Goal: Task Accomplishment & Management: Complete application form

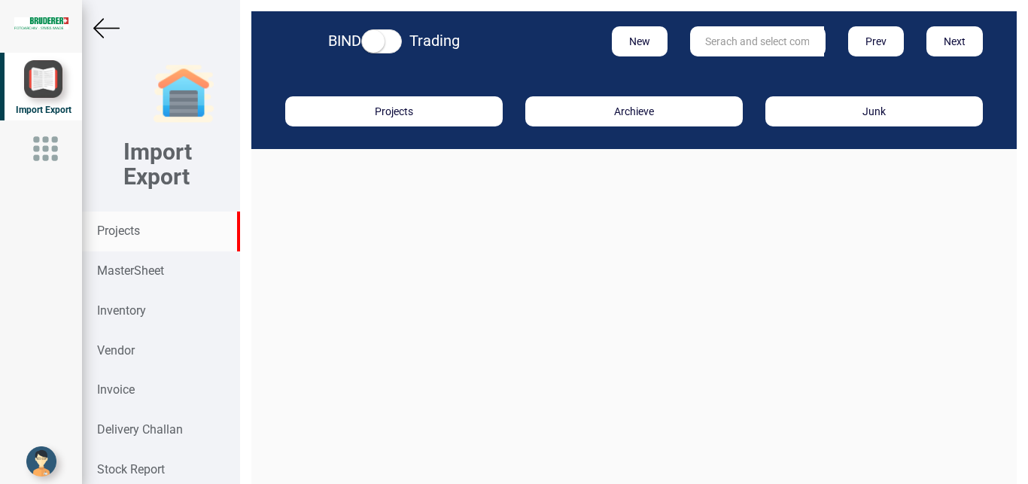
click at [121, 234] on strong "Projects" at bounding box center [118, 230] width 43 height 14
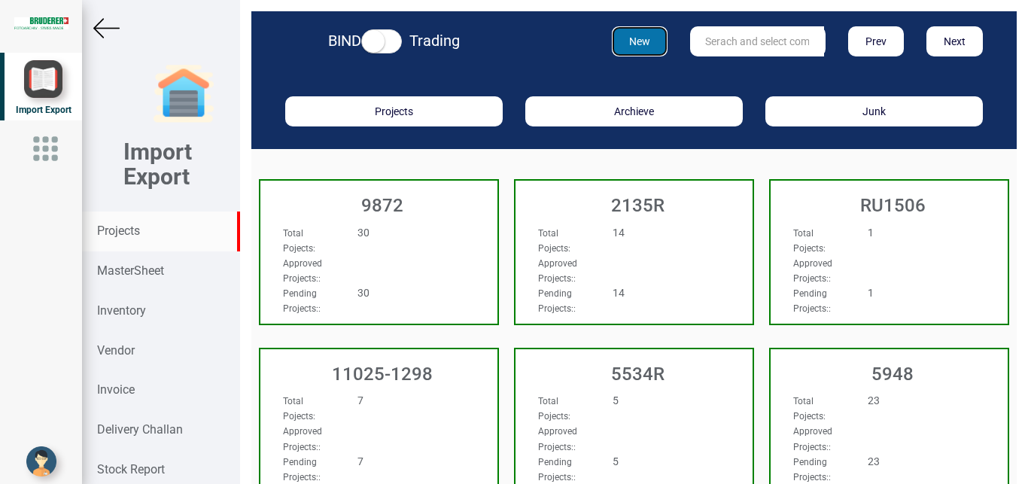
click at [635, 43] on button "New" at bounding box center [640, 41] width 56 height 30
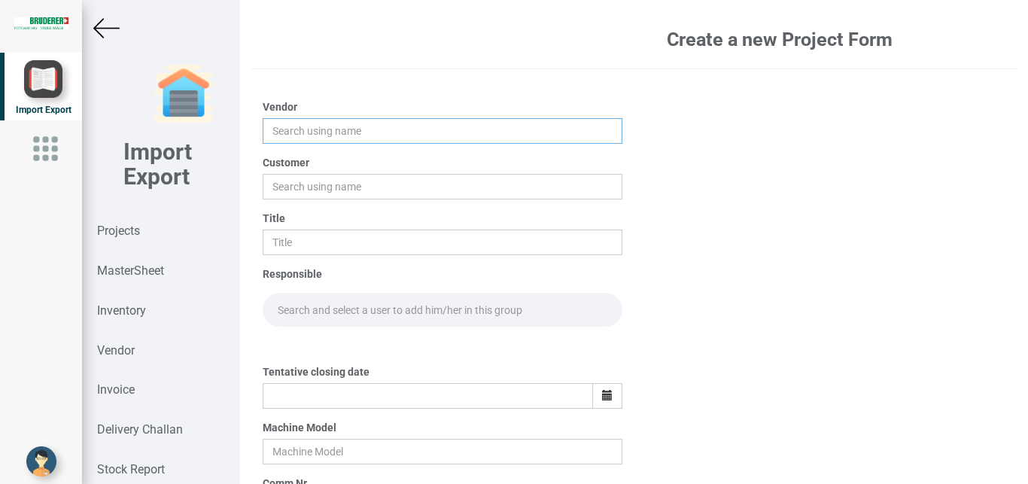
click at [290, 137] on input "text" at bounding box center [443, 131] width 360 height 26
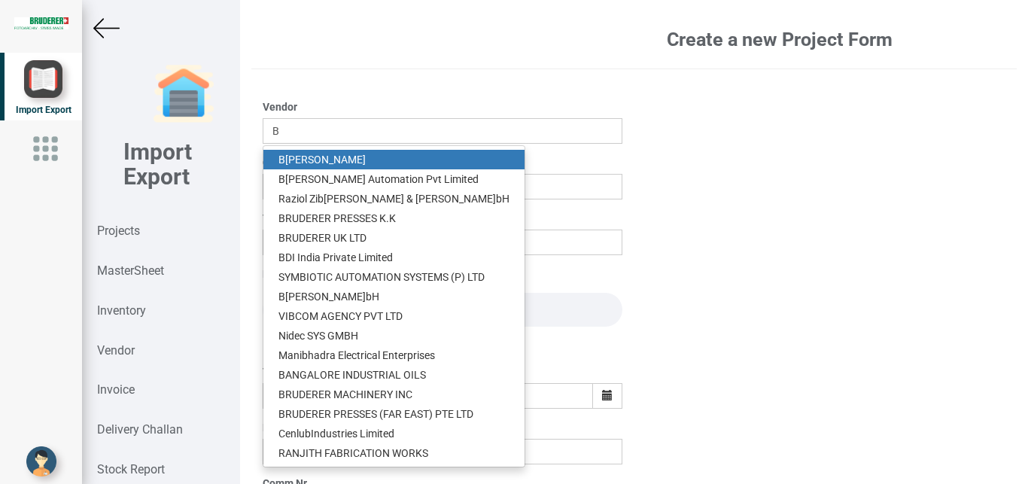
click at [338, 156] on link "B [PERSON_NAME]" at bounding box center [393, 160] width 261 height 20
type input "[PERSON_NAME]"
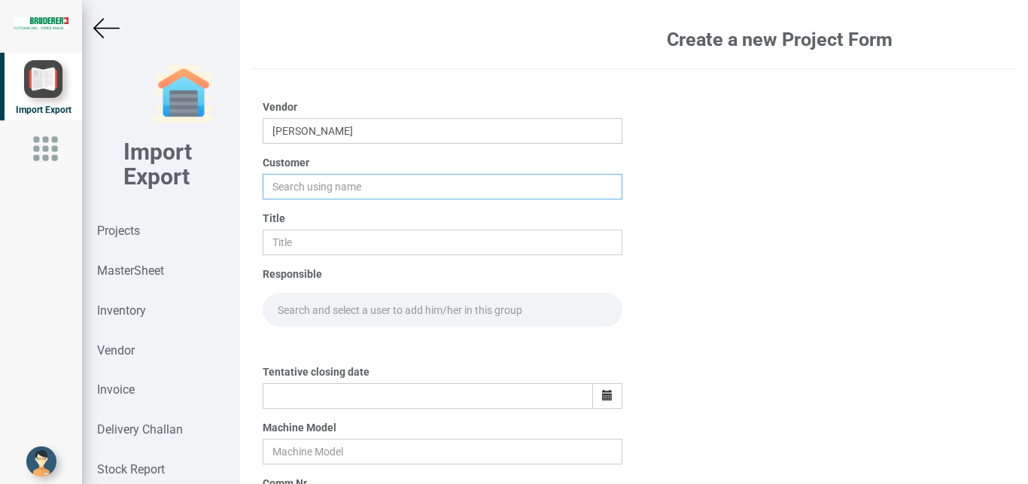
drag, startPoint x: 285, startPoint y: 187, endPoint x: 377, endPoint y: 189, distance: 91.8
click at [286, 187] on input "text" at bounding box center [443, 187] width 360 height 26
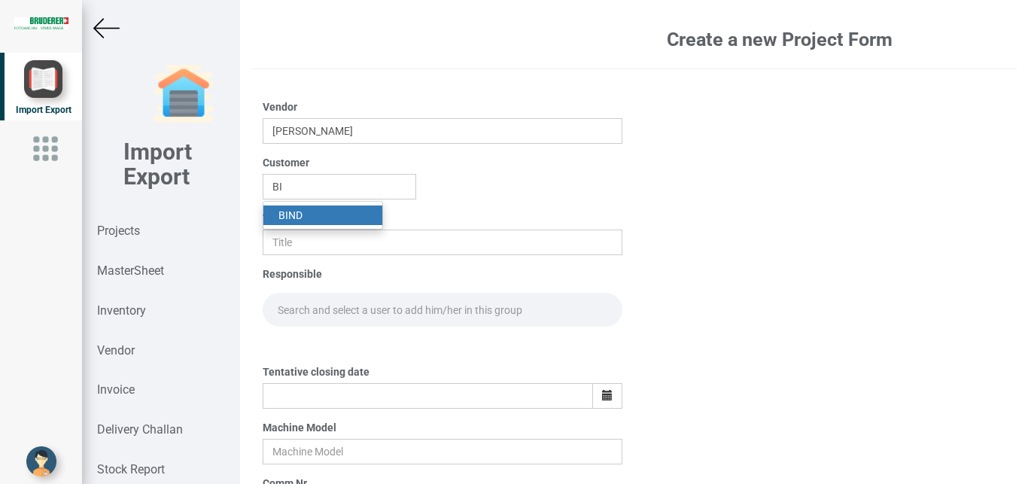
click at [284, 219] on strong "BI" at bounding box center [283, 215] width 10 height 12
type input "BIND"
click at [312, 248] on input "text" at bounding box center [443, 243] width 360 height 26
type input "PO 7697"
click at [289, 310] on input "text" at bounding box center [443, 310] width 360 height 34
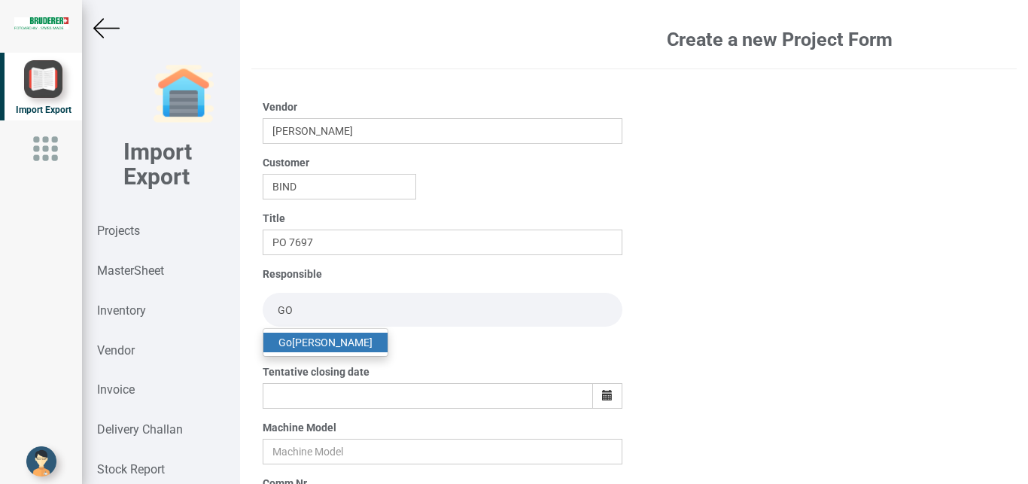
type input "GO"
click at [332, 342] on link "Go [PERSON_NAME]" at bounding box center [325, 343] width 124 height 20
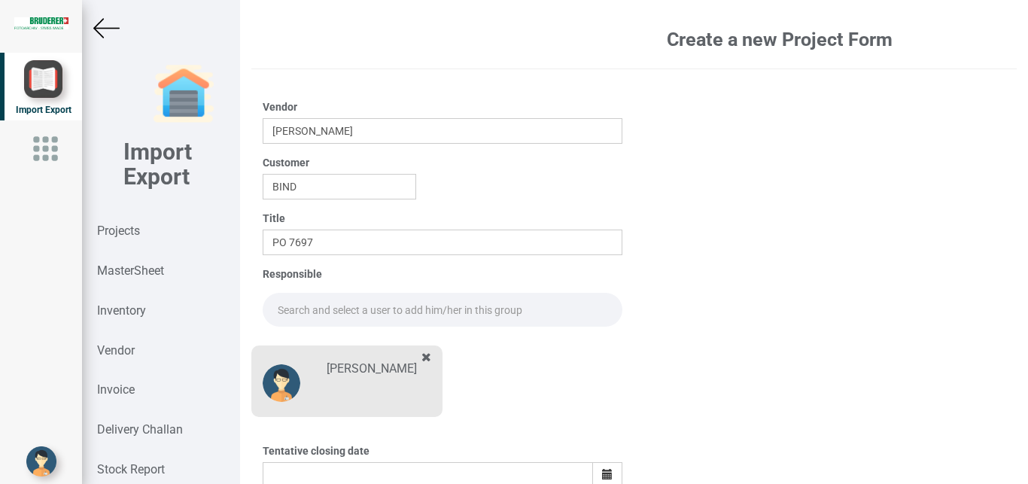
click at [302, 313] on input "text" at bounding box center [443, 310] width 360 height 34
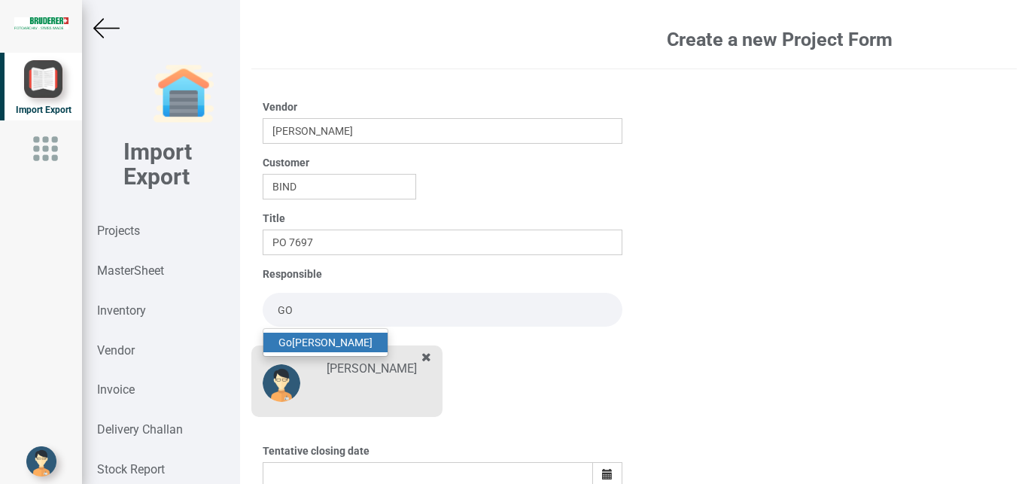
click at [319, 342] on link "Go [PERSON_NAME]" at bounding box center [325, 343] width 124 height 20
type input "[PERSON_NAME]"
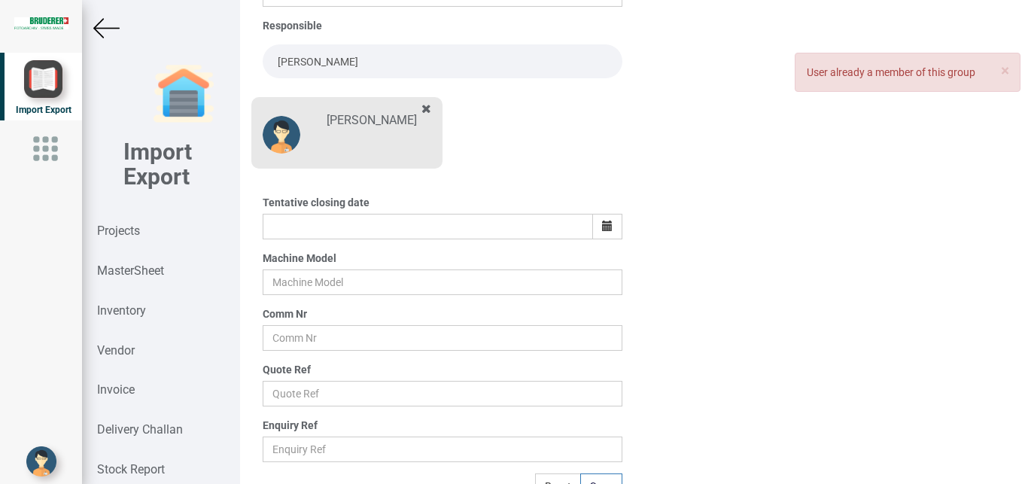
scroll to position [214, 0]
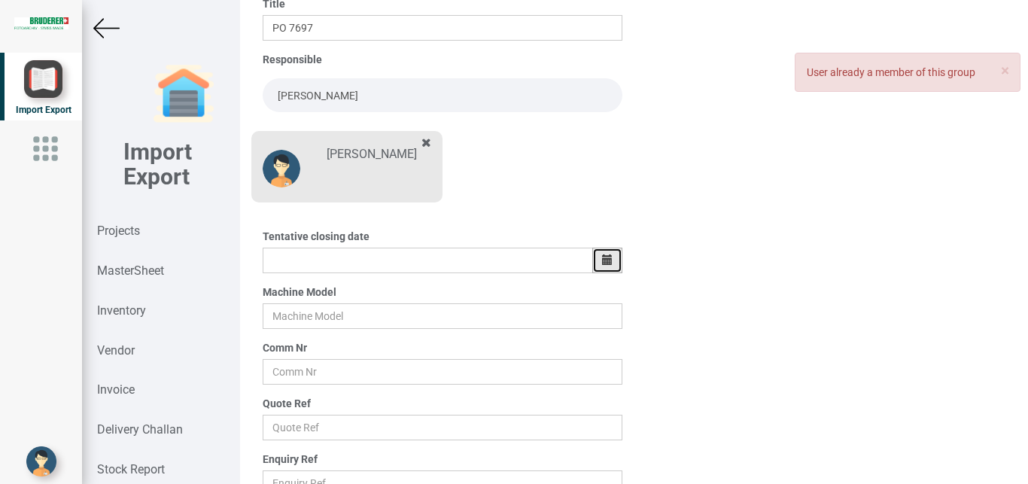
click at [608, 257] on button "button" at bounding box center [607, 261] width 30 height 26
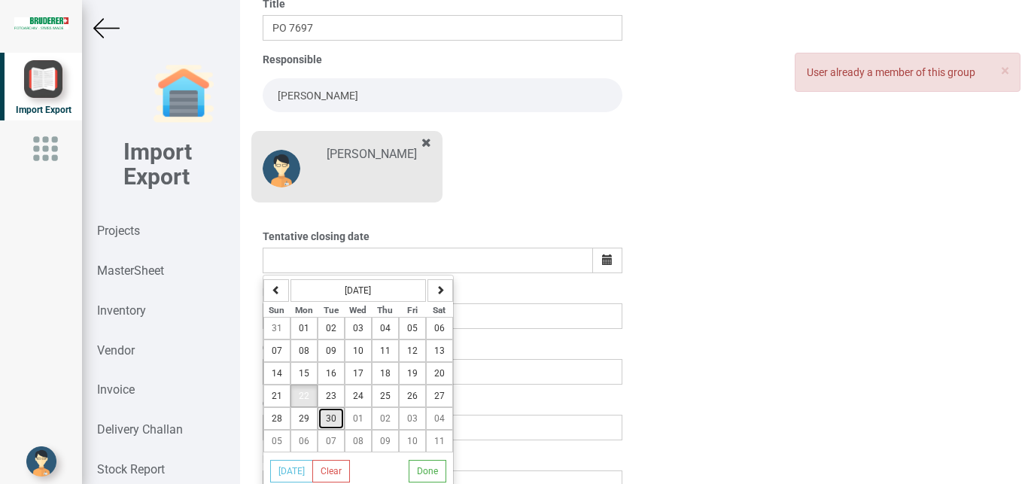
click at [326, 417] on span "30" at bounding box center [331, 418] width 11 height 11
type input "[DATE]"
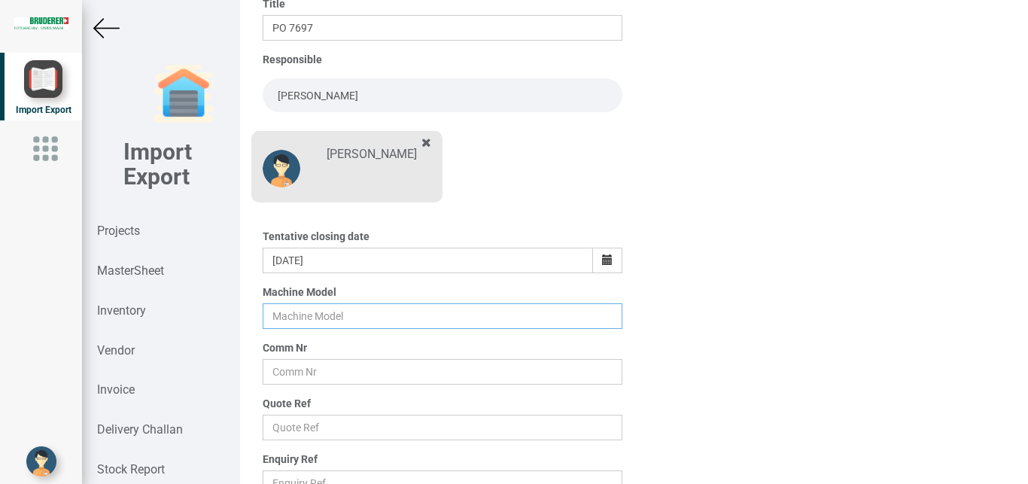
click at [304, 320] on input "text" at bounding box center [443, 316] width 360 height 26
type input "BSTA 60II USL"
click at [290, 372] on input "text" at bounding box center [443, 372] width 360 height 26
type input "R0 8985"
click at [291, 430] on input "text" at bounding box center [443, 428] width 360 height 26
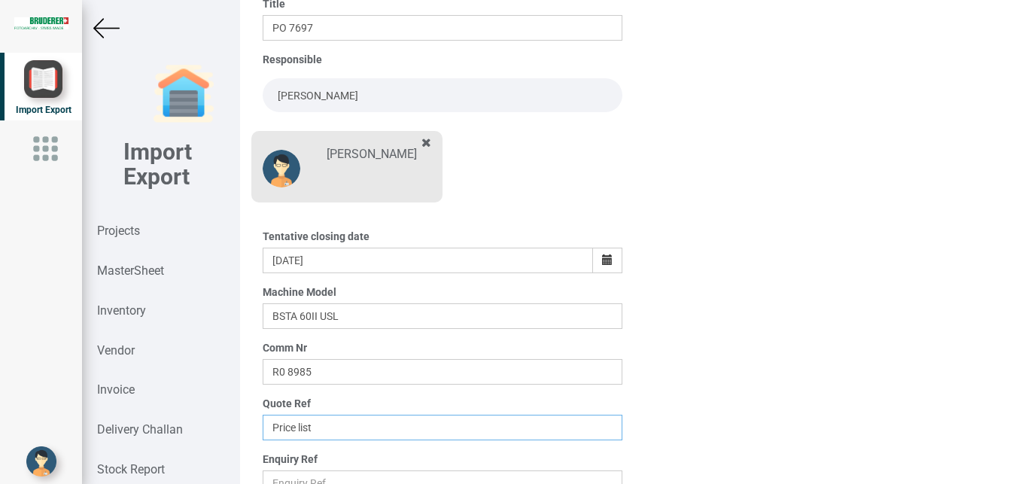
type input "Price list"
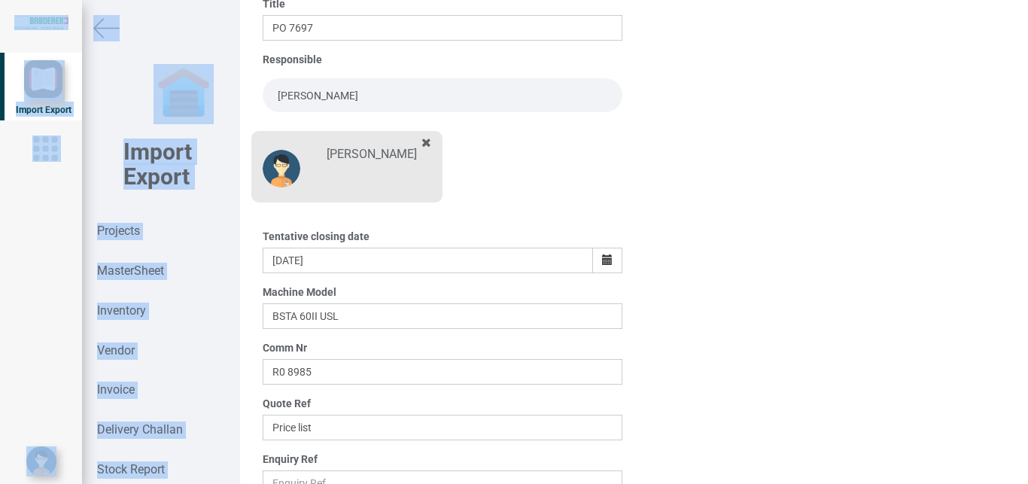
drag, startPoint x: 1011, startPoint y: 287, endPoint x: 1021, endPoint y: 345, distance: 58.1
click at [1021, 345] on div "Create a new Project Form Vendor [PERSON_NAME] Customer BIND Title PO 7697 Resp…" at bounding box center [634, 242] width 788 height 484
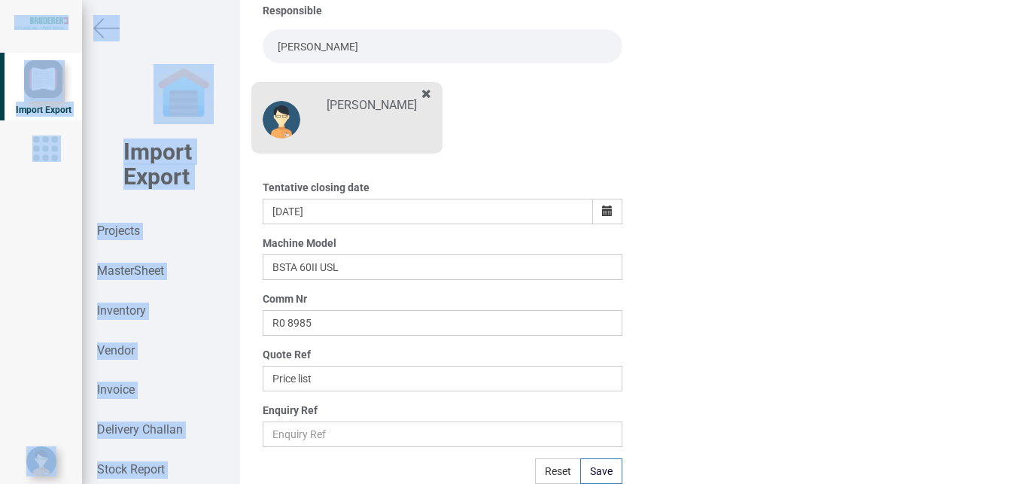
click at [780, 291] on div "Create a new Project Form Vendor [PERSON_NAME] Customer BIND Title PO 7697 Resp…" at bounding box center [634, 242] width 788 height 484
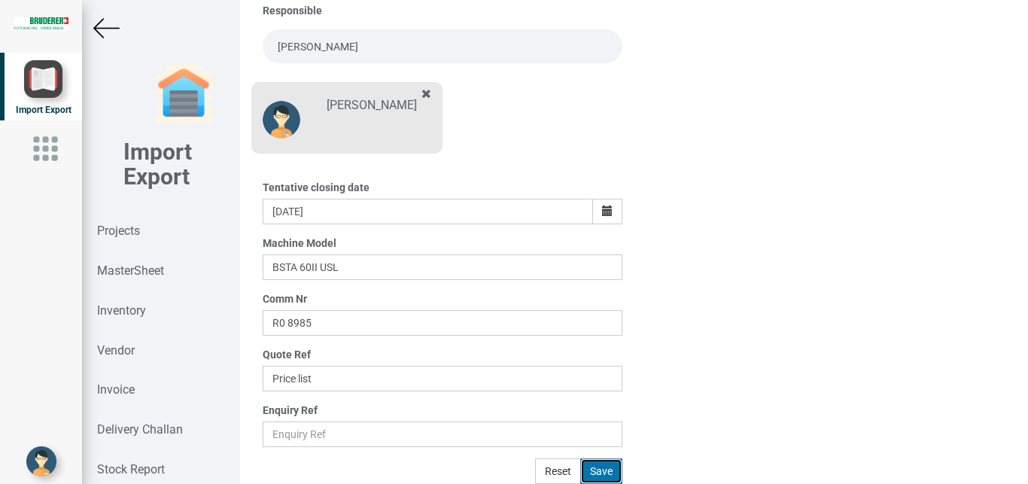
drag, startPoint x: 590, startPoint y: 473, endPoint x: 604, endPoint y: 470, distance: 14.6
click at [592, 472] on button "Save" at bounding box center [601, 471] width 42 height 26
type input "[DATE]"
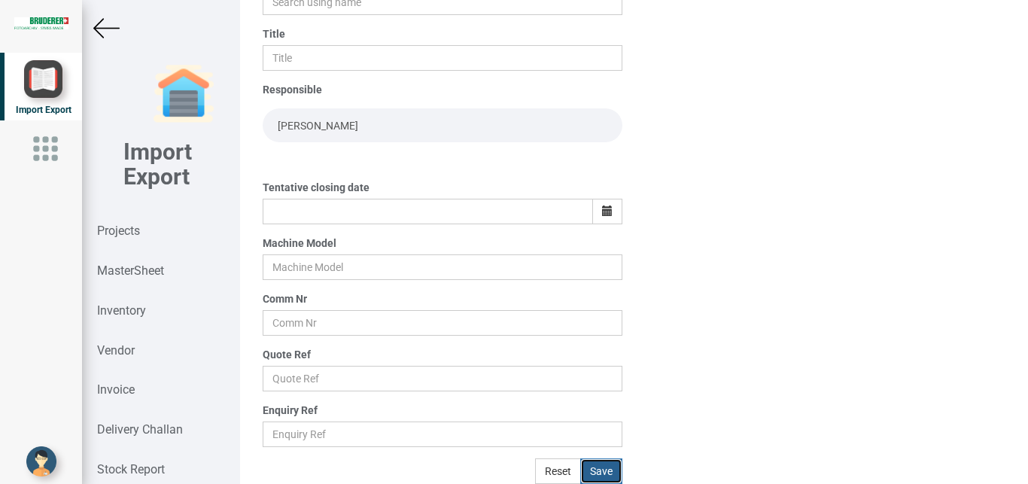
scroll to position [184, 0]
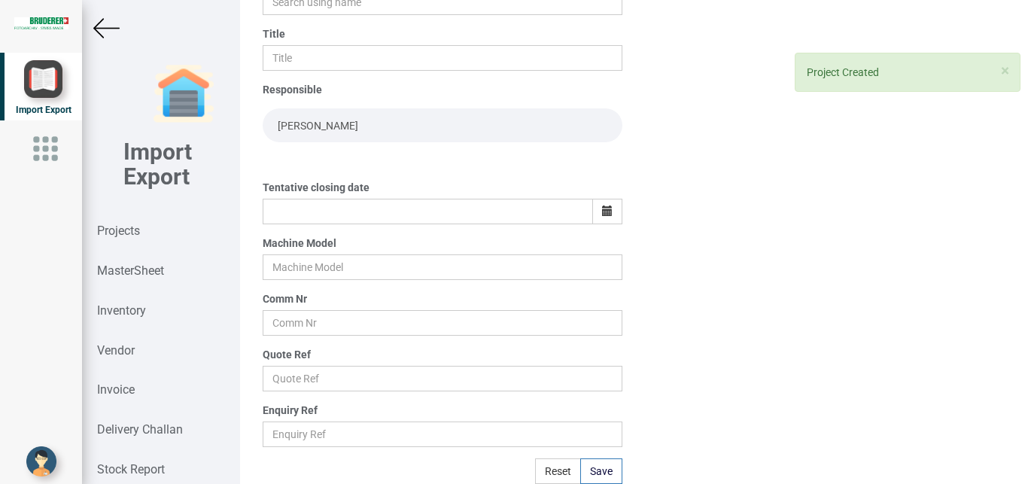
click at [102, 24] on img at bounding box center [106, 28] width 26 height 26
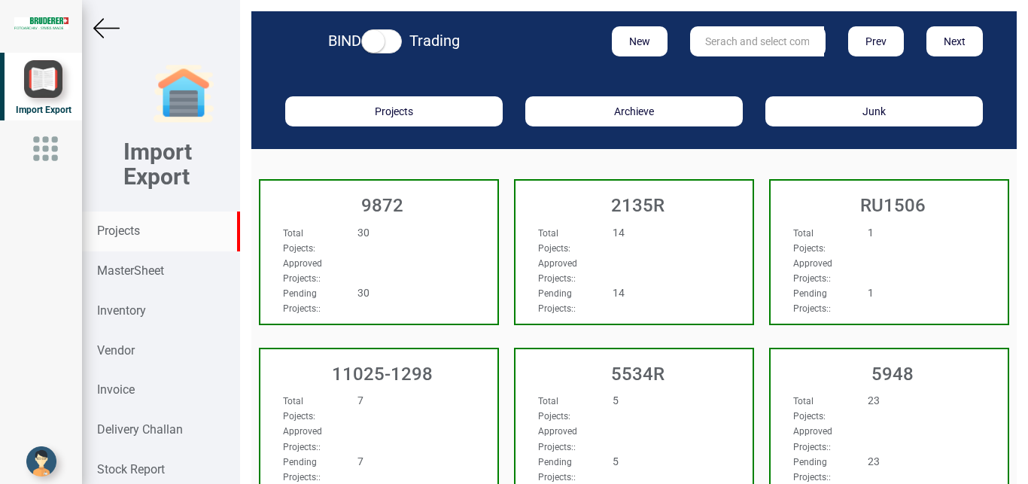
drag, startPoint x: 729, startPoint y: 41, endPoint x: 740, endPoint y: 40, distance: 11.4
click at [728, 42] on input "text" at bounding box center [757, 41] width 134 height 30
type input "r"
click at [730, 68] on link "R0 8985" at bounding box center [750, 72] width 119 height 20
type input "R0 8985"
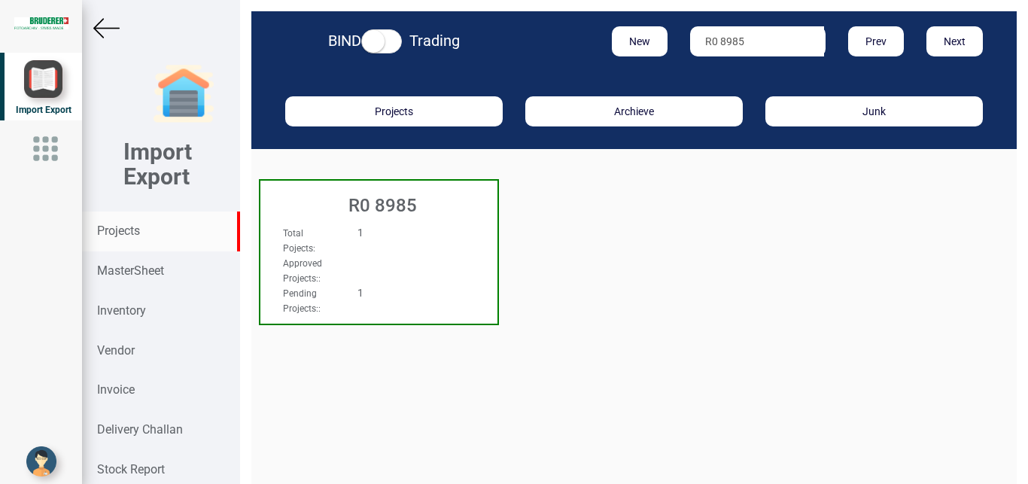
click at [433, 260] on div "Approved Projects: :" at bounding box center [361, 270] width 179 height 30
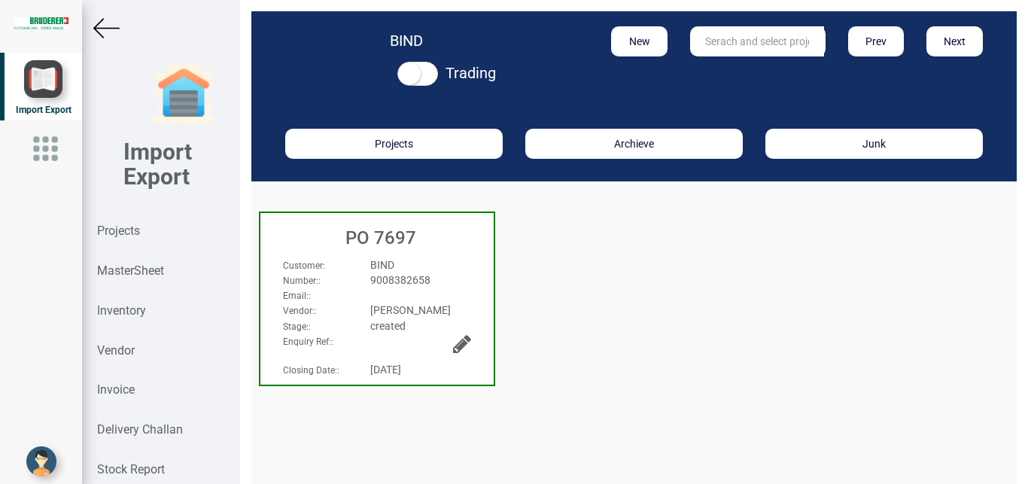
click at [458, 340] on icon at bounding box center [462, 343] width 18 height 21
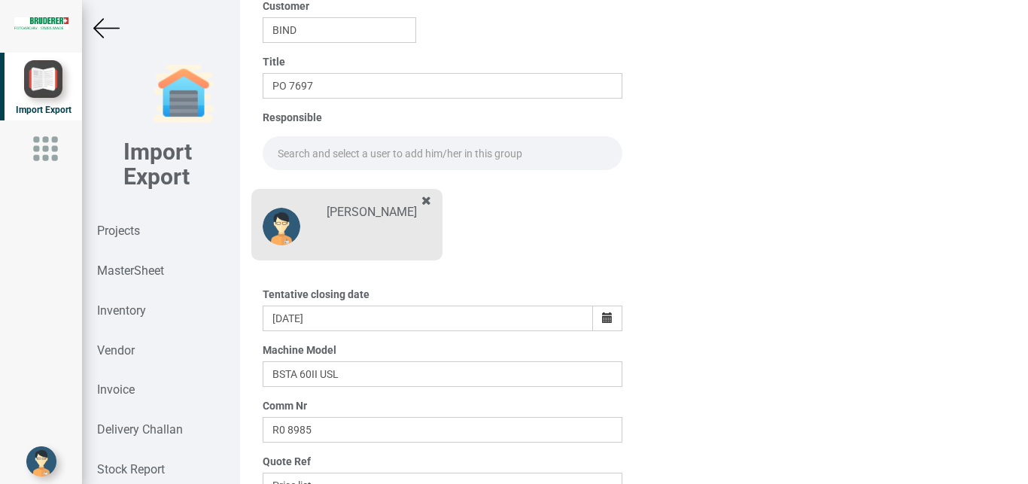
scroll to position [157, 0]
drag, startPoint x: 284, startPoint y: 432, endPoint x: 339, endPoint y: 417, distance: 56.2
click at [284, 431] on input "R0 8985" at bounding box center [443, 429] width 360 height 26
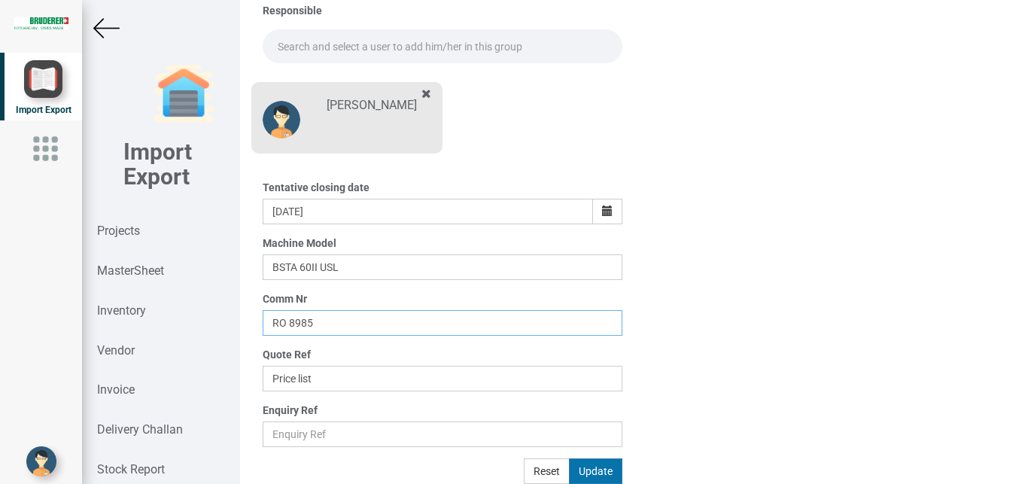
type input "RO 8985"
click at [594, 471] on button "Update" at bounding box center [595, 471] width 53 height 26
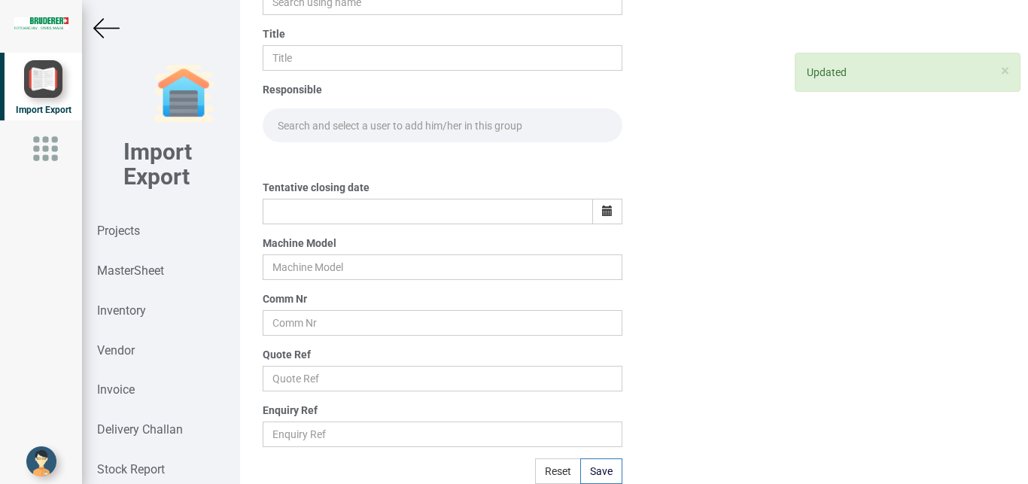
click at [102, 24] on img at bounding box center [106, 28] width 26 height 26
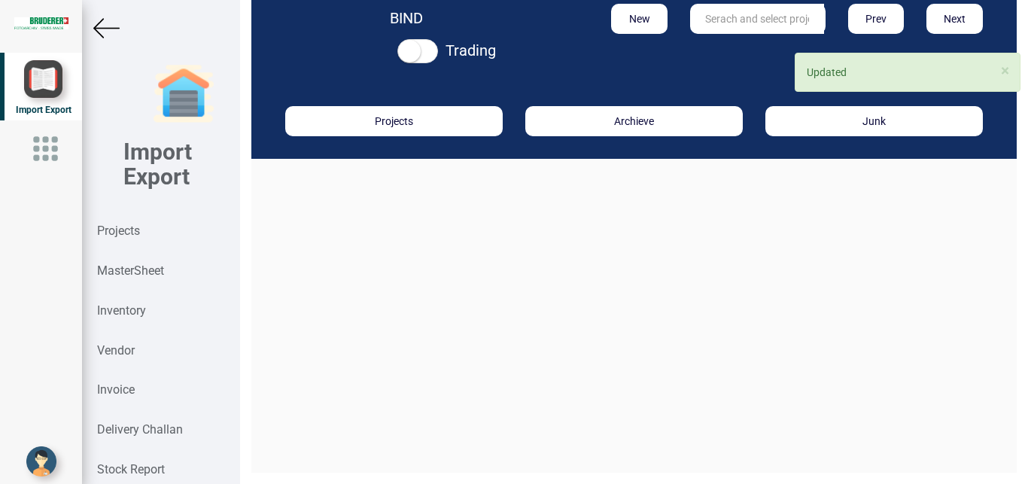
scroll to position [23, 0]
click at [113, 233] on strong "Projects" at bounding box center [118, 230] width 43 height 14
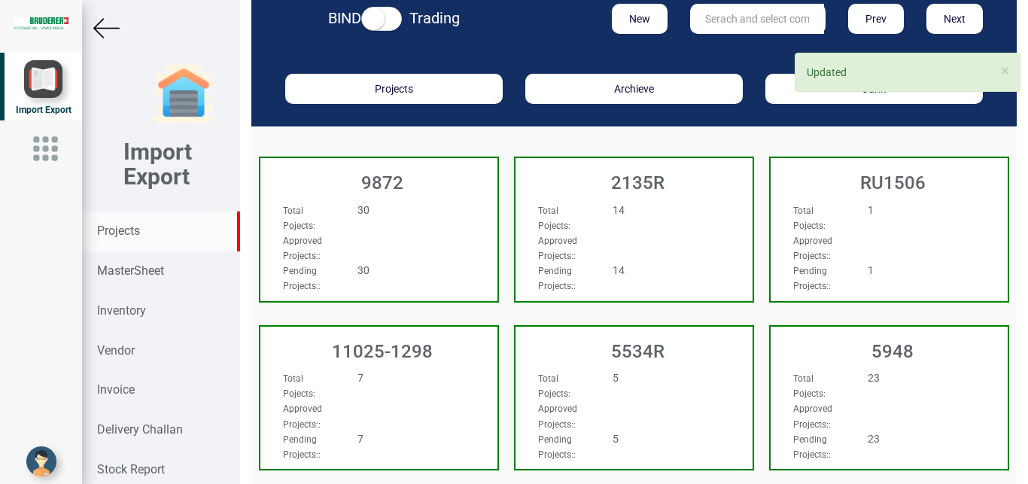
scroll to position [23, 0]
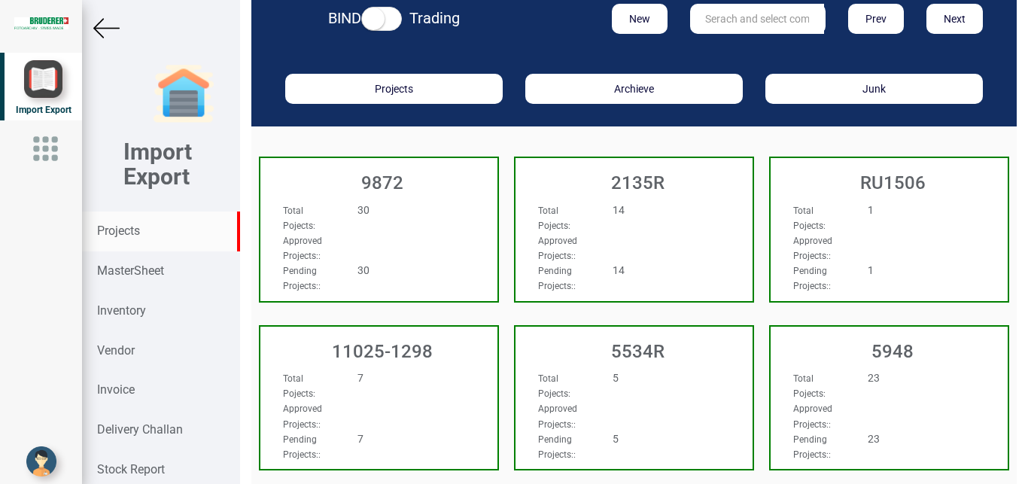
click at [710, 17] on input "text" at bounding box center [757, 19] width 134 height 30
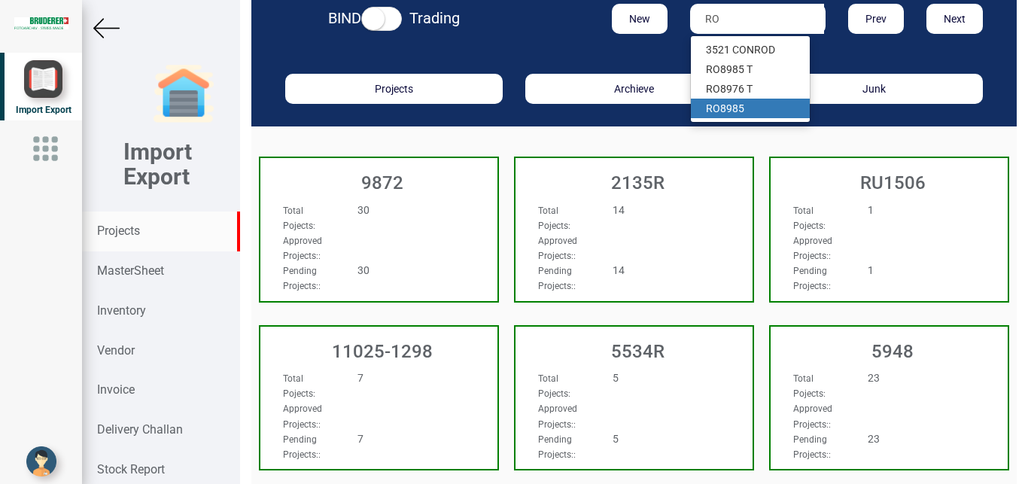
click at [731, 108] on link "RO 8985" at bounding box center [750, 109] width 119 height 20
type input "RO 8985"
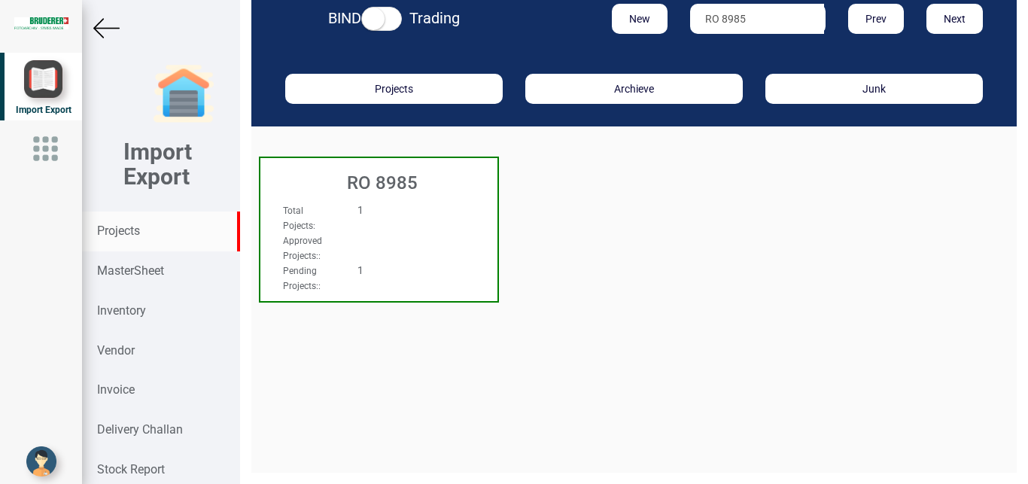
click at [351, 233] on div at bounding box center [398, 233] width 105 height 1
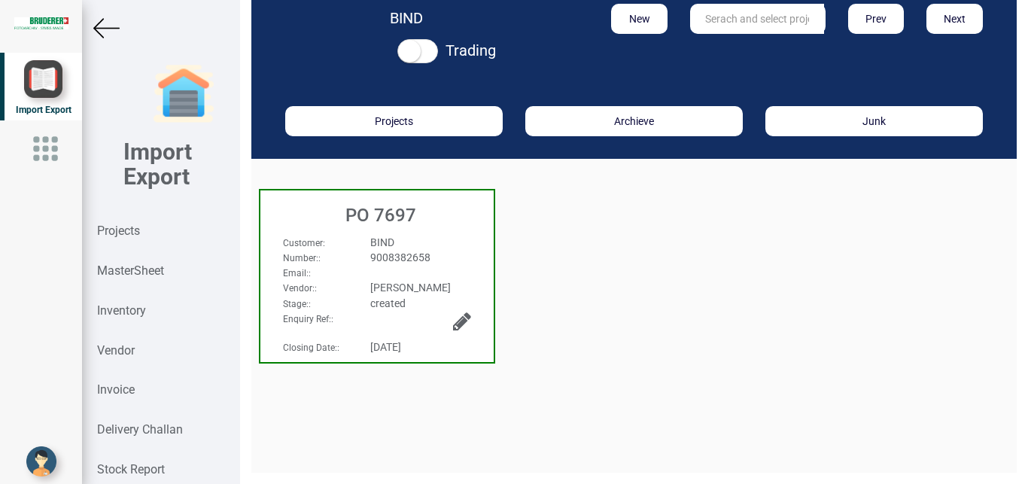
scroll to position [23, 0]
drag, startPoint x: 452, startPoint y: 236, endPoint x: 464, endPoint y: 236, distance: 11.3
click at [451, 236] on div "BIND" at bounding box center [420, 242] width 123 height 15
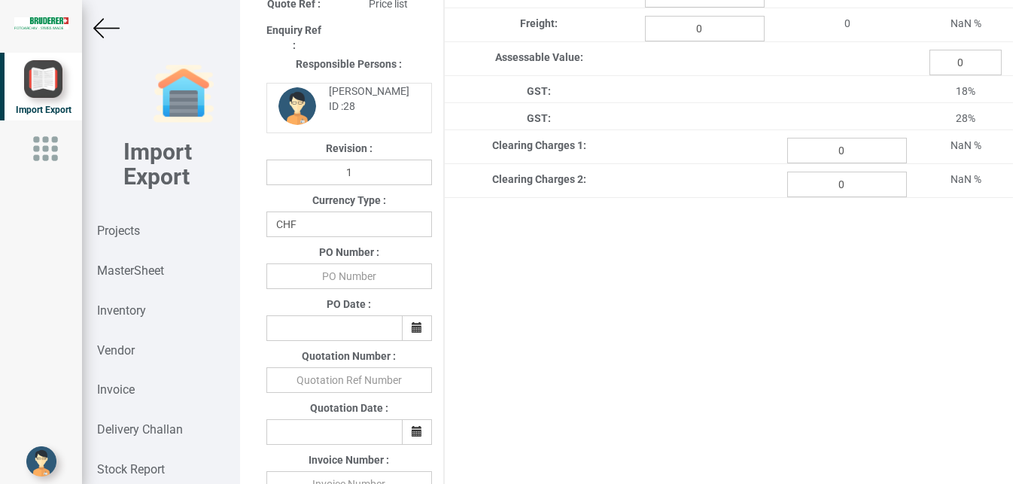
scroll to position [274, 0]
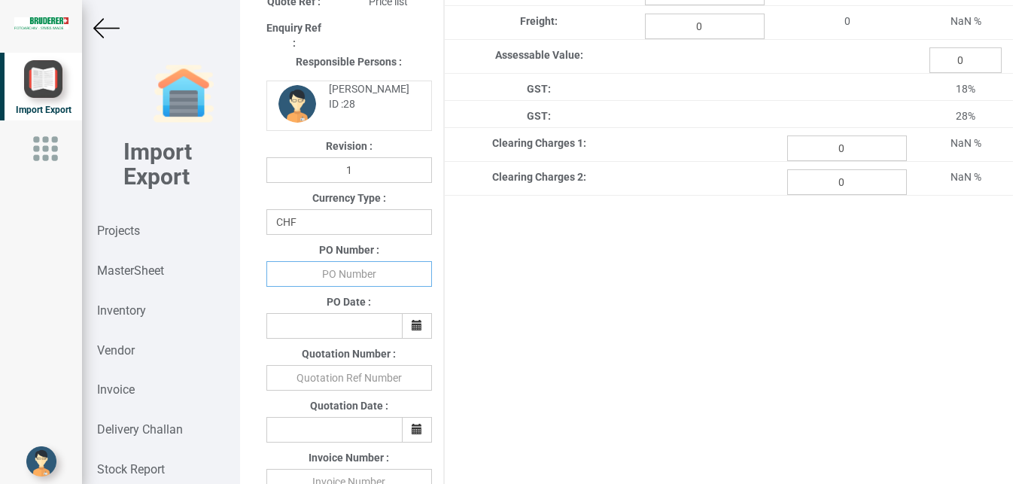
click at [349, 277] on input "text" at bounding box center [349, 274] width 166 height 26
type input "BPIPL/PO/7697/25-26"
click at [412, 330] on icon "button" at bounding box center [417, 325] width 11 height 11
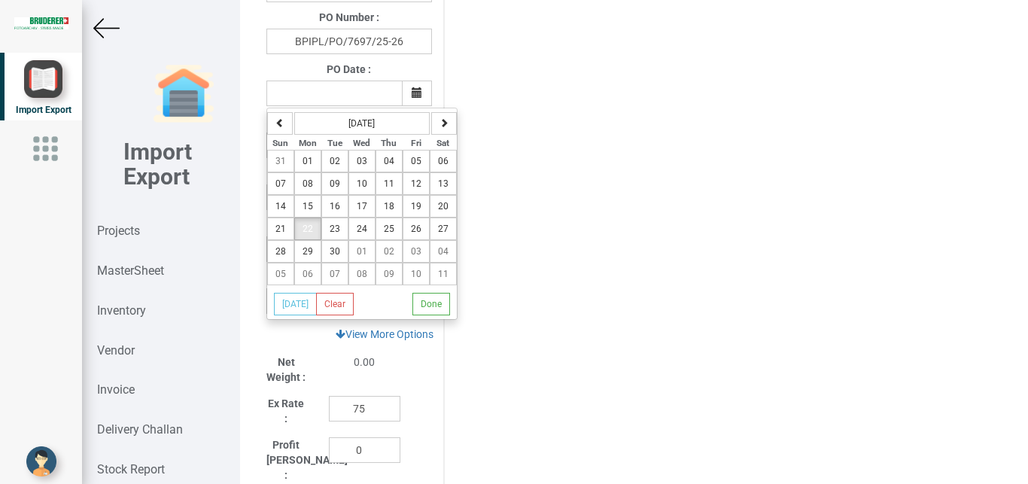
scroll to position [509, 0]
click at [311, 231] on span "22" at bounding box center [307, 225] width 11 height 11
type input "[DATE]"
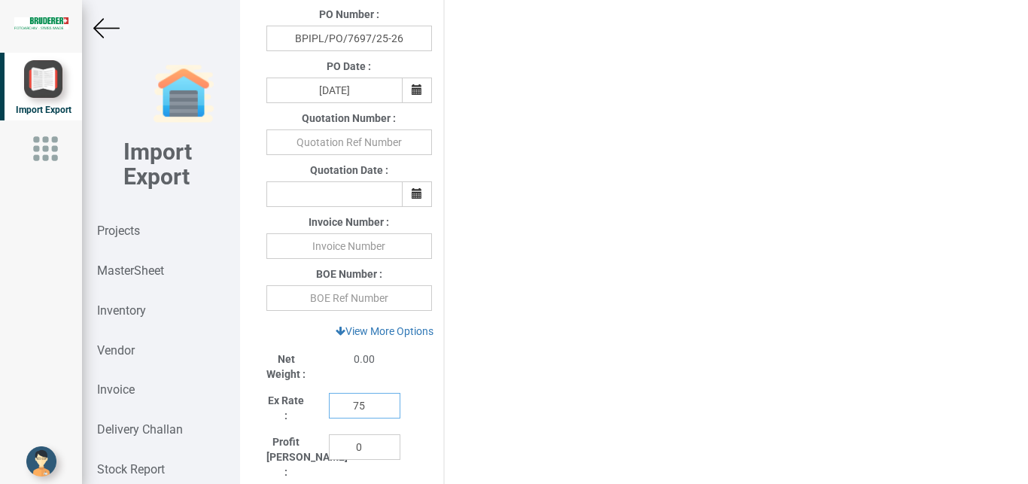
drag, startPoint x: 365, startPoint y: 413, endPoint x: 330, endPoint y: 410, distance: 34.7
click at [330, 410] on input "75" at bounding box center [364, 406] width 71 height 26
type input "110"
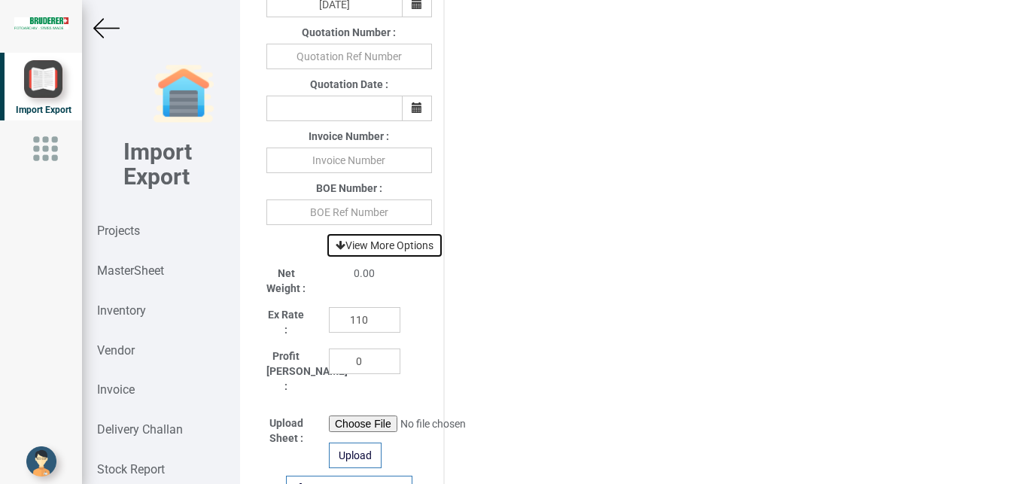
click at [401, 246] on link "View More Options" at bounding box center [384, 246] width 117 height 26
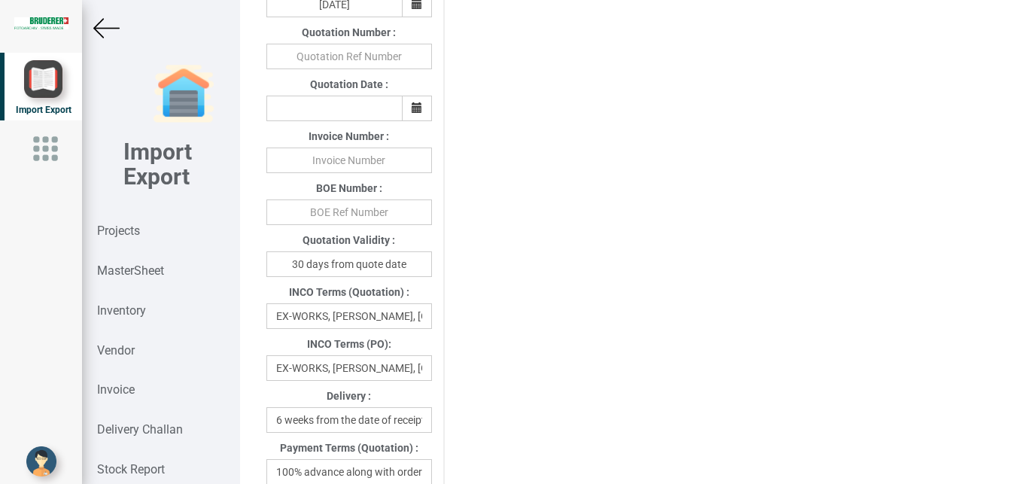
scroll to position [741, 0]
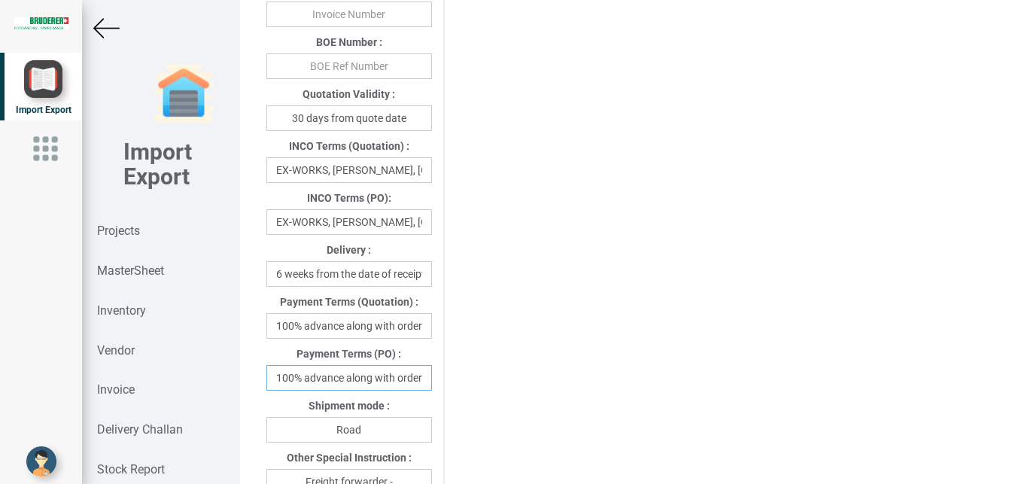
drag, startPoint x: 274, startPoint y: 384, endPoint x: 423, endPoint y: 384, distance: 149.0
click at [423, 384] on input "100% advance along with order" at bounding box center [349, 378] width 166 height 26
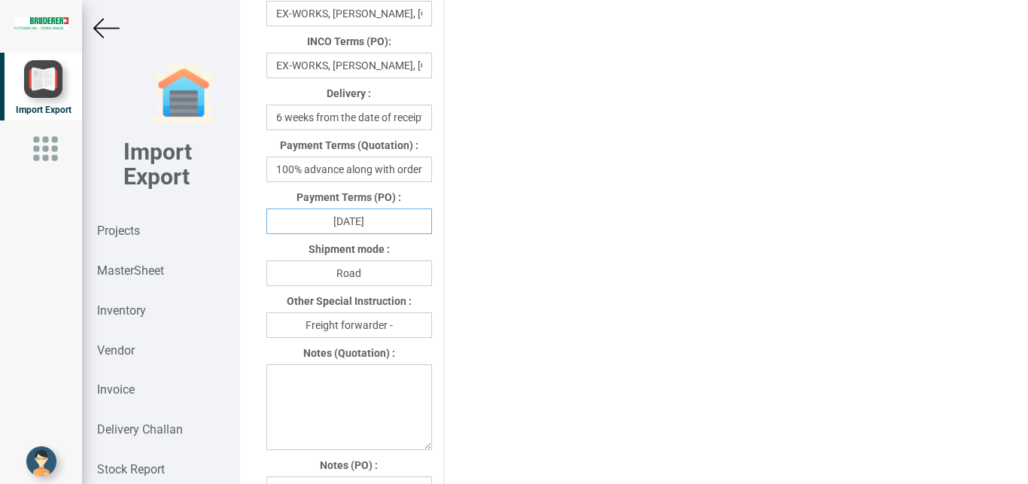
scroll to position [895, 0]
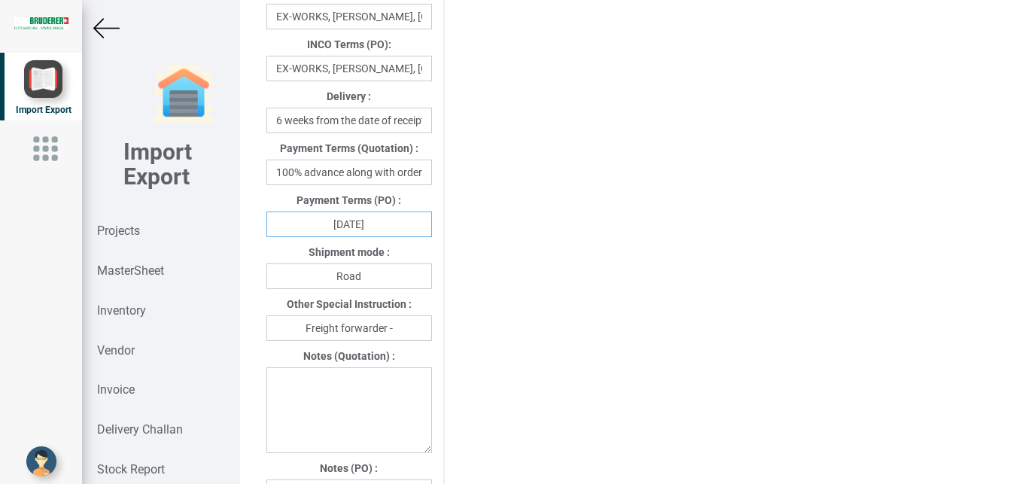
type input "[DATE]"
click at [403, 335] on input "Freight forwarder -" at bounding box center [349, 328] width 166 height 26
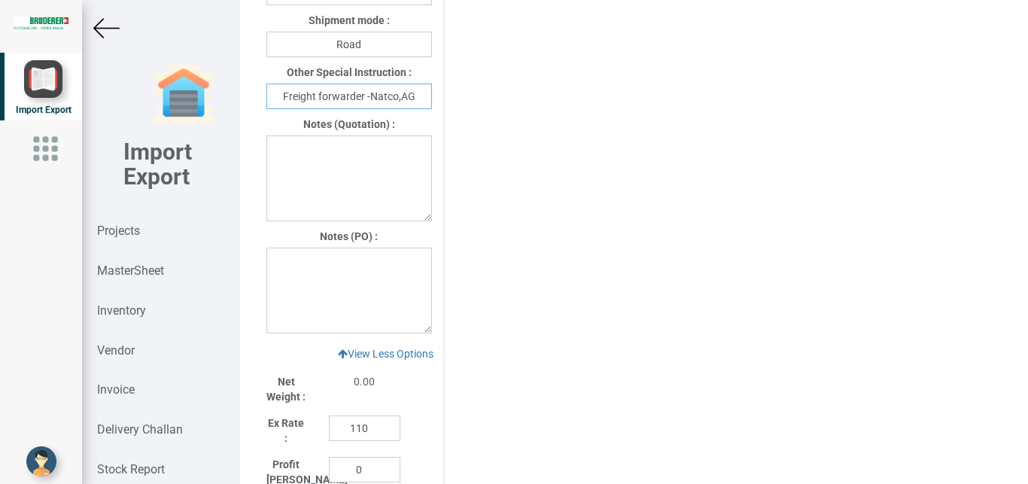
scroll to position [1117, 0]
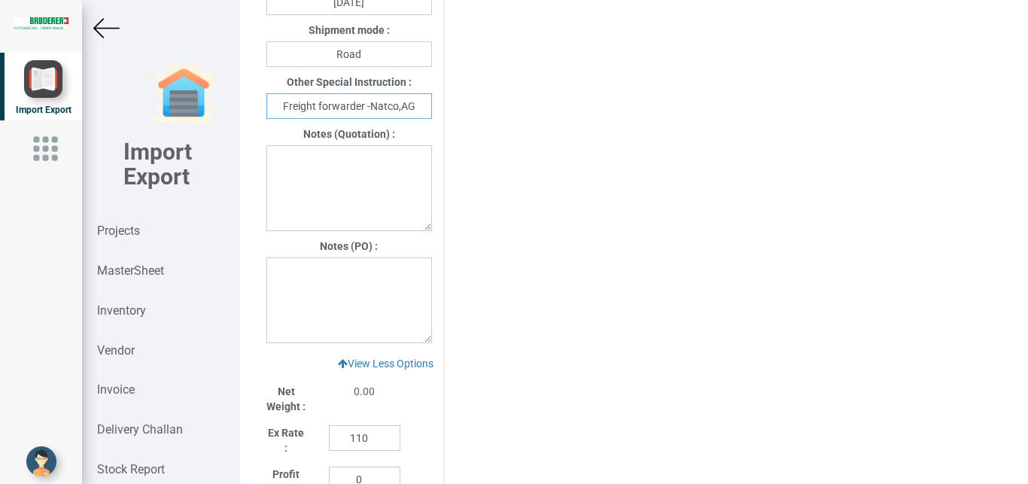
type input "Freight forwarder -Natco,AG"
click at [308, 272] on textarea at bounding box center [349, 300] width 166 height 86
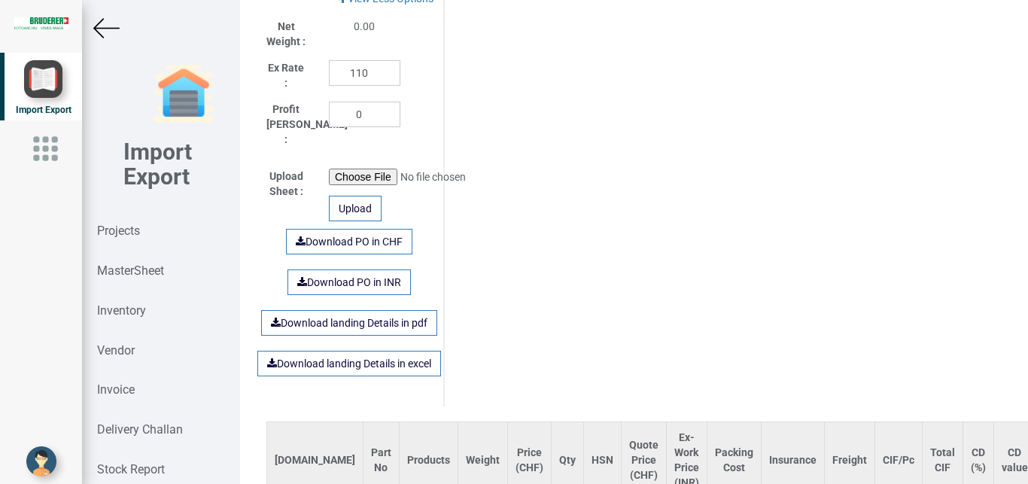
scroll to position [1414, 0]
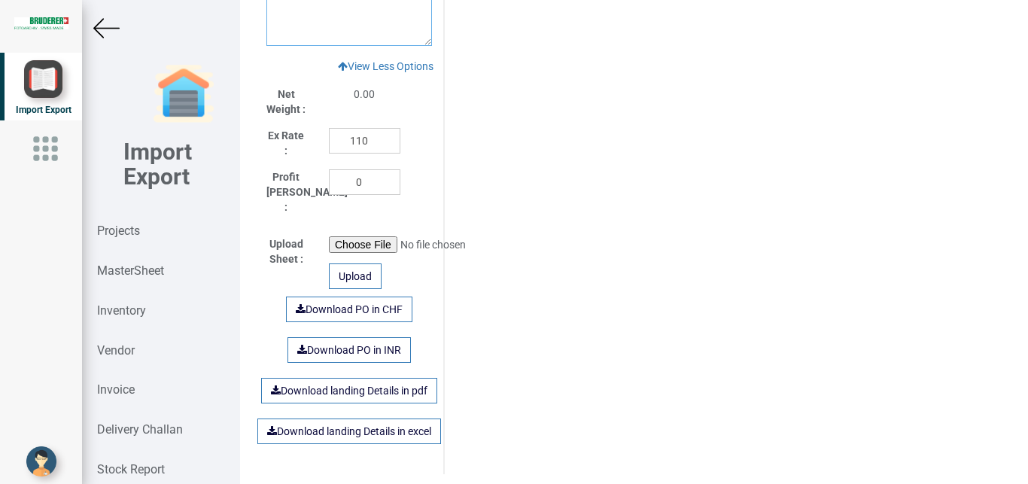
type textarea "1) Price is exclusive of packing and freight"
click at [352, 236] on input "file" at bounding box center [431, 244] width 205 height 17
type input "C:\fakepath\Revised part list R-08985 machine.xlsx"
click at [351, 266] on div "Upload" at bounding box center [355, 276] width 53 height 26
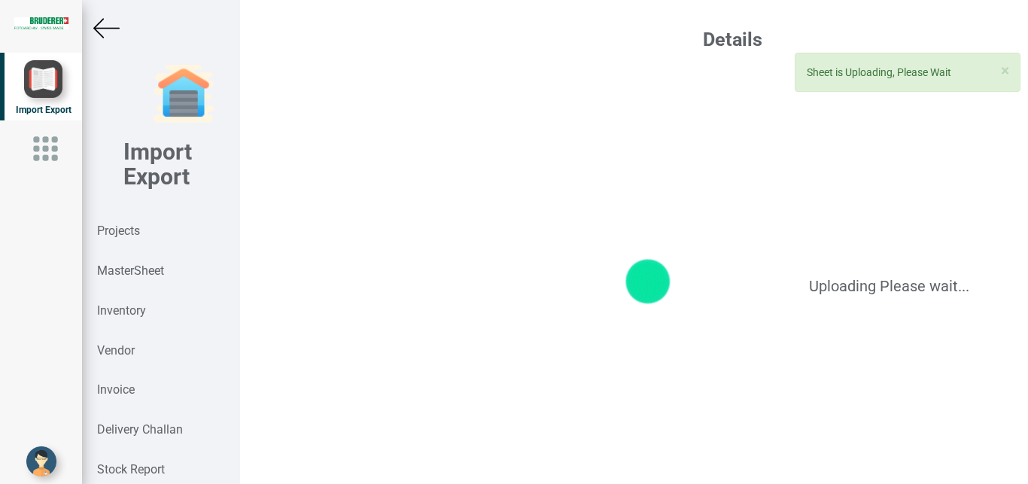
scroll to position [0, 0]
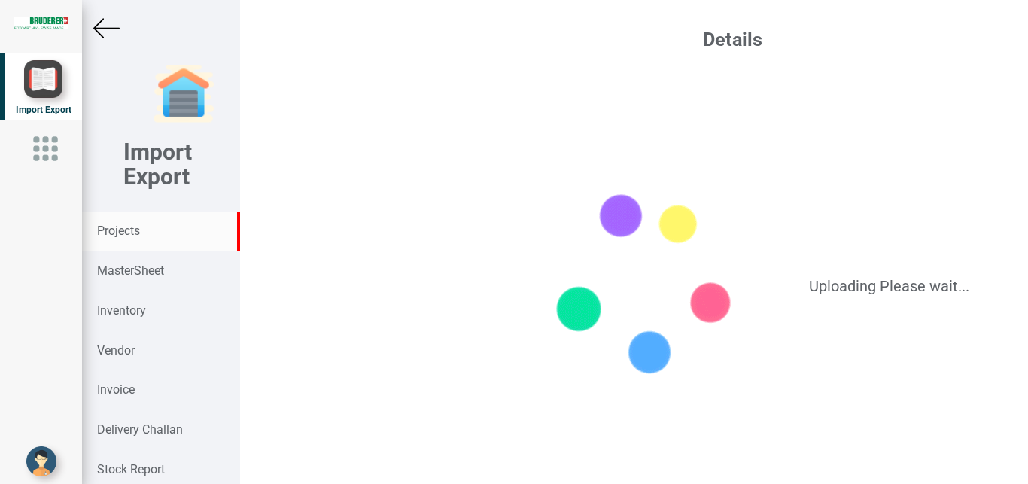
click at [139, 230] on strong "Projects" at bounding box center [118, 230] width 43 height 14
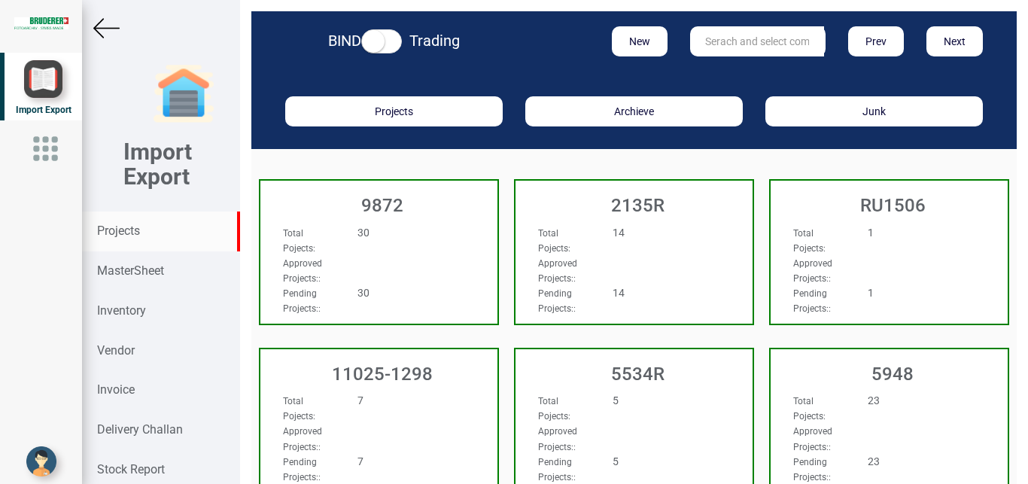
click at [733, 44] on input "text" at bounding box center [757, 41] width 134 height 30
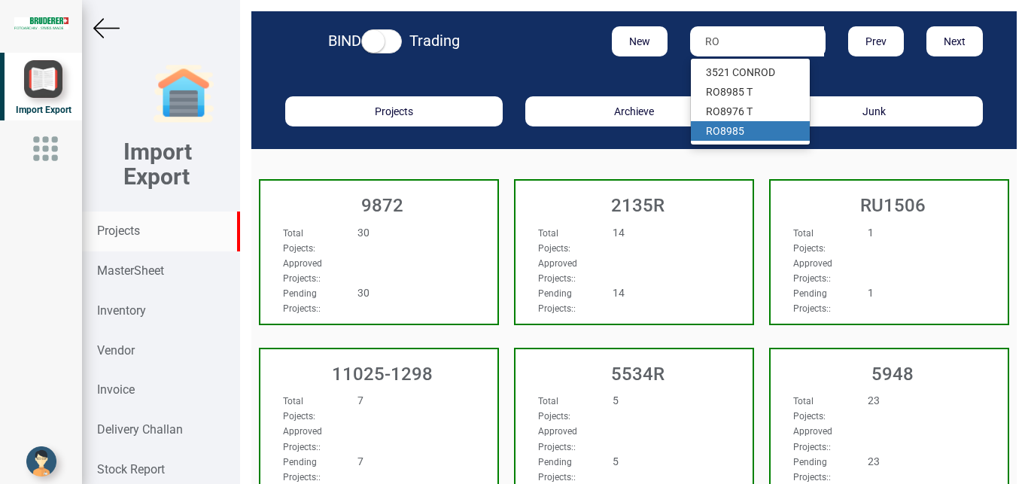
click at [746, 129] on link "RO 8985" at bounding box center [750, 131] width 119 height 20
type input "RO 8985"
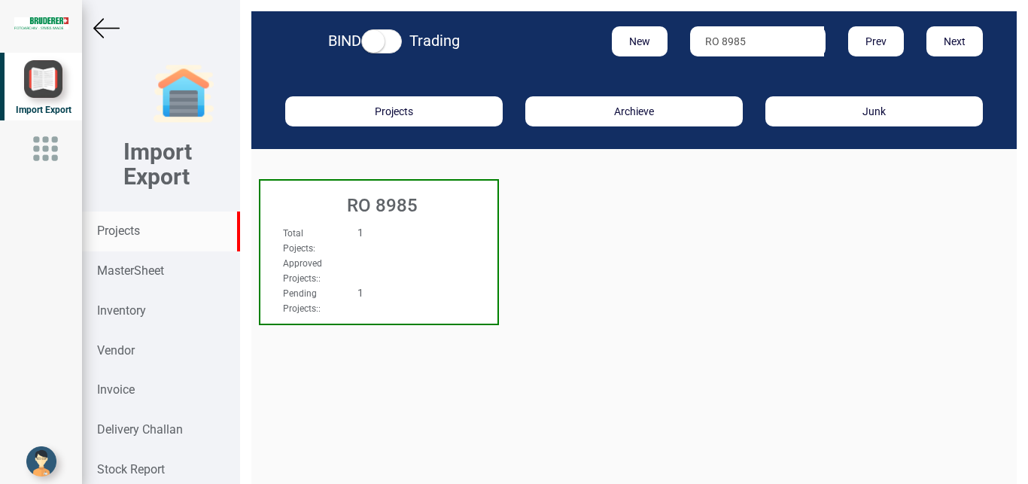
click at [746, 129] on div "Projects Archieve Junk" at bounding box center [633, 111] width 765 height 75
click at [460, 257] on div "Total Pojects : 1 Approved Projects: : Pending Projects: : 1" at bounding box center [378, 239] width 237 height 58
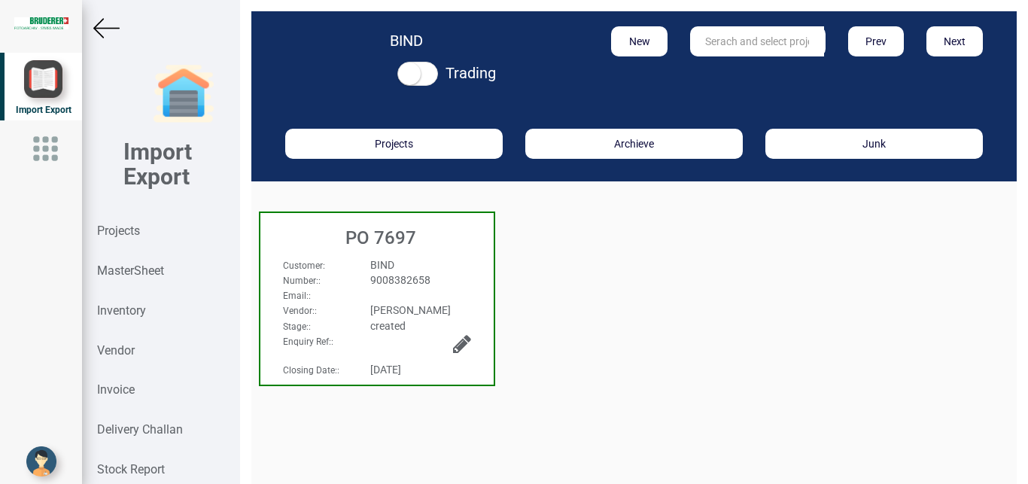
click at [459, 284] on div "9008382658" at bounding box center [420, 279] width 123 height 15
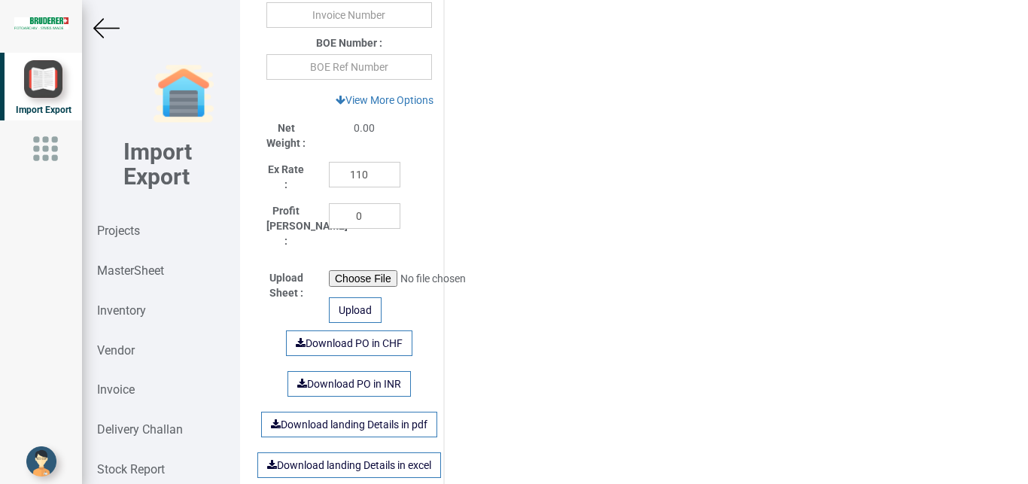
scroll to position [661, 0]
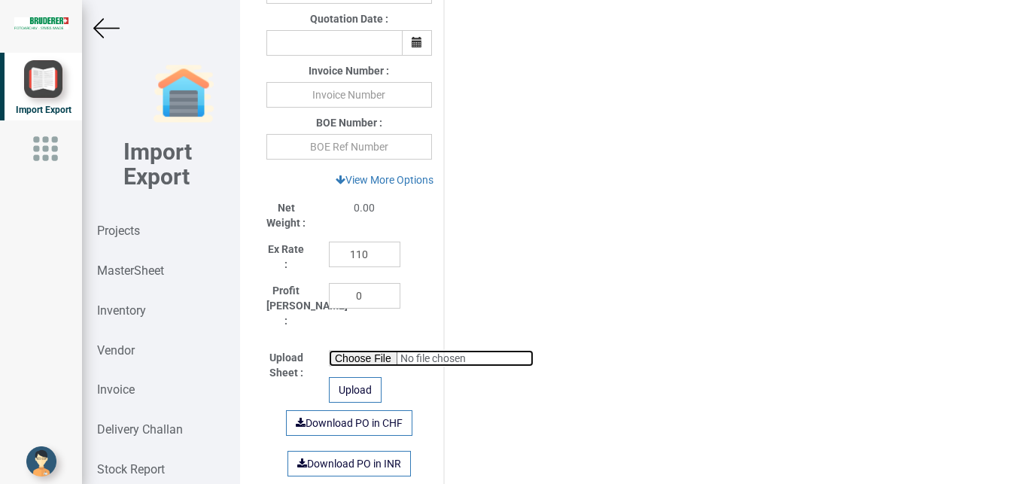
click at [348, 350] on input "file" at bounding box center [431, 358] width 205 height 17
type input "C:\fakepath\RO 8985 MACHINE PART LIST.xlsx"
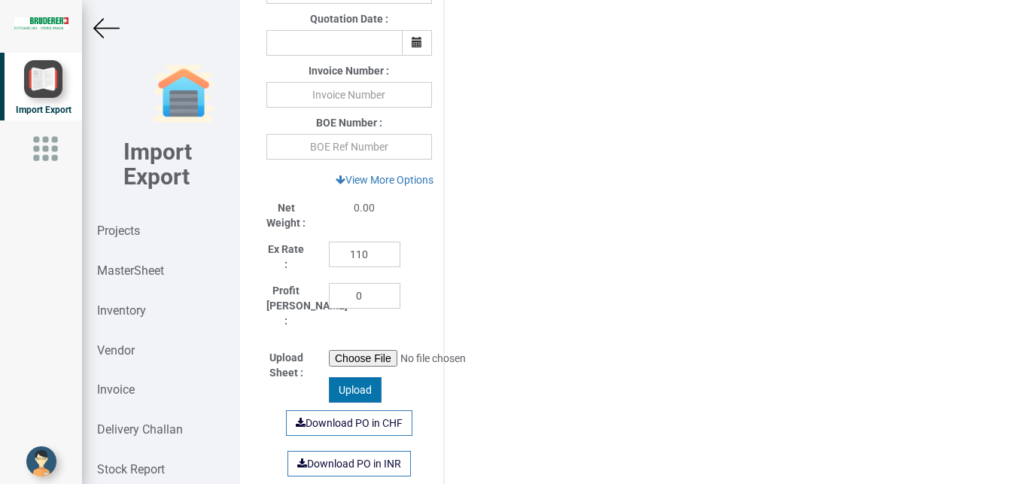
click at [348, 381] on div "Upload" at bounding box center [355, 390] width 53 height 26
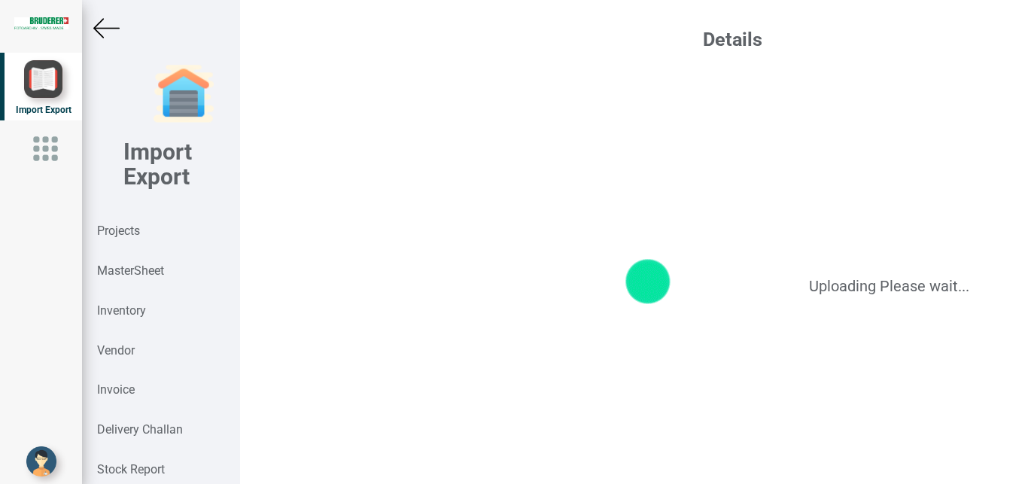
scroll to position [0, 0]
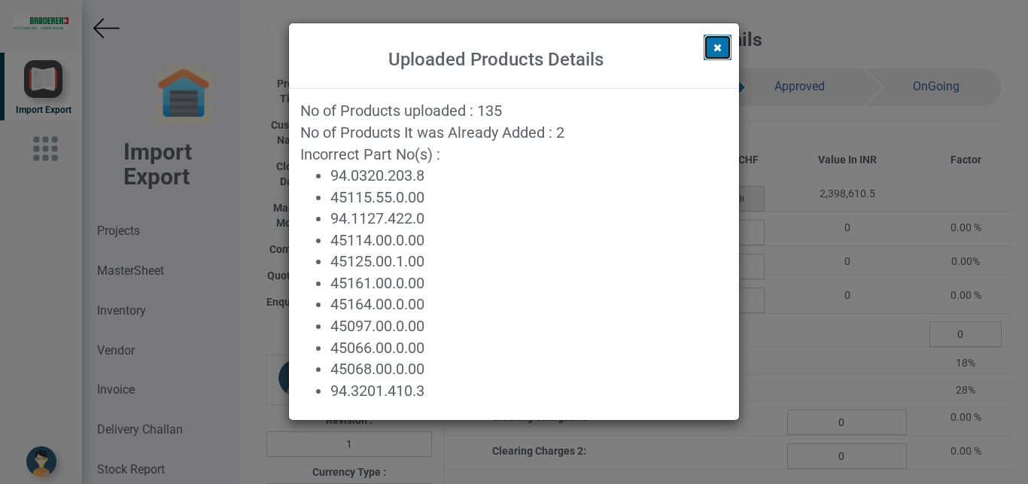
click at [721, 46] on icon at bounding box center [717, 47] width 8 height 11
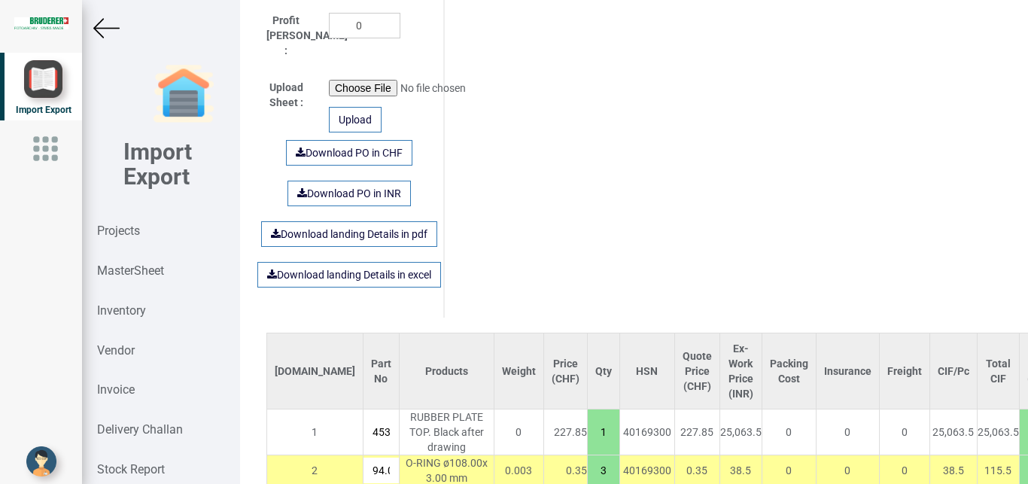
scroll to position [865, 0]
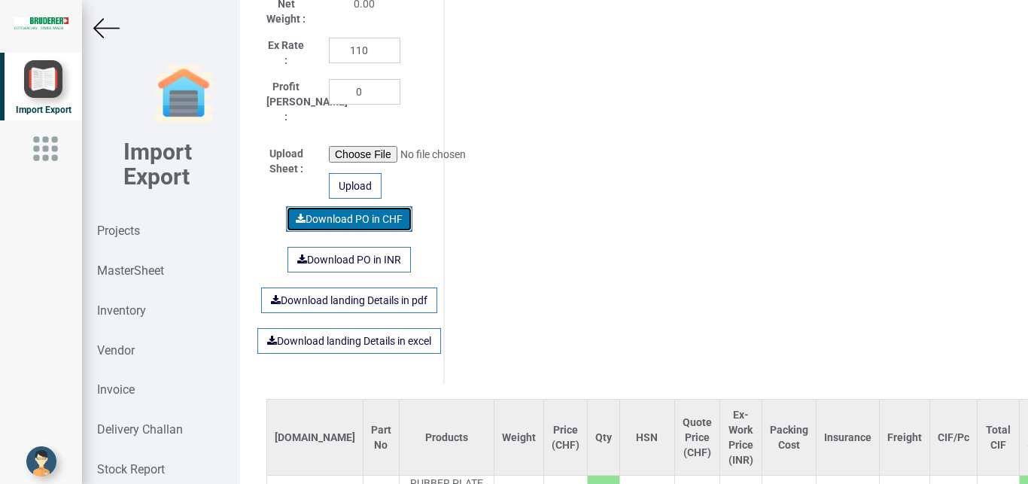
click at [330, 208] on link "Download PO in CHF" at bounding box center [349, 219] width 126 height 26
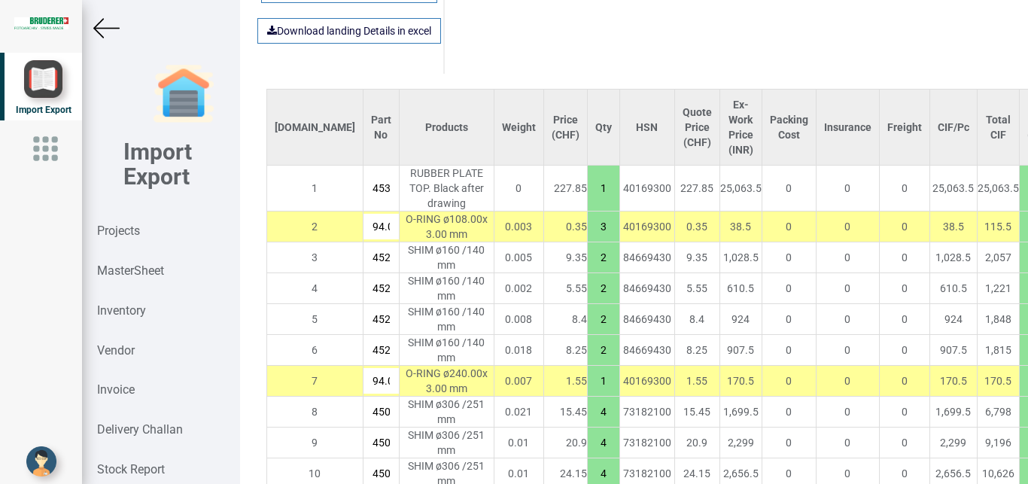
scroll to position [1166, 0]
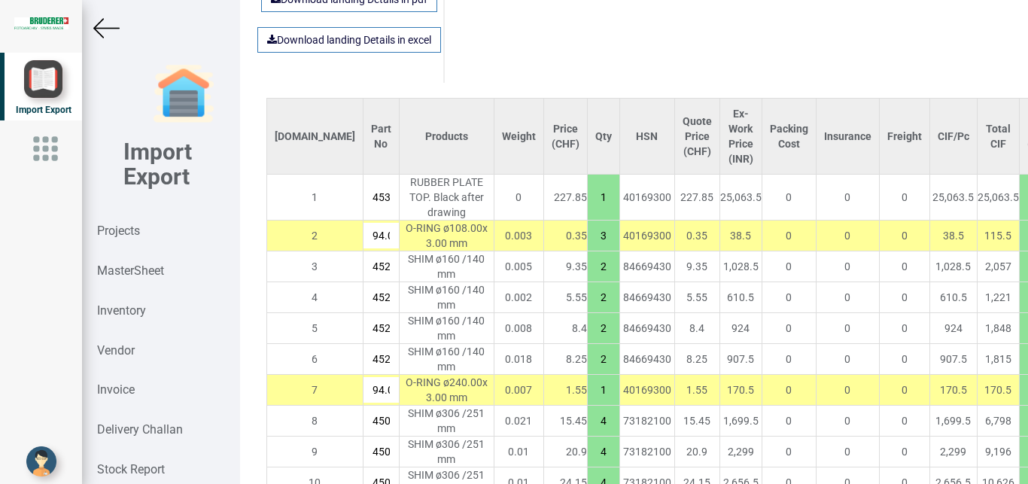
drag, startPoint x: 538, startPoint y: 225, endPoint x: 561, endPoint y: 226, distance: 22.6
click at [588, 226] on input "3" at bounding box center [604, 236] width 32 height 26
type input "4"
type input "21805.900000000005"
type input "4"
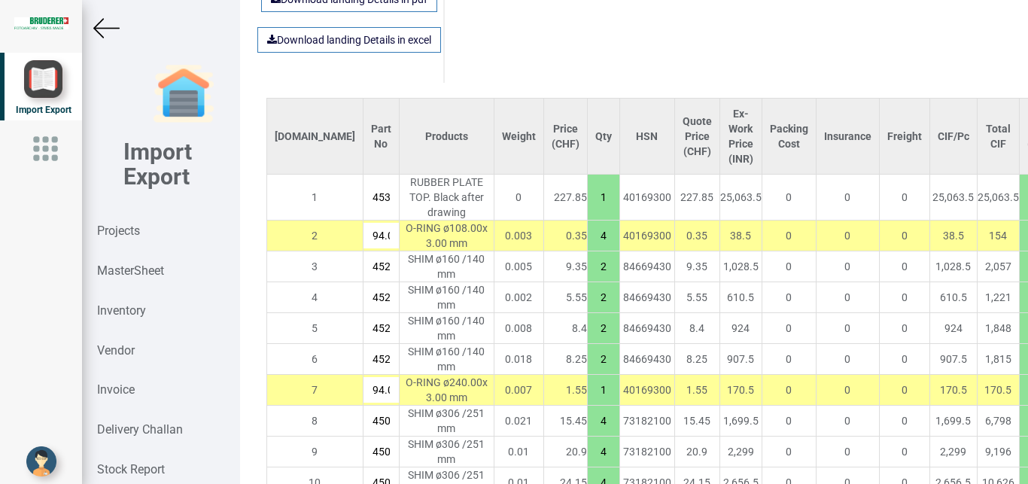
drag, startPoint x: 539, startPoint y: 378, endPoint x: 552, endPoint y: 381, distance: 13.1
click at [588, 381] on input "1" at bounding box center [604, 390] width 32 height 26
type input "21807.450000000004"
type input "2"
type input "21805.900000000005"
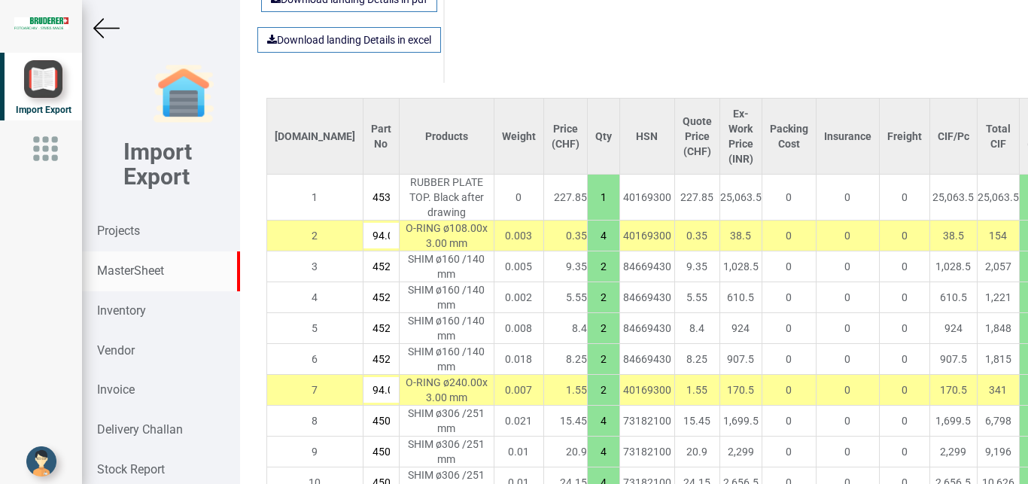
type input "2"
click at [125, 266] on strong "MasterSheet" at bounding box center [130, 270] width 67 height 14
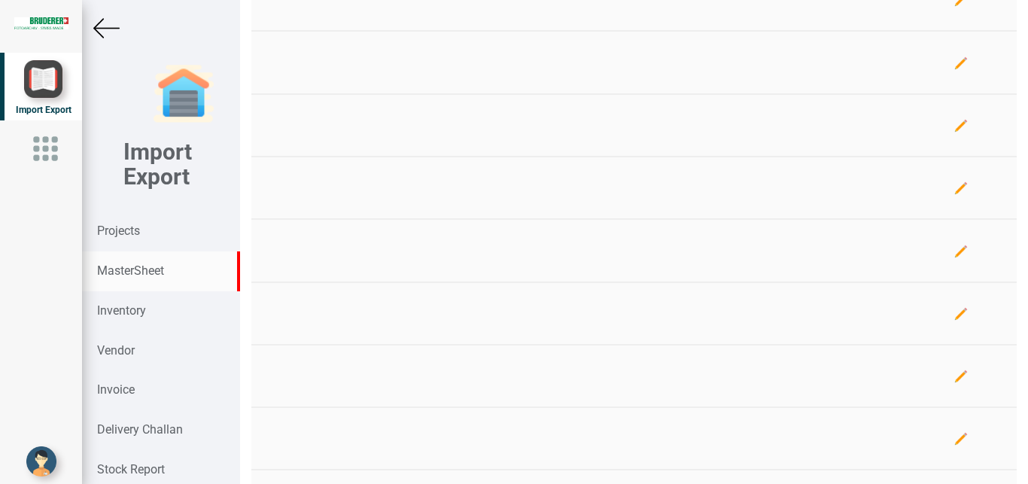
scroll to position [1166, 0]
click at [123, 270] on strong "MasterSheet" at bounding box center [130, 270] width 67 height 14
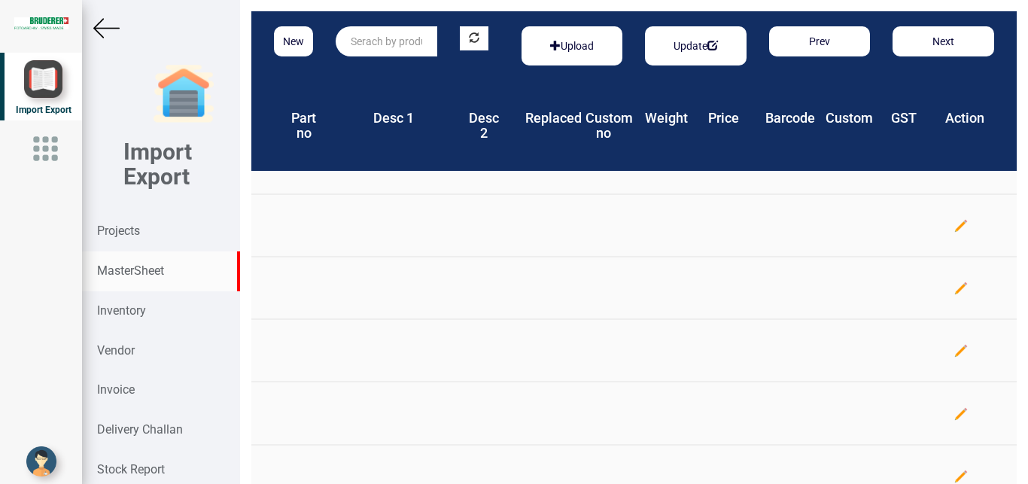
click at [128, 274] on strong "MasterSheet" at bounding box center [130, 270] width 67 height 14
click at [126, 228] on strong "Projects" at bounding box center [118, 230] width 43 height 14
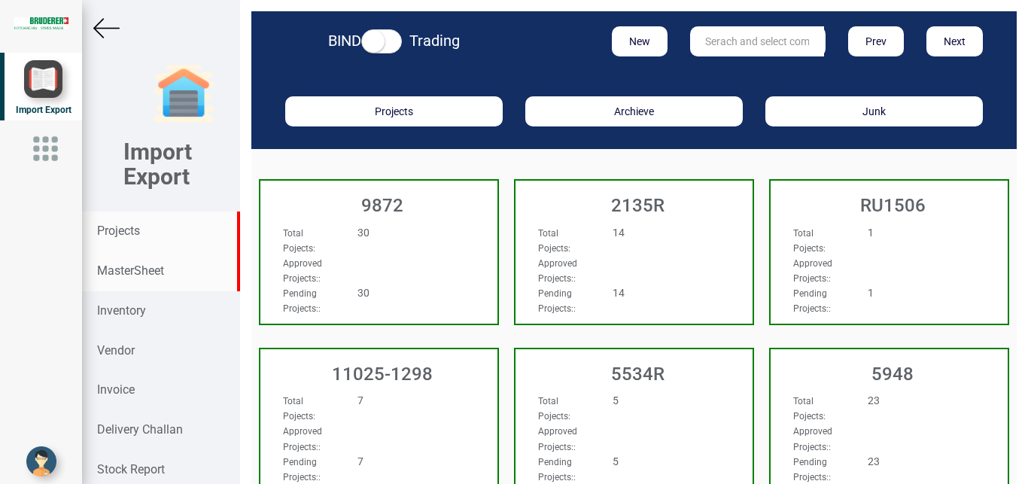
click at [138, 273] on strong "MasterSheet" at bounding box center [130, 270] width 67 height 14
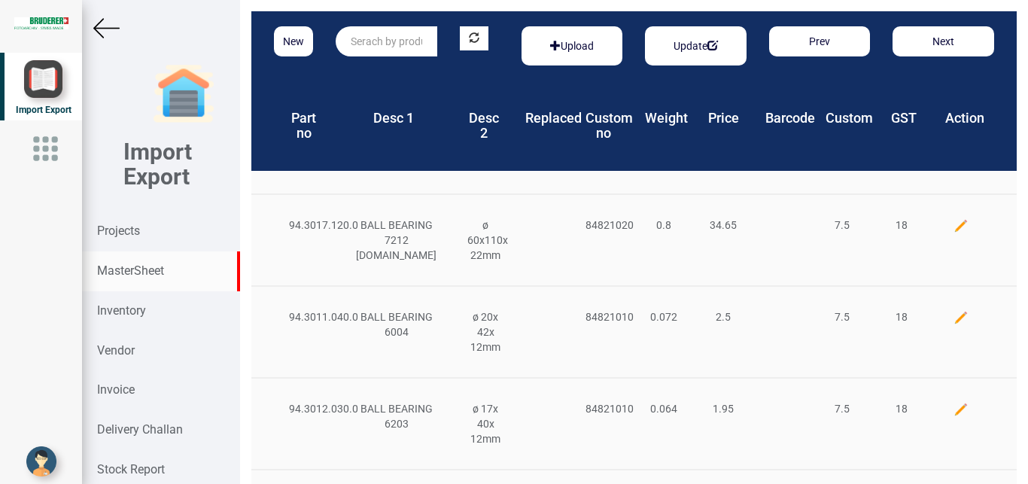
click at [360, 44] on input "text" at bounding box center [387, 41] width 102 height 30
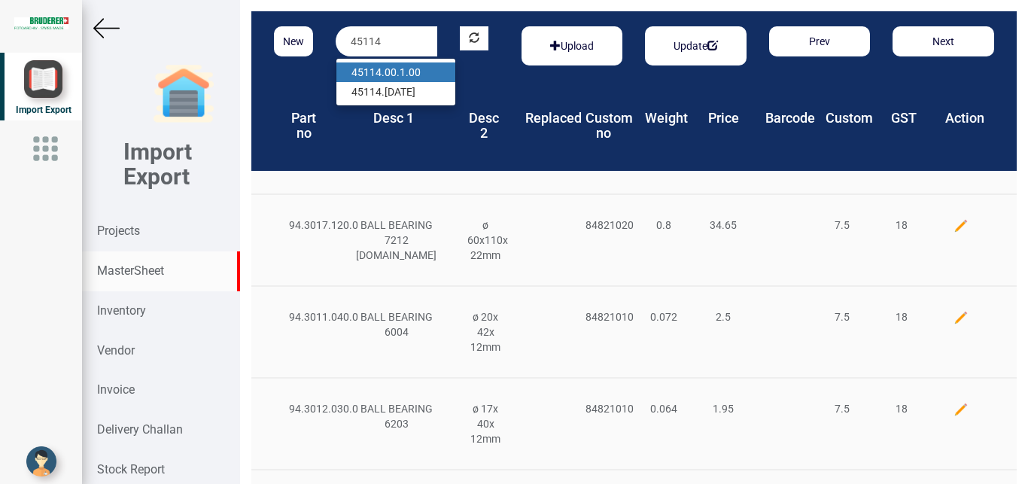
click at [411, 78] on link "45114 .00.1.00" at bounding box center [395, 72] width 119 height 20
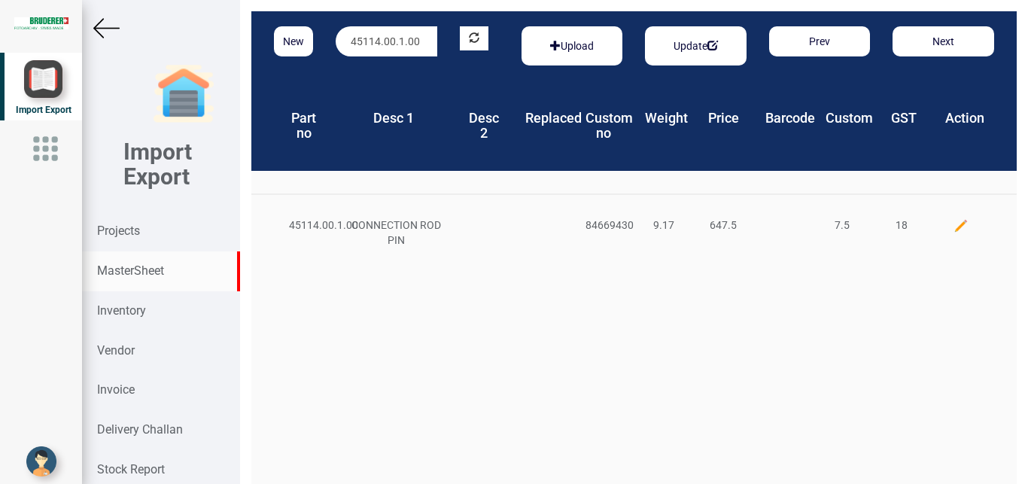
drag, startPoint x: 425, startPoint y: 40, endPoint x: 315, endPoint y: 53, distance: 110.7
click at [324, 50] on div "45114.00.1.00" at bounding box center [386, 41] width 124 height 30
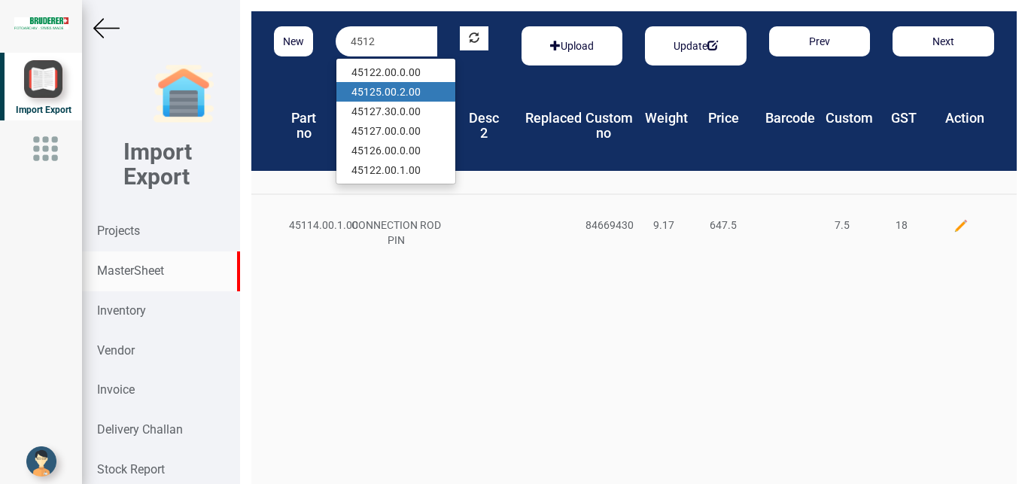
click at [409, 89] on link "4512 5.00.2.00" at bounding box center [395, 92] width 119 height 20
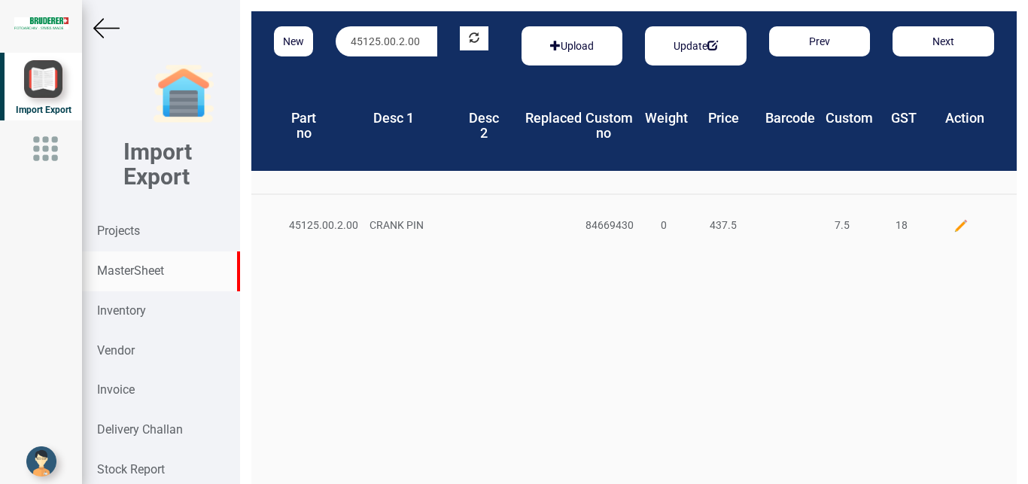
drag, startPoint x: 427, startPoint y: 40, endPoint x: 329, endPoint y: 47, distance: 98.1
click at [329, 47] on div "45125.00.2.00" at bounding box center [386, 41] width 124 height 30
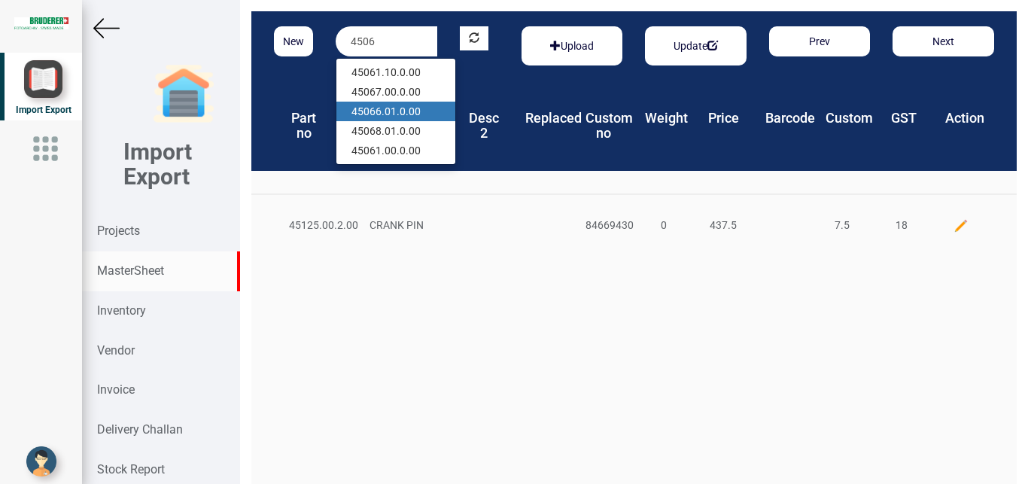
click at [414, 108] on link "4506 6.01.0.00" at bounding box center [395, 112] width 119 height 20
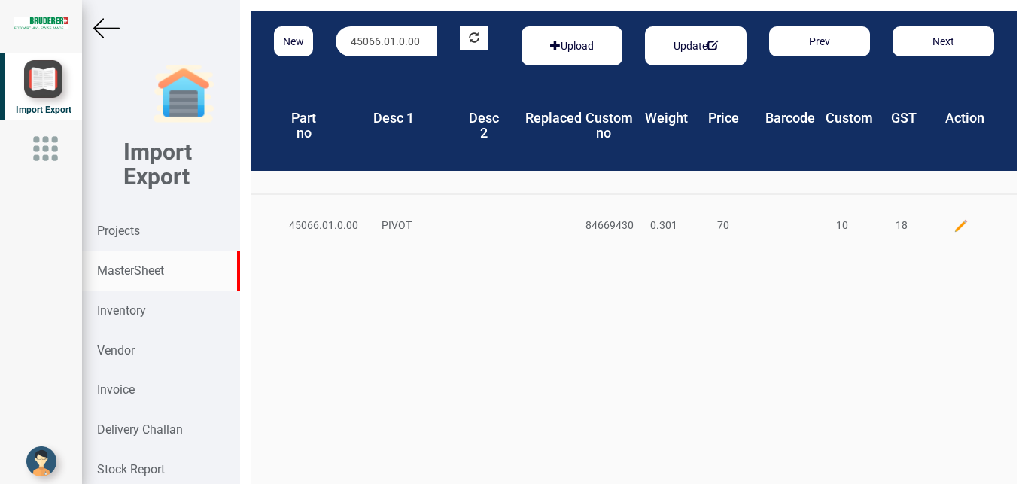
drag, startPoint x: 423, startPoint y: 40, endPoint x: 327, endPoint y: 53, distance: 97.2
click at [327, 53] on div "45066.01.0.00" at bounding box center [386, 41] width 124 height 30
click at [378, 74] on strong "45068" at bounding box center [366, 72] width 30 height 12
drag, startPoint x: 426, startPoint y: 37, endPoint x: 335, endPoint y: 42, distance: 91.2
click at [336, 42] on input "45068.01.0.00" at bounding box center [387, 41] width 102 height 30
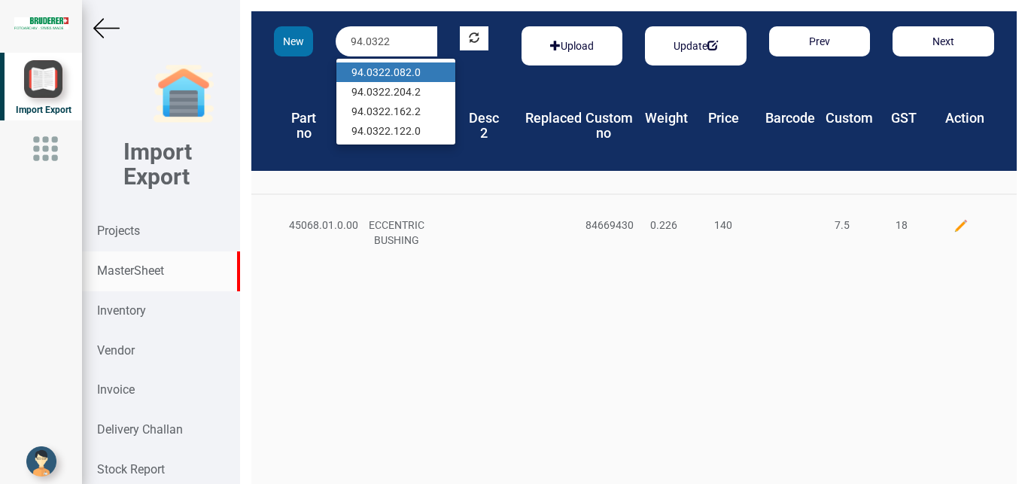
type input "94.0322"
click at [291, 44] on button "New" at bounding box center [293, 41] width 39 height 30
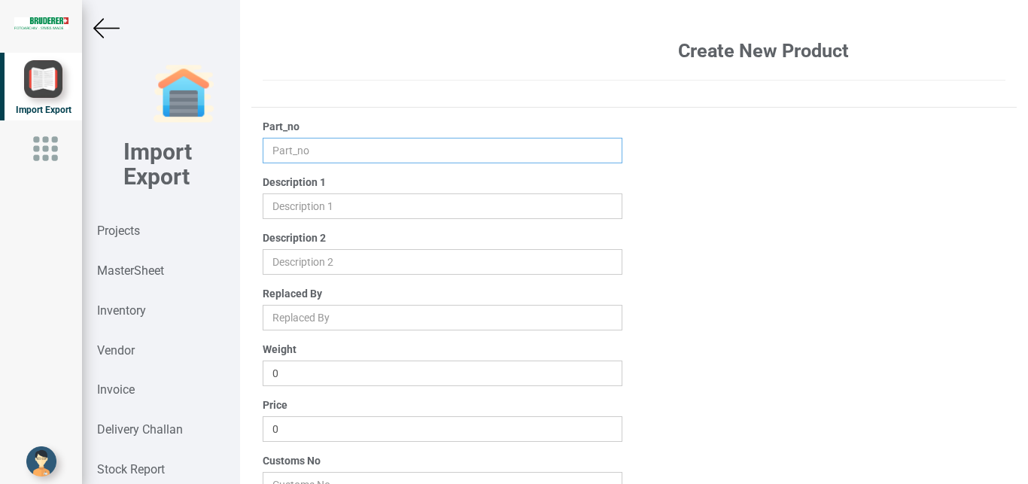
click at [291, 150] on input "text" at bounding box center [443, 151] width 360 height 26
type input "94.0322.203.2"
click at [279, 203] on input "text" at bounding box center [443, 206] width 360 height 26
type input "SPRING WASHER"
click at [308, 421] on input "0" at bounding box center [443, 429] width 360 height 26
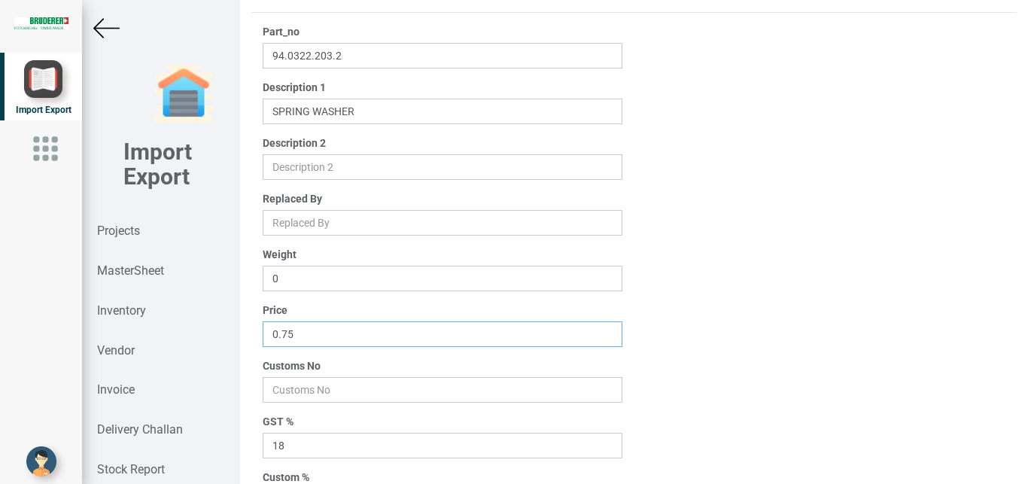
scroll to position [129, 0]
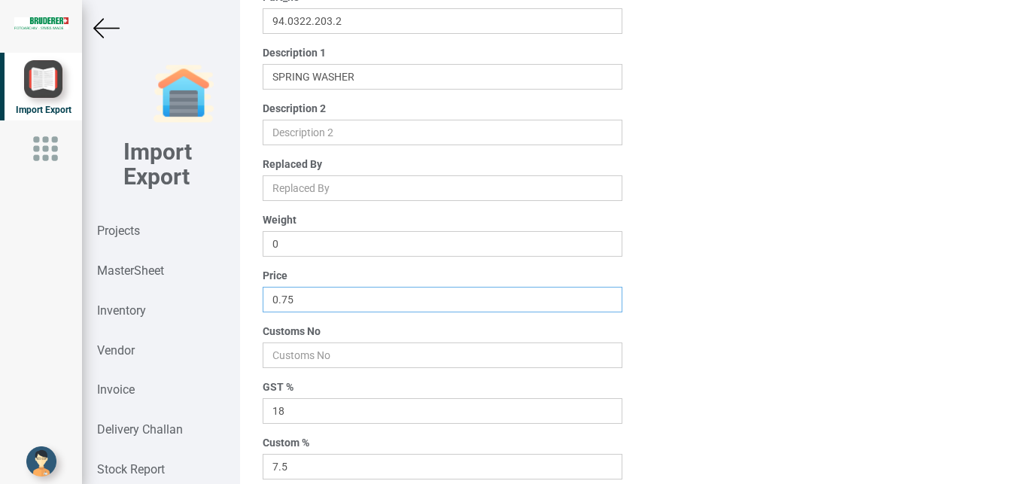
type input "0.75"
click at [309, 355] on input "number" at bounding box center [443, 355] width 360 height 26
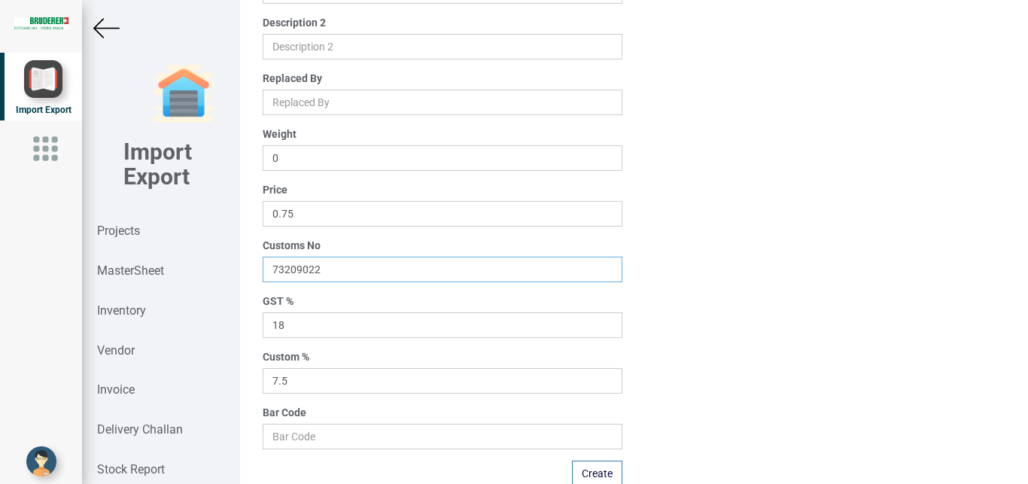
scroll to position [240, 0]
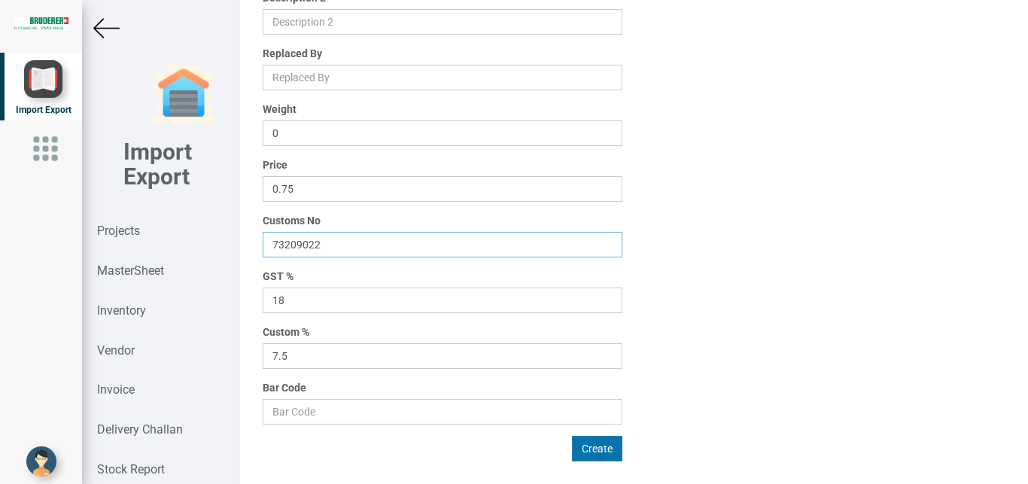
type input "73209022"
drag, startPoint x: 593, startPoint y: 452, endPoint x: 667, endPoint y: 446, distance: 74.7
click at [593, 451] on button "Create" at bounding box center [597, 449] width 50 height 26
type input "0"
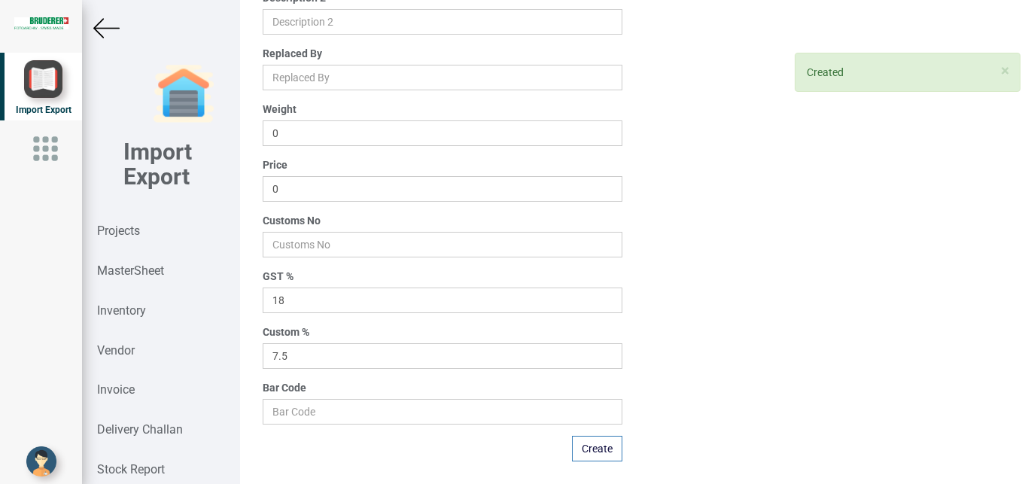
click at [102, 31] on img at bounding box center [106, 28] width 26 height 26
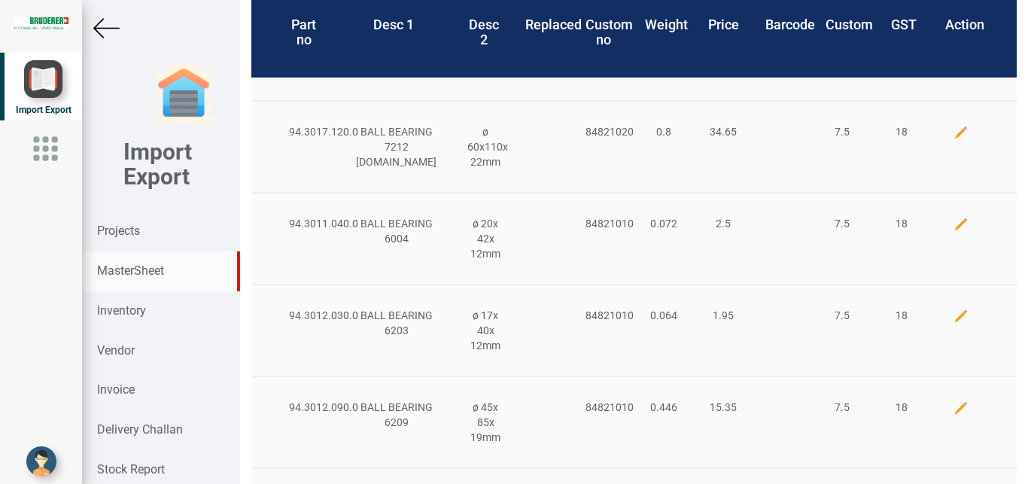
scroll to position [10, 0]
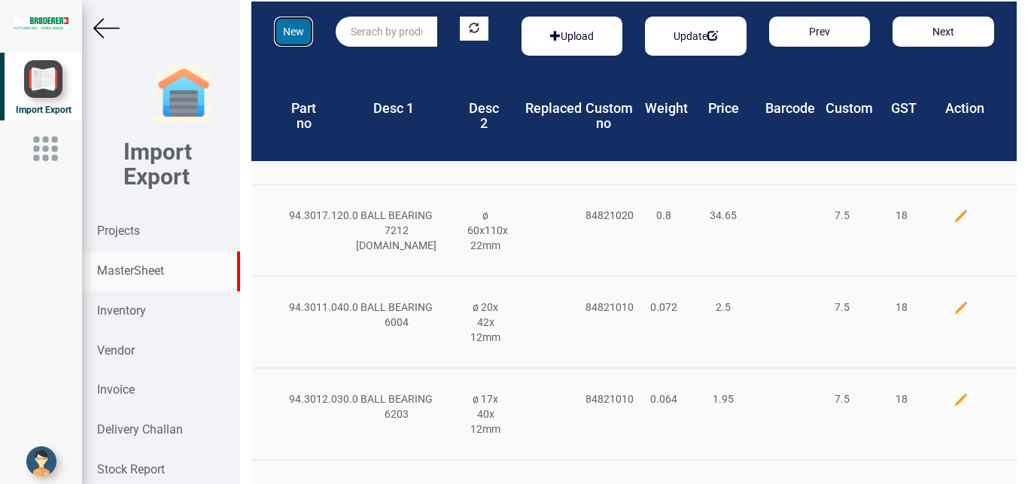
click at [287, 34] on button "New" at bounding box center [293, 32] width 39 height 30
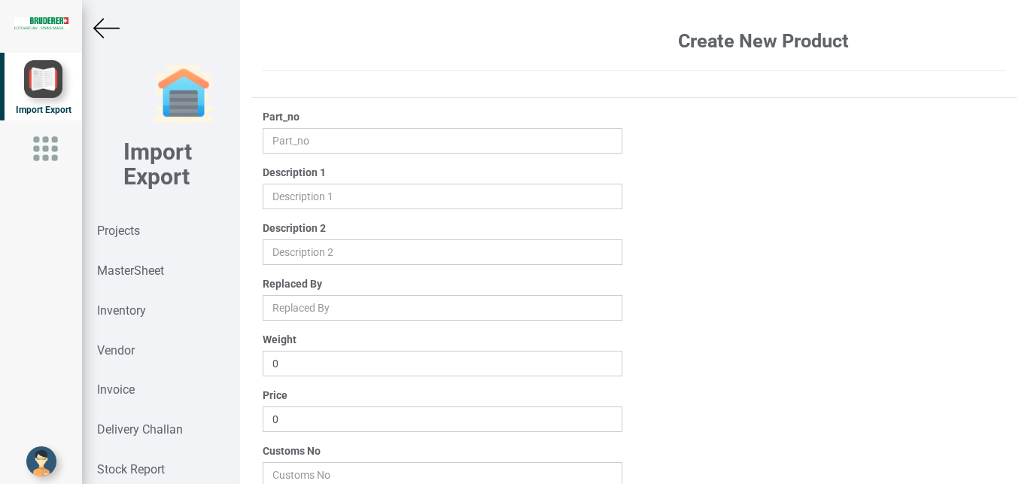
scroll to position [10, 0]
click at [309, 142] on input "text" at bounding box center [443, 141] width 360 height 26
type input "45115.55.0.00"
click at [293, 205] on input "text" at bounding box center [443, 197] width 360 height 26
type input "LEVER FOR 67MM FIX"
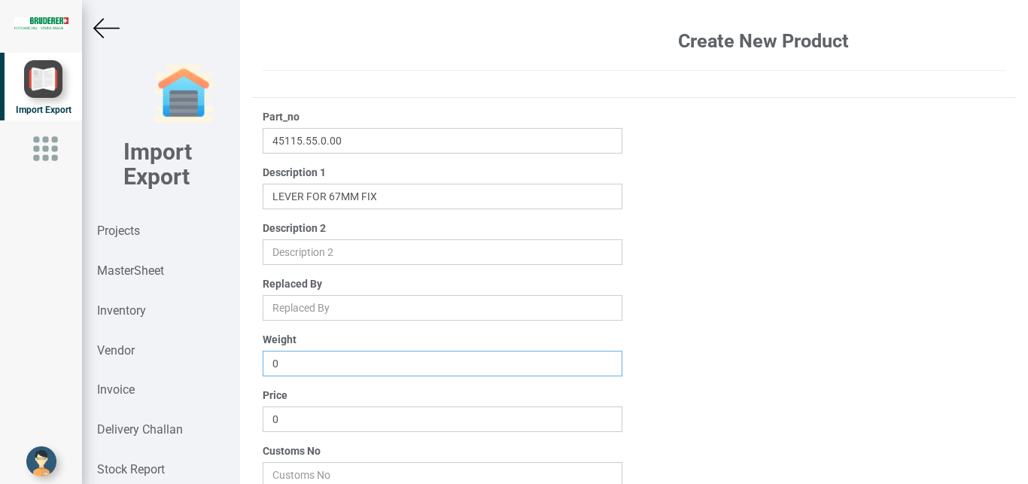
click at [301, 366] on input "0" at bounding box center [443, 364] width 360 height 26
drag, startPoint x: 291, startPoint y: 424, endPoint x: 236, endPoint y: 418, distance: 55.3
click at [263, 418] on input "0" at bounding box center [443, 419] width 360 height 26
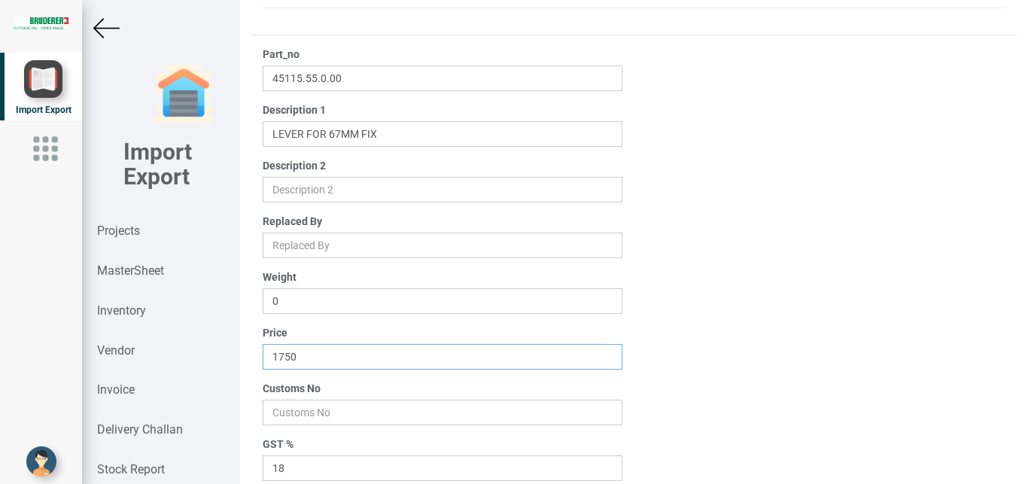
type input "1750"
click at [307, 418] on input "number" at bounding box center [443, 413] width 360 height 26
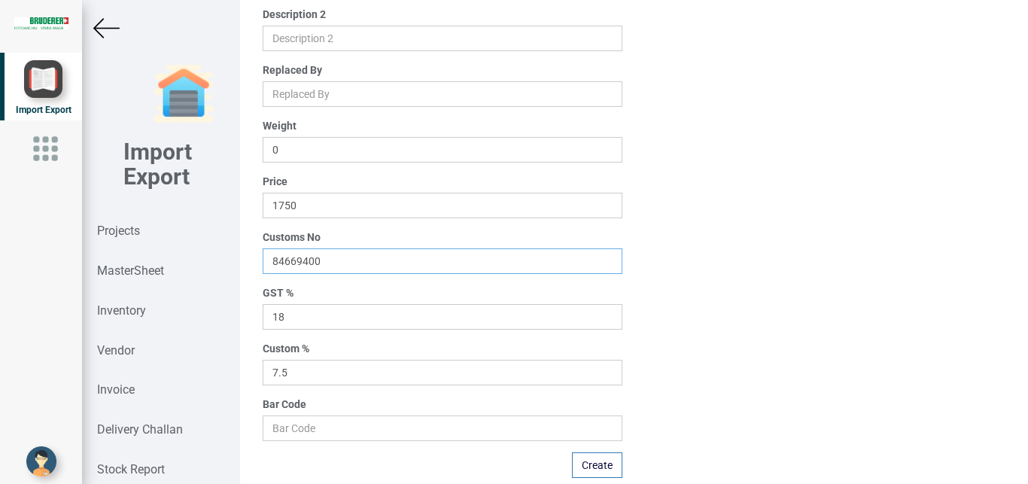
scroll to position [224, 0]
type input "84669400"
click at [591, 464] on button "Create" at bounding box center [597, 464] width 50 height 26
type input "0"
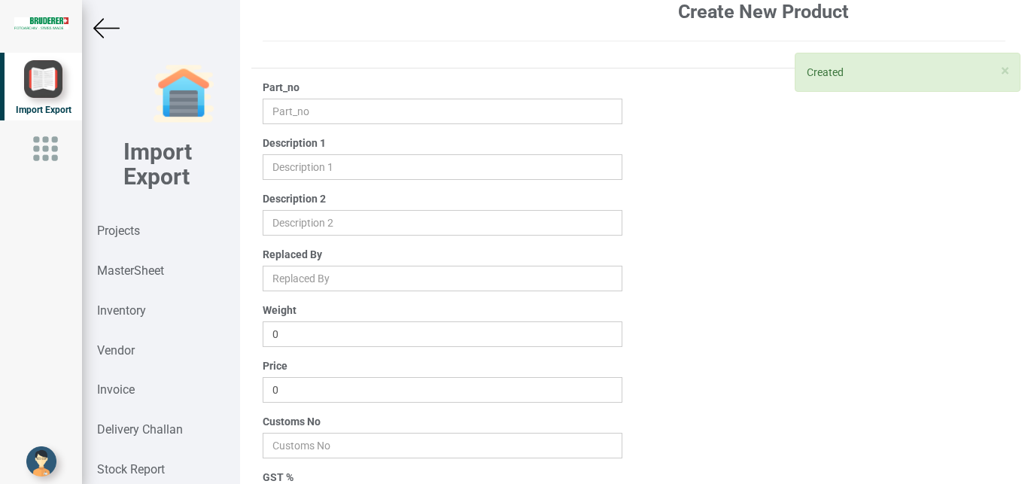
scroll to position [0, 0]
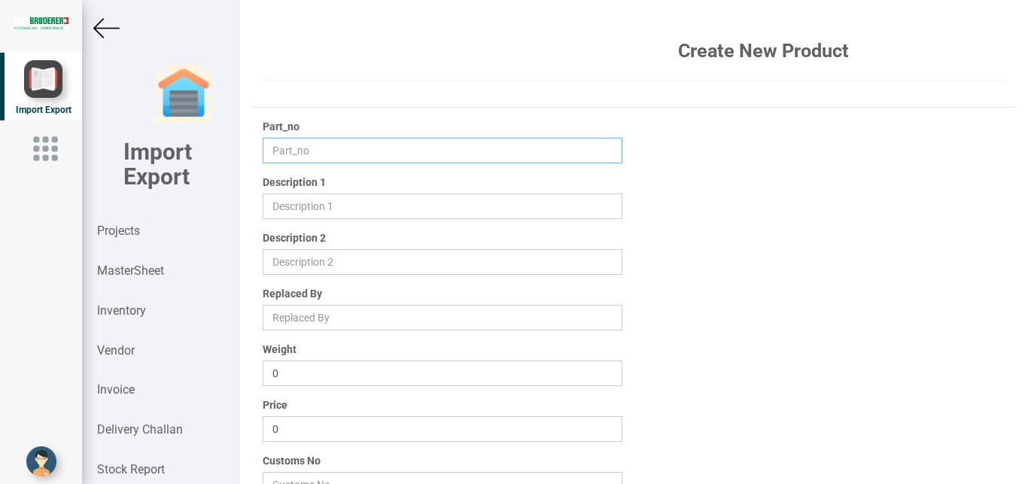
click at [304, 147] on input "text" at bounding box center [443, 151] width 360 height 26
type input "94.1127.422.0"
click at [307, 205] on input "text" at bounding box center [443, 206] width 360 height 26
type input "WOUND PIN"
drag, startPoint x: 278, startPoint y: 426, endPoint x: 296, endPoint y: 416, distance: 19.9
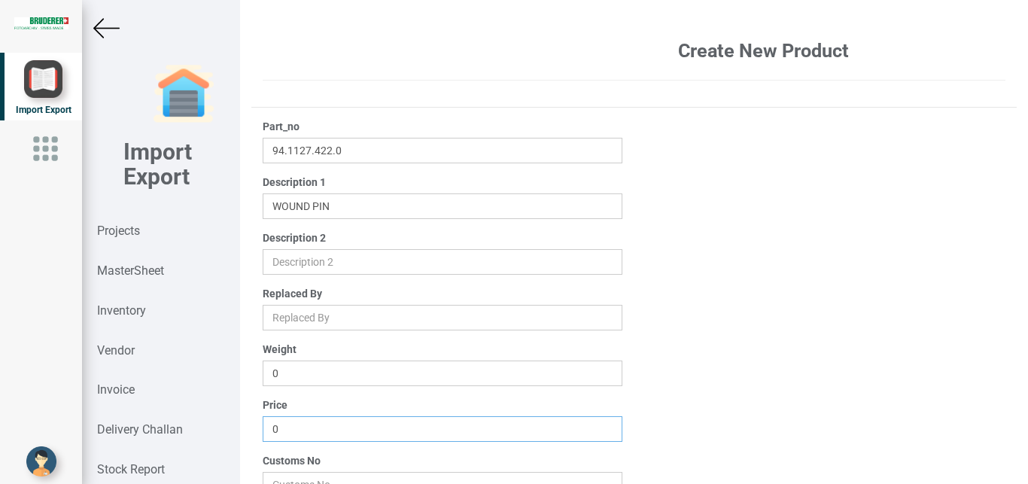
click at [280, 426] on input "0" at bounding box center [443, 429] width 360 height 26
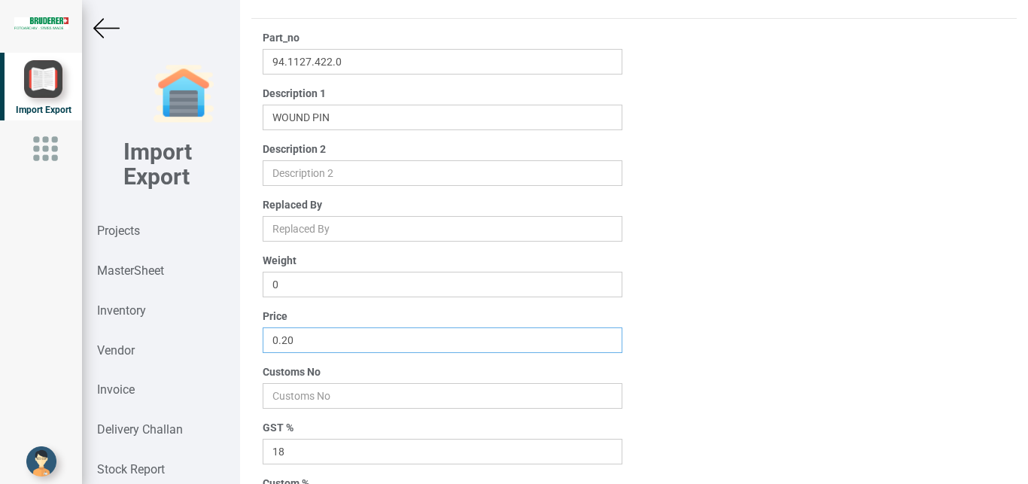
scroll to position [93, 0]
type input "0.20"
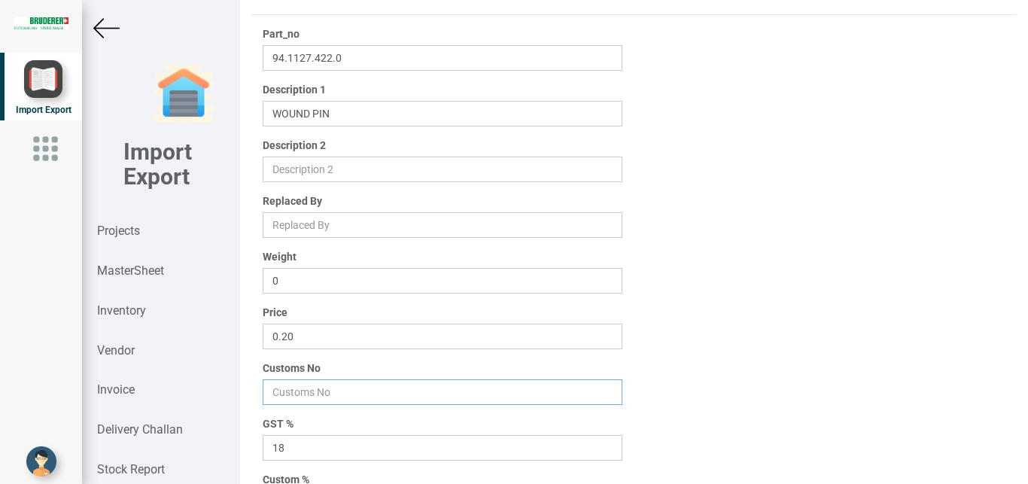
click at [288, 391] on input "number" at bounding box center [443, 392] width 360 height 26
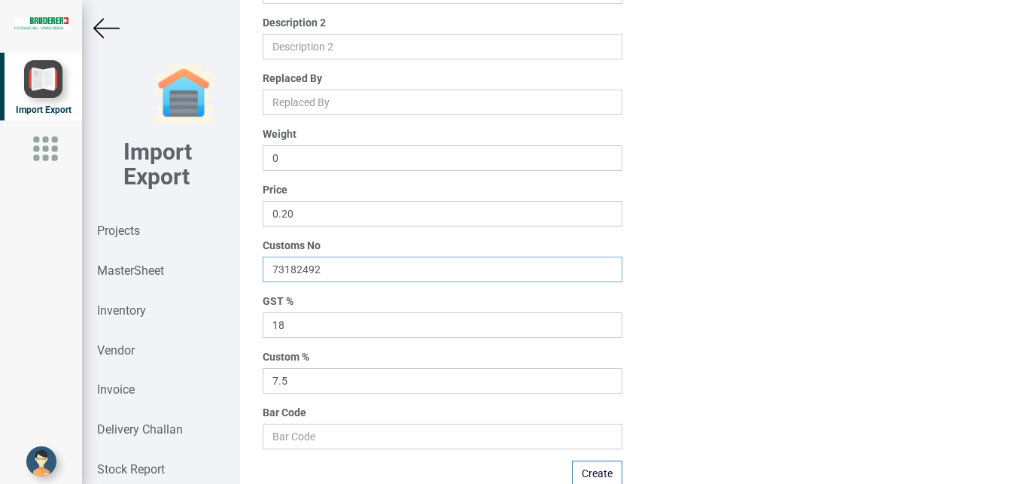
scroll to position [226, 0]
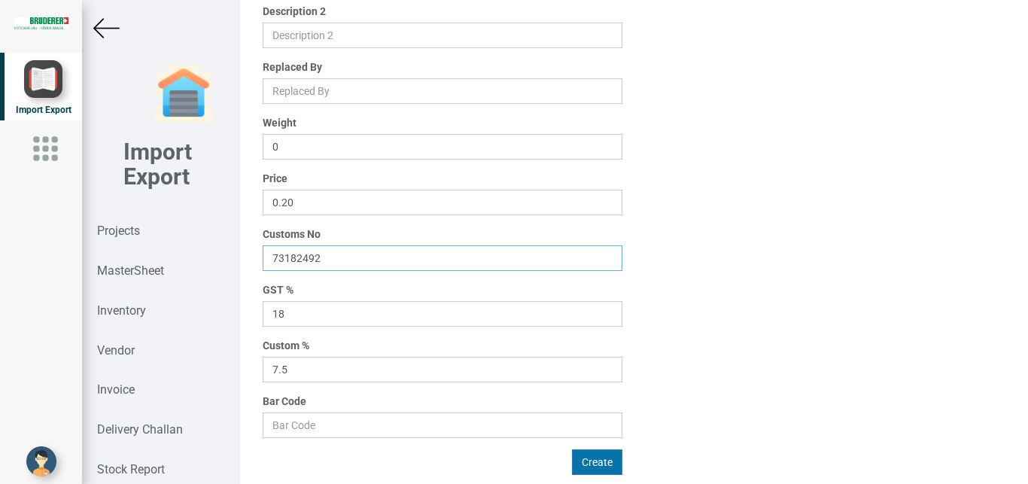
type input "73182492"
click at [595, 465] on button "Create" at bounding box center [597, 462] width 50 height 26
type input "0"
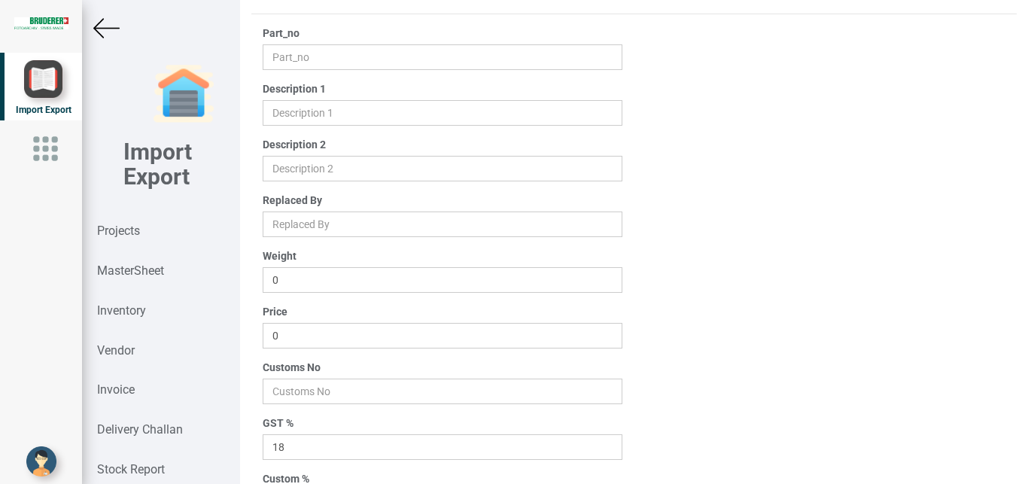
scroll to position [0, 0]
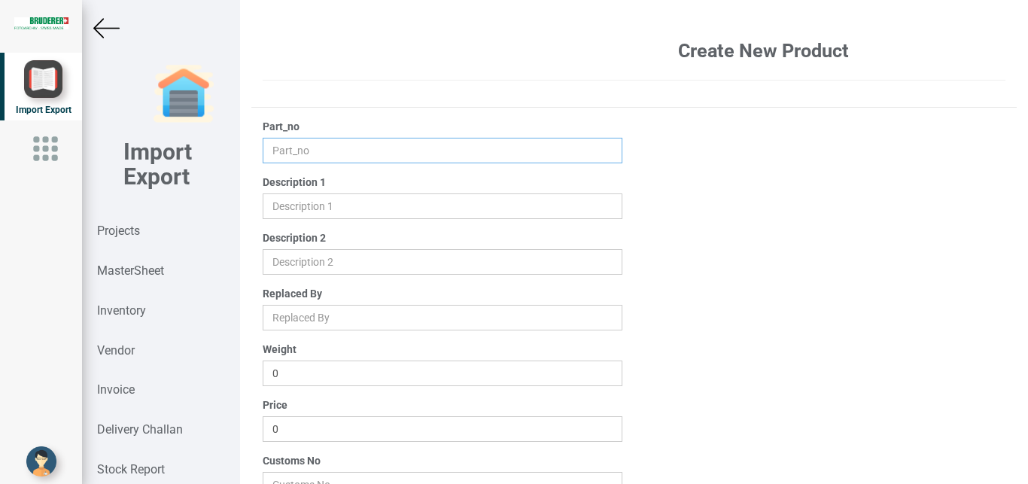
click at [278, 148] on input "text" at bounding box center [443, 151] width 360 height 26
type input "45125.00.1.00"
click at [312, 207] on input "text" at bounding box center [443, 206] width 360 height 26
type input "LINK"
drag, startPoint x: 304, startPoint y: 432, endPoint x: 211, endPoint y: 435, distance: 93.4
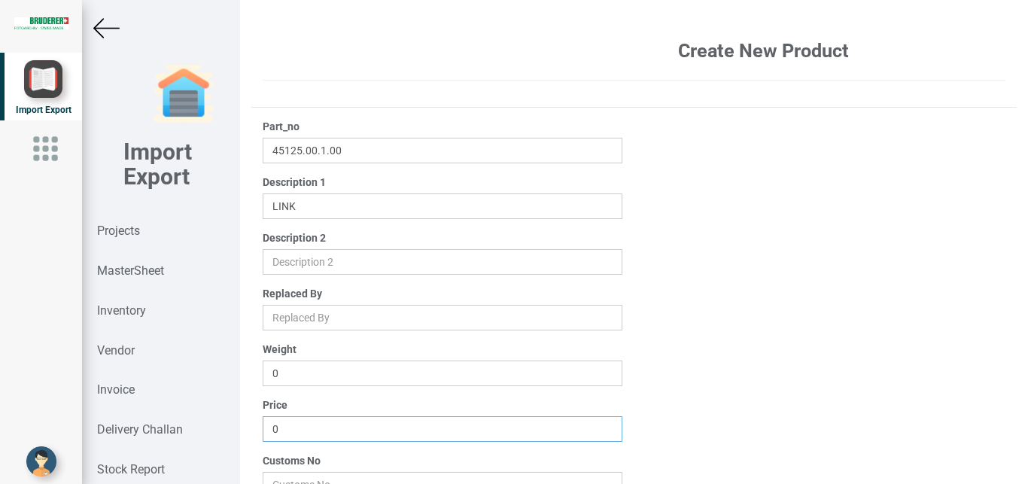
click at [263, 435] on input "0" at bounding box center [443, 429] width 360 height 26
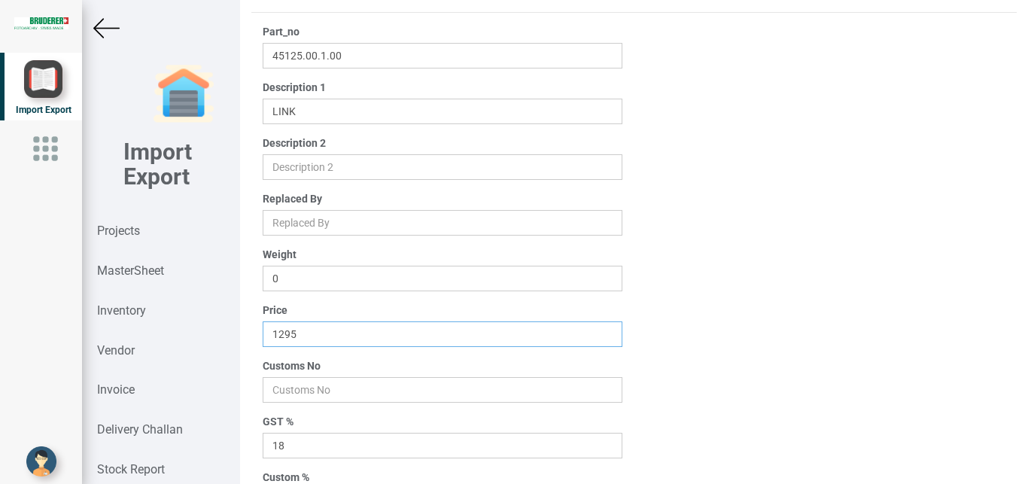
scroll to position [95, 0]
type input "1295"
click at [305, 390] on input "number" at bounding box center [443, 390] width 360 height 26
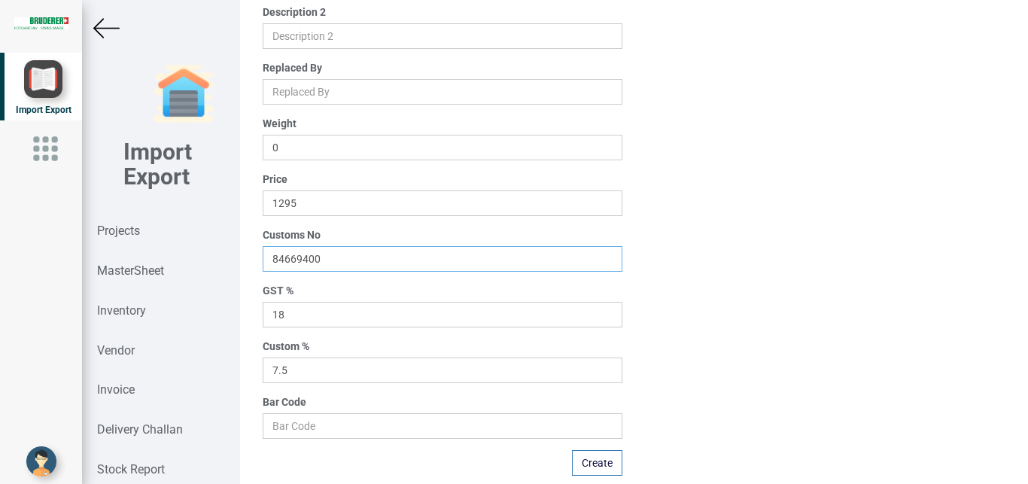
scroll to position [235, 0]
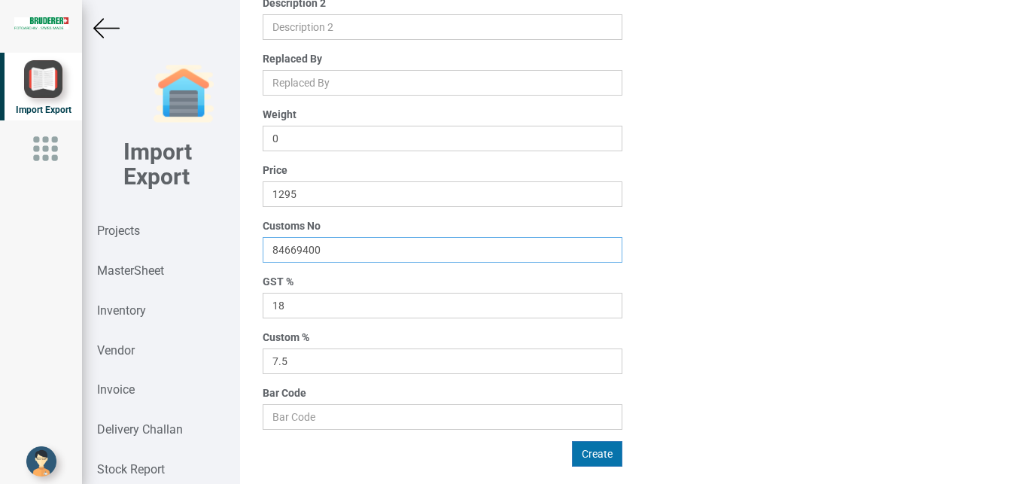
type input "84669400"
click at [579, 454] on button "Create" at bounding box center [597, 454] width 50 height 26
type input "0"
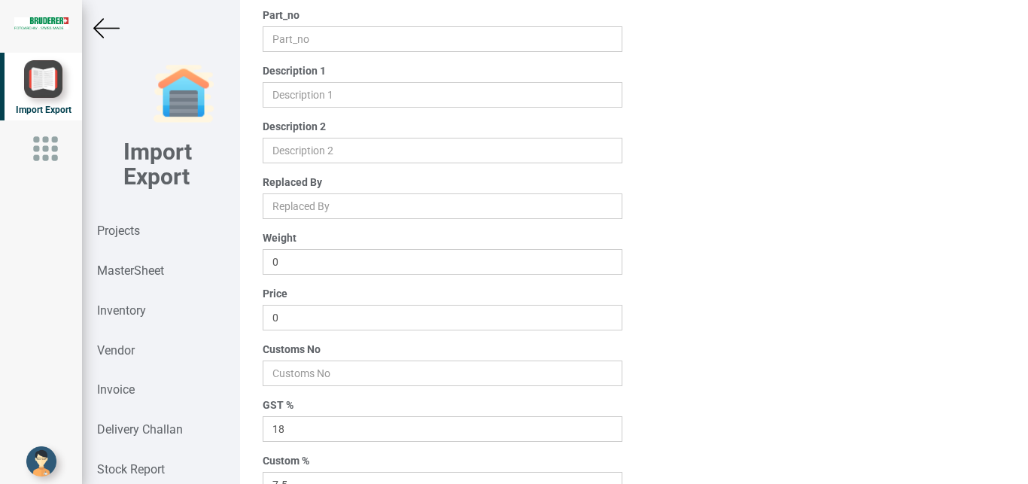
scroll to position [35, 0]
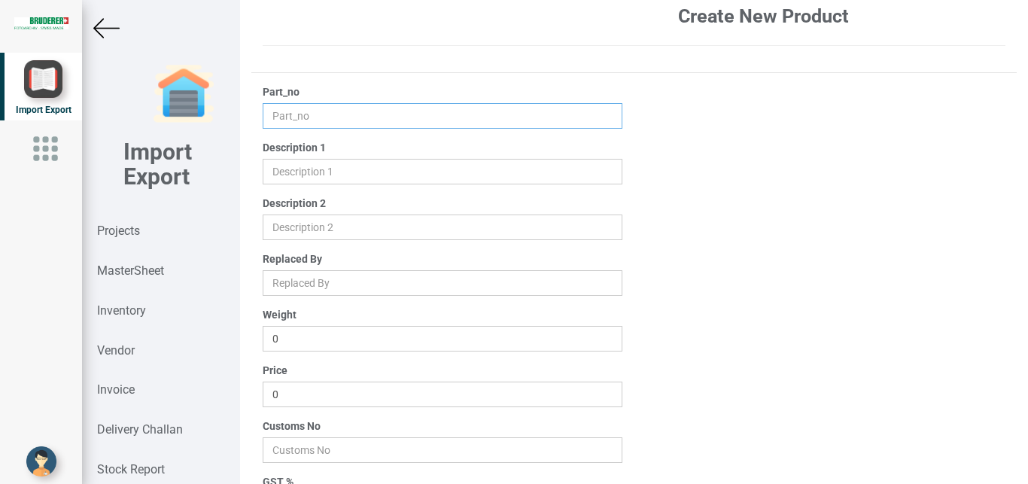
click at [318, 115] on input "text" at bounding box center [443, 116] width 360 height 26
type input "45164.00.0.00"
click at [293, 180] on input "text" at bounding box center [443, 172] width 360 height 26
type input "GUIDE PIN BELOW"
drag, startPoint x: 306, startPoint y: 395, endPoint x: 243, endPoint y: 398, distance: 63.3
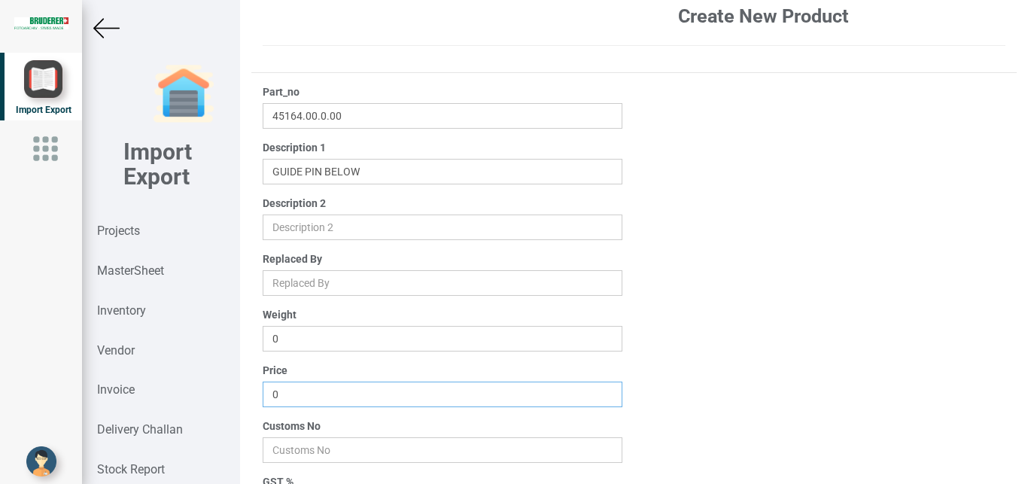
click at [263, 398] on input "0" at bounding box center [443, 394] width 360 height 26
type input "175"
click at [337, 450] on input "number" at bounding box center [443, 450] width 360 height 26
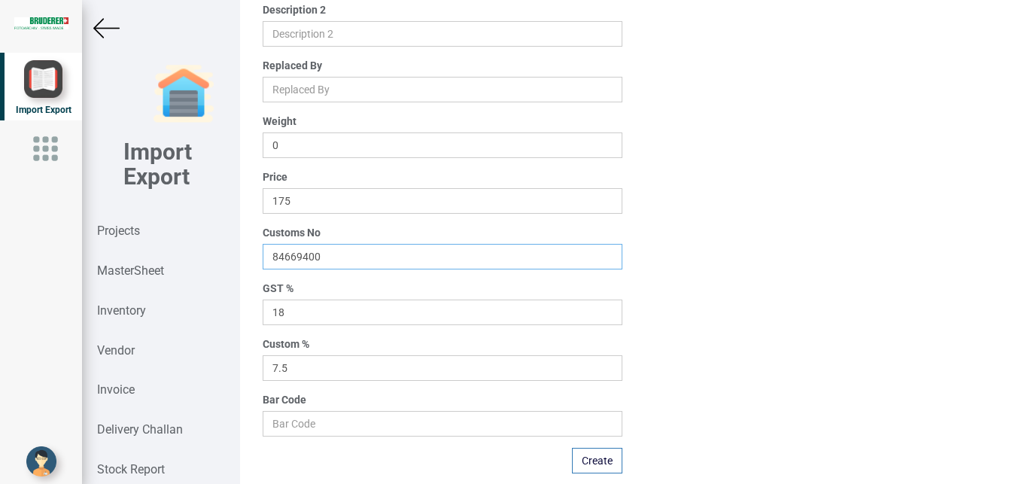
scroll to position [240, 0]
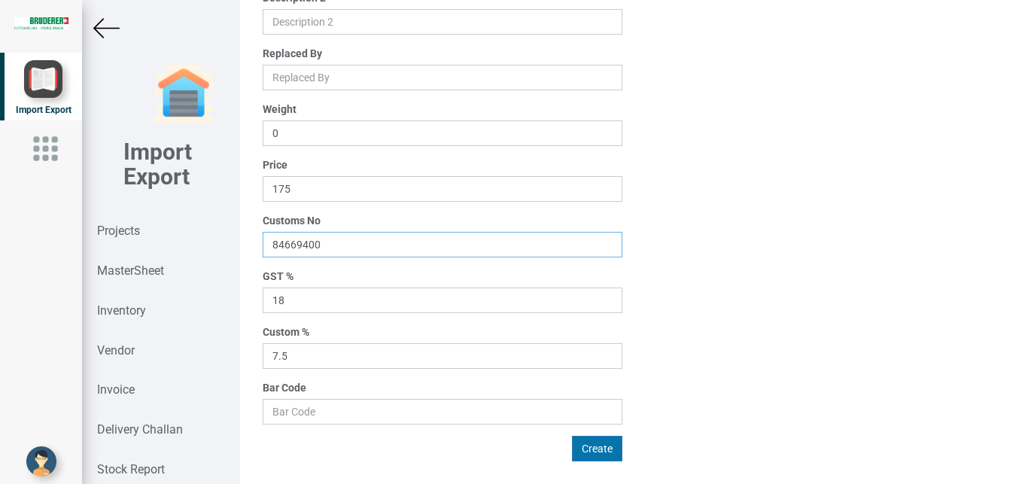
type input "84669400"
click at [585, 447] on button "Create" at bounding box center [597, 449] width 50 height 26
type input "0"
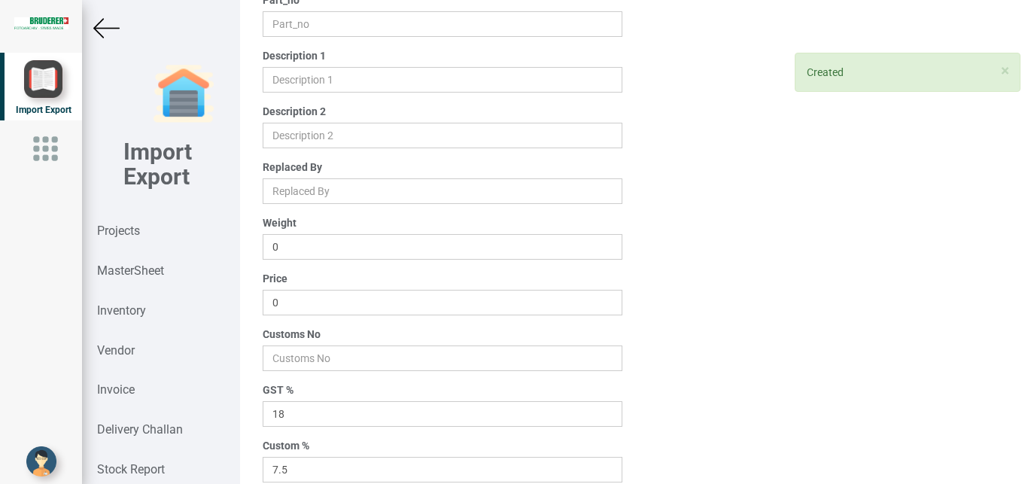
scroll to position [0, 0]
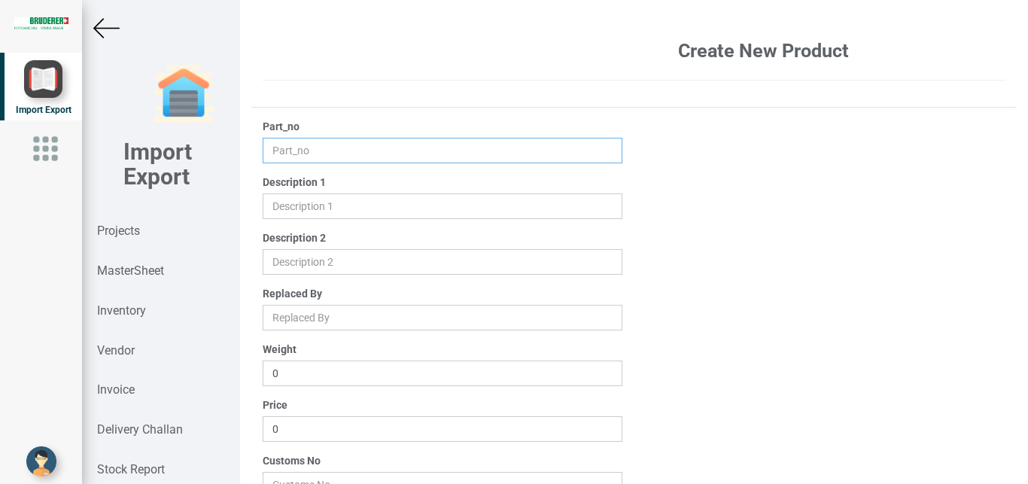
click at [282, 156] on input "text" at bounding box center [443, 151] width 360 height 26
type input "45097.00.0.00"
drag, startPoint x: 299, startPoint y: 208, endPoint x: 327, endPoint y: 207, distance: 27.9
click at [300, 207] on input "text" at bounding box center [443, 206] width 360 height 26
type input "UNDER PLAY PLATE"
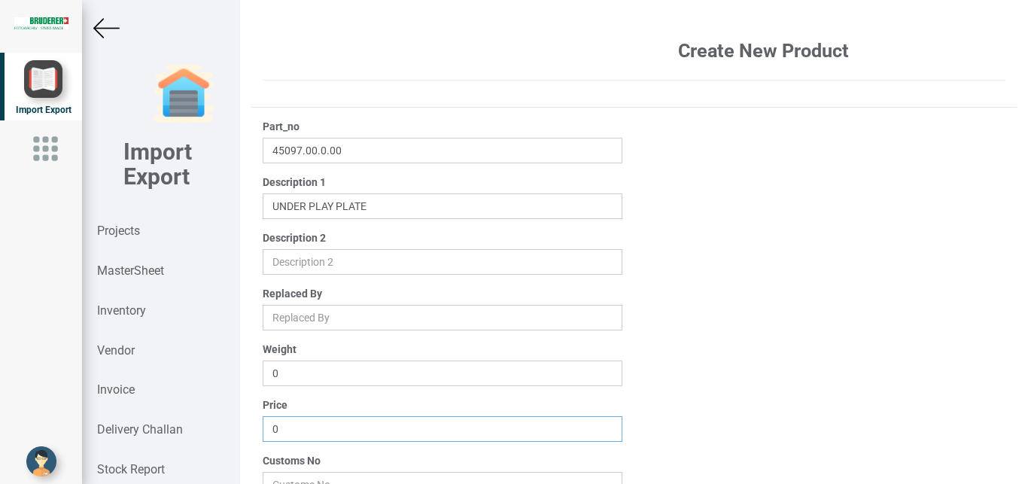
drag, startPoint x: 307, startPoint y: 427, endPoint x: 223, endPoint y: 429, distance: 83.6
click at [263, 429] on input "0" at bounding box center [443, 429] width 360 height 26
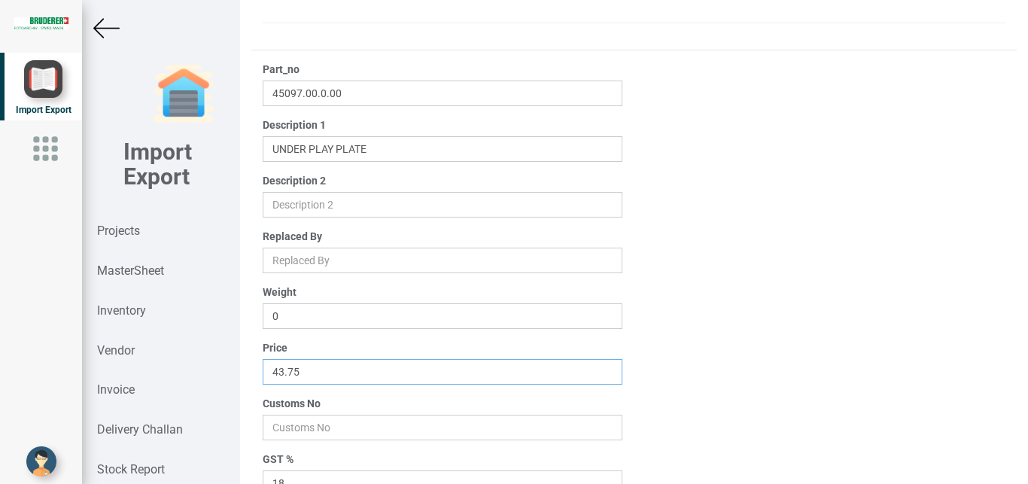
scroll to position [114, 0]
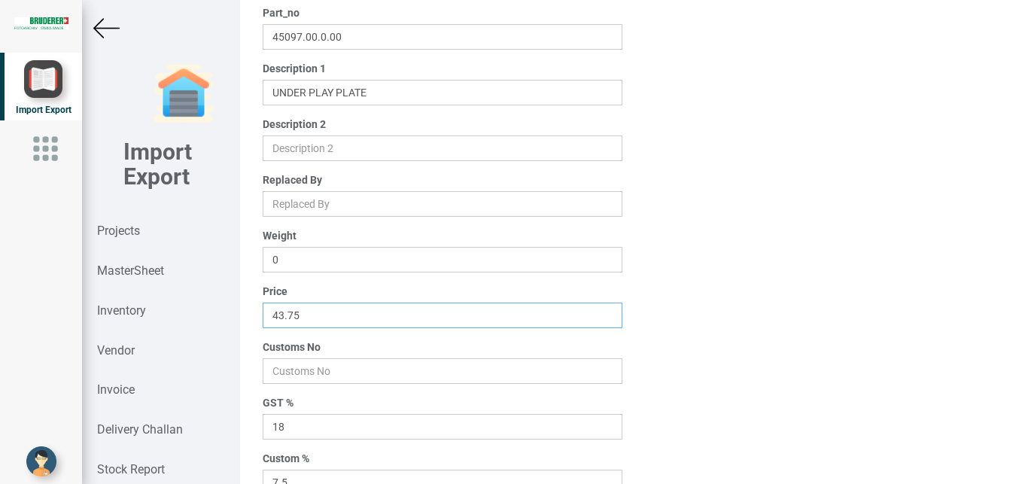
type input "43.75"
click at [309, 374] on input "number" at bounding box center [443, 371] width 360 height 26
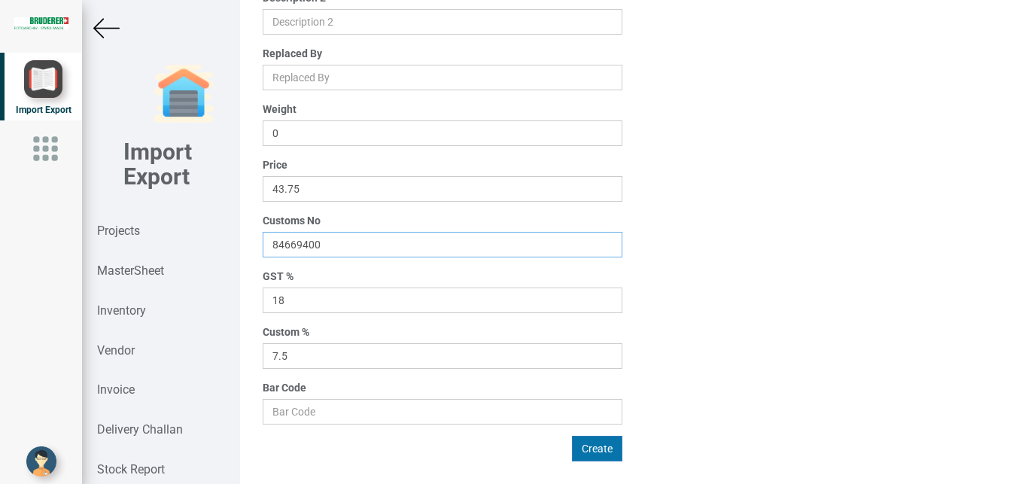
type input "84669400"
click at [594, 449] on button "Create" at bounding box center [597, 449] width 50 height 26
type input "0"
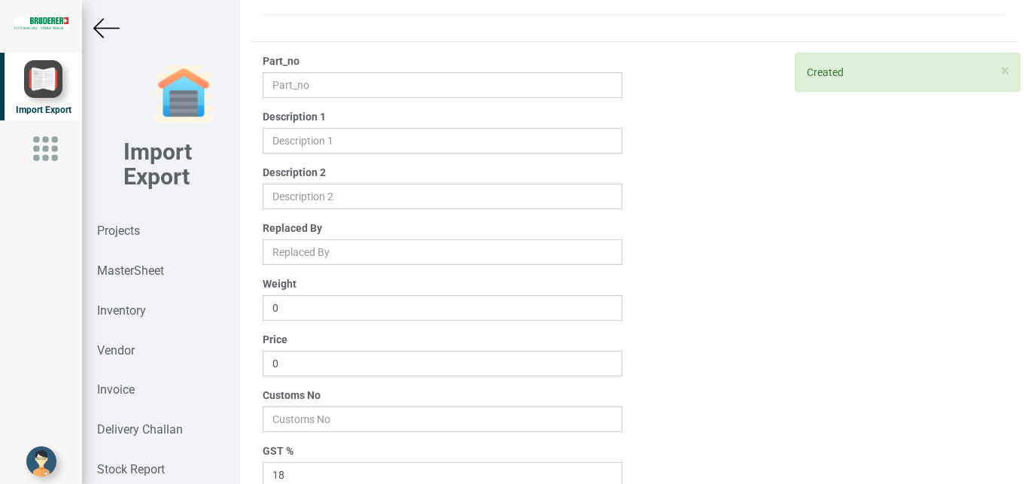
scroll to position [0, 0]
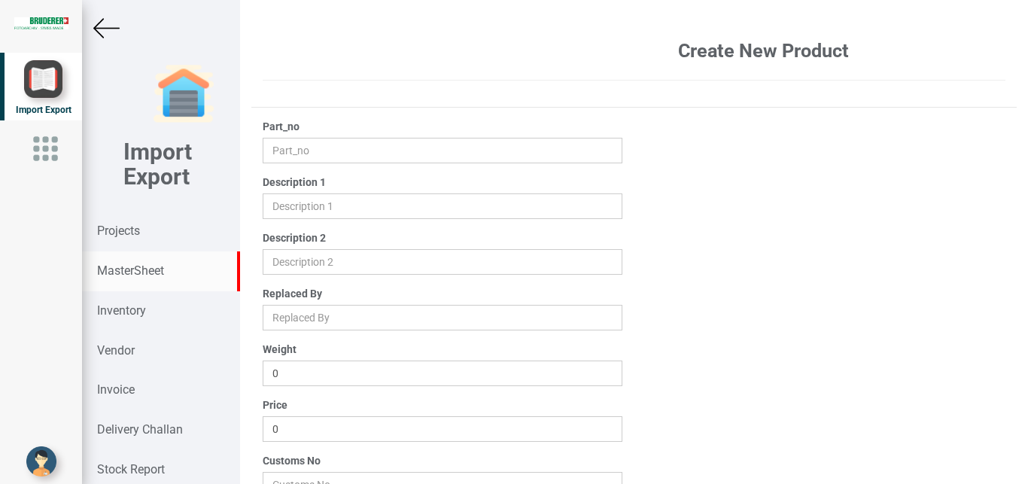
click at [150, 270] on strong "MasterSheet" at bounding box center [130, 270] width 67 height 14
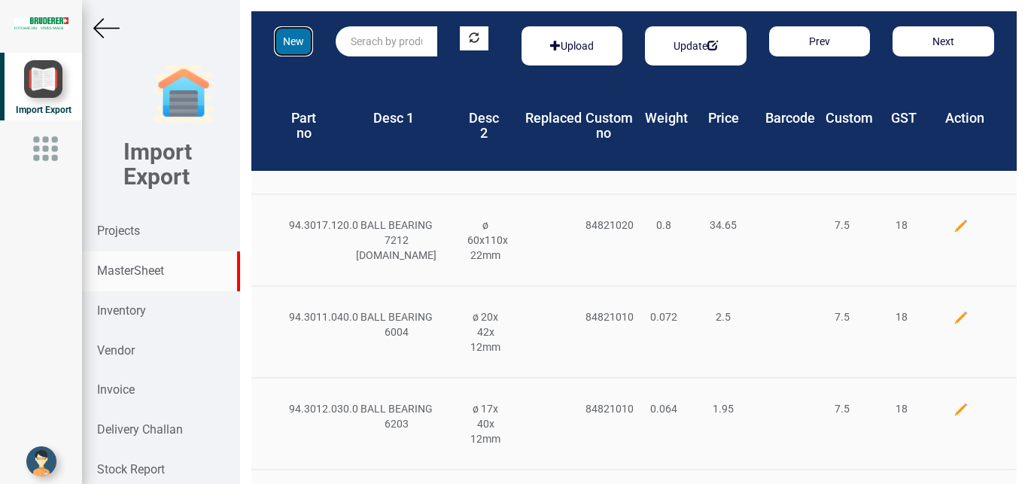
click at [299, 45] on button "New" at bounding box center [293, 41] width 39 height 30
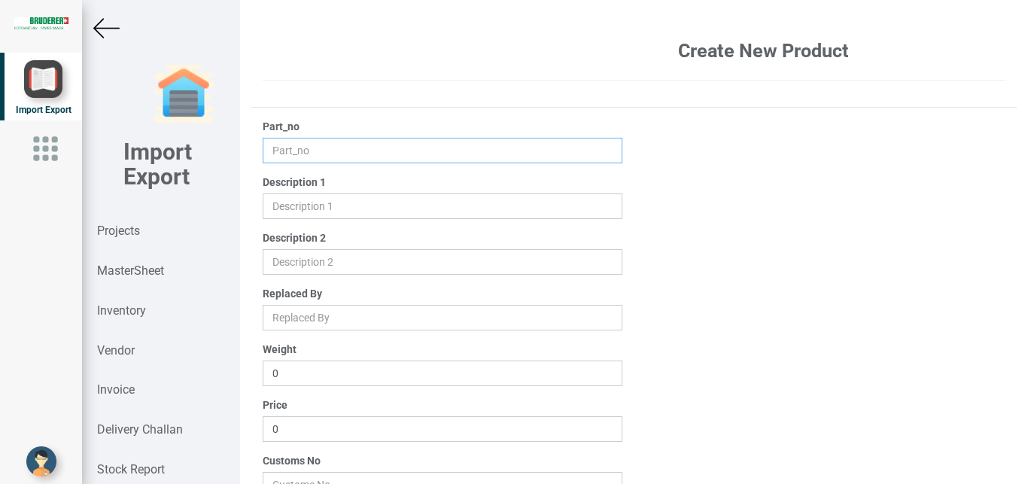
click at [282, 150] on input "text" at bounding box center [443, 151] width 360 height 26
type input "94.3201.410.3"
click at [279, 204] on input "text" at bounding box center [443, 206] width 360 height 26
type input "FLAT BELT"
drag, startPoint x: 299, startPoint y: 432, endPoint x: 234, endPoint y: 429, distance: 64.8
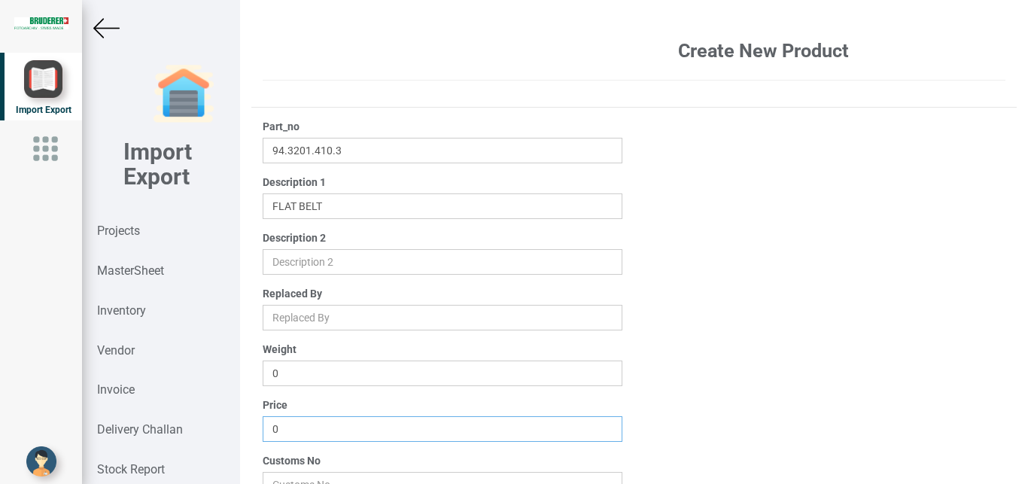
click at [263, 427] on input "0" at bounding box center [443, 429] width 360 height 26
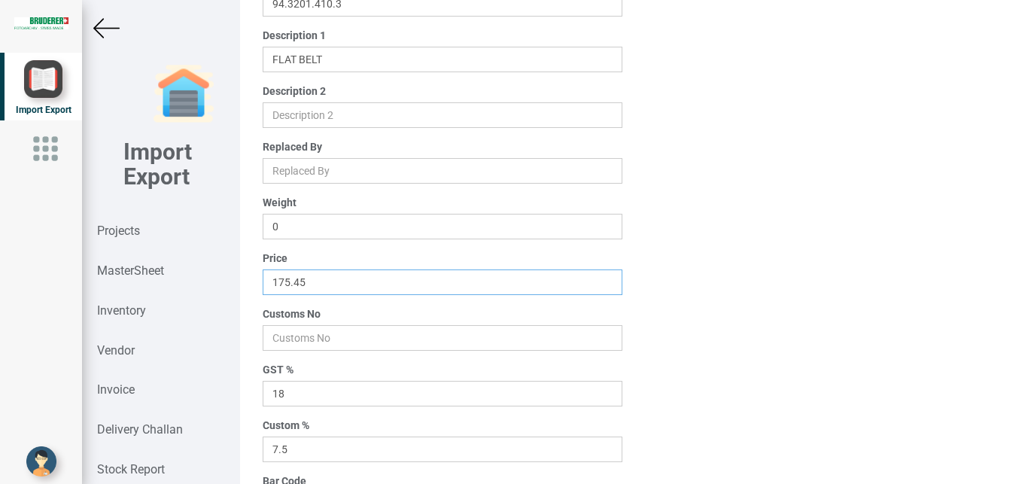
scroll to position [140, 0]
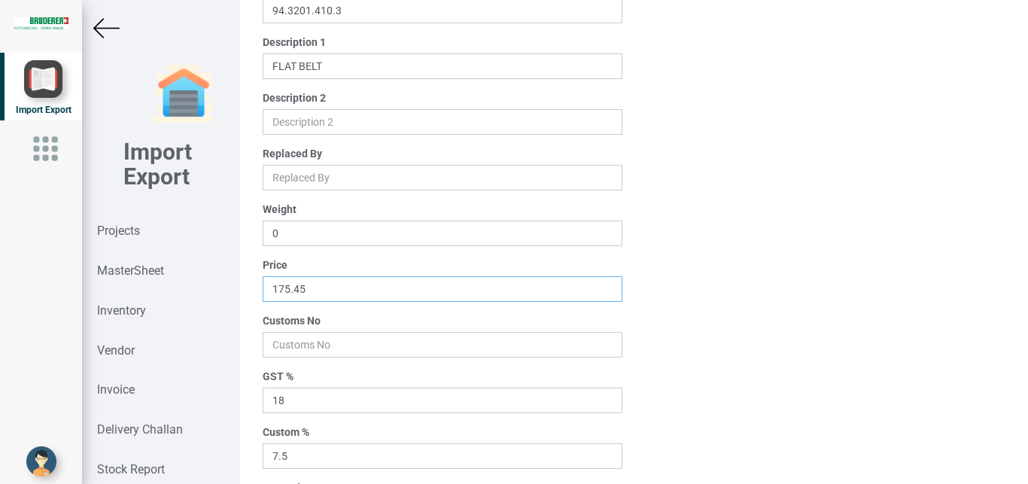
type input "175.45"
click at [282, 346] on input "number" at bounding box center [443, 345] width 360 height 26
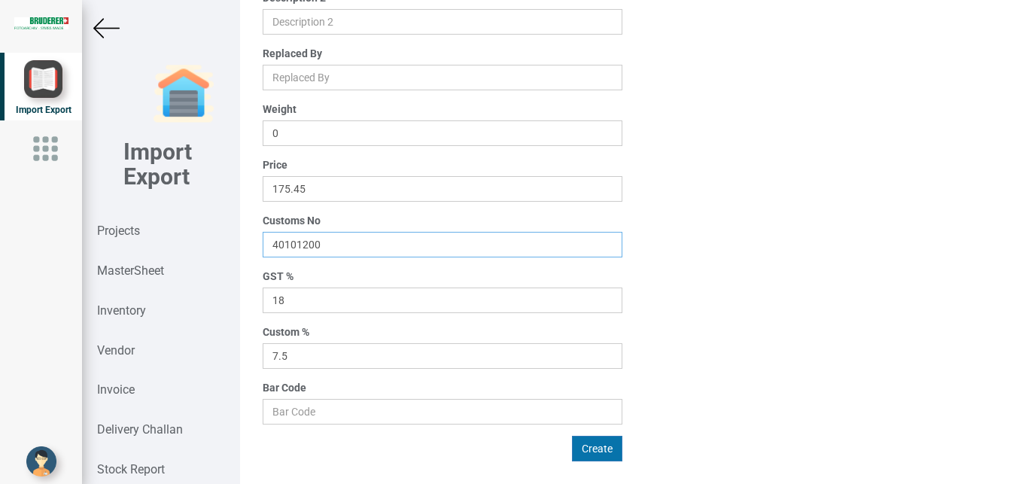
type input "40101200"
click at [582, 445] on button "Create" at bounding box center [597, 449] width 50 height 26
type input "0"
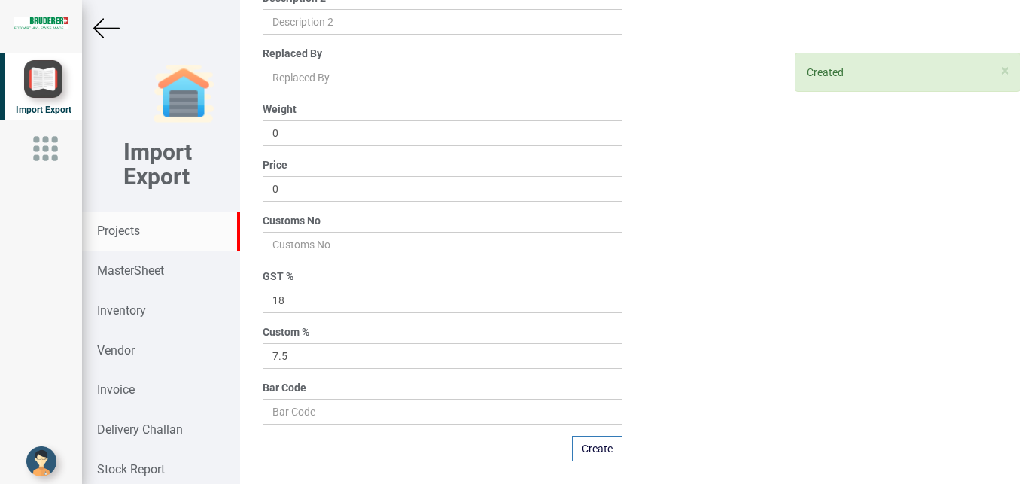
click at [120, 234] on strong "Projects" at bounding box center [118, 230] width 43 height 14
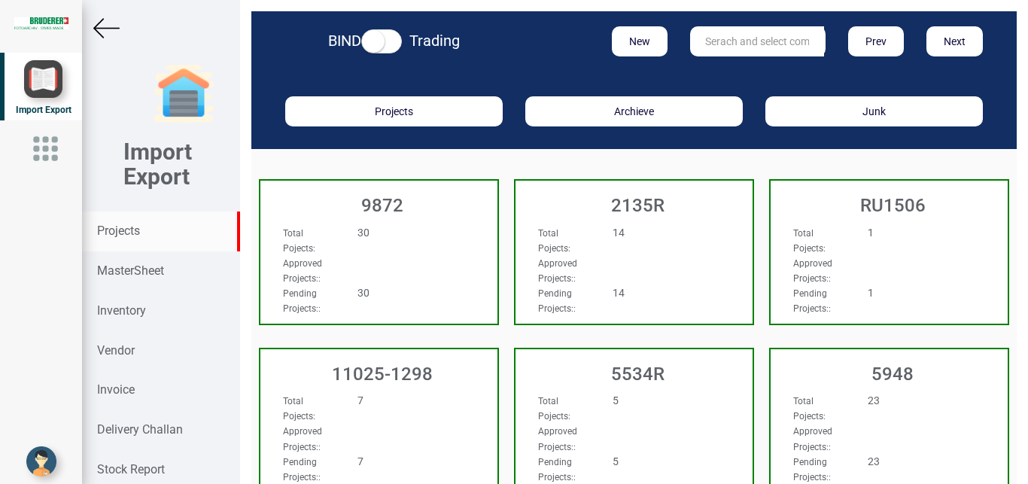
click at [739, 44] on input "text" at bounding box center [757, 41] width 134 height 30
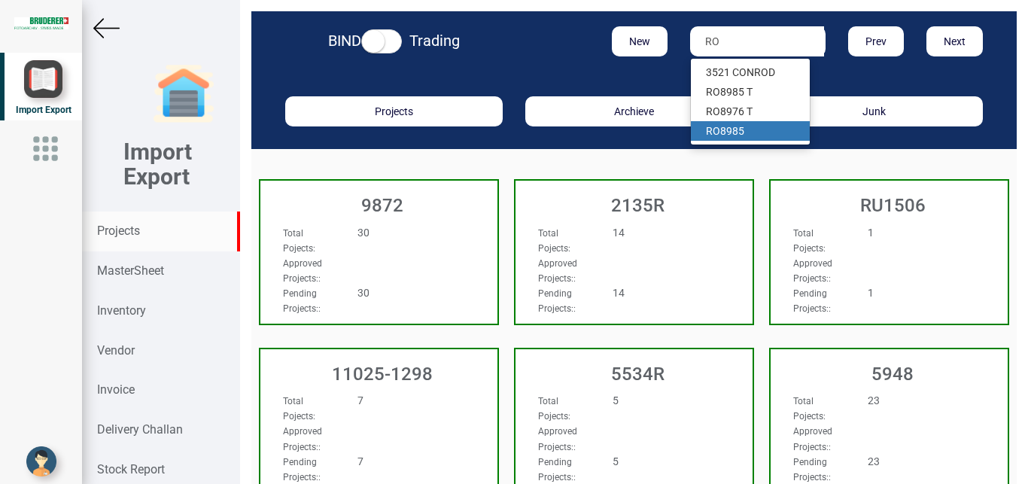
click at [719, 129] on link "RO 8985" at bounding box center [750, 131] width 119 height 20
type input "RO 8985"
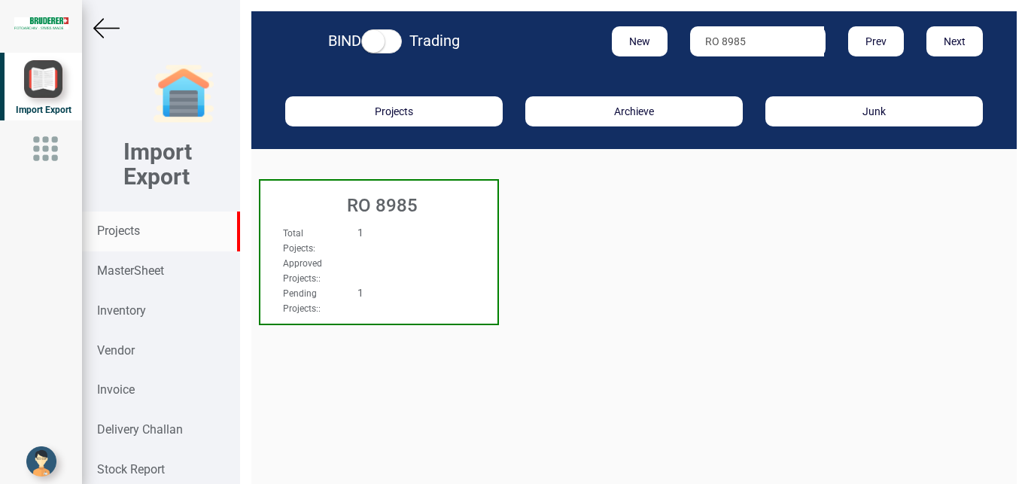
click at [403, 227] on div "1" at bounding box center [398, 232] width 105 height 15
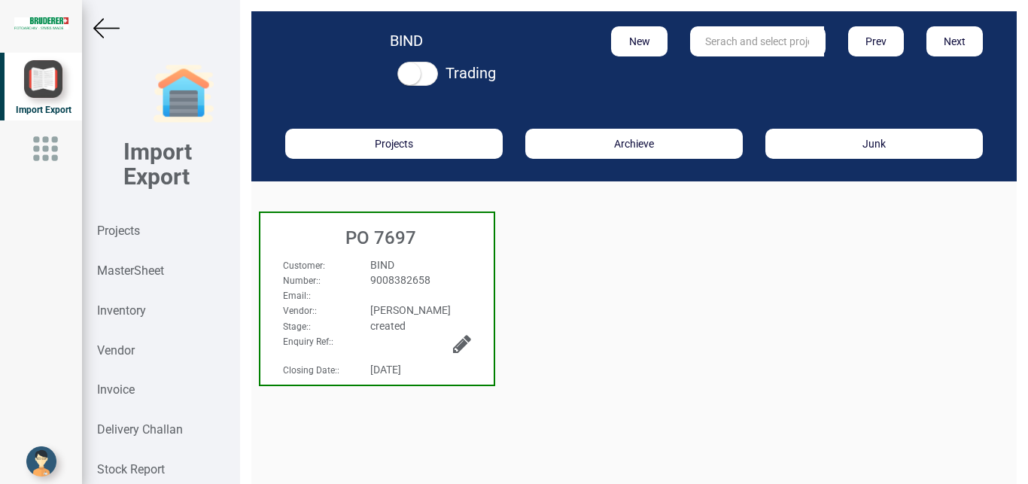
click at [457, 285] on div "9008382658" at bounding box center [420, 279] width 123 height 15
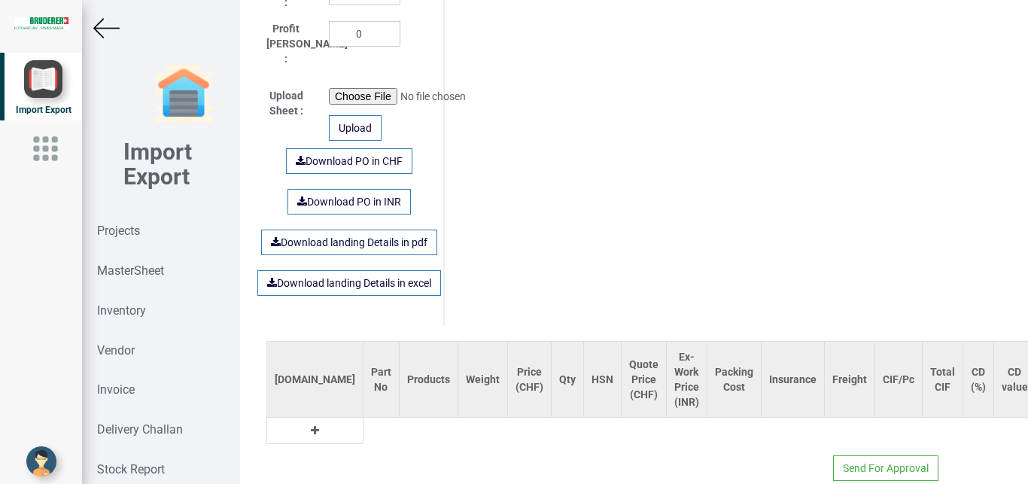
scroll to position [948, 0]
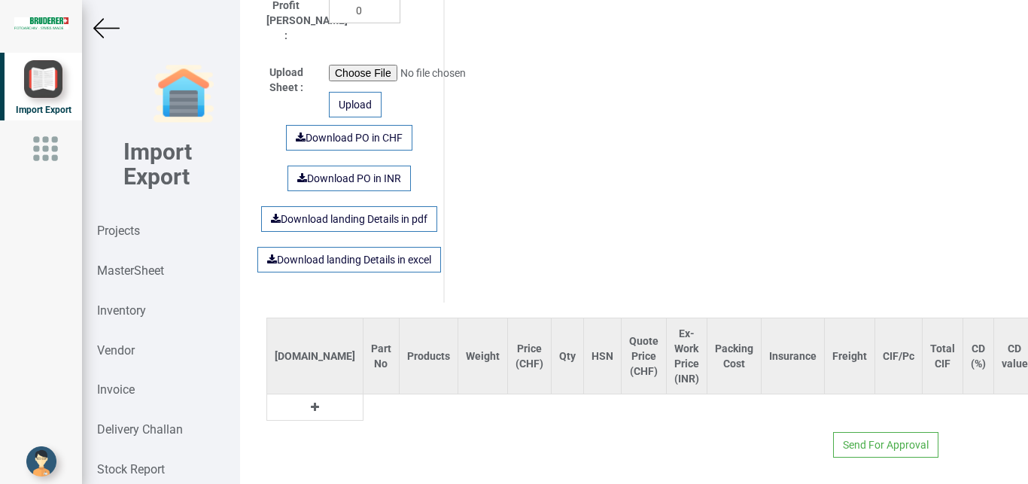
type input "21805.900000000005"
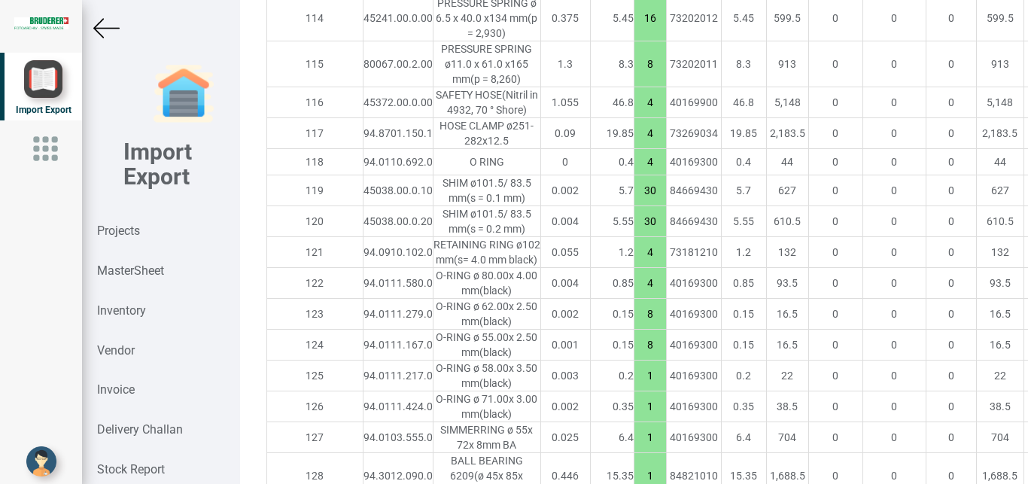
scroll to position [5716, 0]
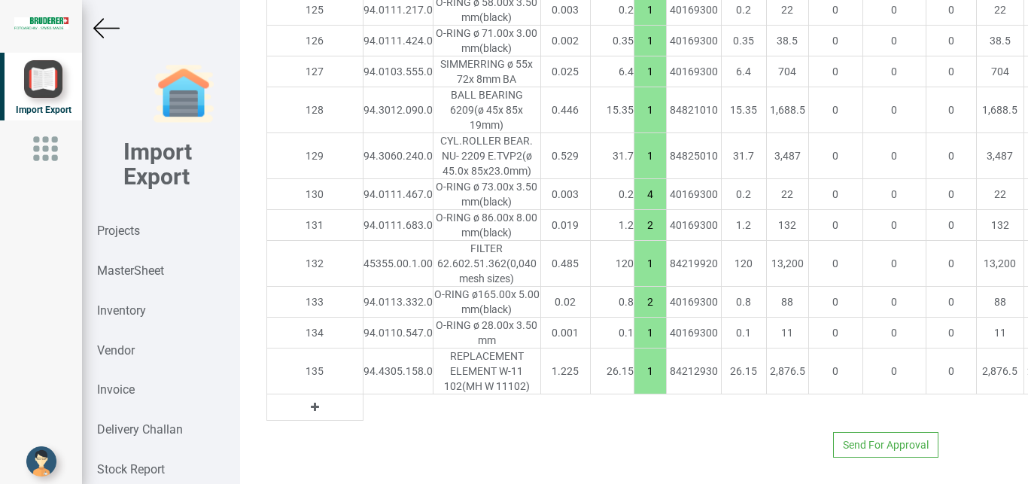
click at [311, 402] on icon at bounding box center [315, 407] width 8 height 11
click at [363, 397] on input "text" at bounding box center [397, 407] width 69 height 26
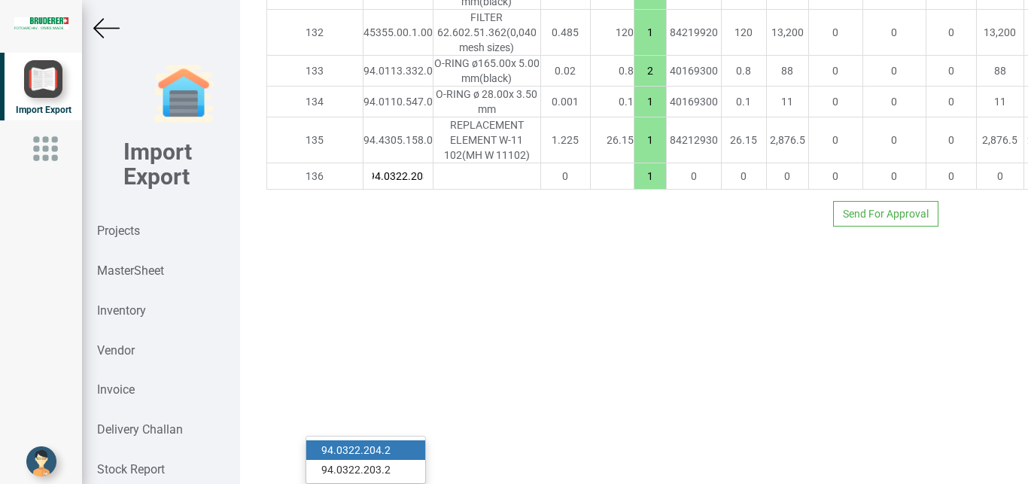
scroll to position [0, 9]
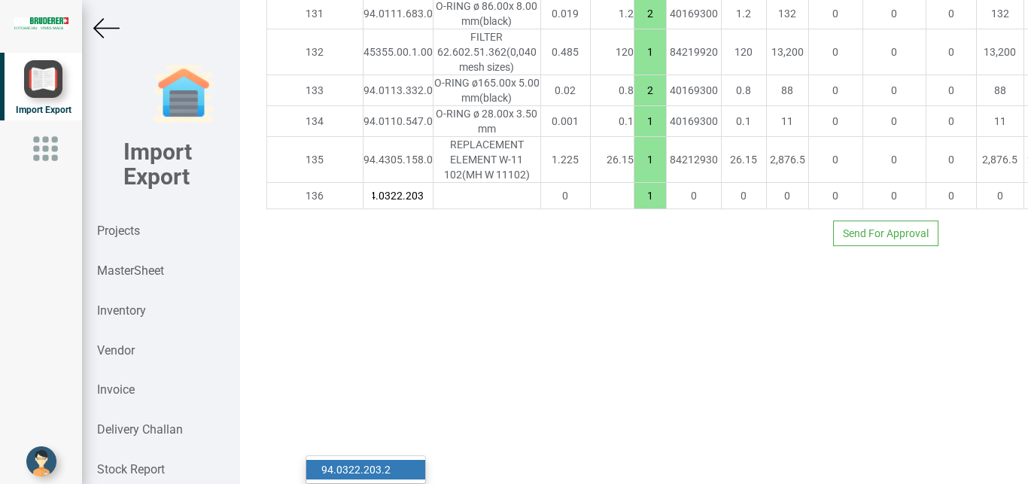
type input "94.0322.203"
click at [385, 460] on link "94.0322.203 .2" at bounding box center [365, 470] width 119 height 20
type input "21806.650000000005"
type input "94.0322.203.2"
type input "7.5"
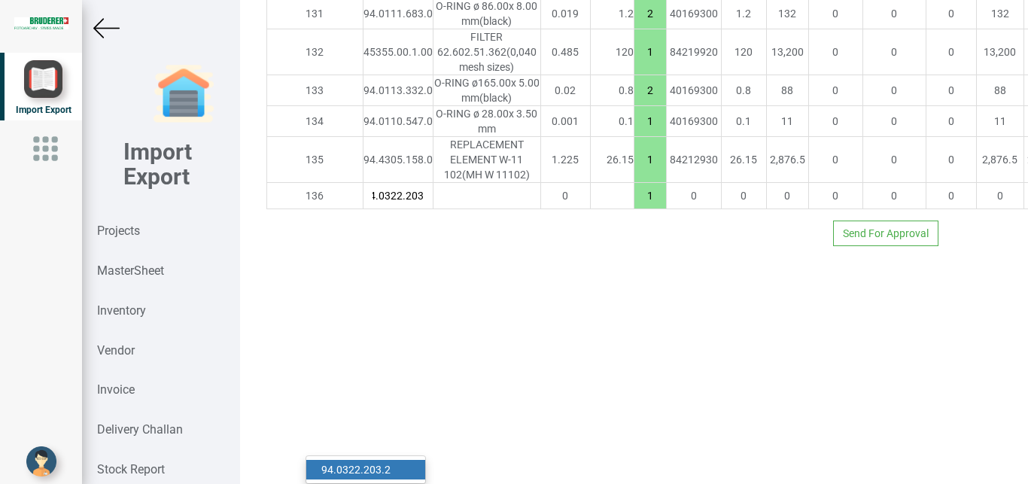
type input "18"
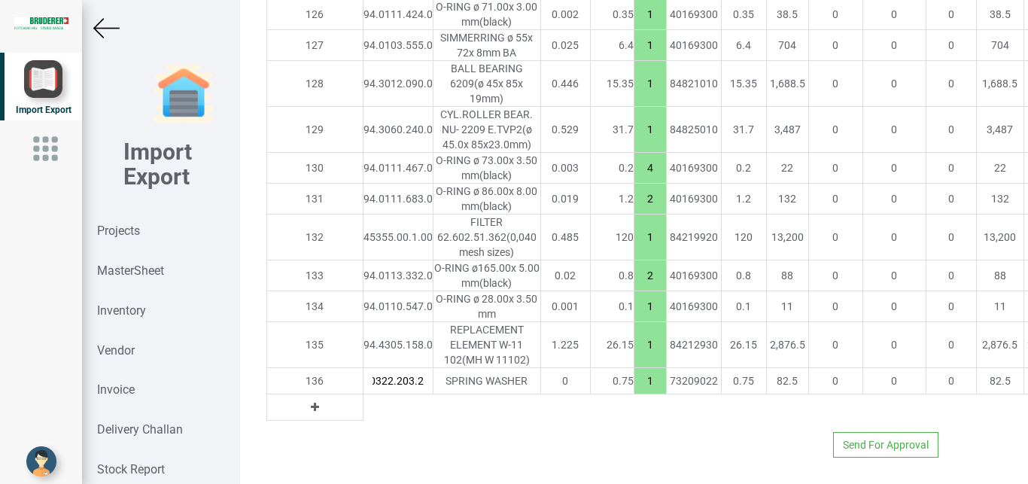
drag, startPoint x: 566, startPoint y: 392, endPoint x: 597, endPoint y: 403, distance: 33.3
click at [634, 394] on input "1" at bounding box center [650, 381] width 32 height 26
type input "21807.400000000005"
type input "2"
type input "21823.900000000005"
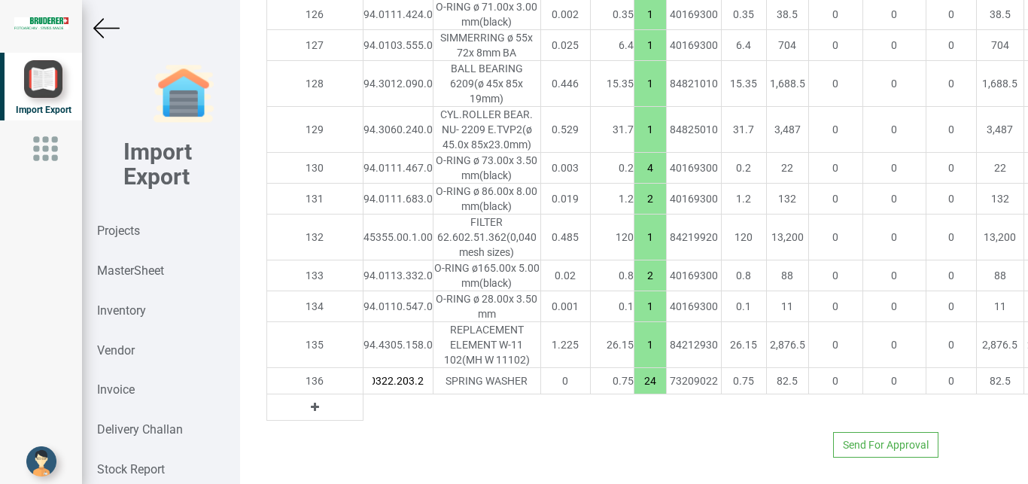
type input "24"
click at [311, 412] on icon at bounding box center [315, 407] width 8 height 11
click at [363, 420] on input "text" at bounding box center [397, 407] width 69 height 26
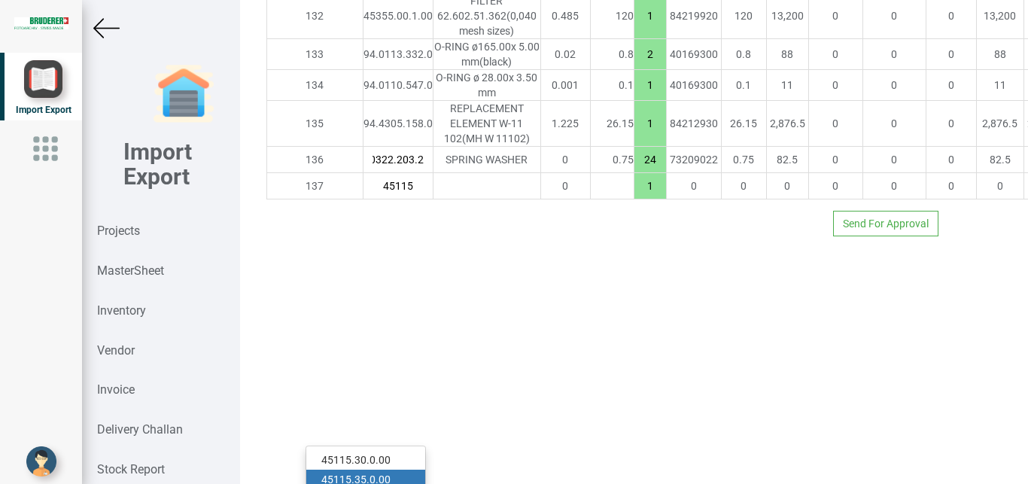
scroll to position [5748, 0]
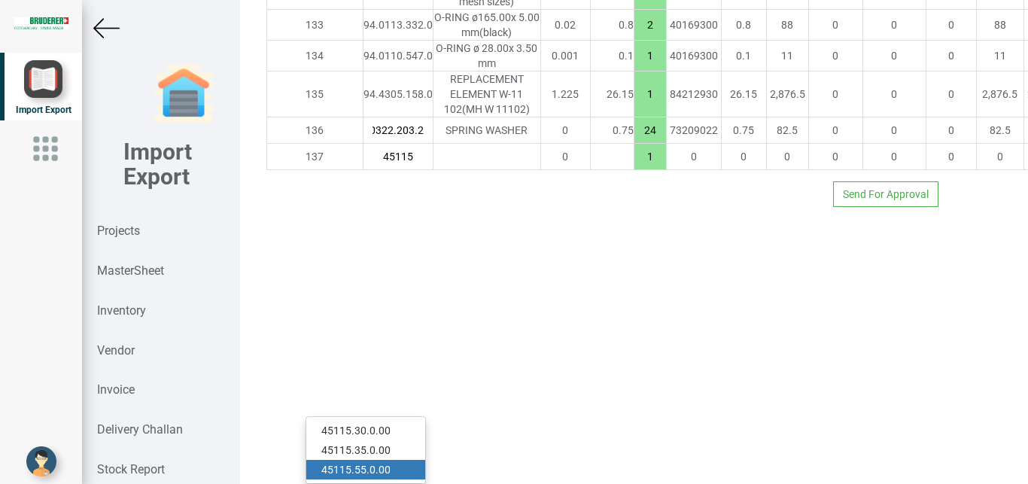
type input "45115"
click at [384, 460] on link "45115 .55.0.00" at bounding box center [365, 470] width 119 height 20
type input "23573.900000000005"
type input "45115.55.0.00"
type input "7.5"
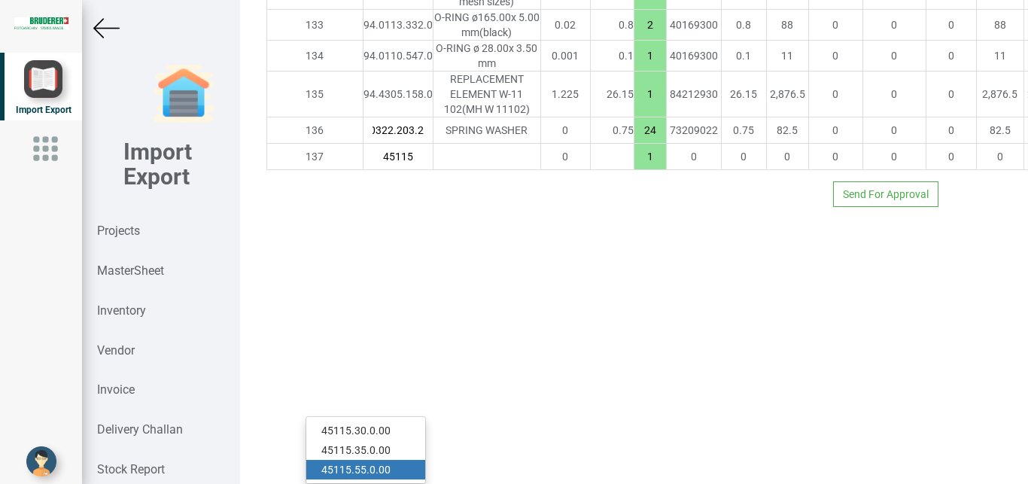
type input "18"
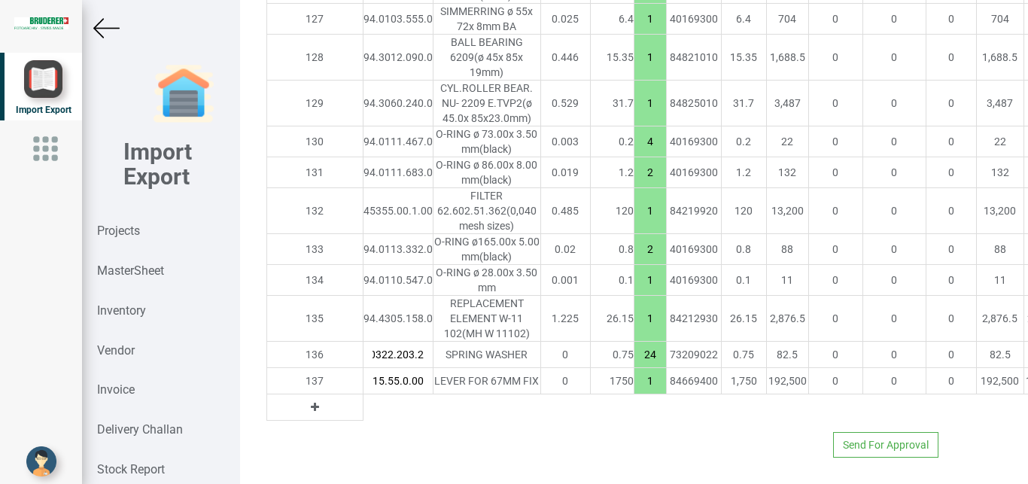
click at [634, 388] on input "1" at bounding box center [650, 381] width 32 height 26
type input "28823.900000000005"
type input "4"
click at [311, 412] on icon at bounding box center [315, 407] width 8 height 11
click at [363, 420] on input "text" at bounding box center [397, 407] width 69 height 26
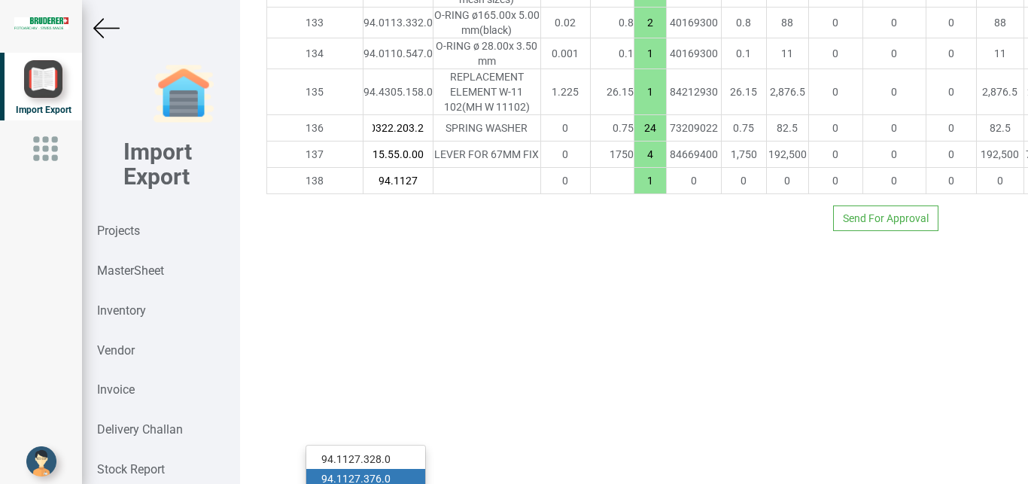
scroll to position [5838, 0]
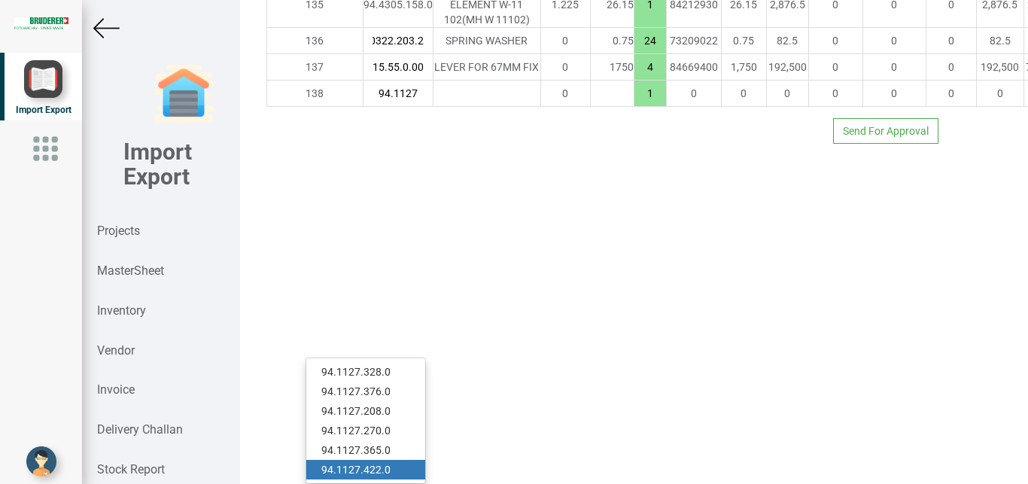
type input "94.1127"
click at [396, 460] on link "94.1127 .422.0" at bounding box center [365, 470] width 119 height 20
type input "28824.100000000006"
type input "94.1127.422.0"
type input "7.5"
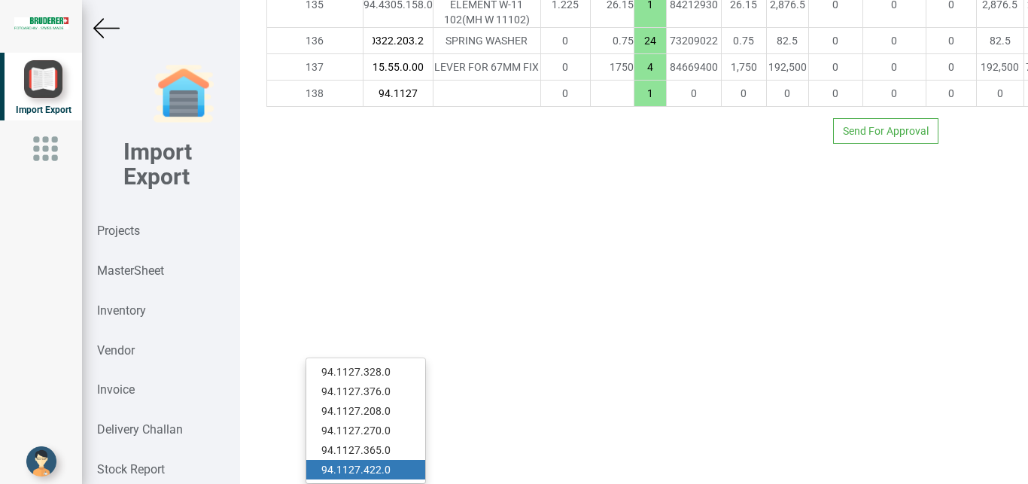
type input "18"
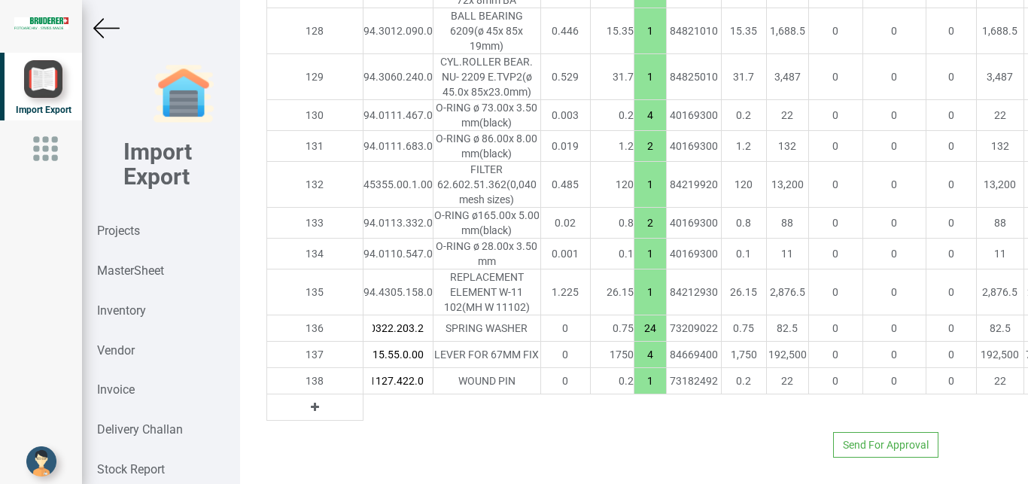
drag, startPoint x: 580, startPoint y: 368, endPoint x: 590, endPoint y: 372, distance: 10.8
click at [634, 372] on input "1" at bounding box center [650, 381] width 32 height 26
type input "28824.700000000004"
type input "4"
click at [311, 402] on icon at bounding box center [315, 407] width 8 height 11
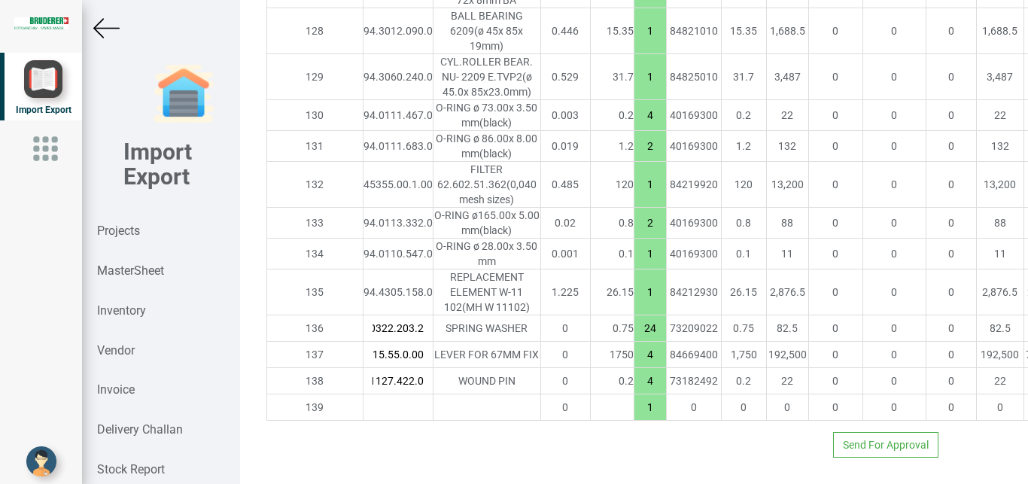
click at [363, 395] on input "text" at bounding box center [397, 407] width 69 height 26
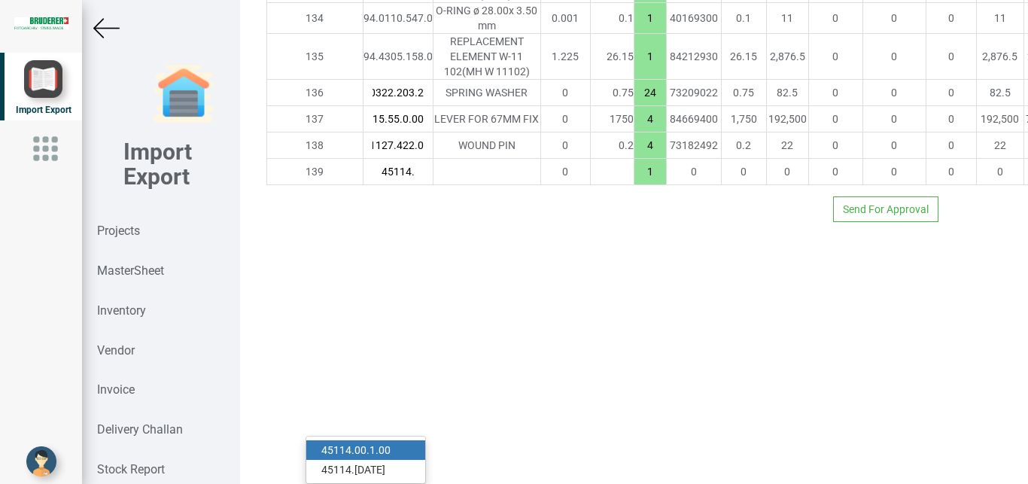
type input "45114."
click at [374, 440] on link "45114. 00.1.00" at bounding box center [365, 450] width 119 height 20
type input "29472.200000000004"
type input "45114.00.1.00"
type input "7.5"
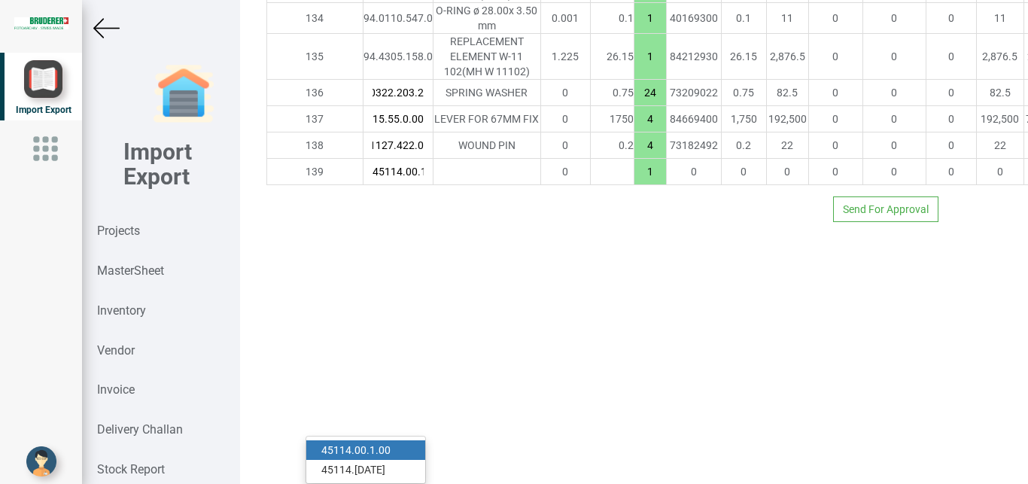
type input "18"
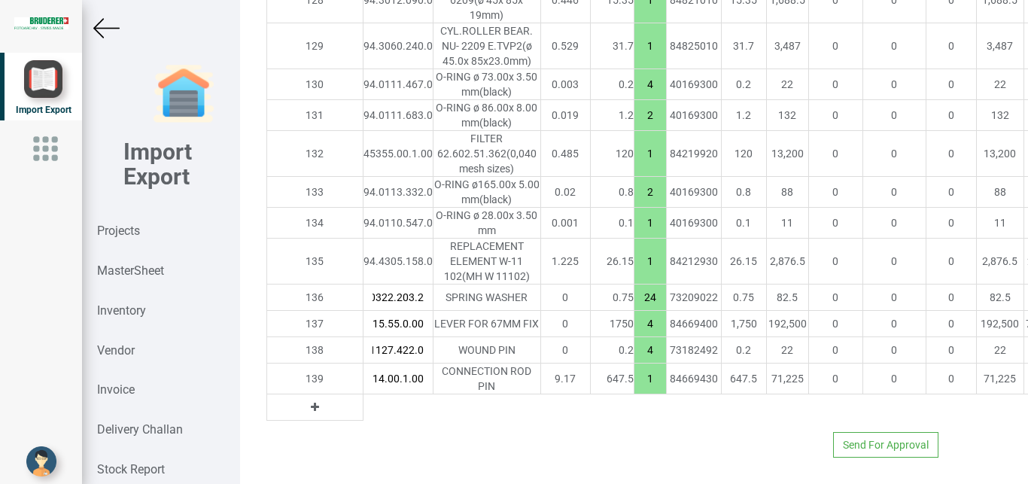
click at [311, 412] on icon at bounding box center [315, 407] width 8 height 11
click at [363, 420] on input "text" at bounding box center [397, 407] width 69 height 26
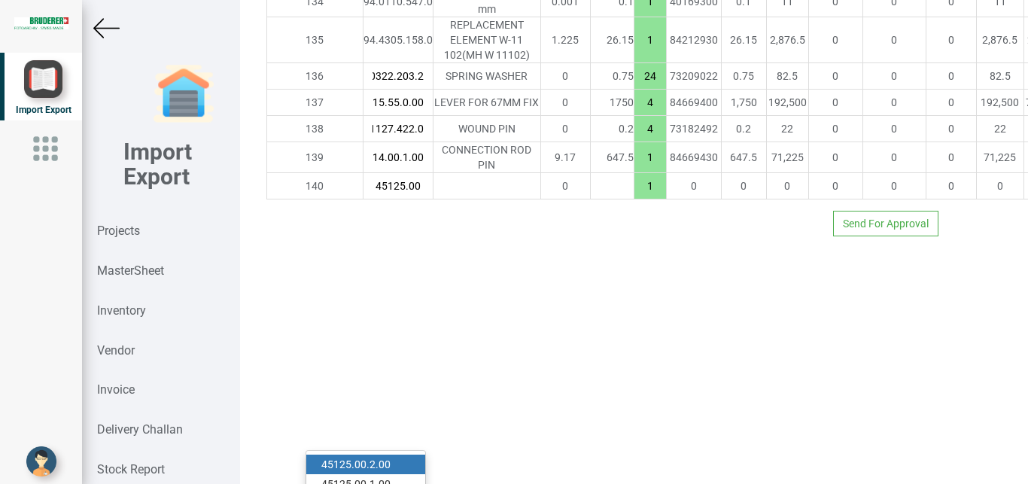
type input "45125.00"
click at [381, 454] on link "45125.00 .2.00" at bounding box center [365, 464] width 119 height 20
type input "29909.700000000004"
type input "45125.00.2.00"
type input "7.5"
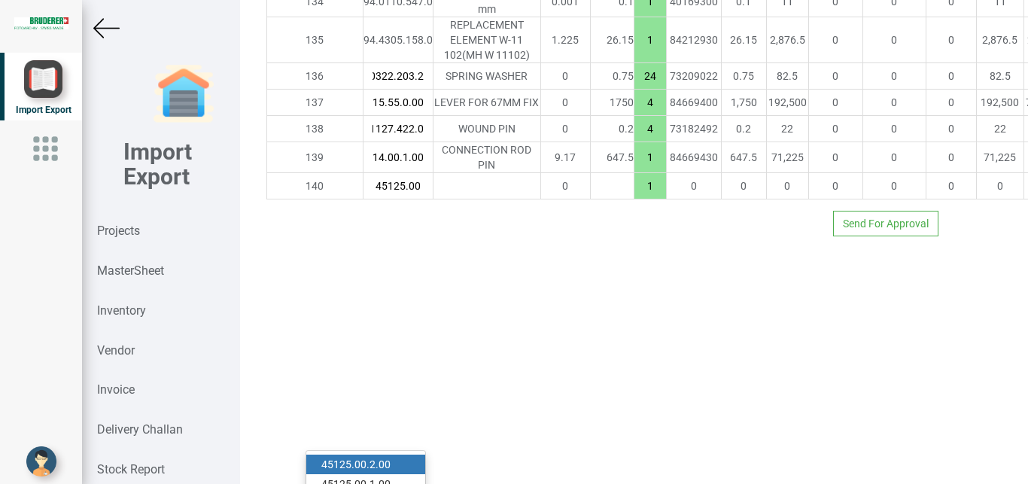
type input "18"
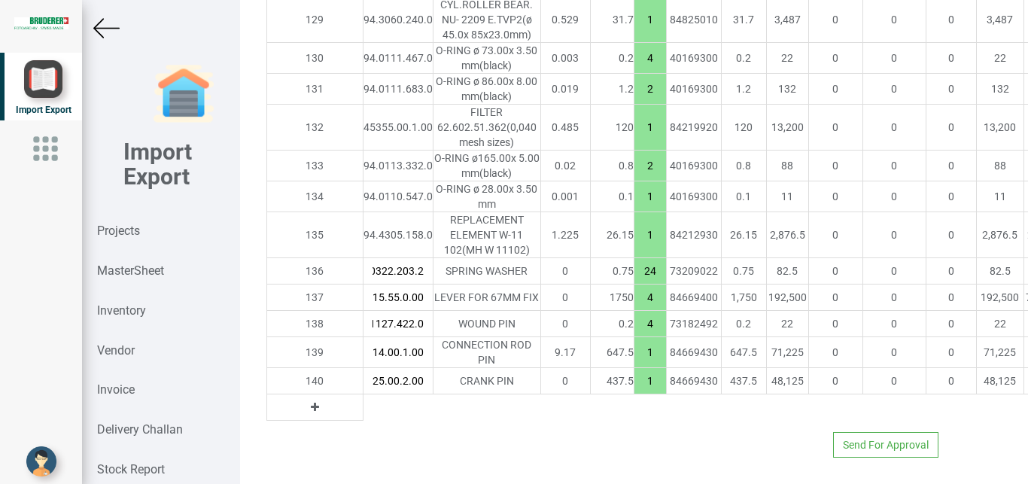
drag, startPoint x: 571, startPoint y: 423, endPoint x: 585, endPoint y: 427, distance: 15.0
click at [634, 394] on input "1" at bounding box center [650, 381] width 32 height 26
type input "30347.200000000004"
drag, startPoint x: 1026, startPoint y: 462, endPoint x: 387, endPoint y: 412, distance: 640.8
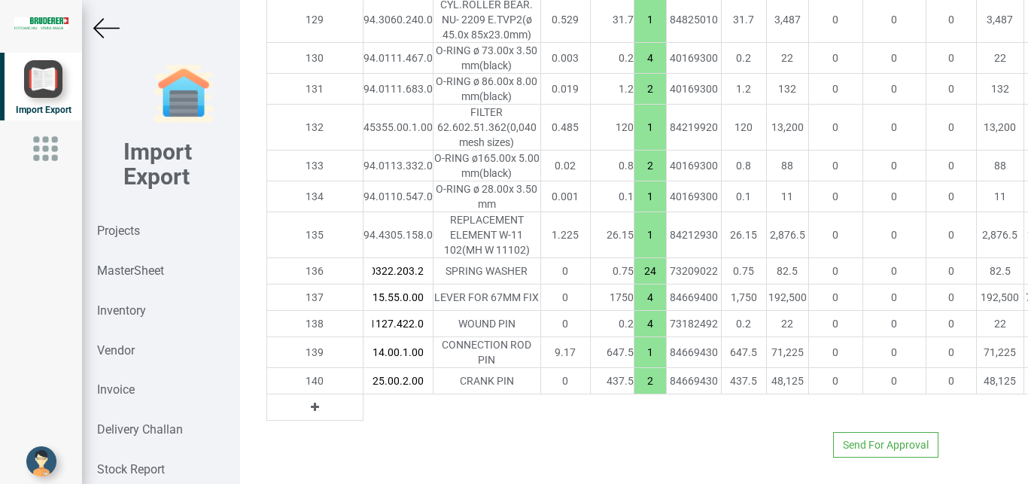
type input "2"
click at [311, 402] on icon at bounding box center [315, 407] width 8 height 11
drag, startPoint x: 309, startPoint y: 399, endPoint x: 330, endPoint y: 397, distance: 21.1
click at [363, 400] on input "text" at bounding box center [397, 407] width 69 height 26
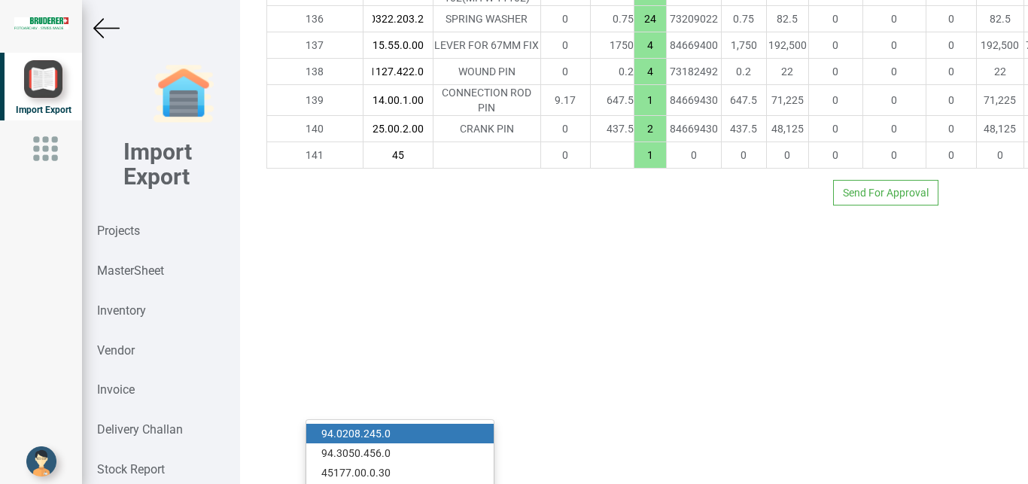
type input "4"
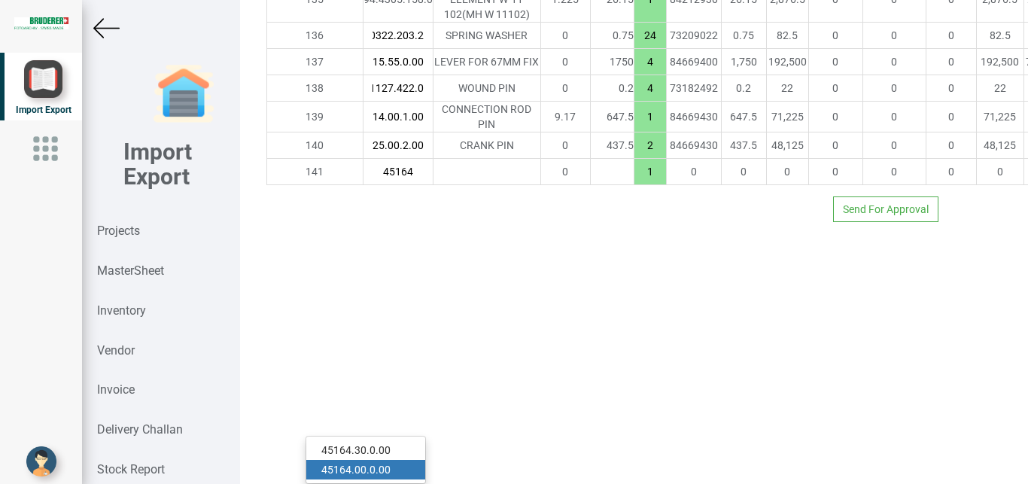
type input "45164"
click at [389, 460] on link "45164 .00.0.00" at bounding box center [365, 470] width 119 height 20
type input "30522.200000000004"
type input "45164.00.0.00"
type input "7.5"
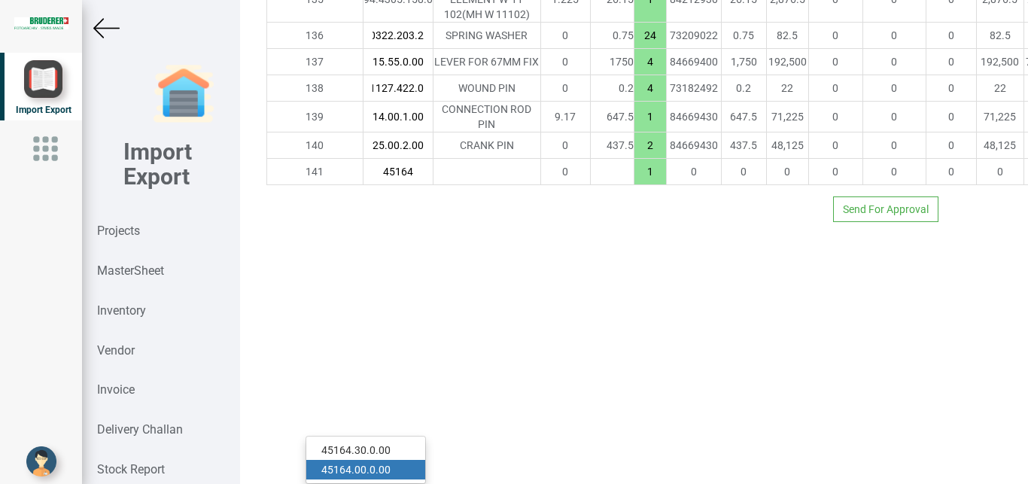
type input "18"
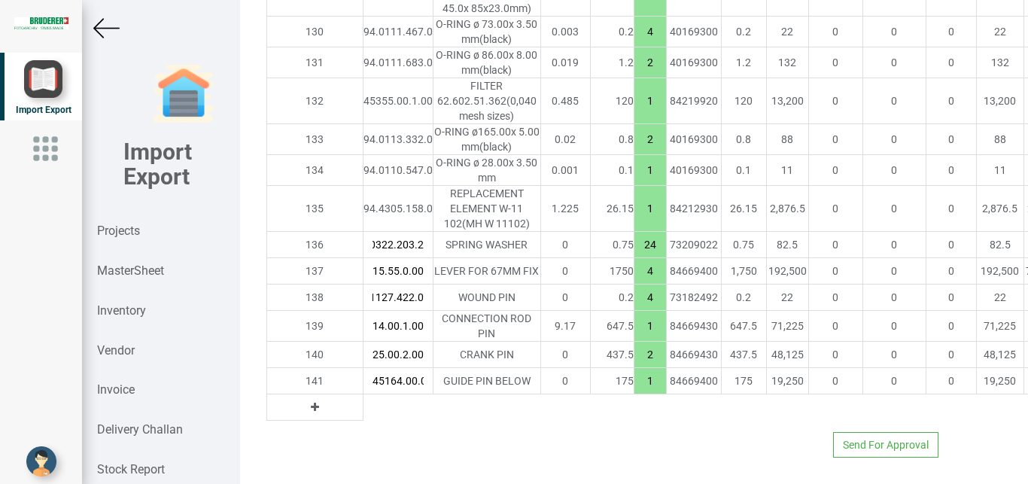
scroll to position [0, 18]
click at [311, 412] on icon at bounding box center [315, 407] width 8 height 11
click at [363, 420] on input "text" at bounding box center [397, 407] width 69 height 26
type input "4"
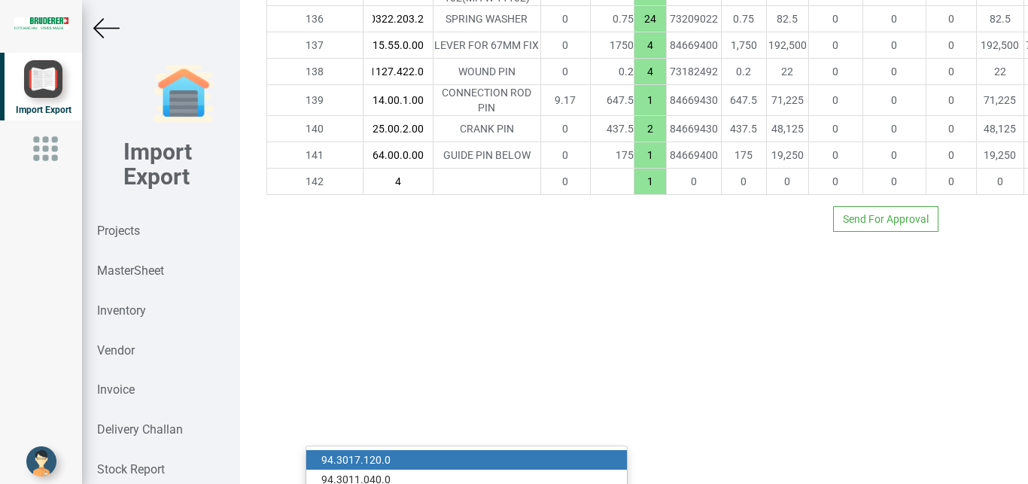
drag, startPoint x: 577, startPoint y: 394, endPoint x: 602, endPoint y: 401, distance: 25.7
click at [634, 168] on input "1" at bounding box center [650, 155] width 32 height 26
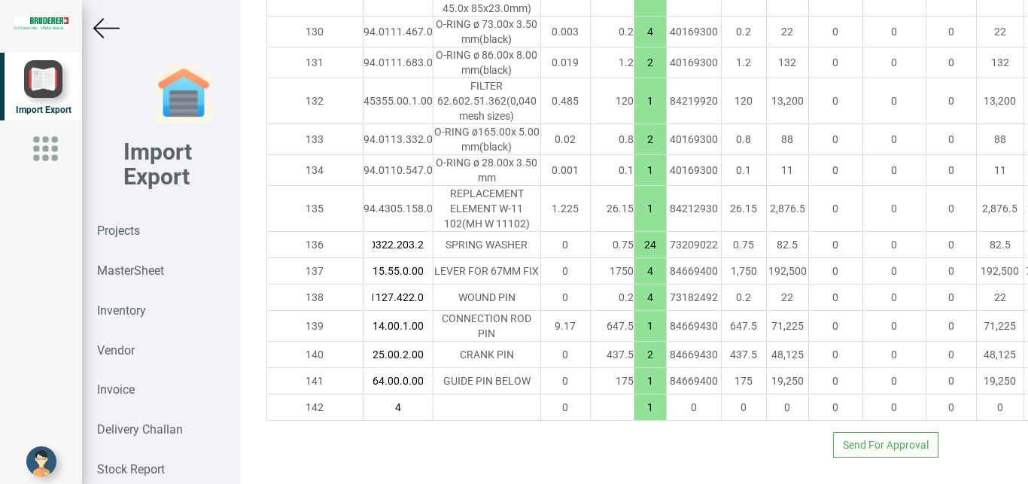
drag, startPoint x: 573, startPoint y: 394, endPoint x: 581, endPoint y: 394, distance: 7.6
click at [634, 394] on input "1" at bounding box center [650, 381] width 32 height 26
type input "2"
drag, startPoint x: 347, startPoint y: 420, endPoint x: 356, endPoint y: 423, distance: 9.5
click at [363, 420] on input "4" at bounding box center [397, 407] width 69 height 26
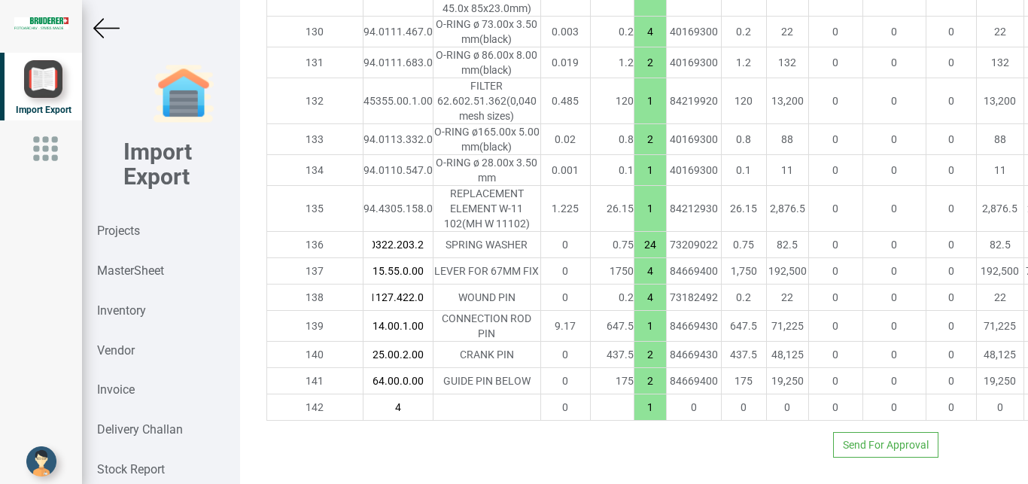
type input "30697.200000000004"
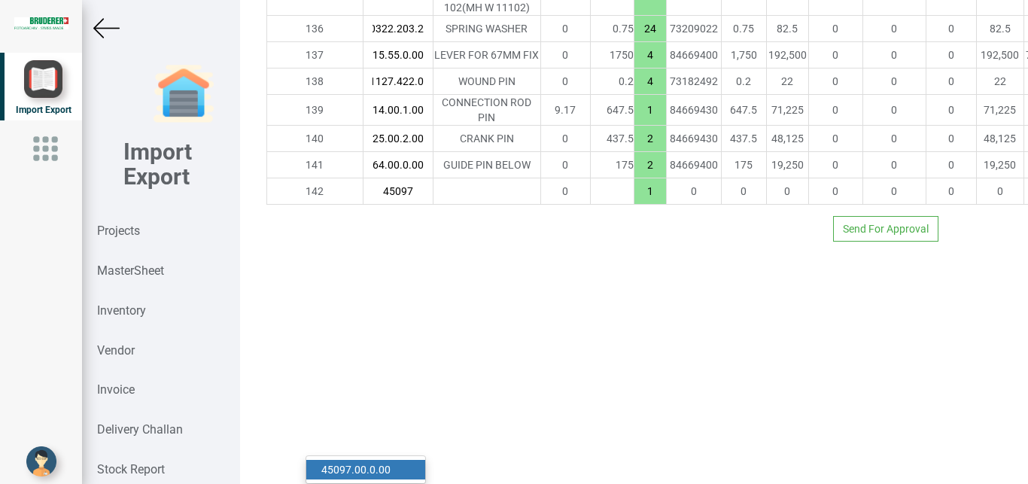
type input "45097"
click at [368, 460] on link "45097 .00.0.00" at bounding box center [365, 470] width 119 height 20
type input "30740.950000000004"
type input "45097.00.0.00"
type input "7.5"
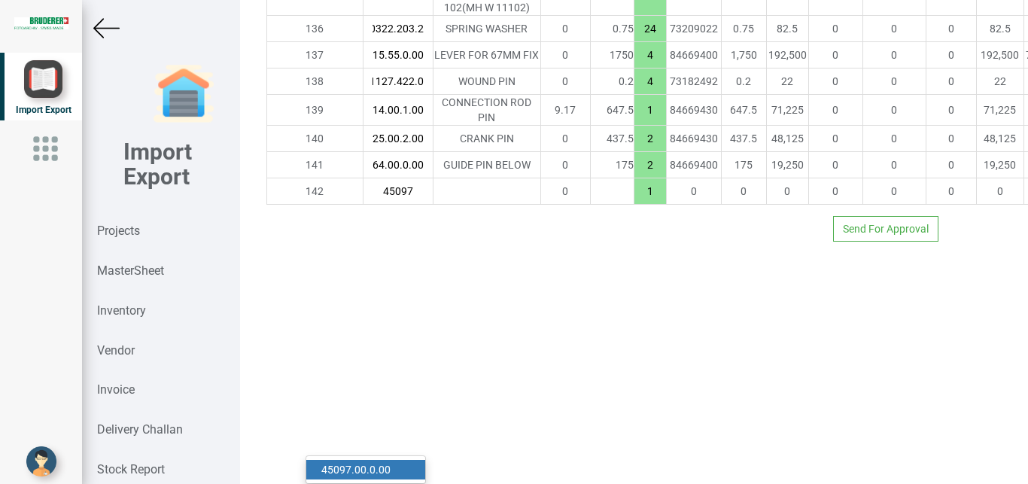
type input "18"
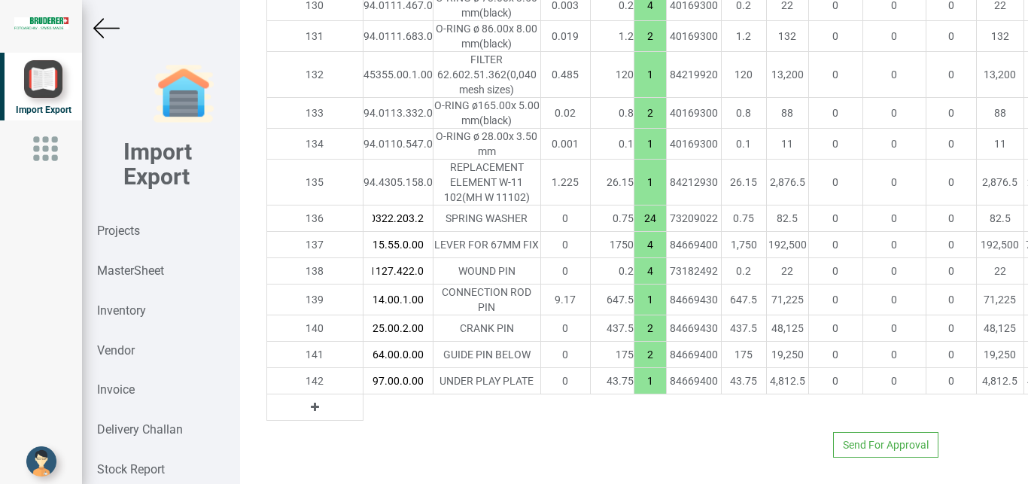
drag, startPoint x: 571, startPoint y: 421, endPoint x: 589, endPoint y: 428, distance: 19.6
click at [634, 394] on input "1" at bounding box center [650, 381] width 32 height 26
type input "30872.200000000004"
type input "4"
click at [311, 412] on icon at bounding box center [315, 407] width 8 height 11
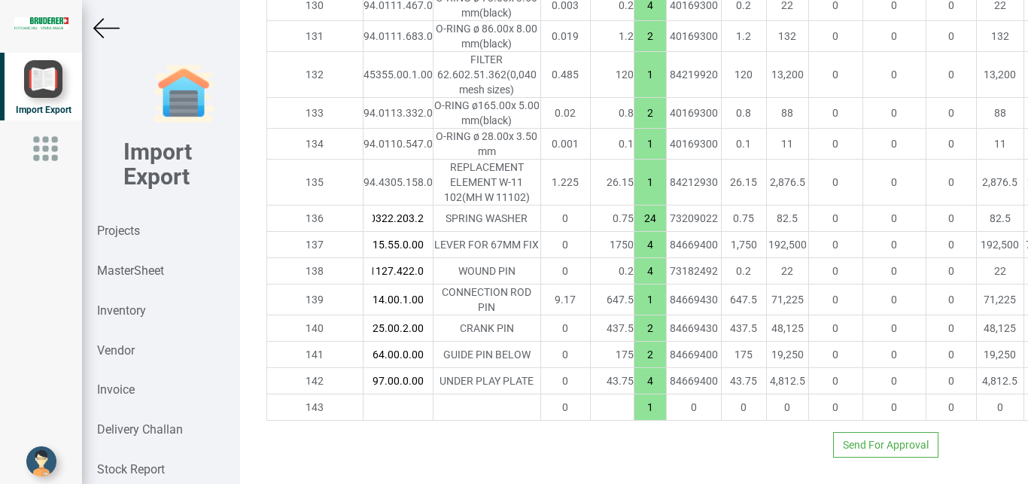
click at [363, 420] on input "text" at bounding box center [397, 407] width 69 height 26
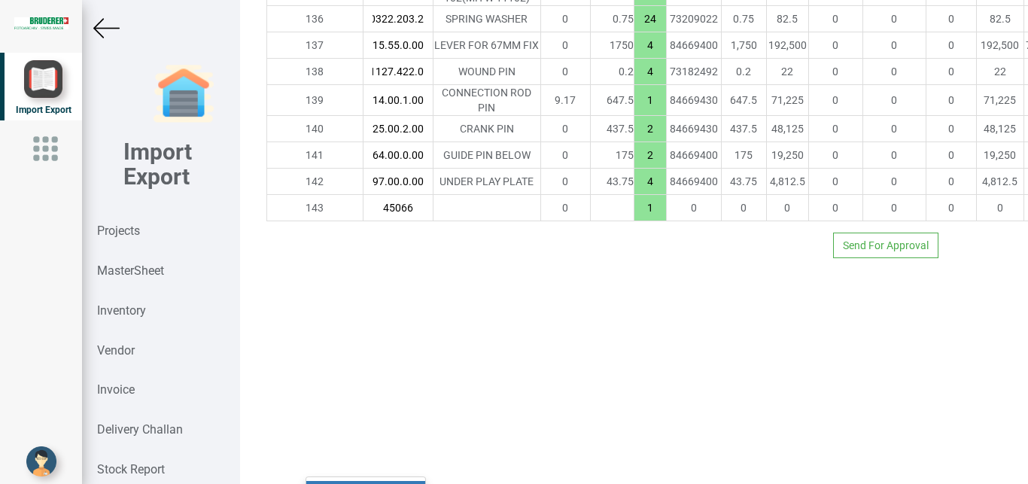
scroll to position [5914, 0]
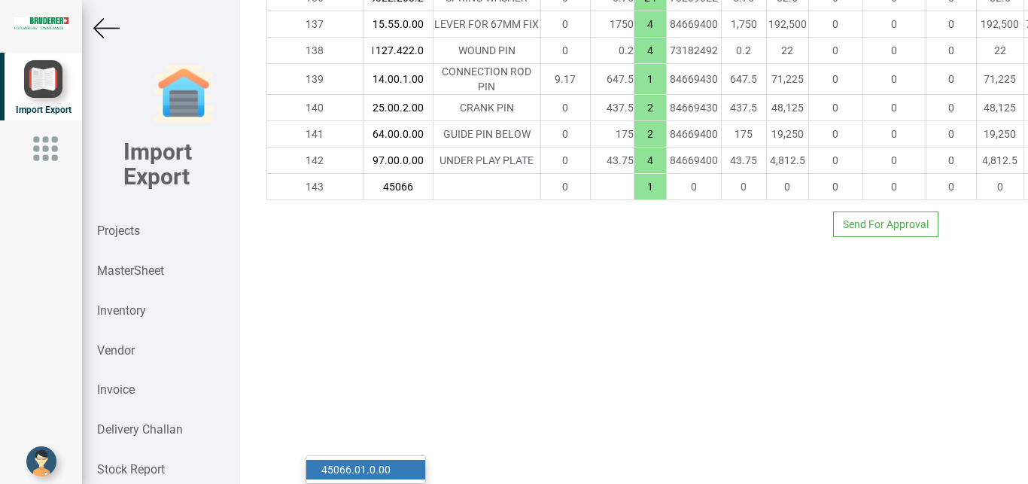
type input "45066"
click at [367, 460] on link "45066 .01.0.00" at bounding box center [365, 470] width 119 height 20
type input "30942.200000000004"
type input "45066.01.0.00"
type input "10"
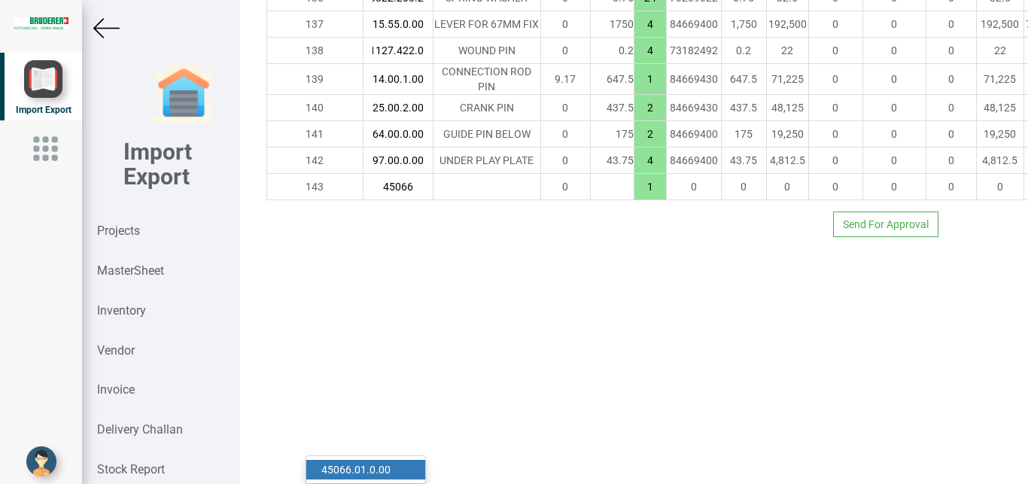
type input "18"
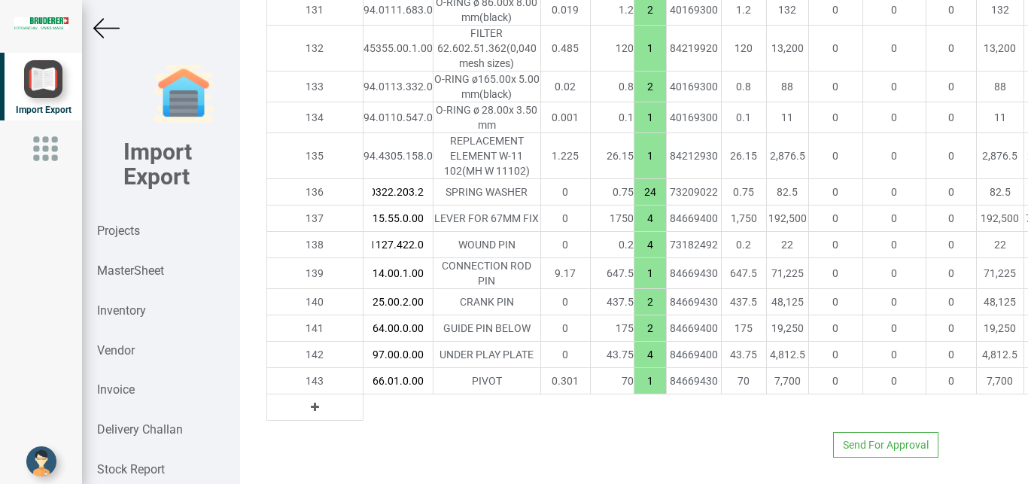
drag, startPoint x: 574, startPoint y: 391, endPoint x: 595, endPoint y: 397, distance: 21.7
click at [634, 394] on input "1" at bounding box center [650, 381] width 32 height 26
type input "31292.200000000004"
type input "6"
click at [311, 412] on icon at bounding box center [315, 407] width 8 height 11
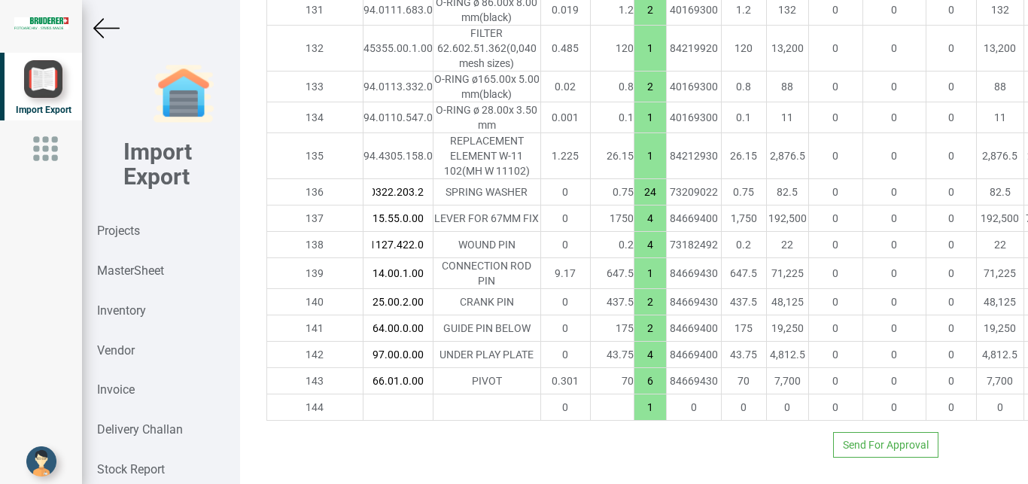
click at [363, 420] on input "text" at bounding box center [397, 407] width 69 height 26
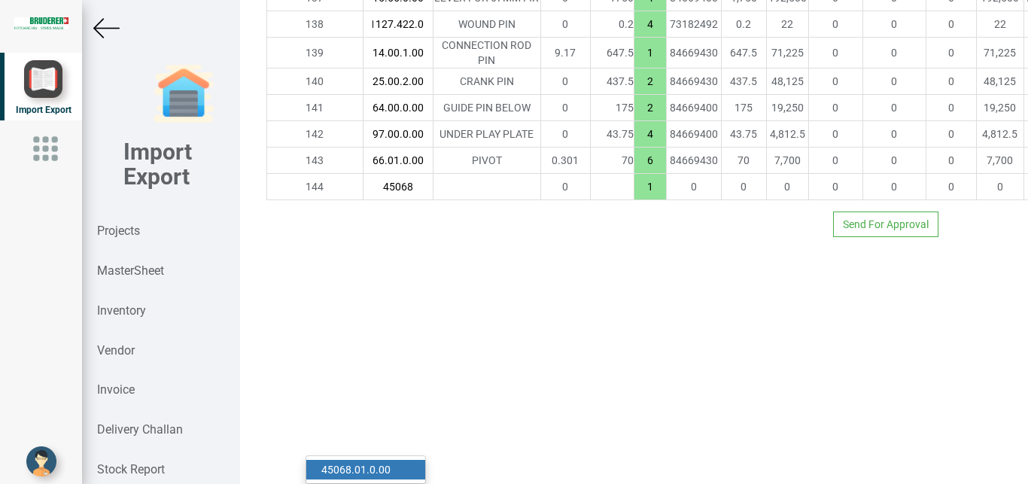
type input "45068"
click at [366, 460] on link "45068 .01.0.00" at bounding box center [365, 470] width 119 height 20
type input "31432.200000000004"
type input "45068.01.0.00"
type input "7.5"
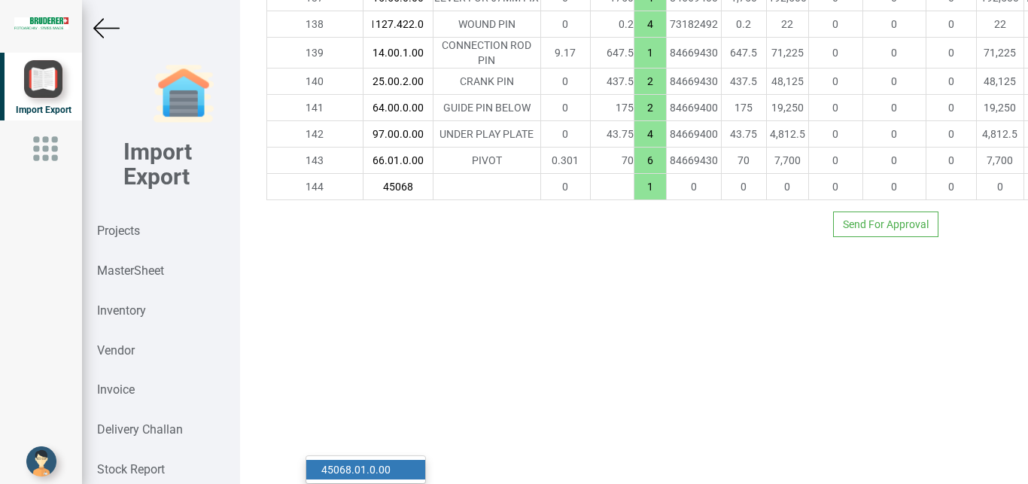
type input "18"
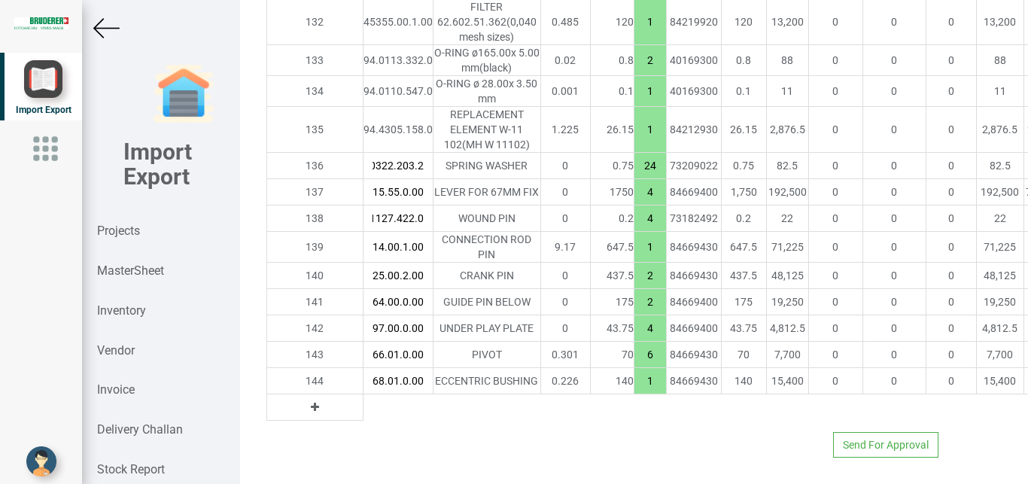
drag, startPoint x: 569, startPoint y: 420, endPoint x: 600, endPoint y: 424, distance: 31.2
click at [634, 394] on input "1" at bounding box center [650, 381] width 32 height 26
type input "6"
type input "32132.200000000004"
type input "6"
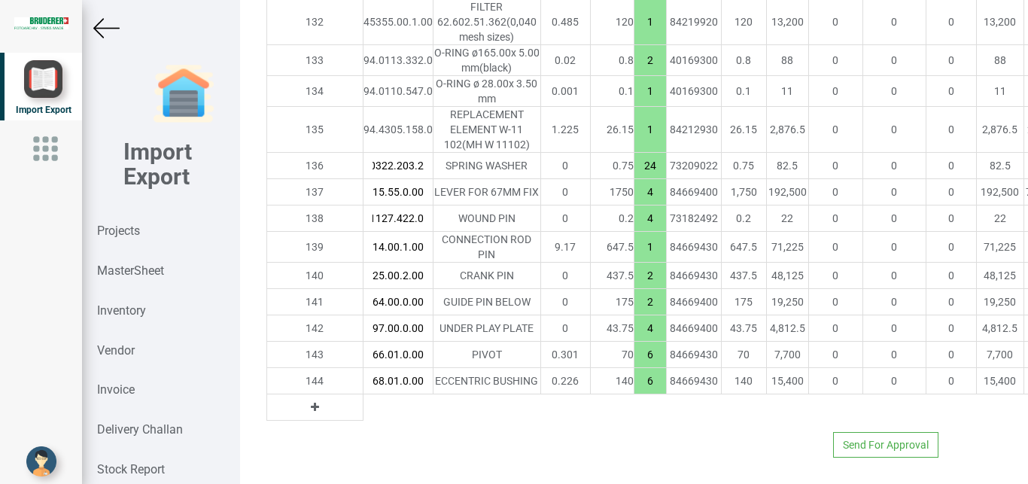
click at [306, 415] on button at bounding box center [314, 407] width 17 height 17
click at [363, 420] on input "text" at bounding box center [397, 407] width 69 height 26
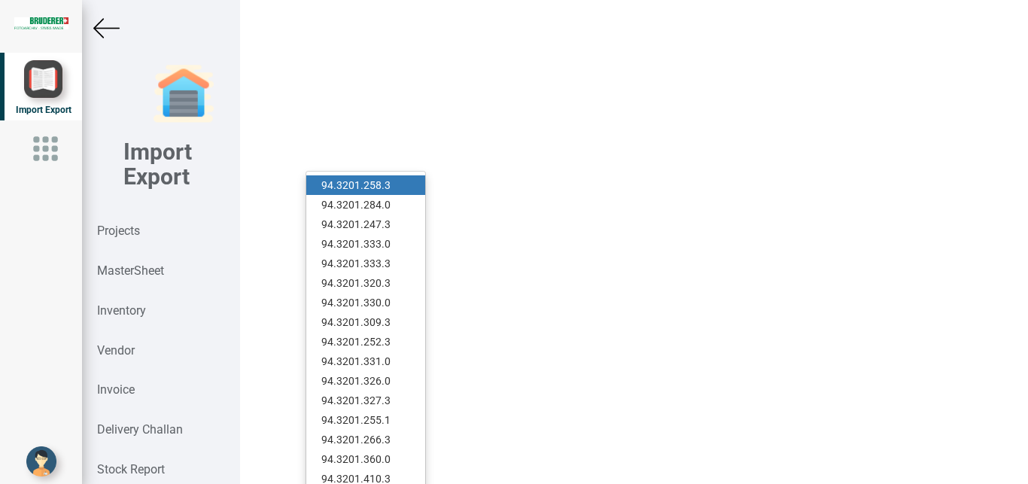
scroll to position [6231, 0]
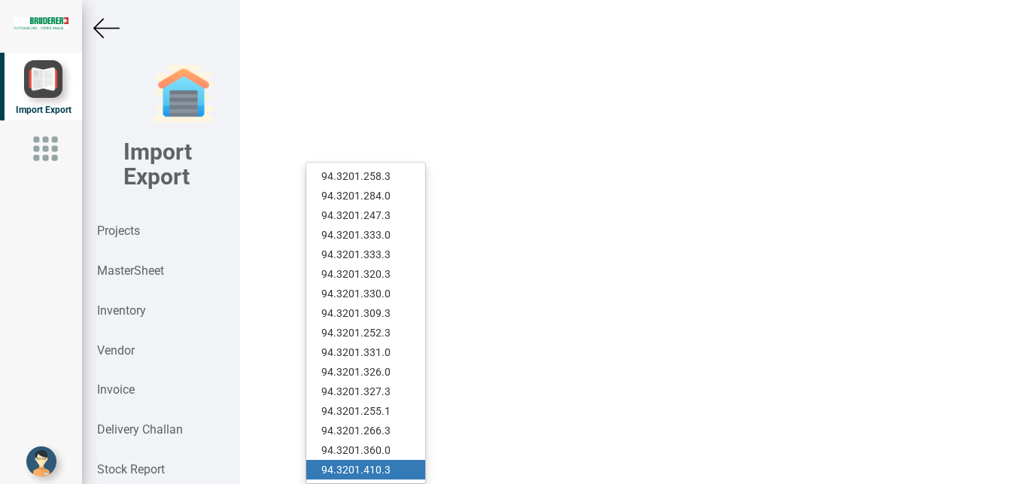
type input "94.3201"
click at [384, 461] on link "94.3201 .410.3" at bounding box center [365, 470] width 119 height 20
type input "32307.650000000005"
type input "94.3201.410.3"
type input "7.5"
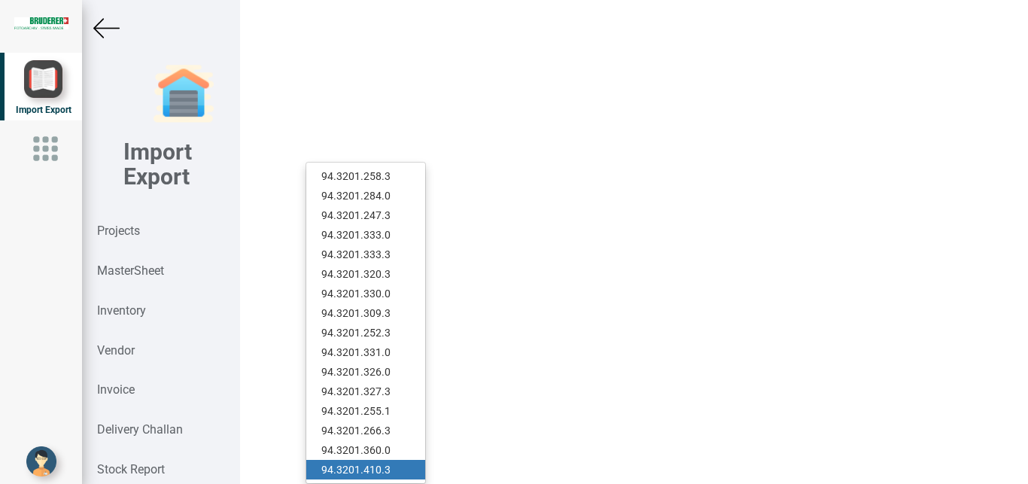
type input "18"
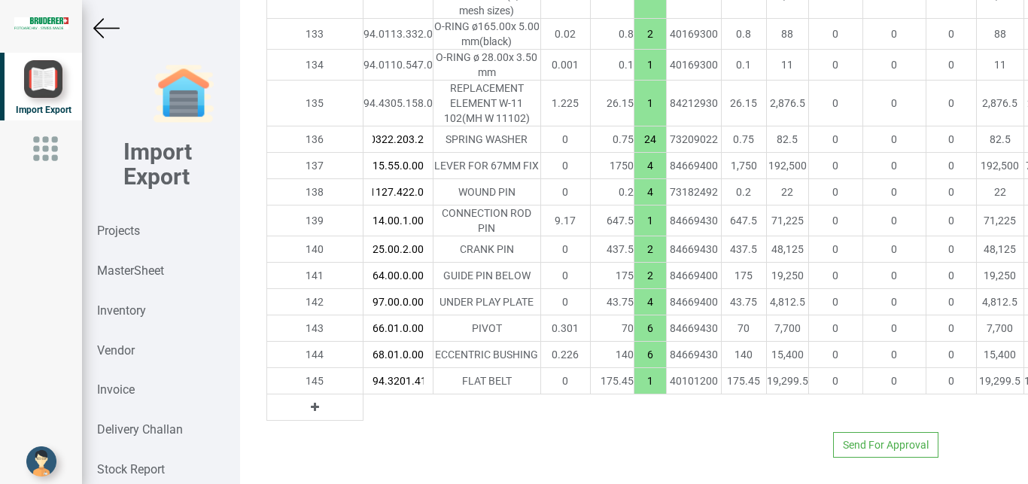
scroll to position [0, 18]
click at [147, 267] on strong "MasterSheet" at bounding box center [130, 270] width 67 height 14
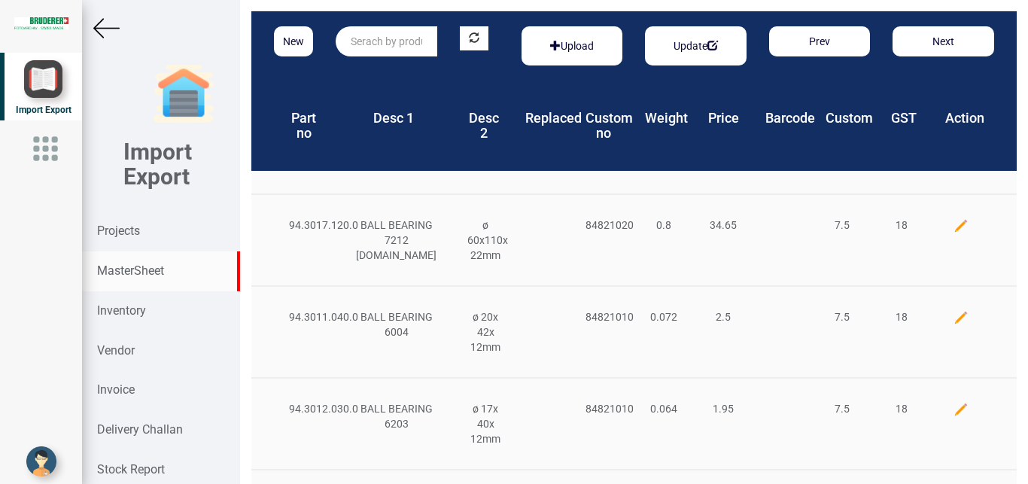
click at [371, 48] on input "text" at bounding box center [387, 41] width 102 height 30
click at [294, 39] on button "New" at bounding box center [293, 41] width 39 height 30
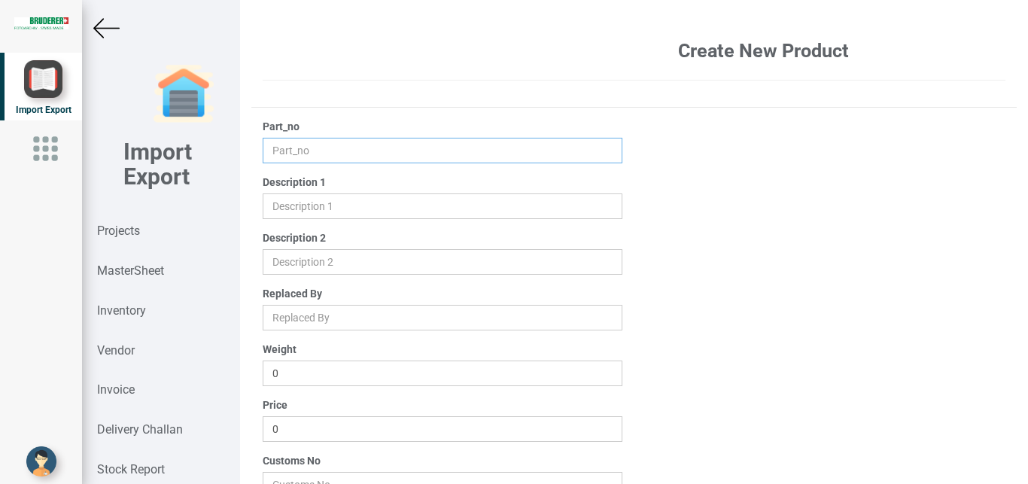
click at [290, 147] on input "text" at bounding box center [443, 151] width 360 height 26
type input "45161.00.00"
click at [290, 208] on input "text" at bounding box center [443, 206] width 360 height 26
type input "LINK"
click at [284, 263] on input "text" at bounding box center [443, 262] width 360 height 26
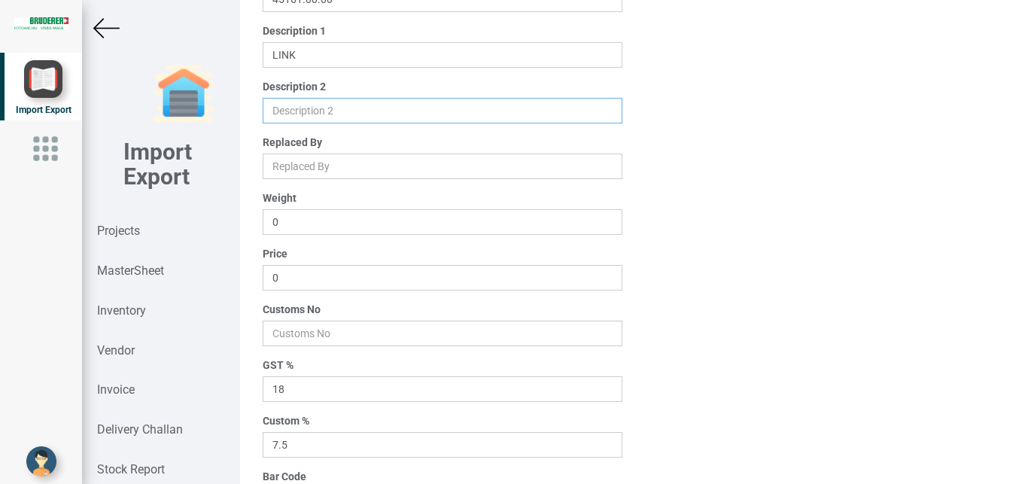
scroll to position [154, 0]
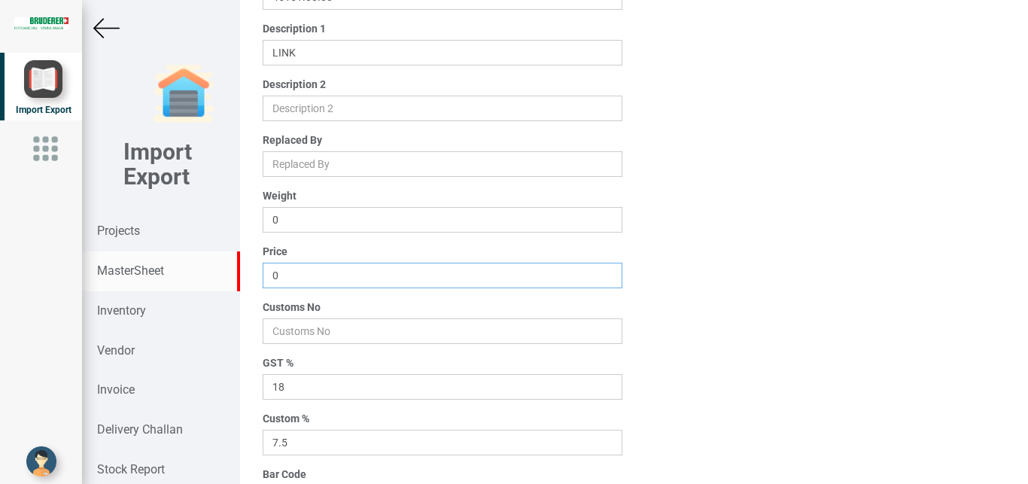
drag, startPoint x: 297, startPoint y: 269, endPoint x: 223, endPoint y: 278, distance: 74.4
click at [263, 276] on input "0" at bounding box center [443, 276] width 360 height 26
type input "1295"
click at [293, 340] on input "number" at bounding box center [443, 331] width 360 height 26
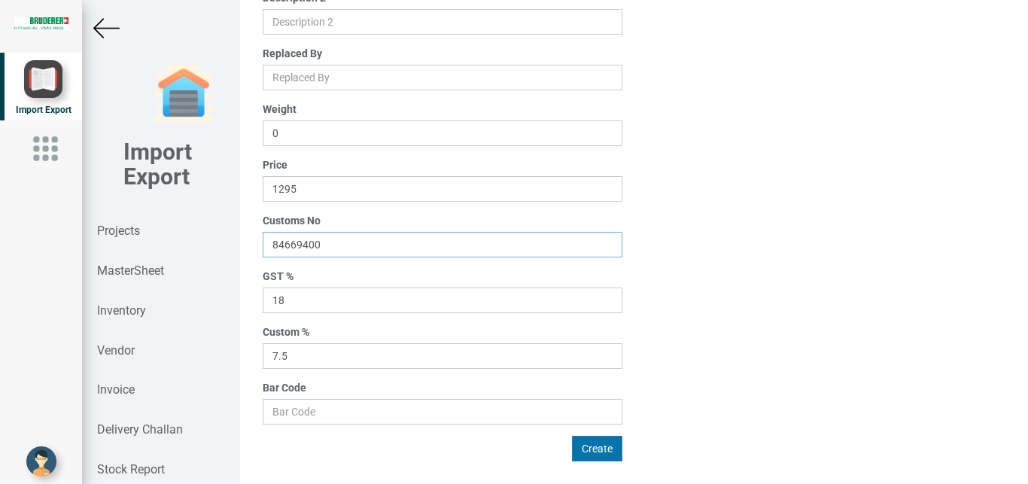
type input "84669400"
click at [600, 448] on button "Create" at bounding box center [597, 449] width 50 height 26
type input "0"
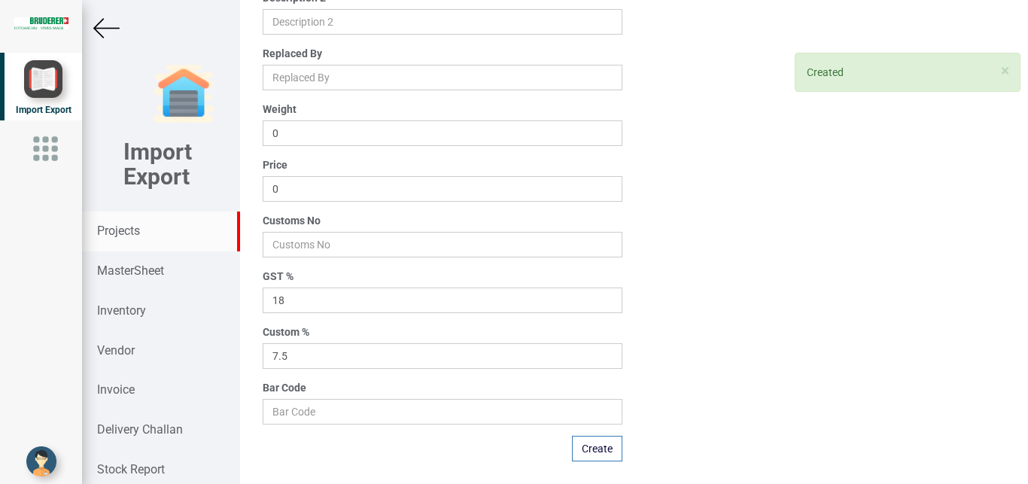
click at [121, 233] on strong "Projects" at bounding box center [118, 230] width 43 height 14
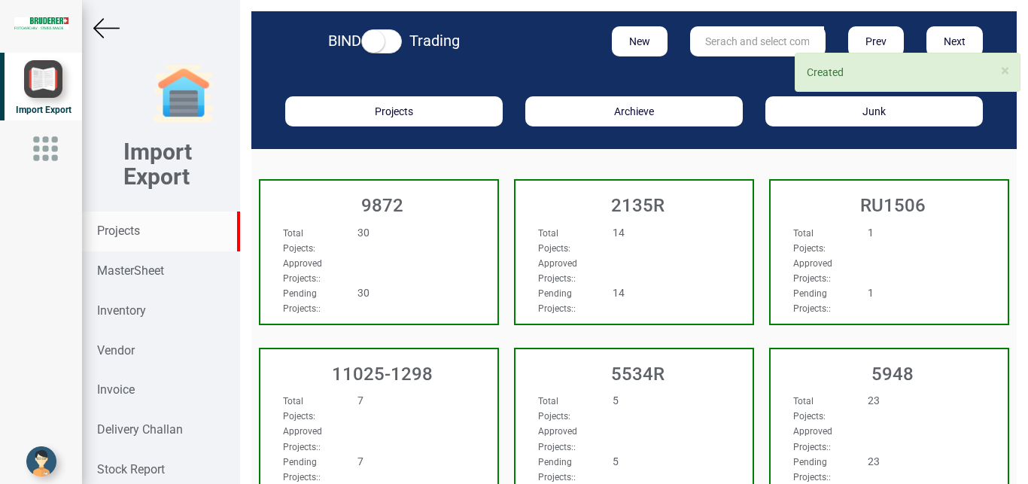
click at [708, 46] on input "text" at bounding box center [757, 41] width 134 height 30
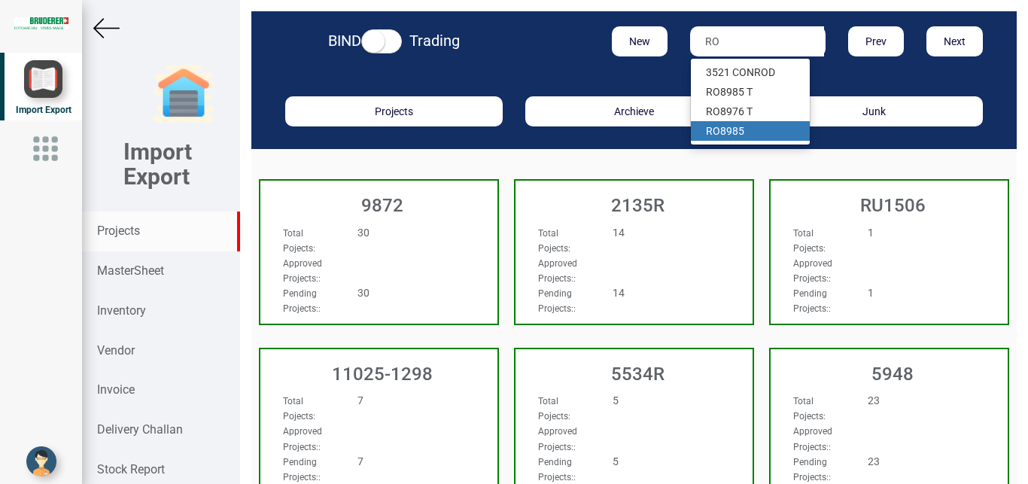
click at [726, 135] on link "RO 8985" at bounding box center [750, 131] width 119 height 20
type input "RO 8985"
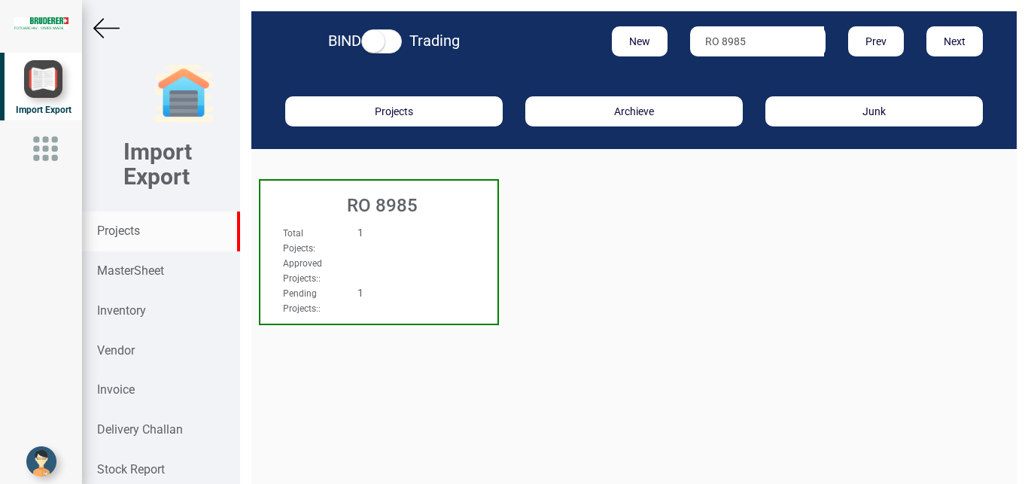
click at [406, 254] on div "Total Pojects : 1" at bounding box center [361, 240] width 179 height 30
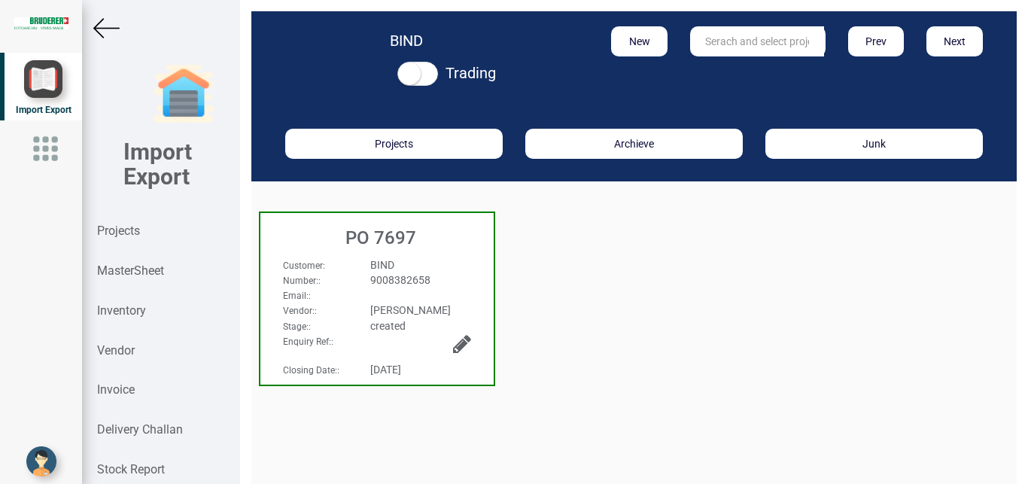
drag, startPoint x: 455, startPoint y: 248, endPoint x: 442, endPoint y: 238, distance: 17.2
click at [456, 246] on div "PO 7697" at bounding box center [376, 234] width 233 height 42
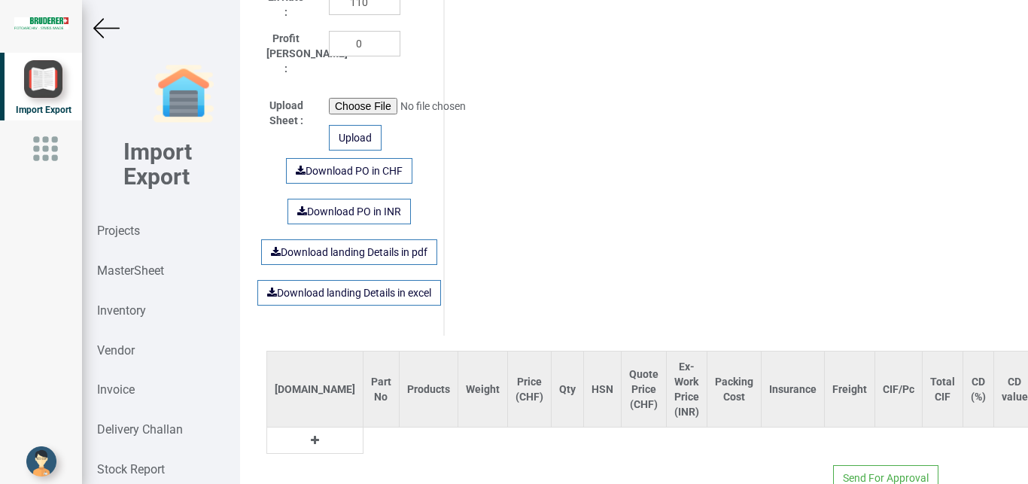
scroll to position [948, 0]
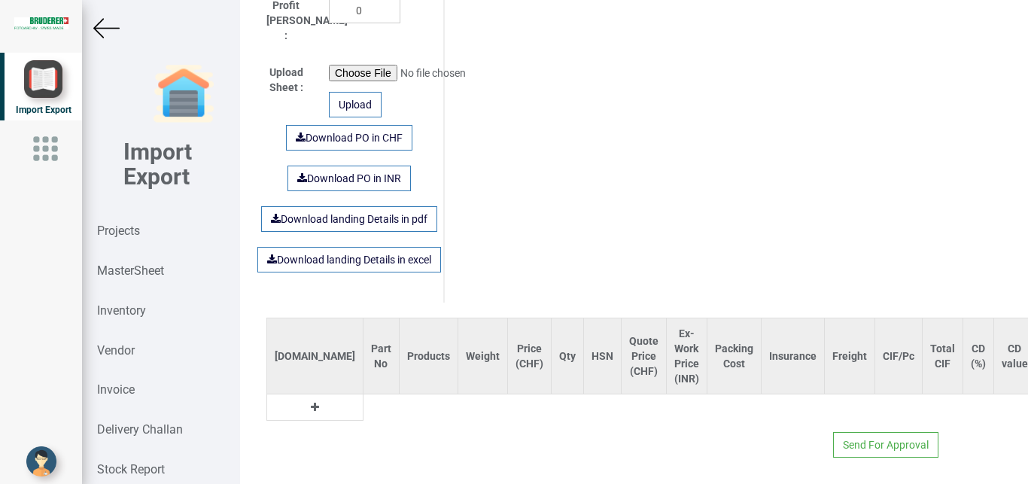
type input "32132.650000000005"
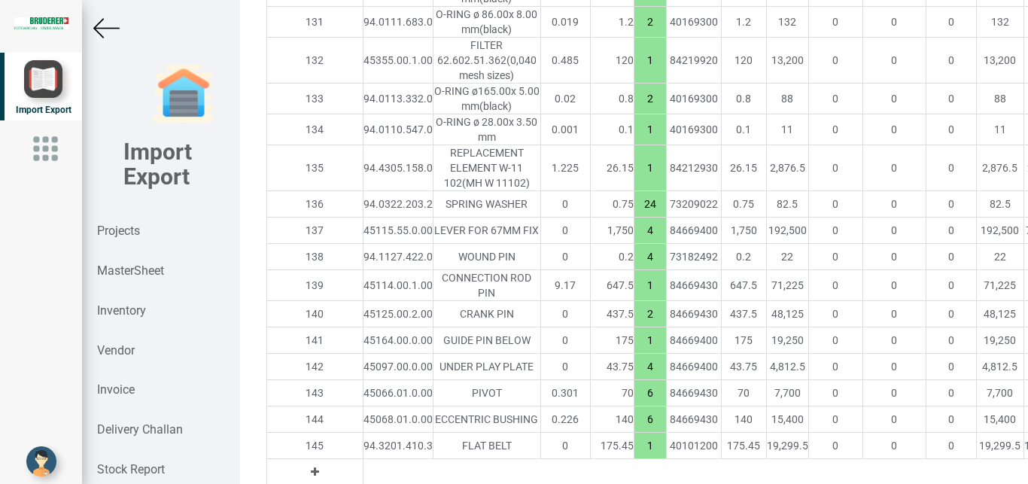
scroll to position [5998, 0]
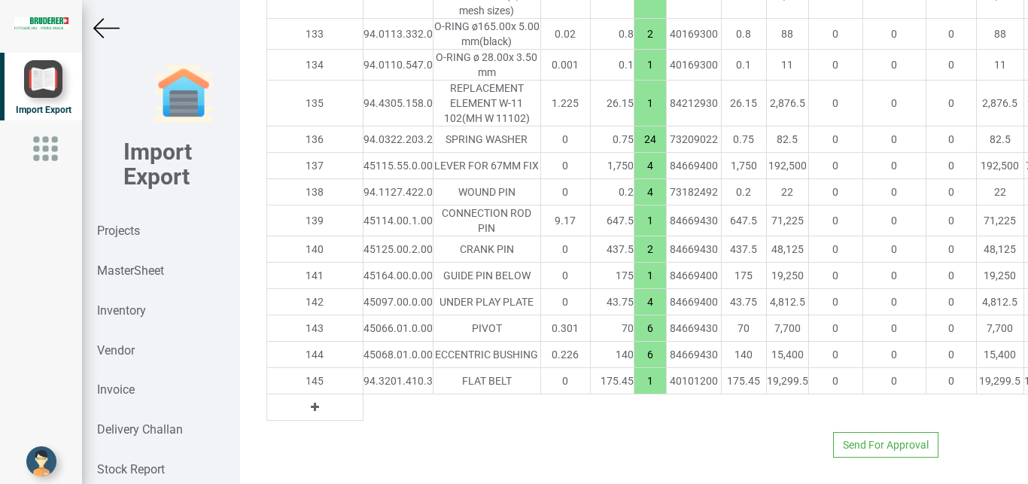
click at [306, 400] on button at bounding box center [314, 407] width 17 height 17
click at [363, 397] on input "text" at bounding box center [397, 407] width 69 height 26
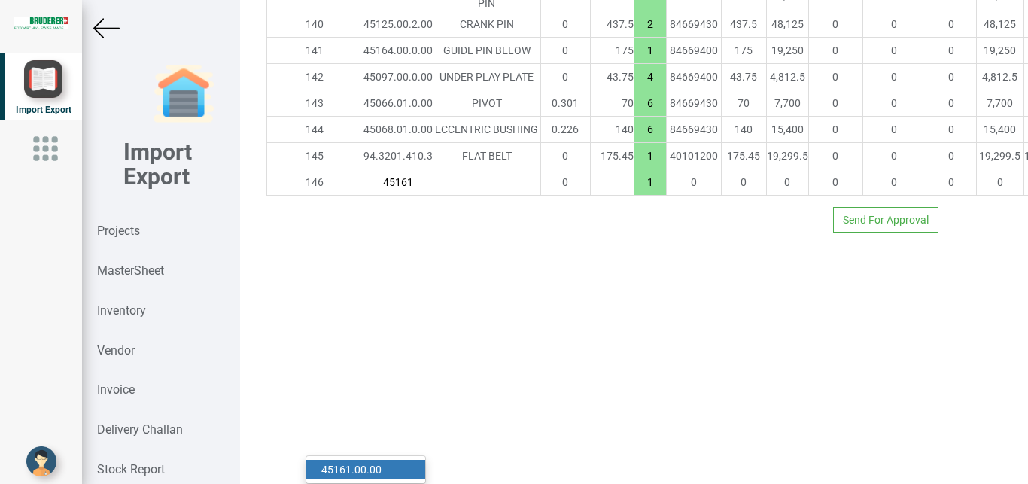
type input "45161"
click at [369, 460] on link "45161 .00.00" at bounding box center [365, 470] width 119 height 20
type input "33427.65000000001"
type input "45161.00.00"
type input "7.5"
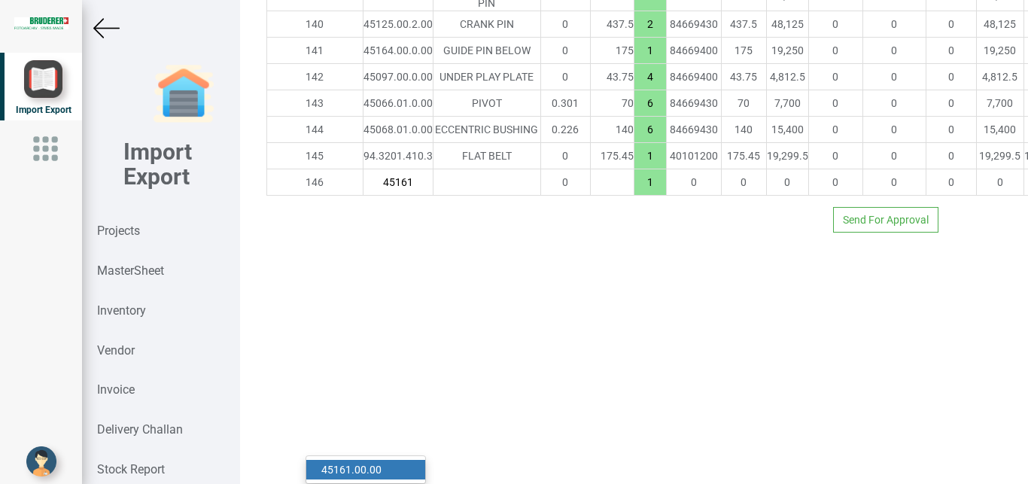
type input "18"
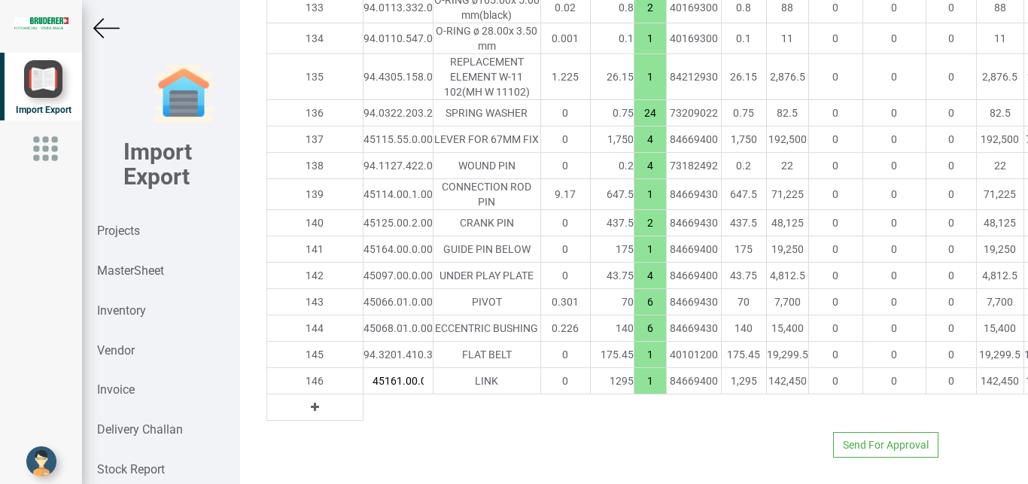
scroll to position [0, 9]
drag, startPoint x: 573, startPoint y: 394, endPoint x: 591, endPoint y: 398, distance: 18.4
click at [634, 394] on input "1" at bounding box center [650, 381] width 32 height 26
type input "34722.65000000001"
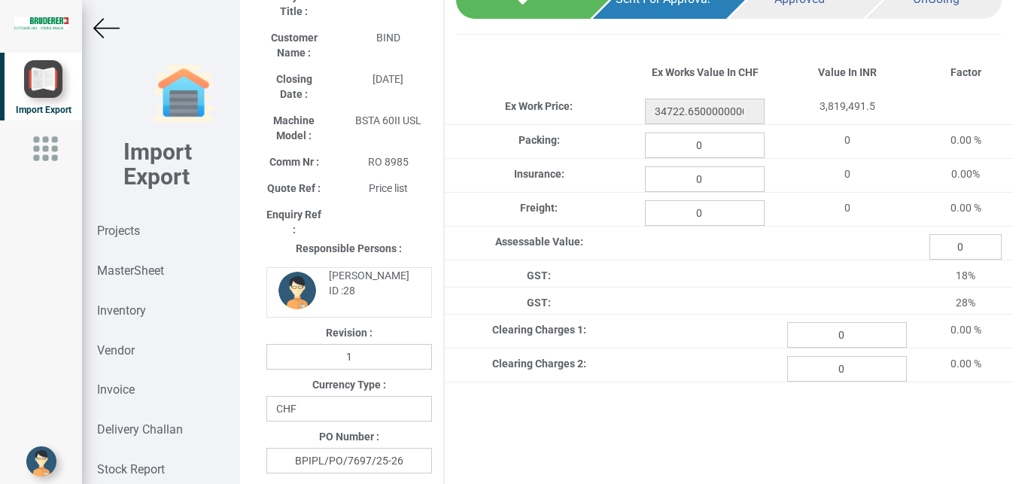
scroll to position [120, 0]
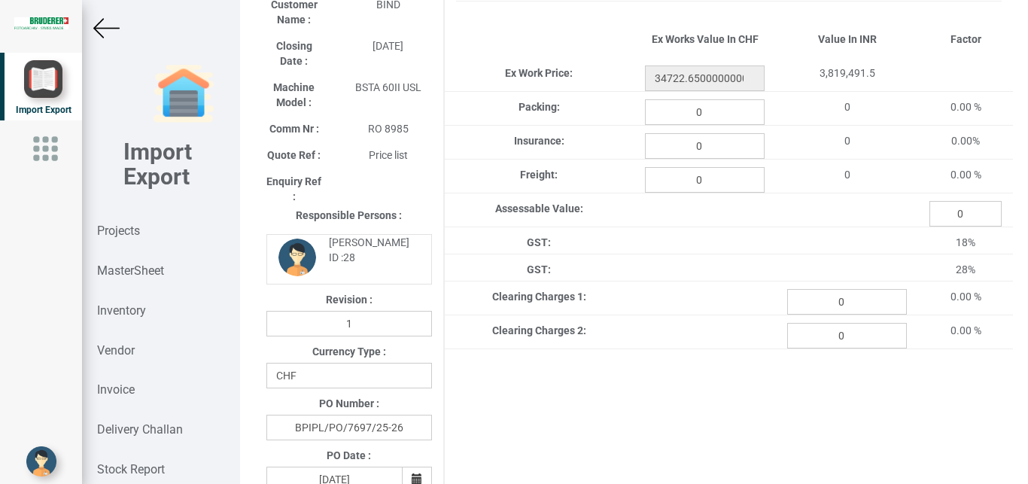
type input "2"
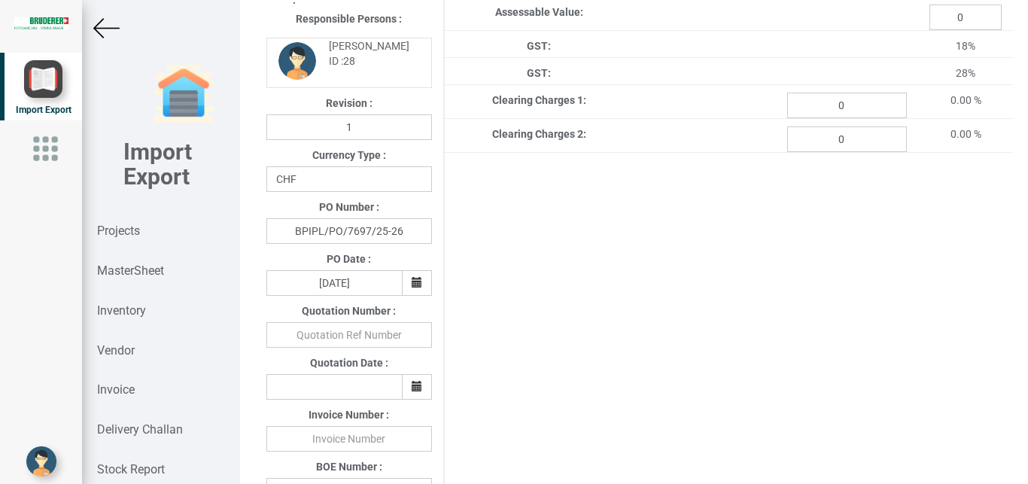
scroll to position [0, 0]
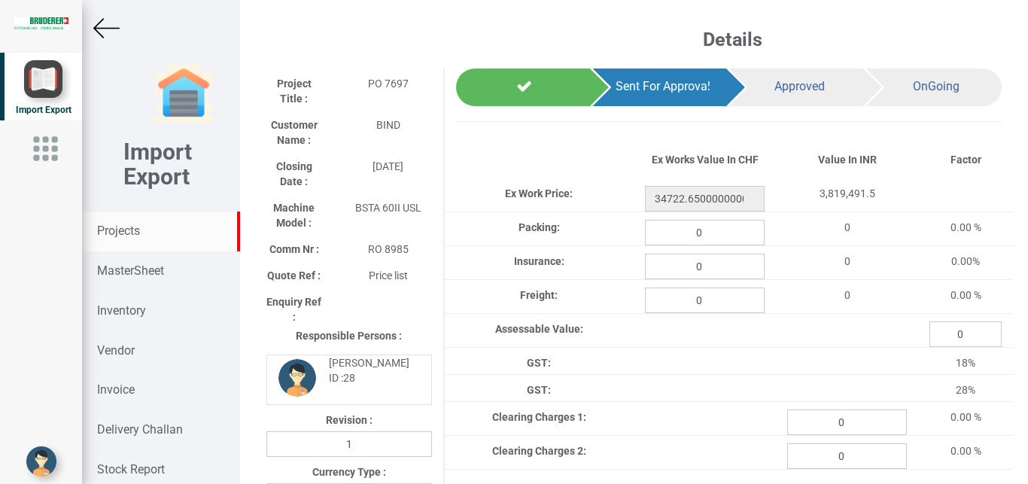
click at [113, 236] on strong "Projects" at bounding box center [118, 230] width 43 height 14
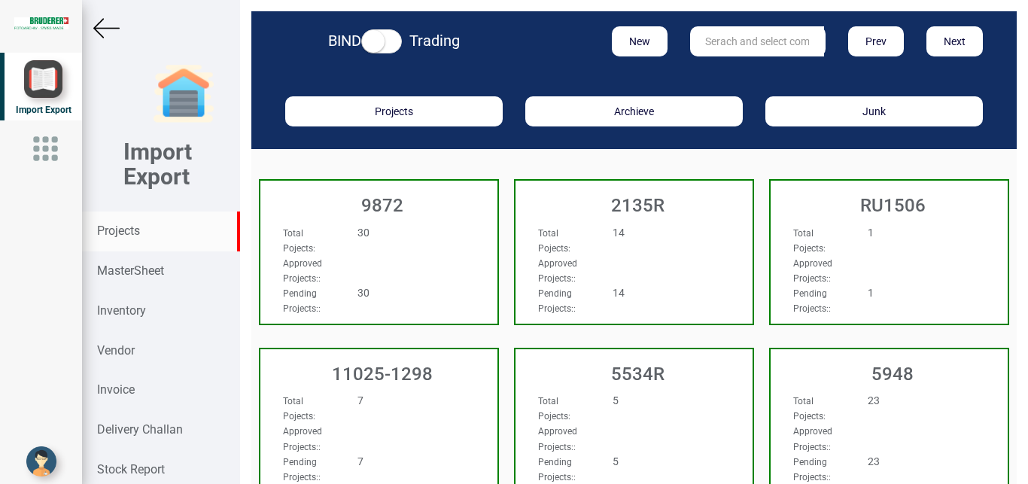
click at [715, 43] on input "text" at bounding box center [757, 41] width 134 height 30
type input "r"
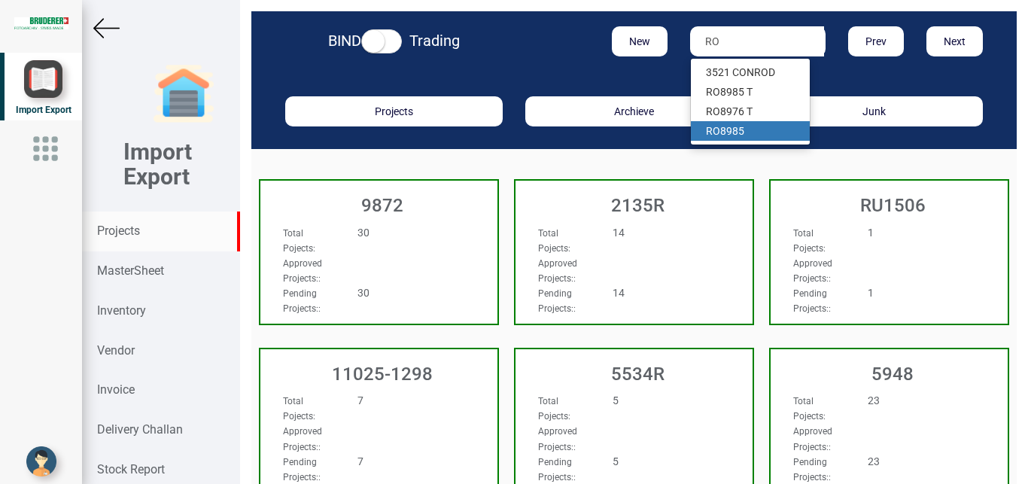
click at [737, 131] on link "RO 8985" at bounding box center [750, 131] width 119 height 20
type input "RO 8985"
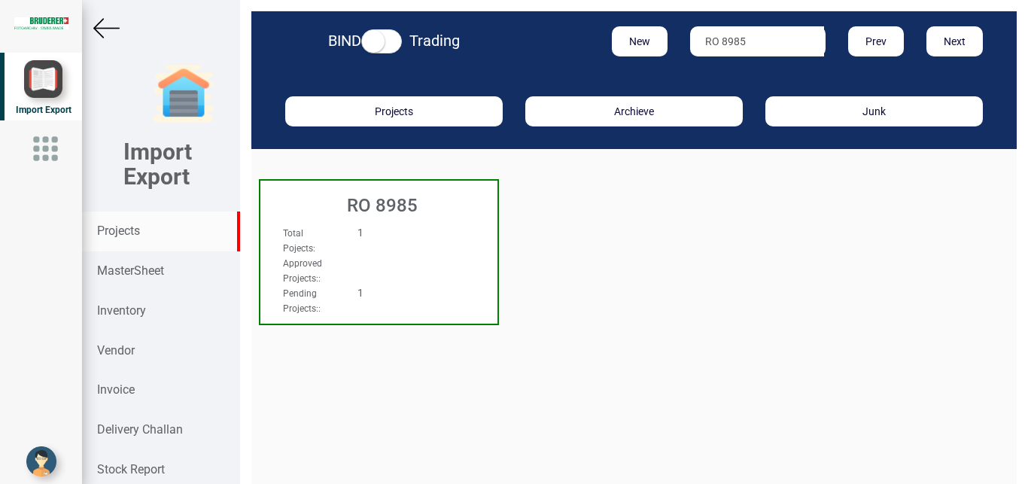
click at [368, 253] on div "Total Pojects : 1" at bounding box center [361, 240] width 179 height 30
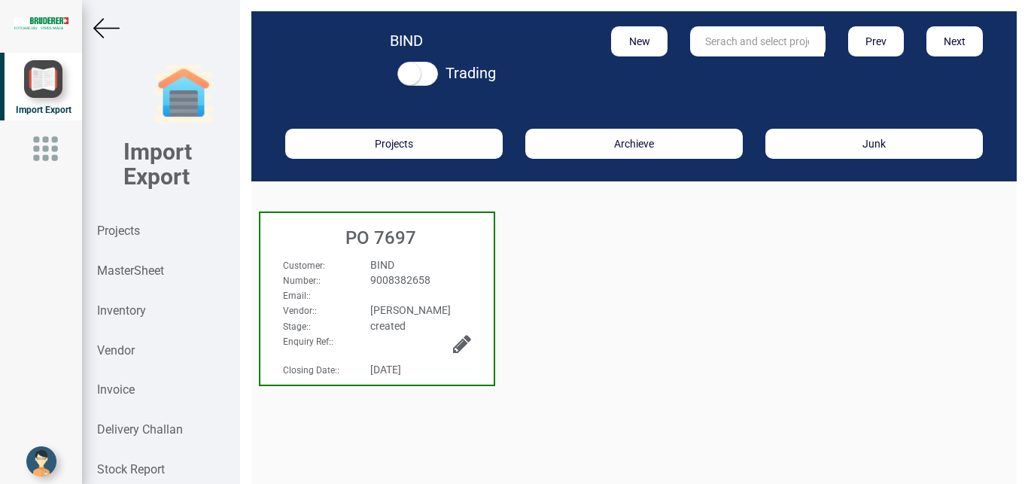
click at [412, 274] on span "9008382658" at bounding box center [400, 280] width 60 height 12
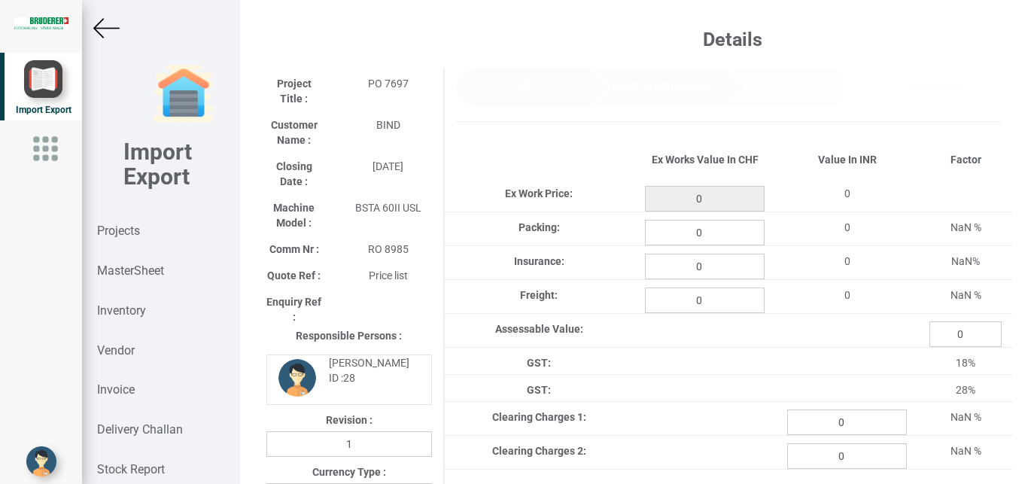
type input "34722.65000000001"
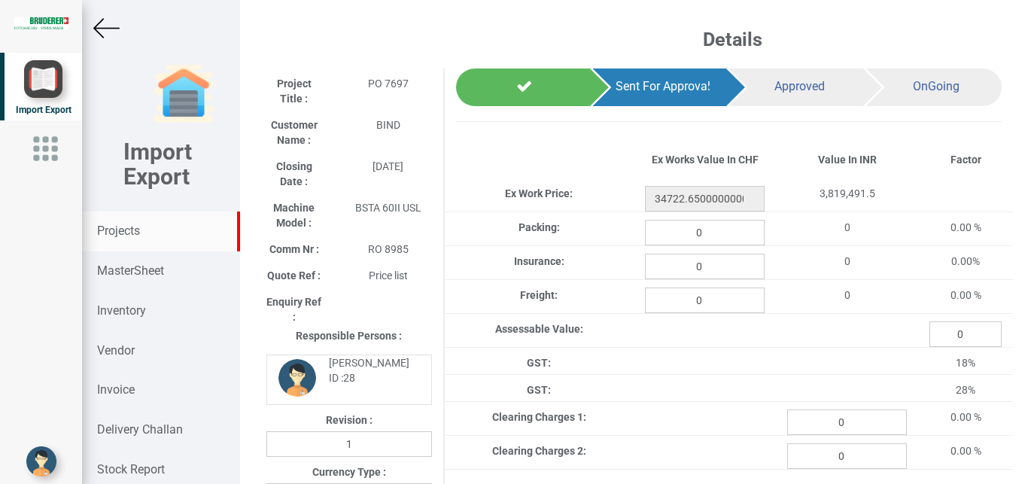
click at [122, 230] on strong "Projects" at bounding box center [118, 230] width 43 height 14
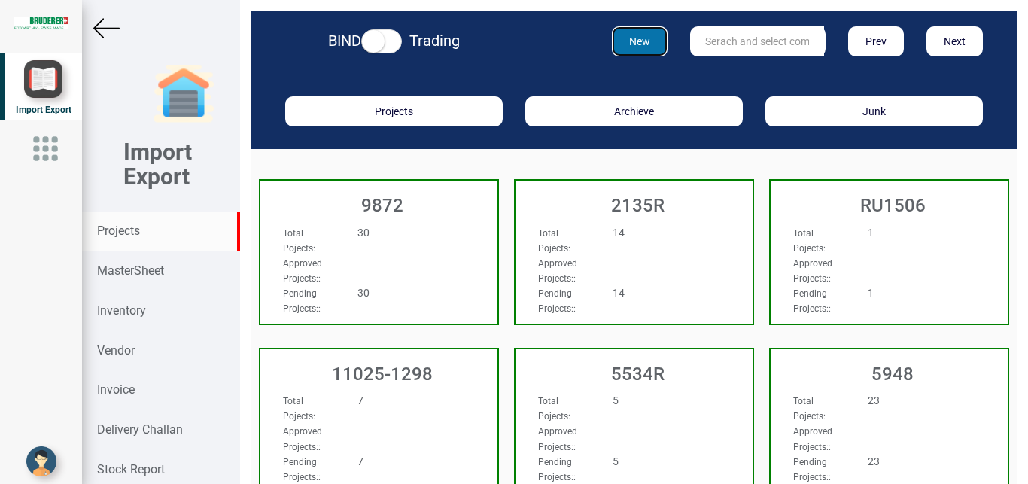
click at [629, 45] on button "New" at bounding box center [640, 41] width 56 height 30
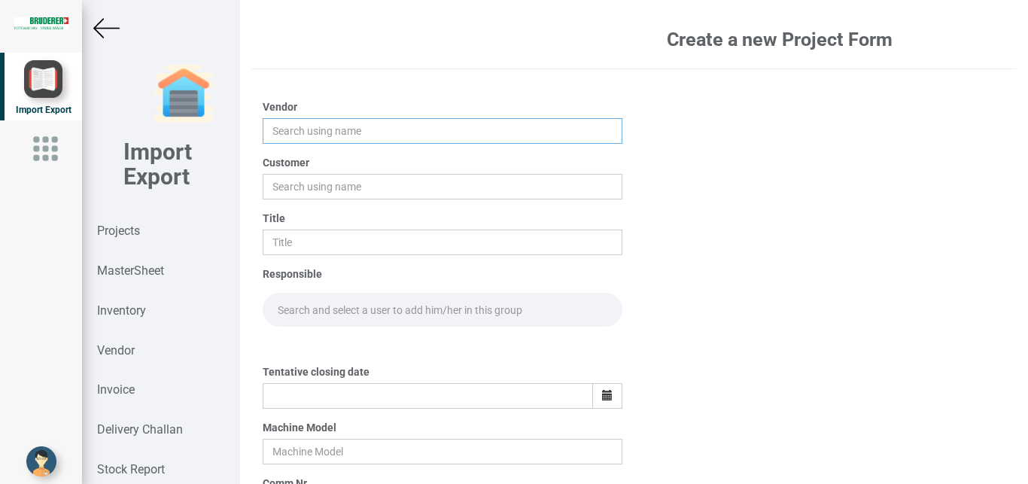
click at [280, 132] on input "text" at bounding box center [443, 131] width 360 height 26
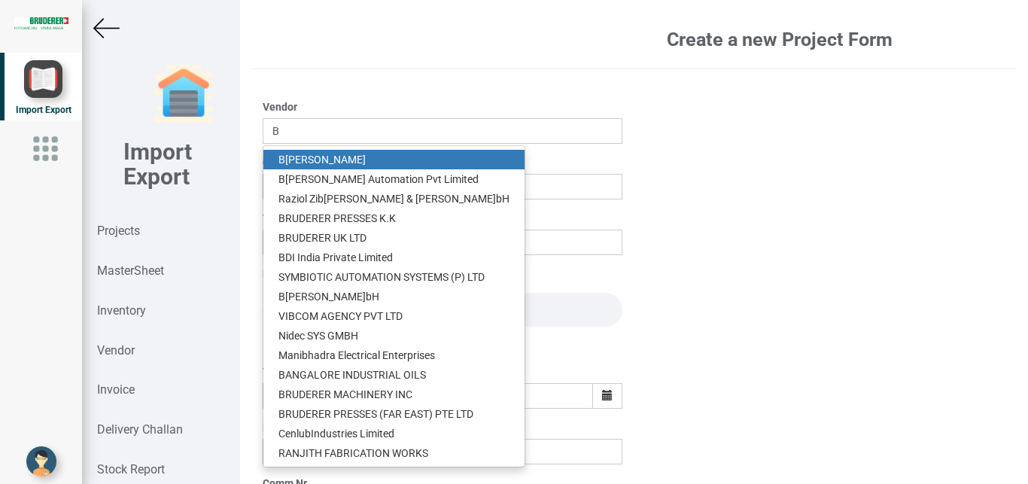
click at [323, 158] on link "B [PERSON_NAME]" at bounding box center [393, 160] width 261 height 20
type input "[PERSON_NAME]"
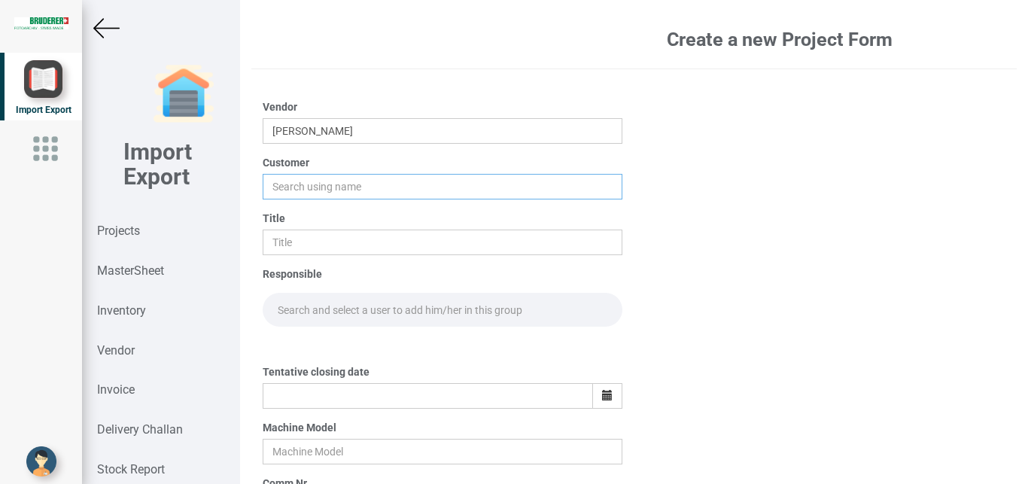
click at [295, 184] on input "text" at bounding box center [443, 187] width 360 height 26
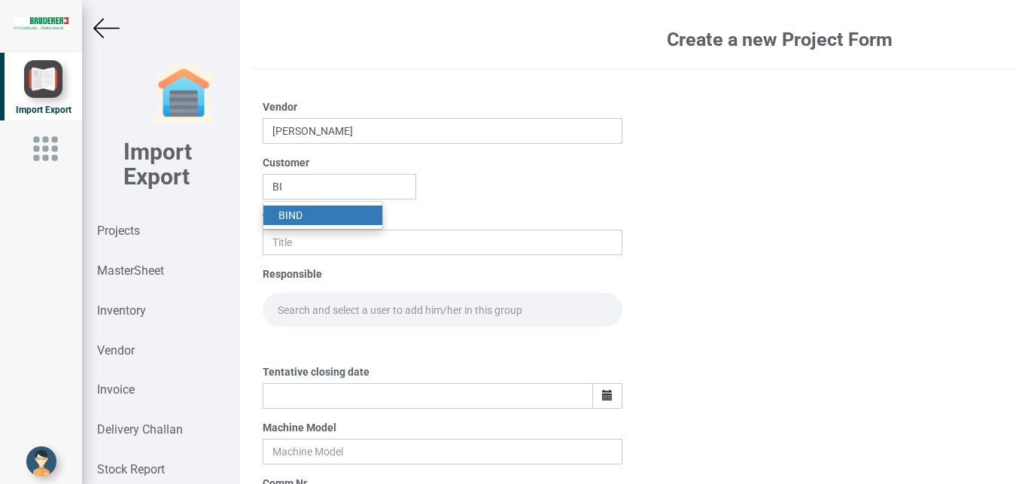
click at [287, 217] on strong "BI" at bounding box center [283, 215] width 10 height 12
type input "BIND"
click at [287, 244] on input "text" at bounding box center [443, 243] width 360 height 26
type input "PO 7698"
click at [315, 311] on input "text" at bounding box center [443, 310] width 360 height 34
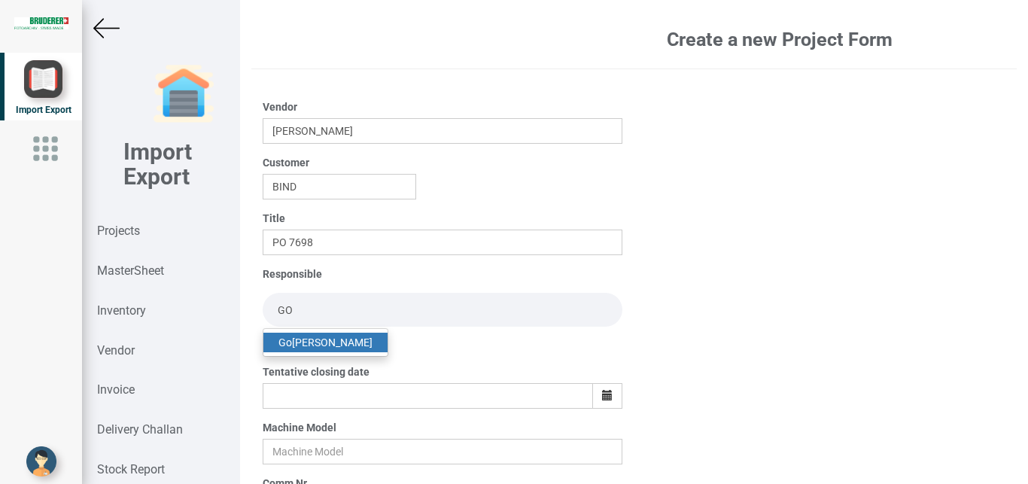
type input "GO"
click at [329, 339] on link "Go [PERSON_NAME]" at bounding box center [325, 343] width 124 height 20
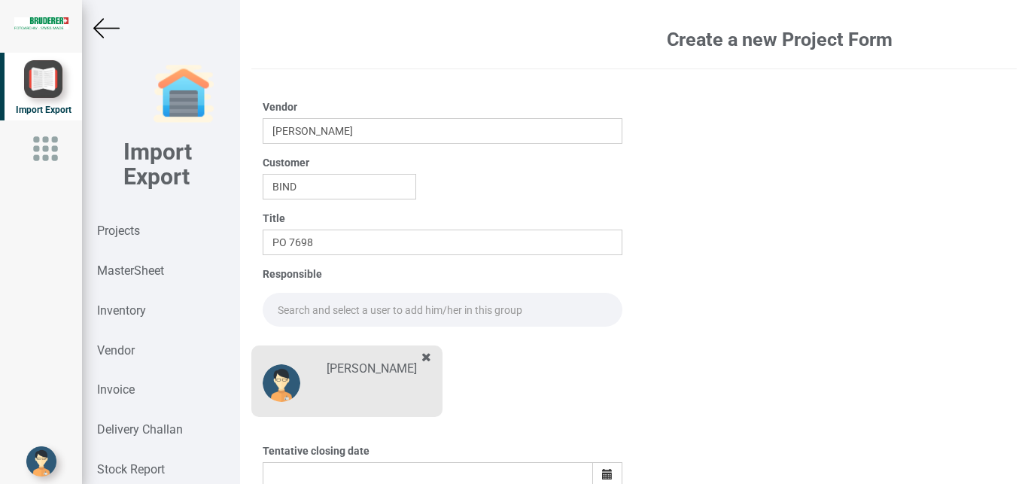
drag, startPoint x: 277, startPoint y: 301, endPoint x: 295, endPoint y: 307, distance: 19.0
click at [277, 303] on input "text" at bounding box center [443, 310] width 360 height 34
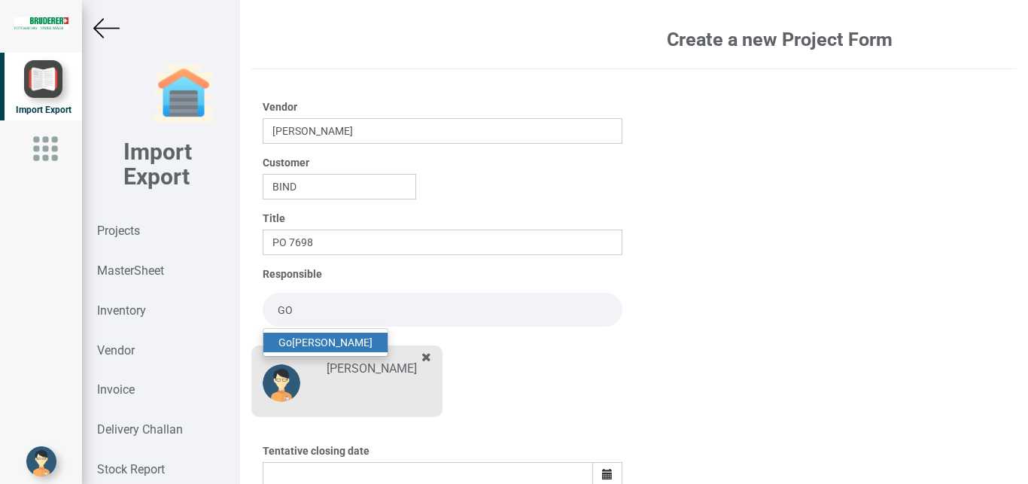
click at [318, 342] on link "Go [PERSON_NAME]" at bounding box center [325, 343] width 124 height 20
type input "[PERSON_NAME]"
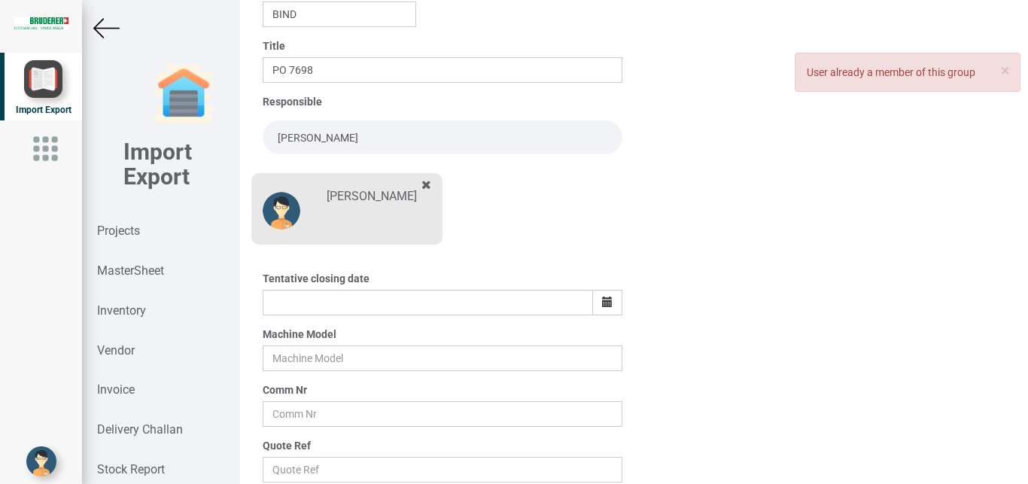
scroll to position [174, 0]
click at [594, 302] on button "button" at bounding box center [607, 301] width 30 height 26
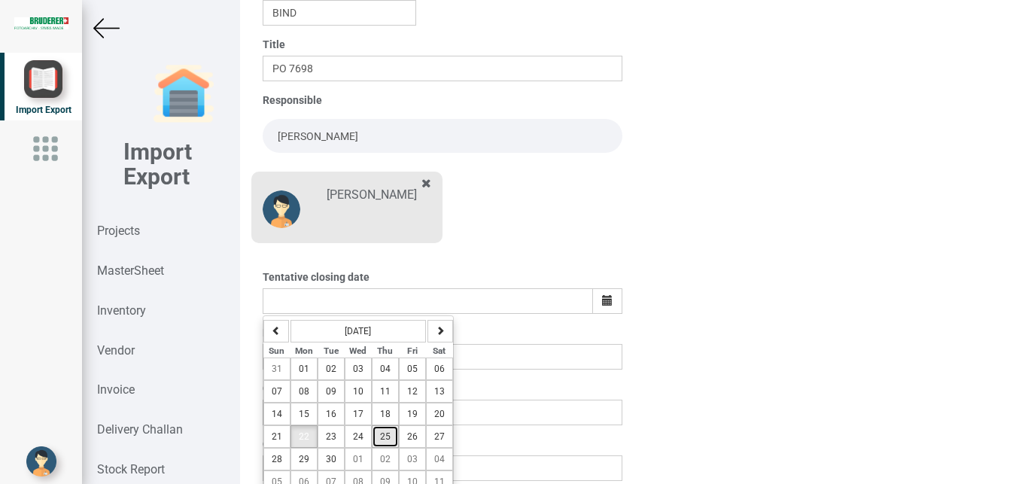
click at [381, 437] on span "25" at bounding box center [385, 436] width 11 height 11
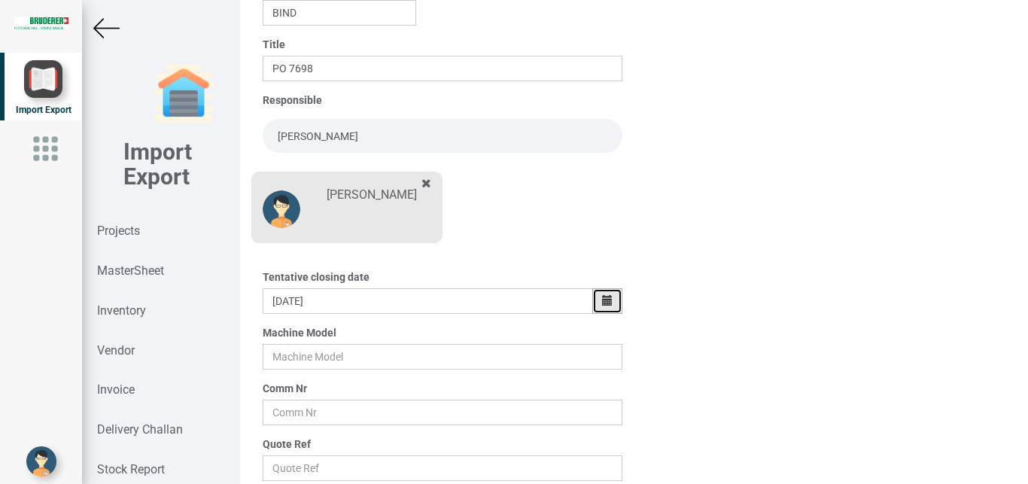
click at [603, 299] on icon "button" at bounding box center [607, 300] width 11 height 11
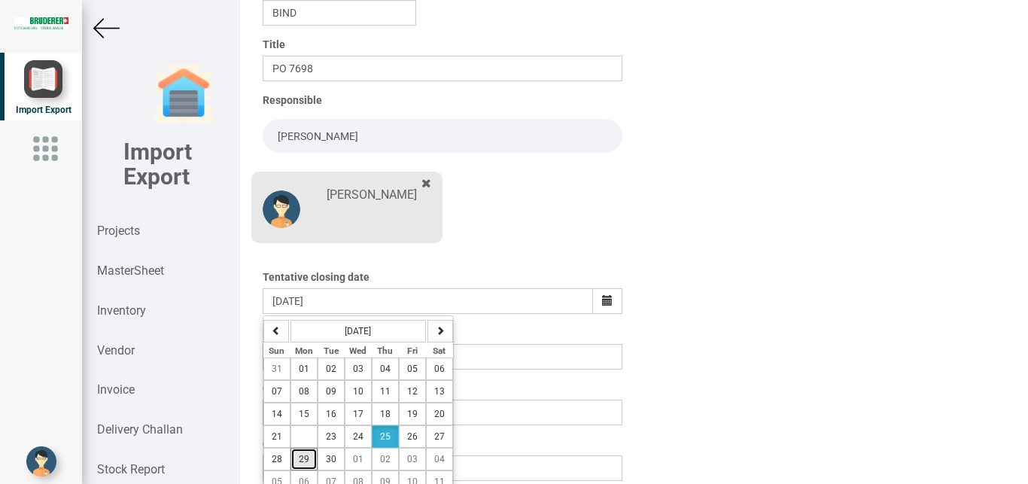
click at [314, 461] on button "29" at bounding box center [303, 459] width 27 height 23
type input "[DATE]"
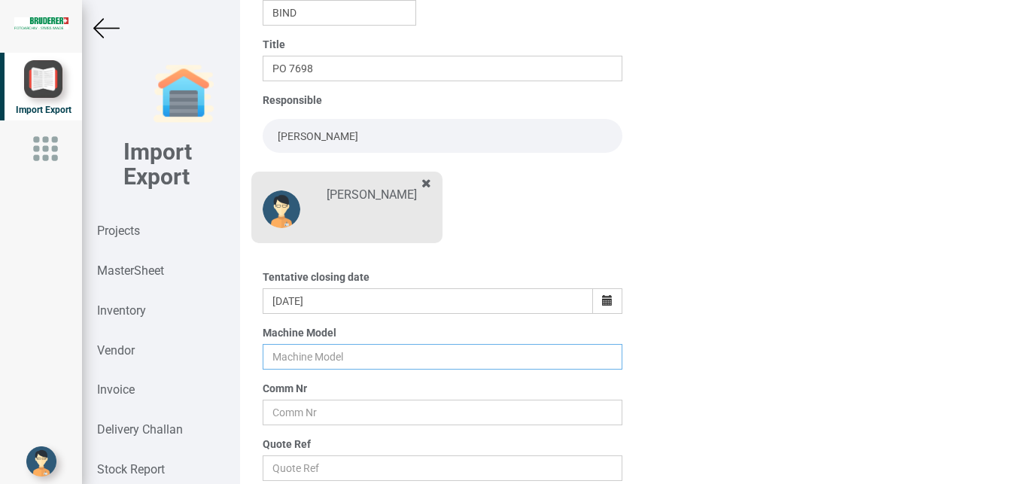
click at [298, 354] on input "text" at bounding box center [443, 357] width 360 height 26
click at [297, 424] on input "text" at bounding box center [443, 413] width 360 height 26
click at [305, 467] on input "text" at bounding box center [443, 468] width 360 height 26
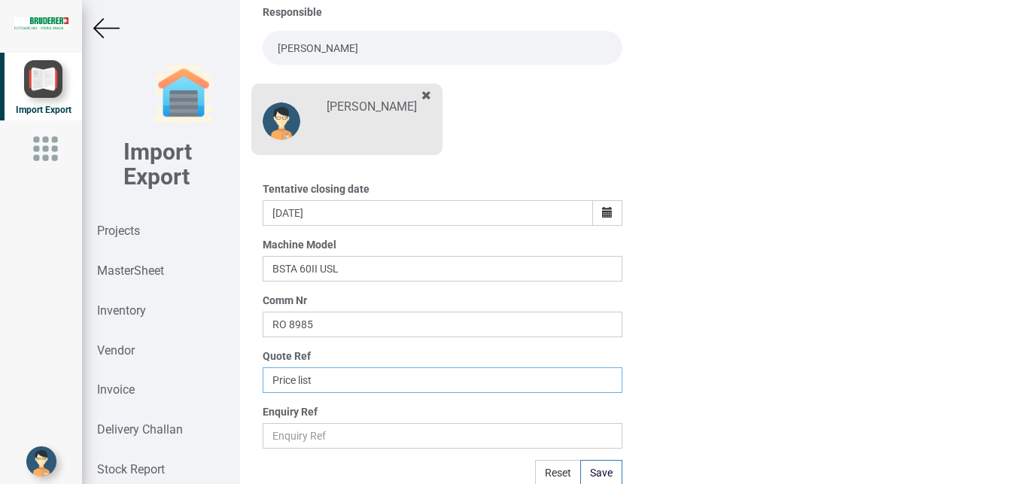
scroll to position [263, 0]
click at [584, 468] on button "Save" at bounding box center [601, 471] width 42 height 26
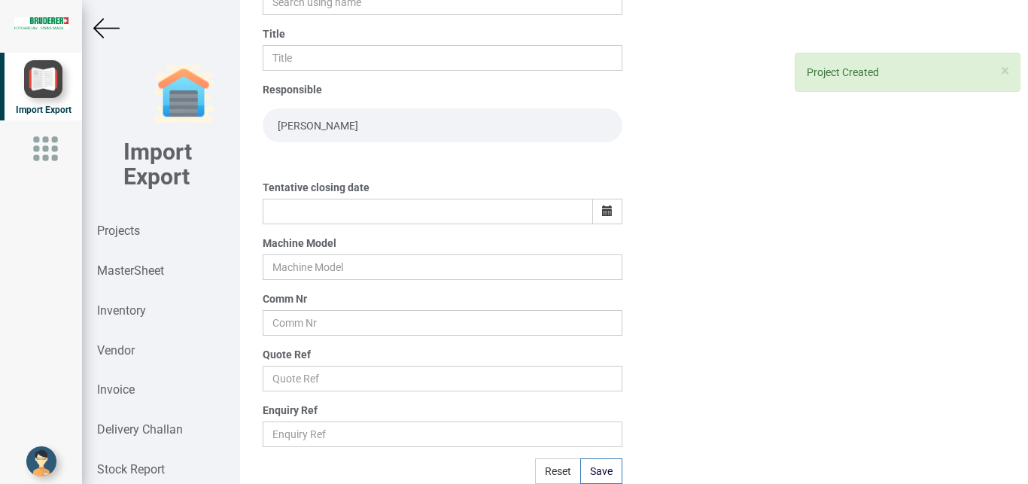
click at [111, 9] on div "Import Export Projects MasterSheet Inventory Vendor Invoice Delivery Challan St…" at bounding box center [160, 242] width 157 height 484
click at [109, 24] on img at bounding box center [106, 28] width 26 height 26
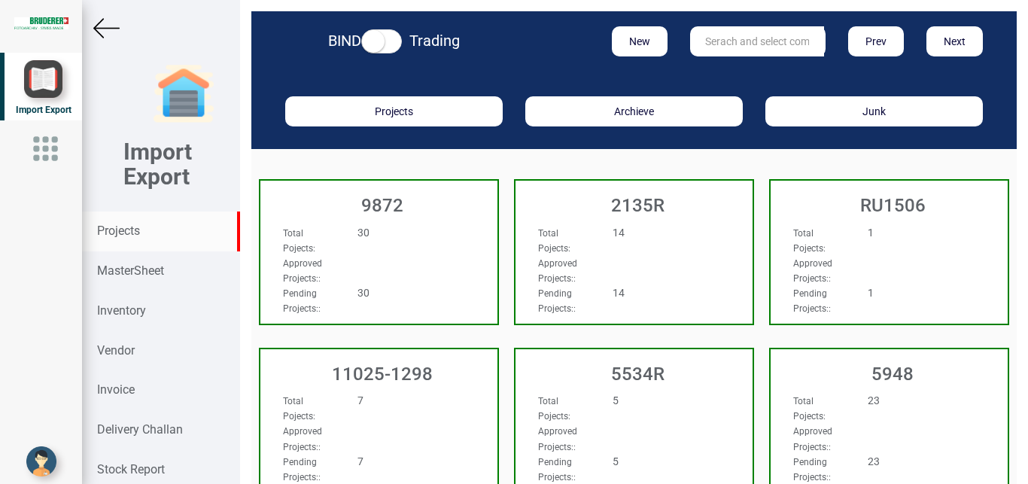
click at [713, 47] on input "text" at bounding box center [757, 41] width 134 height 30
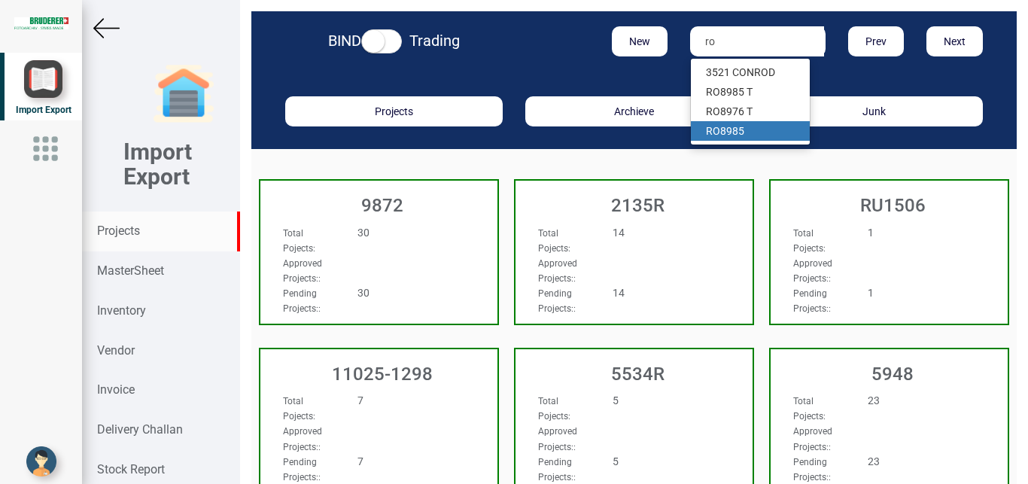
click at [732, 134] on link "RO 8985" at bounding box center [750, 131] width 119 height 20
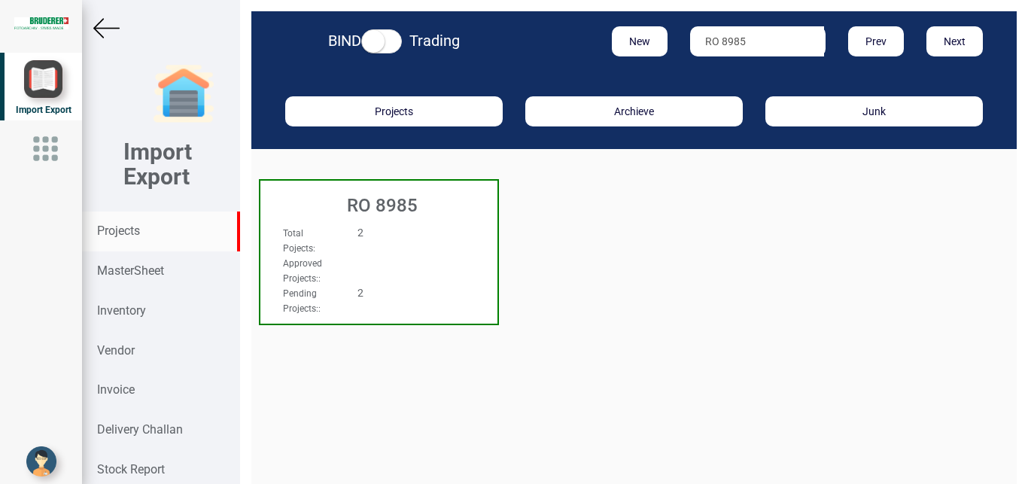
click at [427, 248] on div "Total Pojects : 2" at bounding box center [361, 240] width 179 height 30
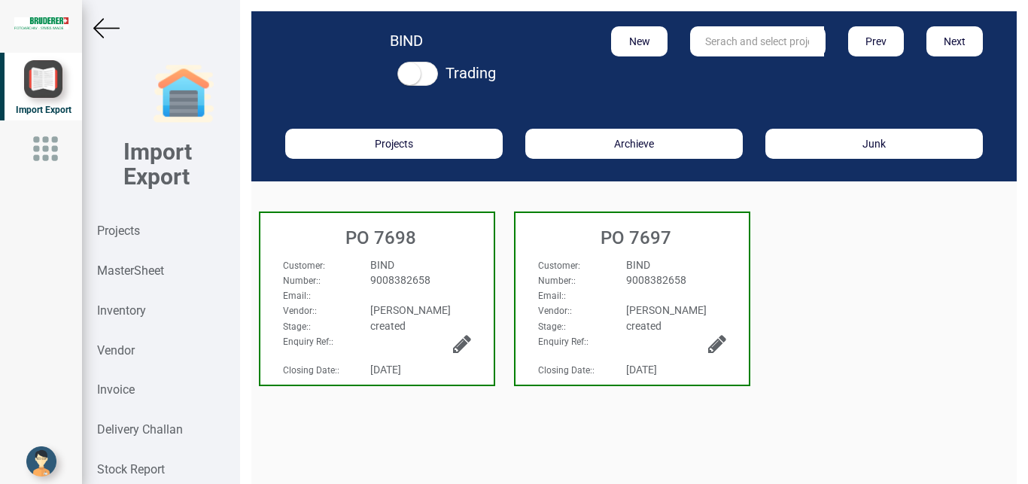
click at [420, 272] on div "9008382658" at bounding box center [420, 279] width 123 height 15
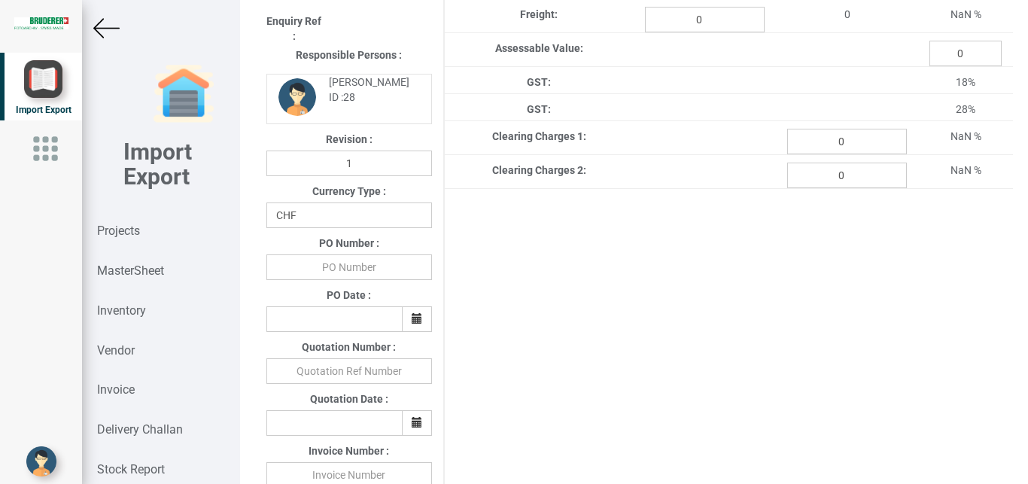
scroll to position [311, 0]
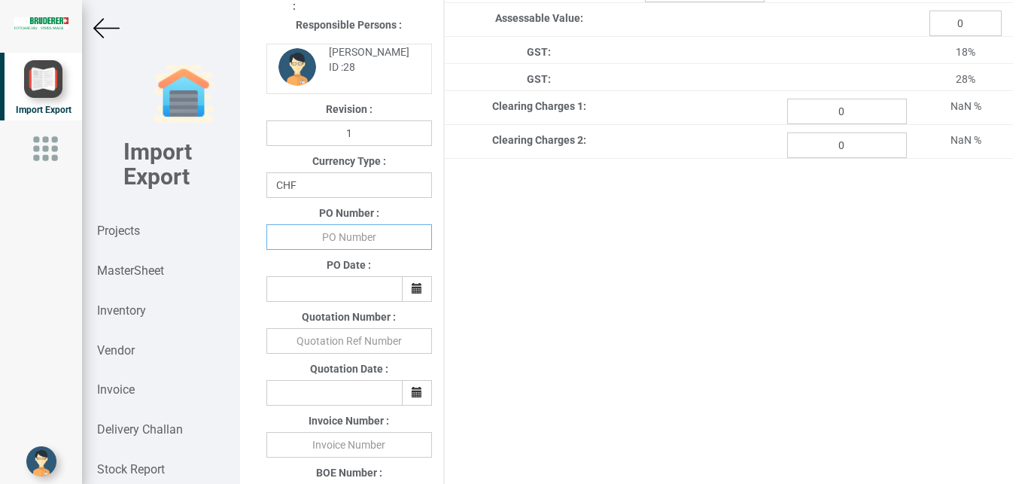
click at [331, 240] on input "text" at bounding box center [349, 237] width 166 height 26
click at [415, 288] on icon "button" at bounding box center [417, 288] width 11 height 11
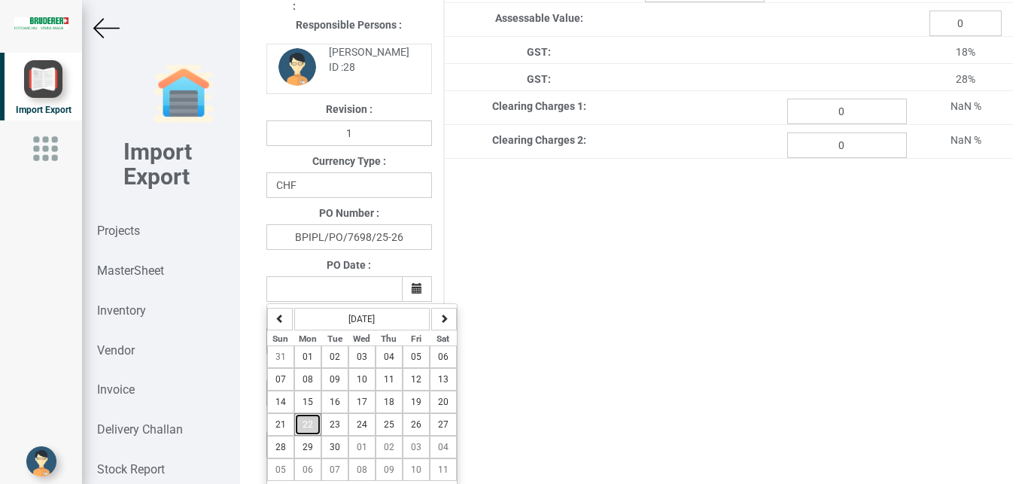
drag, startPoint x: 299, startPoint y: 422, endPoint x: 309, endPoint y: 428, distance: 11.5
click at [304, 427] on button "22" at bounding box center [307, 424] width 27 height 23
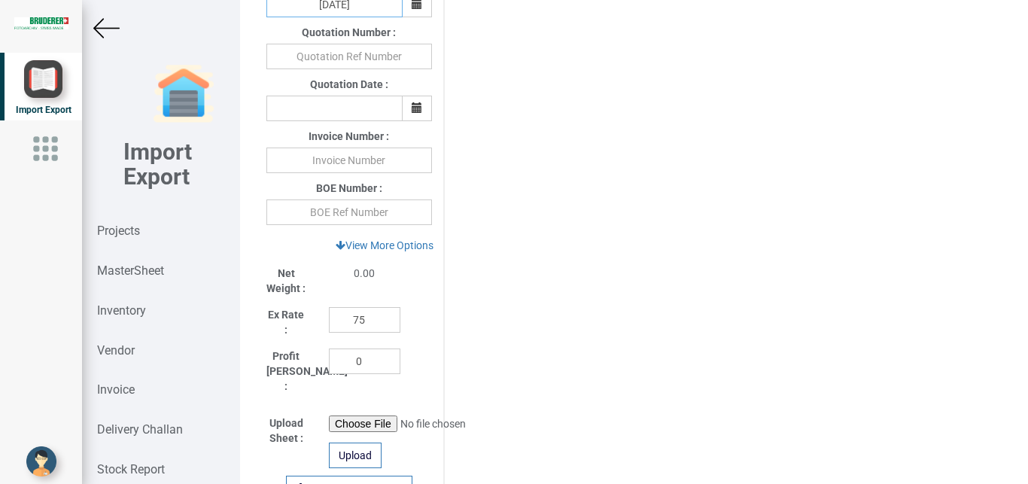
scroll to position [574, 0]
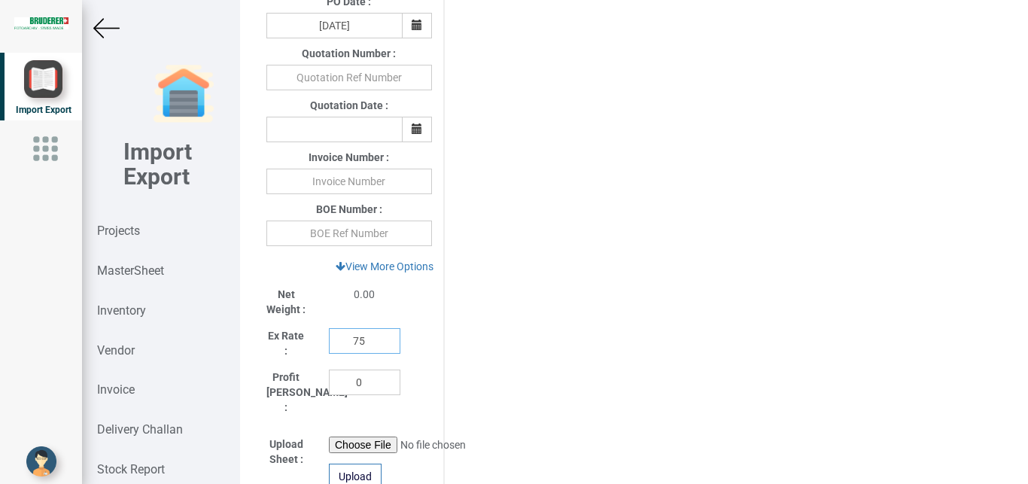
drag, startPoint x: 364, startPoint y: 342, endPoint x: 251, endPoint y: 342, distance: 112.9
click at [329, 342] on input "75" at bounding box center [364, 341] width 71 height 26
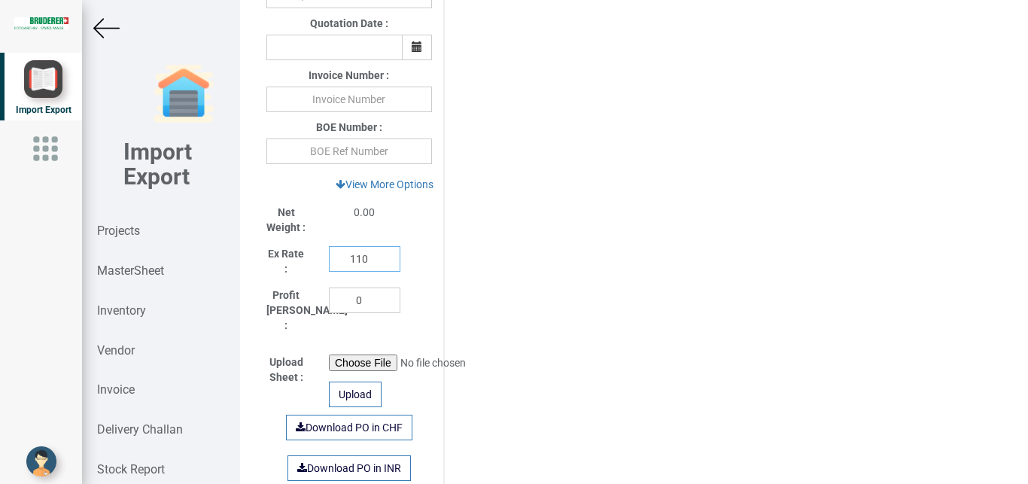
scroll to position [663, 0]
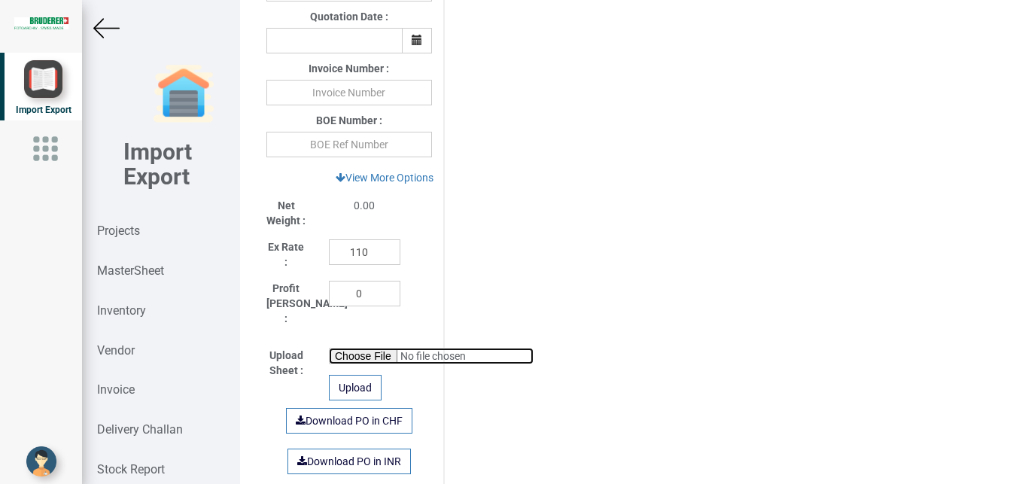
click at [354, 348] on input "file" at bounding box center [431, 356] width 205 height 17
click at [353, 349] on input "file" at bounding box center [431, 356] width 205 height 17
click at [361, 378] on div "Upload" at bounding box center [355, 388] width 53 height 26
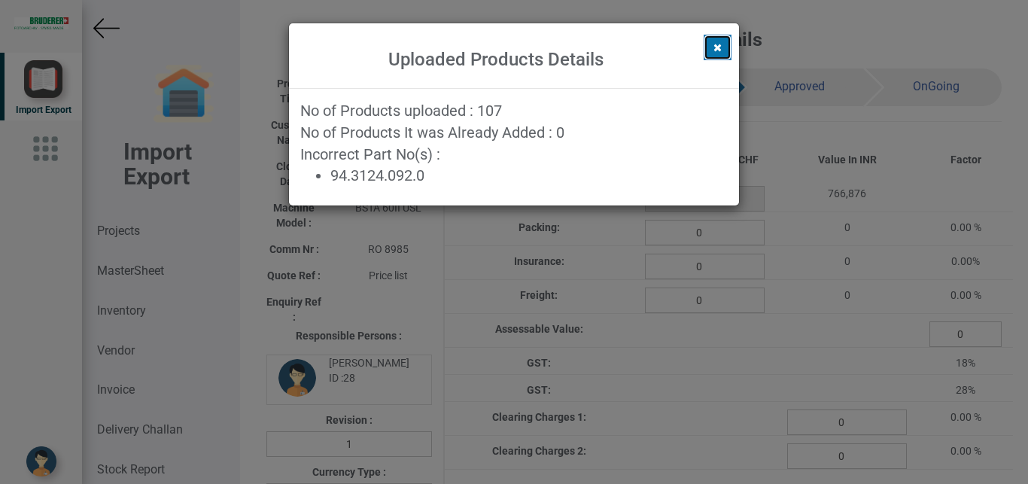
click at [725, 45] on button at bounding box center [718, 48] width 28 height 26
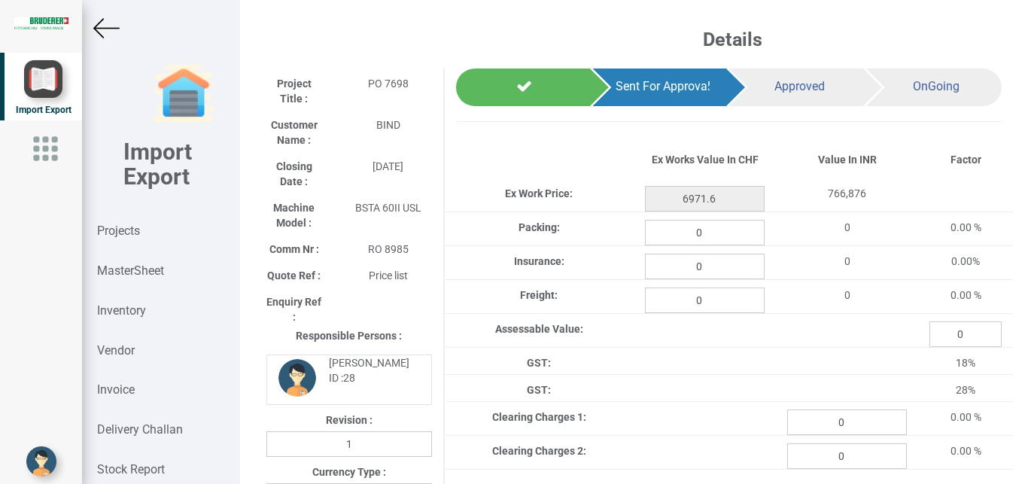
click at [105, 30] on img at bounding box center [106, 28] width 26 height 26
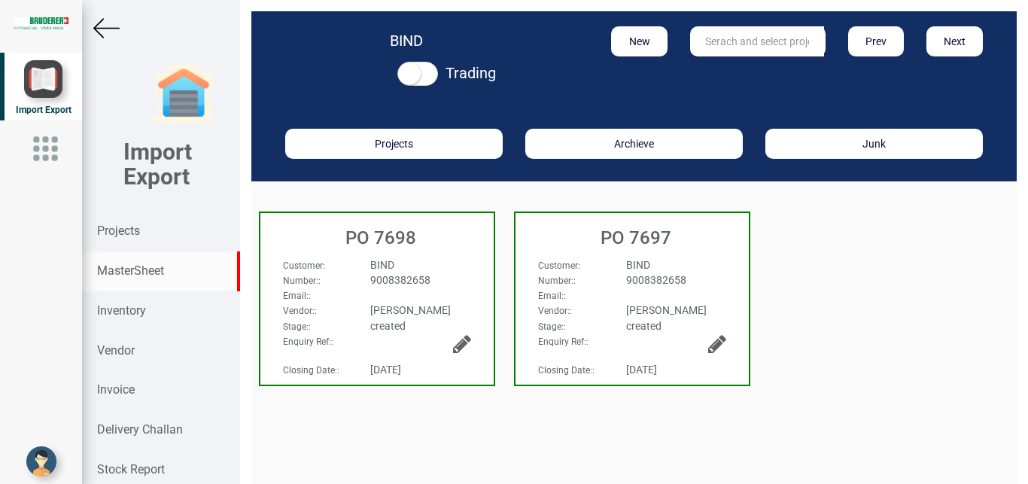
click at [130, 268] on strong "MasterSheet" at bounding box center [130, 270] width 67 height 14
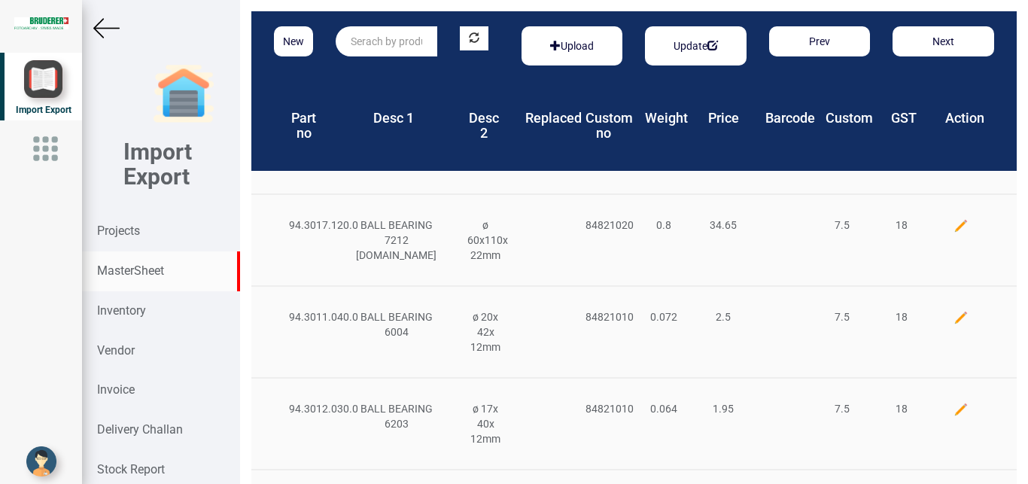
click at [370, 41] on input "text" at bounding box center [387, 41] width 102 height 30
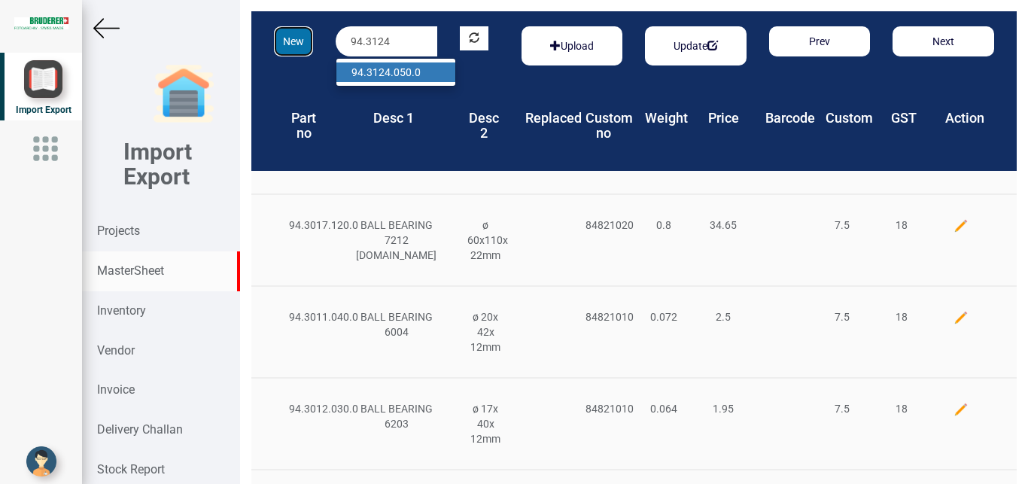
click at [282, 44] on button "New" at bounding box center [293, 41] width 39 height 30
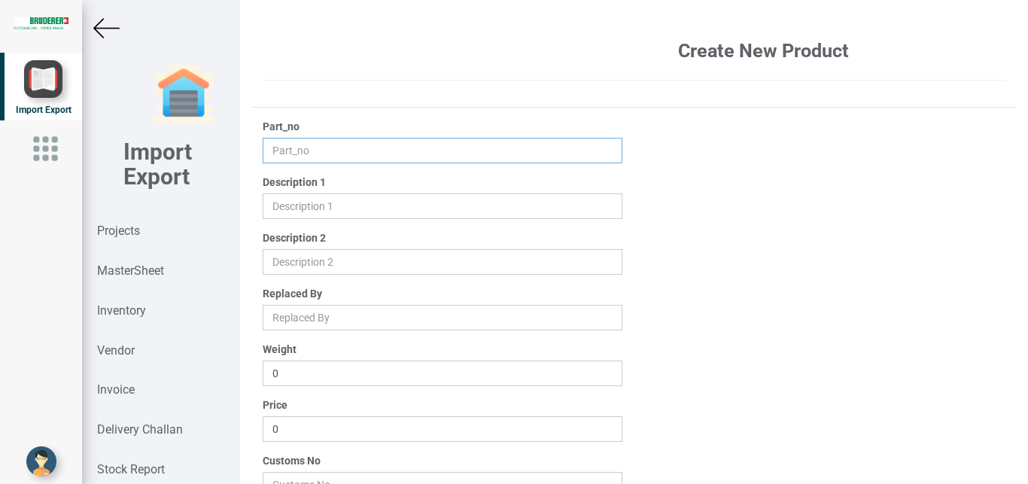
click at [275, 157] on input "text" at bounding box center [443, 151] width 360 height 26
click at [284, 201] on input "text" at bounding box center [443, 206] width 360 height 26
drag, startPoint x: 292, startPoint y: 433, endPoint x: 204, endPoint y: 427, distance: 88.2
click at [263, 427] on input "0" at bounding box center [443, 429] width 360 height 26
drag, startPoint x: 299, startPoint y: 379, endPoint x: 205, endPoint y: 370, distance: 95.2
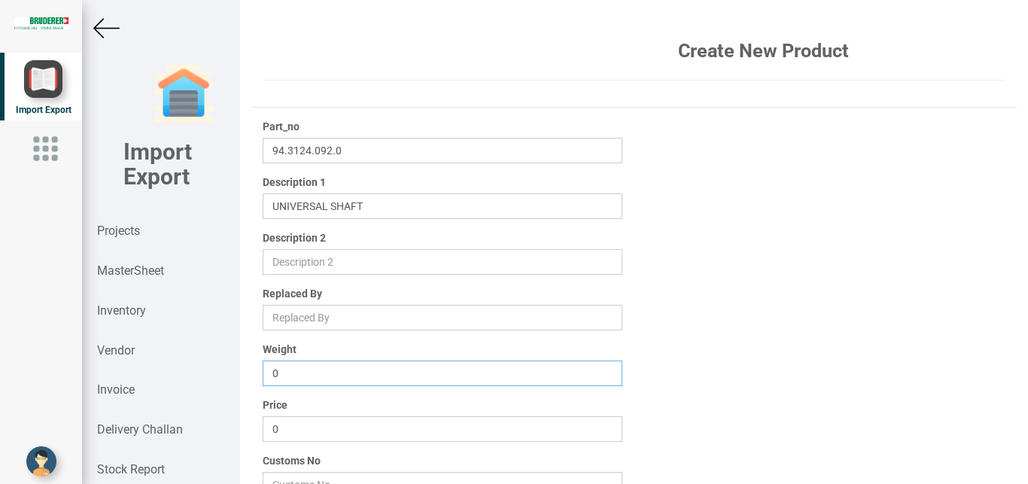
click at [263, 370] on input "0" at bounding box center [443, 373] width 360 height 26
drag, startPoint x: 260, startPoint y: 427, endPoint x: 174, endPoint y: 421, distance: 85.9
click at [263, 424] on input "0" at bounding box center [443, 429] width 360 height 26
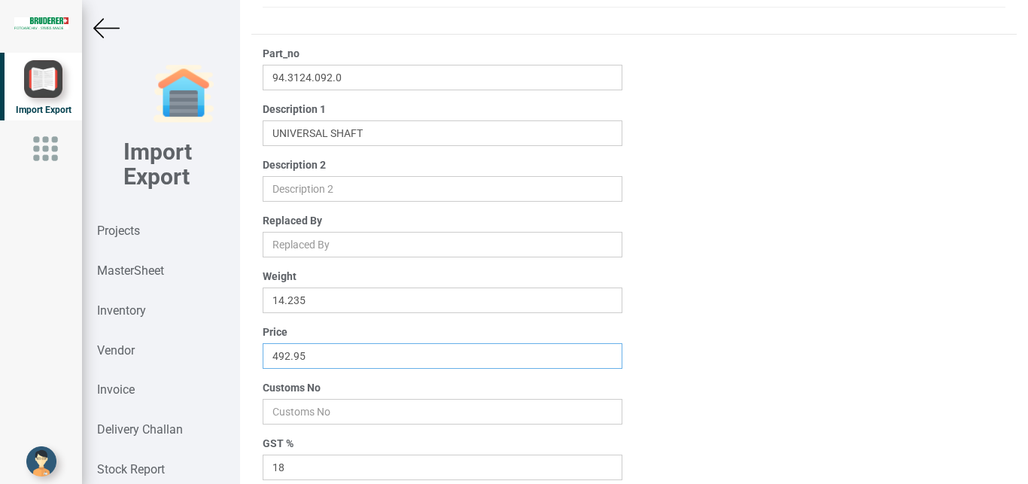
scroll to position [90, 0]
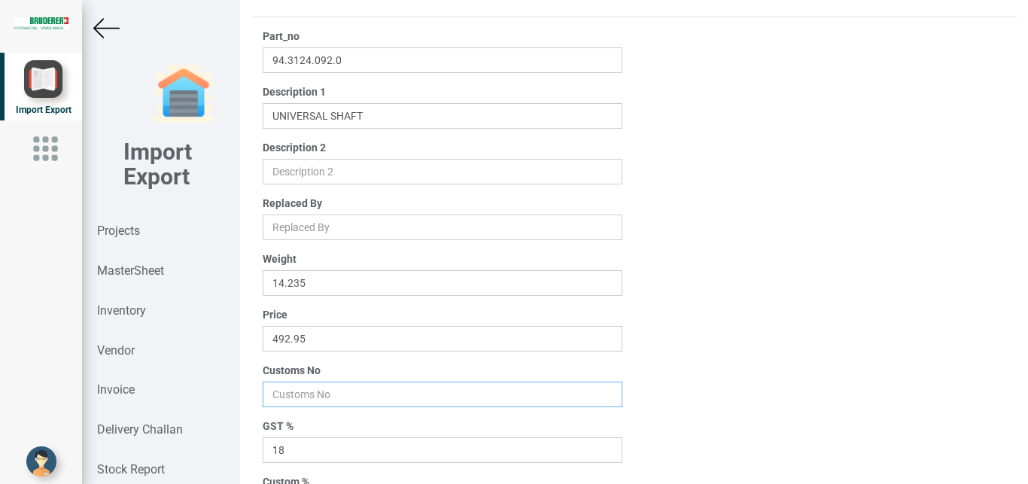
click at [291, 395] on input "number" at bounding box center [443, 394] width 360 height 26
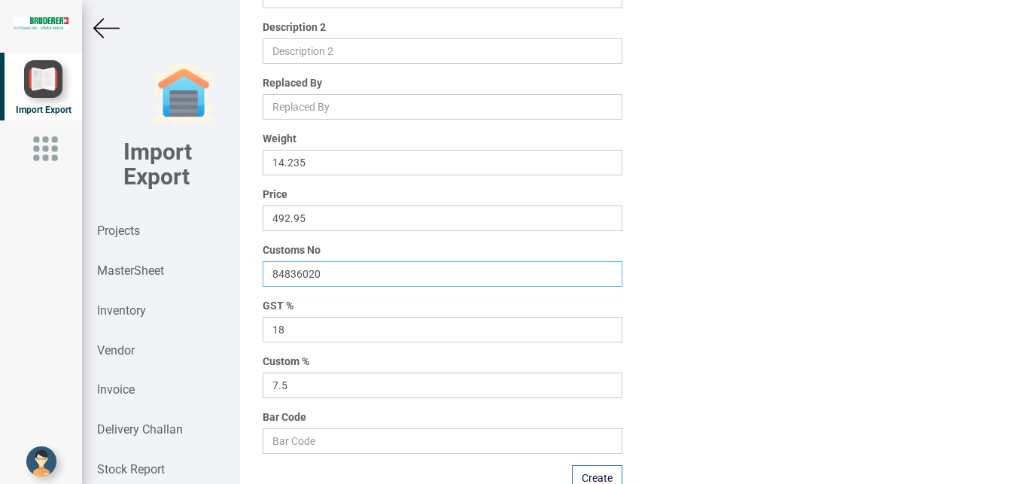
scroll to position [240, 0]
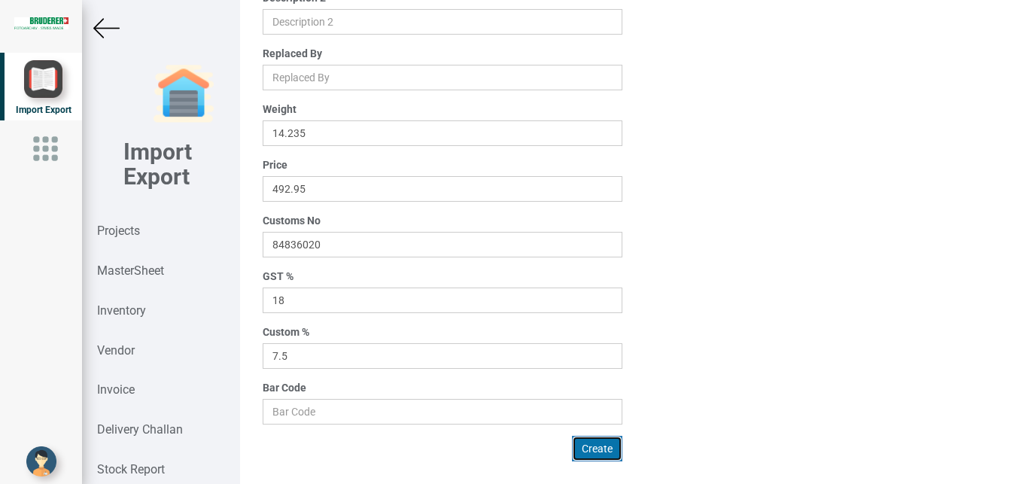
click at [594, 448] on button "Create" at bounding box center [597, 449] width 50 height 26
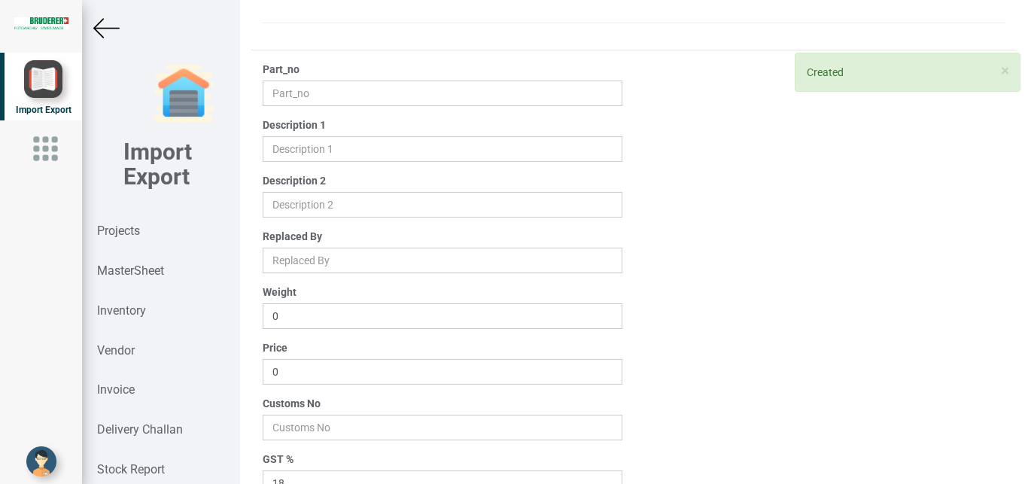
scroll to position [0, 0]
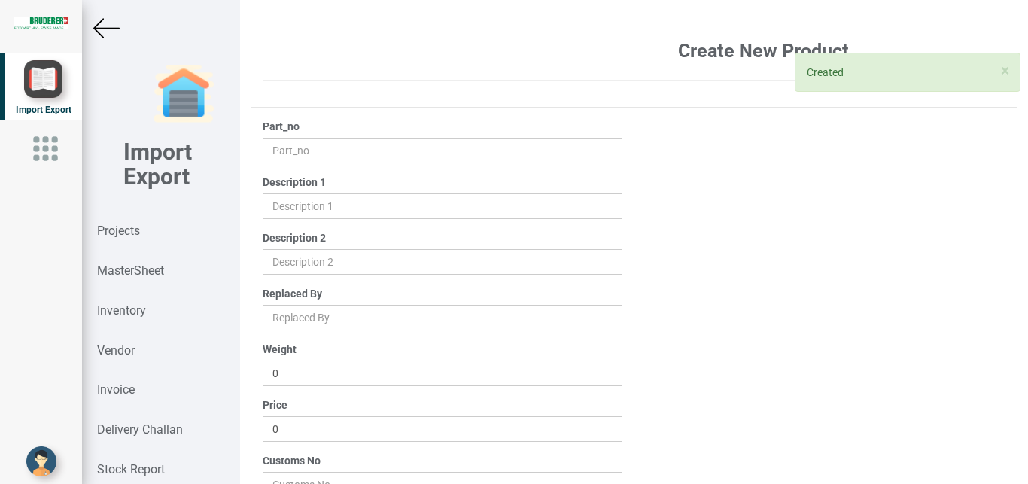
click at [108, 29] on img at bounding box center [106, 28] width 26 height 26
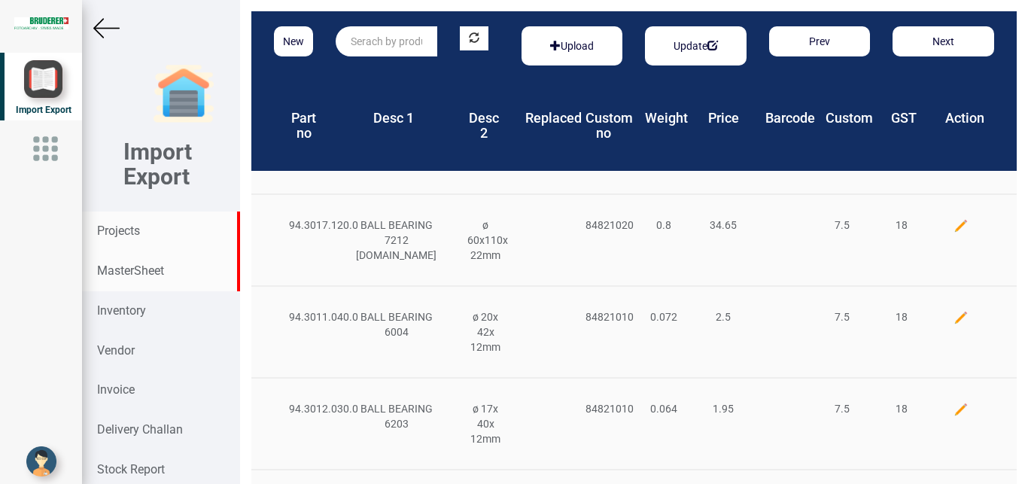
click at [125, 232] on strong "Projects" at bounding box center [118, 230] width 43 height 14
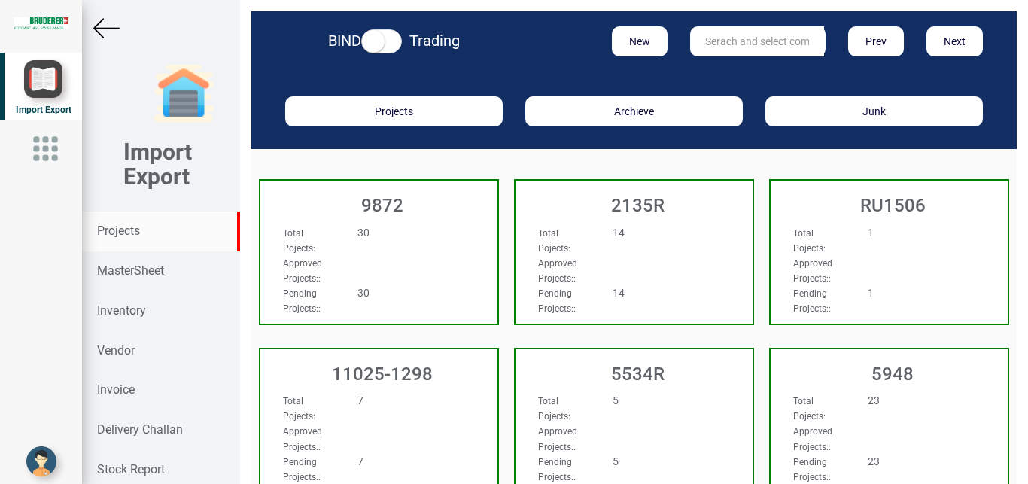
click at [727, 44] on input "text" at bounding box center [757, 41] width 134 height 30
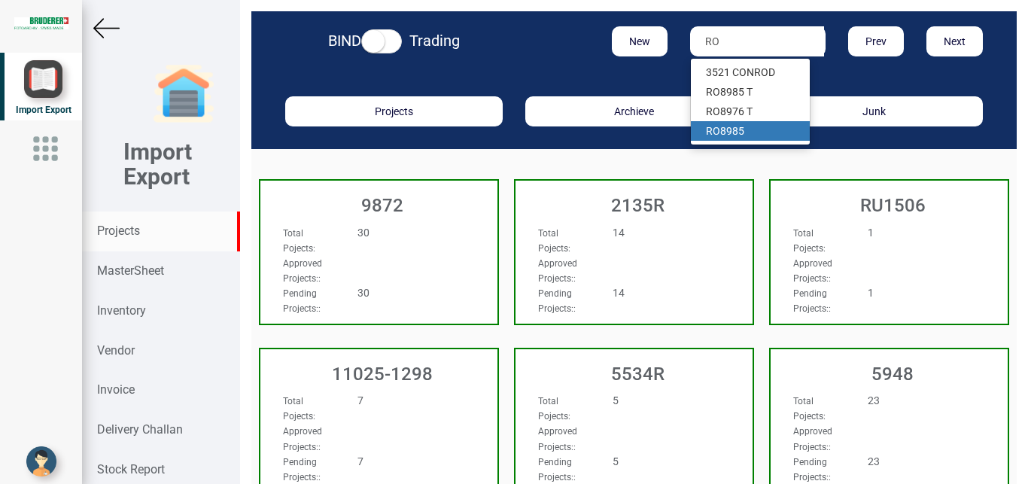
click at [745, 130] on link "RO 8985" at bounding box center [750, 131] width 119 height 20
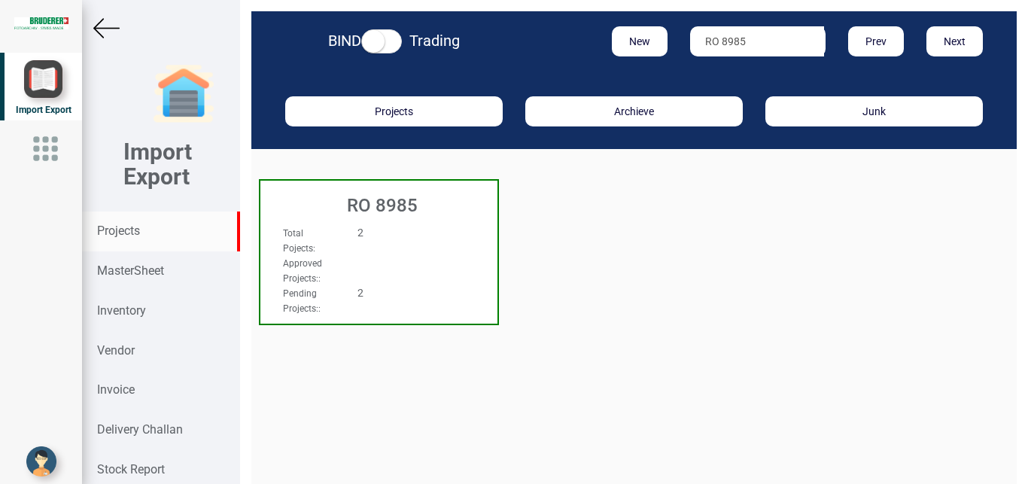
click at [420, 254] on div "Total Pojects : 2" at bounding box center [361, 240] width 179 height 30
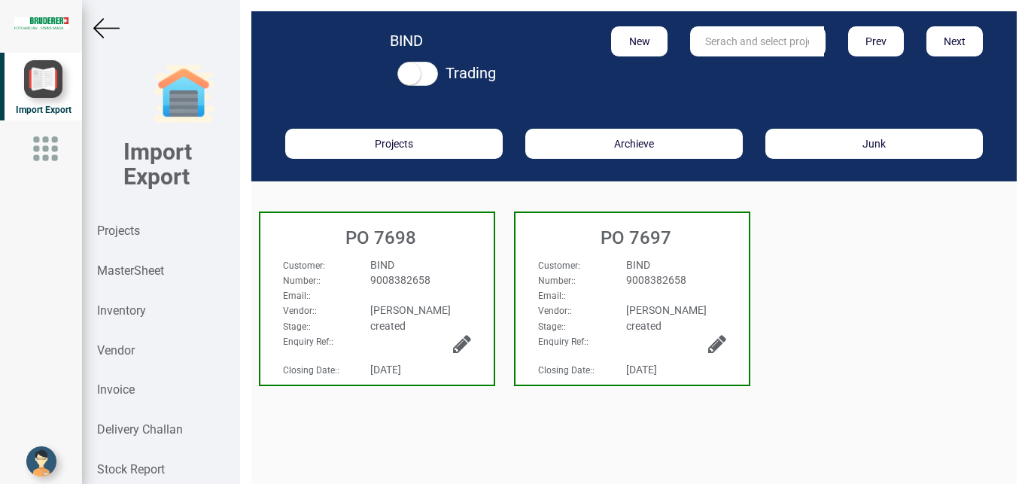
click at [410, 296] on div "Email: :" at bounding box center [377, 294] width 211 height 15
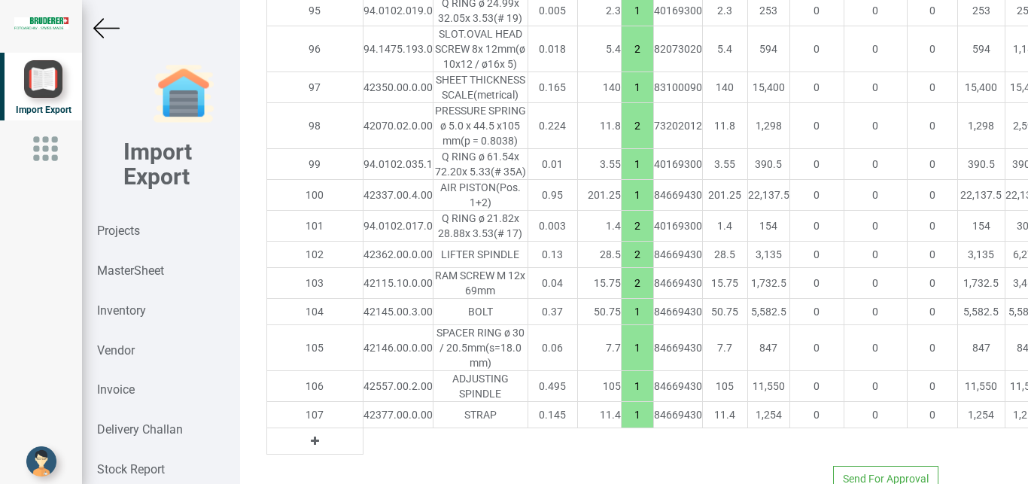
scroll to position [5241, 0]
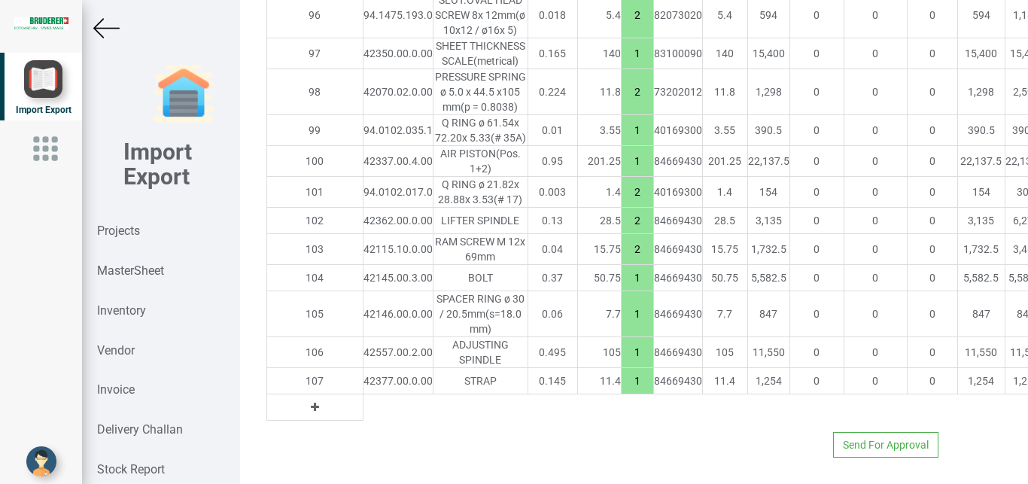
click at [311, 402] on icon at bounding box center [315, 407] width 8 height 11
click at [363, 394] on input "text" at bounding box center [397, 407] width 69 height 26
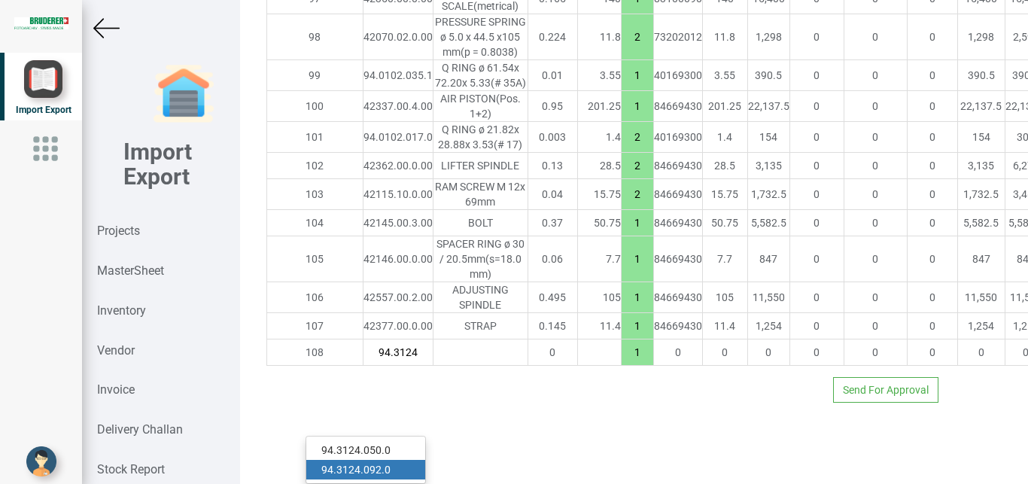
click at [375, 460] on link "94.3124 .092.0" at bounding box center [365, 470] width 119 height 20
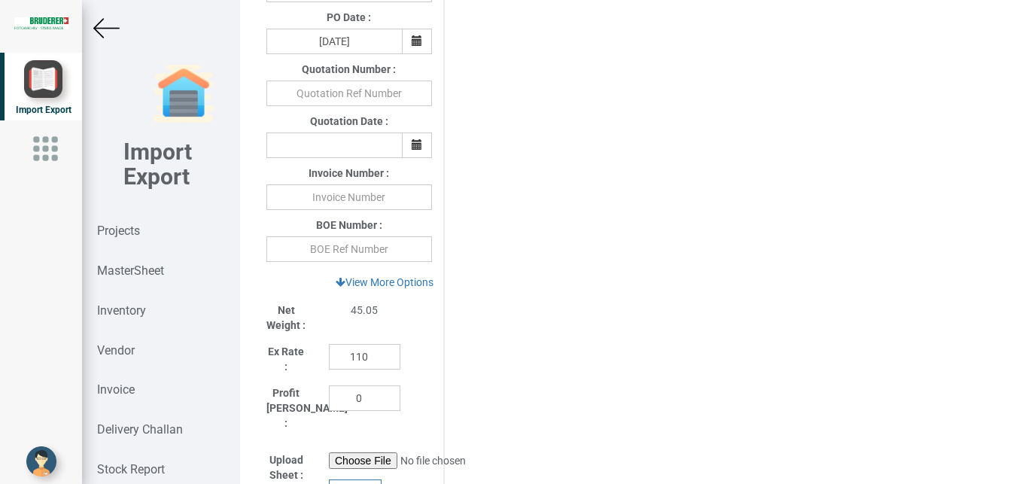
scroll to position [703, 0]
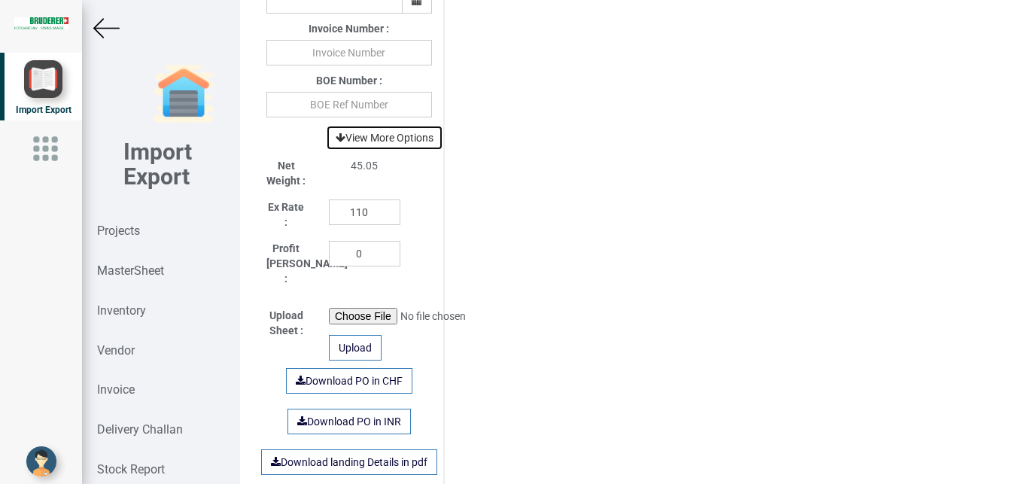
click at [412, 145] on link "View More Options" at bounding box center [384, 138] width 117 height 26
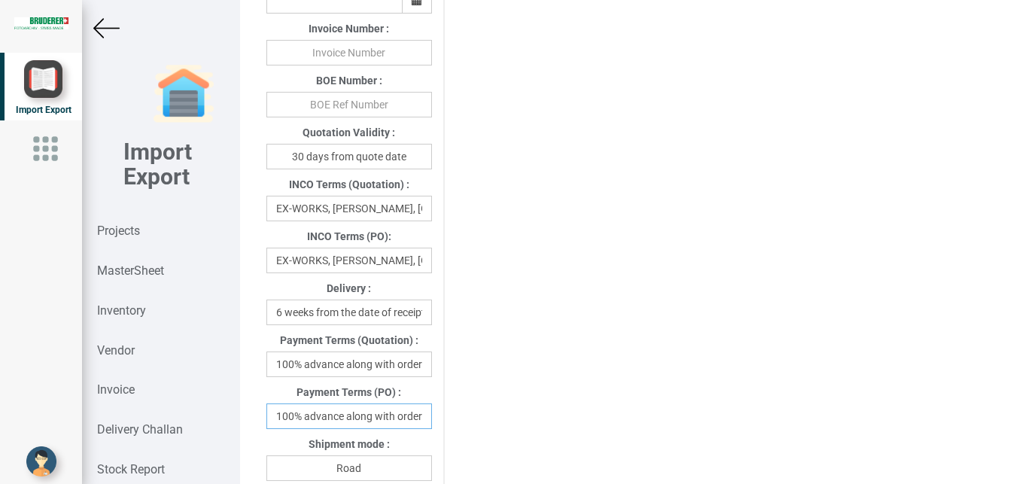
scroll to position [0, 3]
drag, startPoint x: 278, startPoint y: 420, endPoint x: 448, endPoint y: 424, distance: 170.1
click at [432, 424] on input "100% advance along with order" at bounding box center [349, 416] width 166 height 26
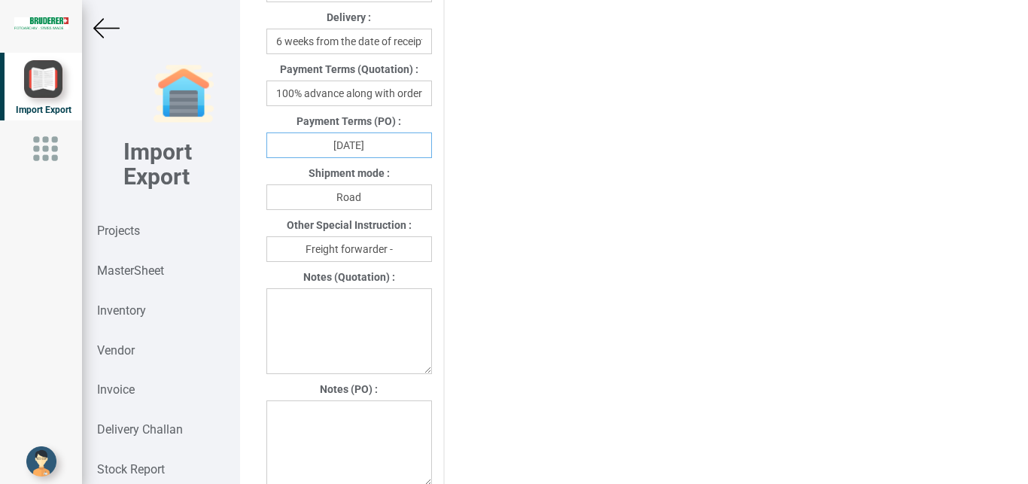
scroll to position [1049, 0]
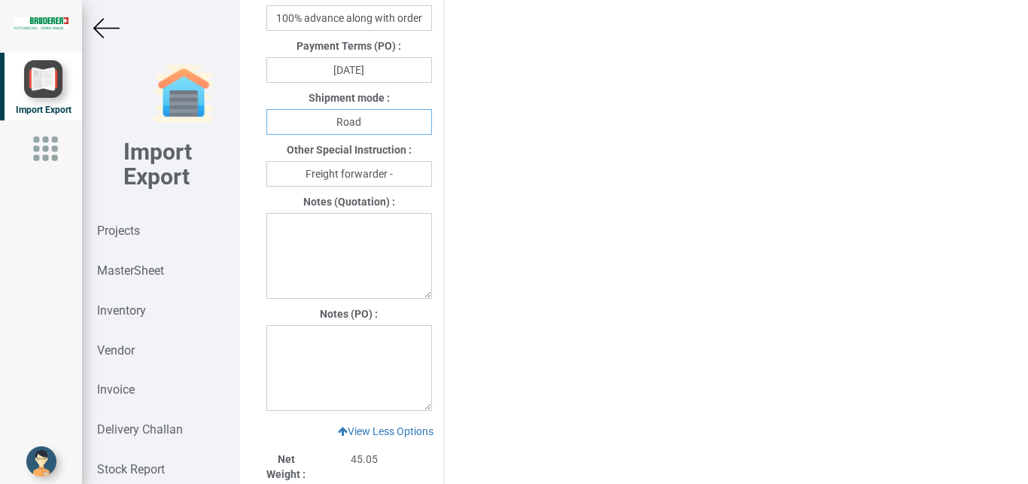
drag, startPoint x: 380, startPoint y: 121, endPoint x: 261, endPoint y: 126, distance: 119.0
click at [266, 126] on input "Road" at bounding box center [349, 122] width 166 height 26
click at [400, 175] on input "Freight forwarder -" at bounding box center [349, 174] width 166 height 26
click at [378, 127] on input "AIR" at bounding box center [349, 122] width 166 height 26
click at [407, 169] on input "Freight forwarder -" at bounding box center [349, 174] width 166 height 26
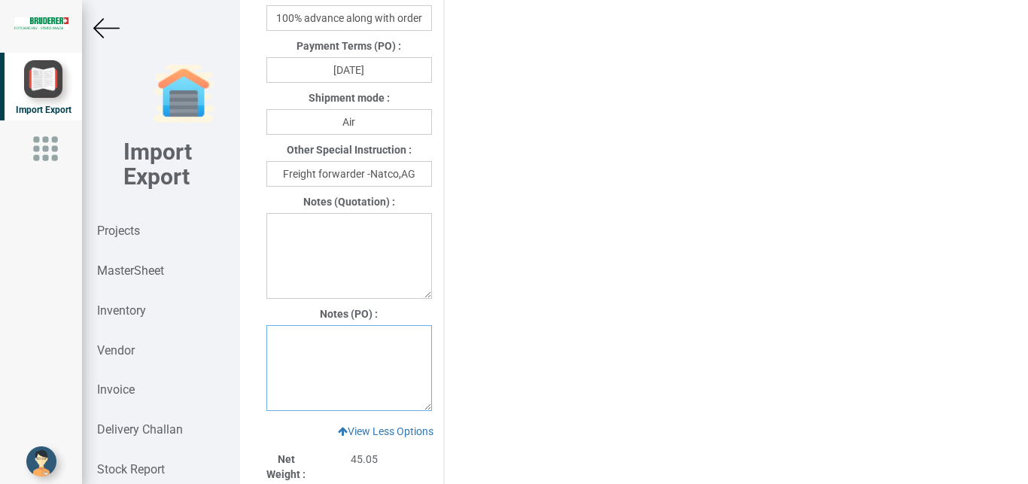
click at [284, 344] on textarea at bounding box center [349, 368] width 166 height 86
click at [128, 235] on strong "Projects" at bounding box center [118, 230] width 43 height 14
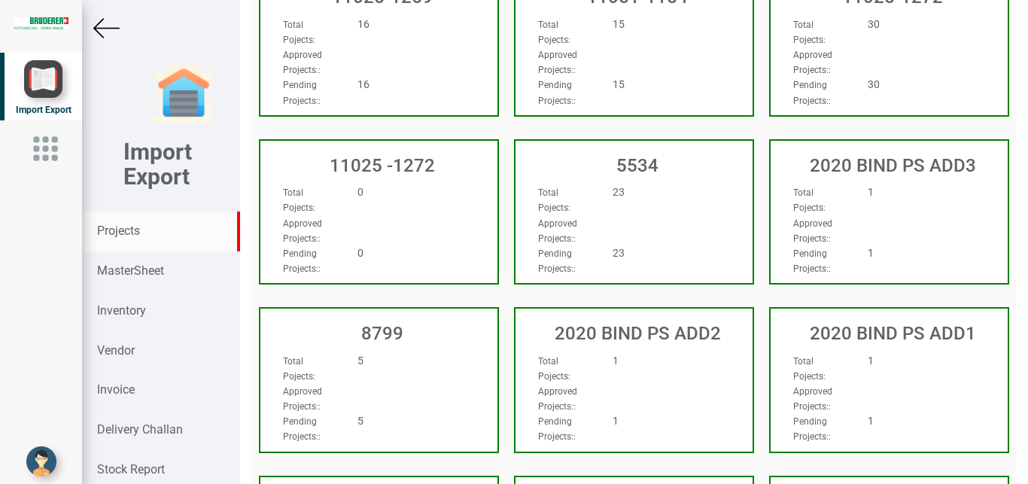
scroll to position [1049, 0]
click at [114, 271] on strong "MasterSheet" at bounding box center [130, 270] width 67 height 14
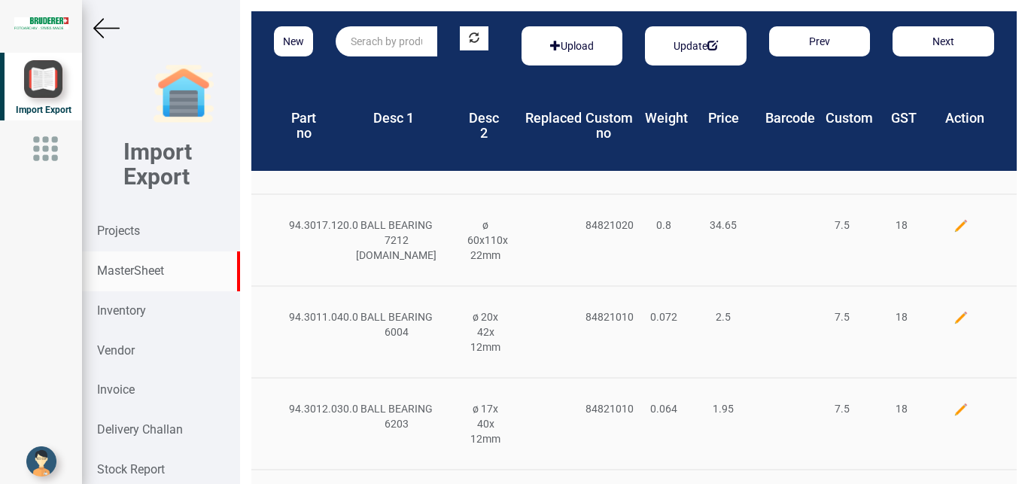
click at [373, 44] on input "text" at bounding box center [387, 41] width 102 height 30
click at [354, 42] on input "text" at bounding box center [387, 41] width 102 height 30
click at [293, 41] on button "New" at bounding box center [293, 41] width 39 height 30
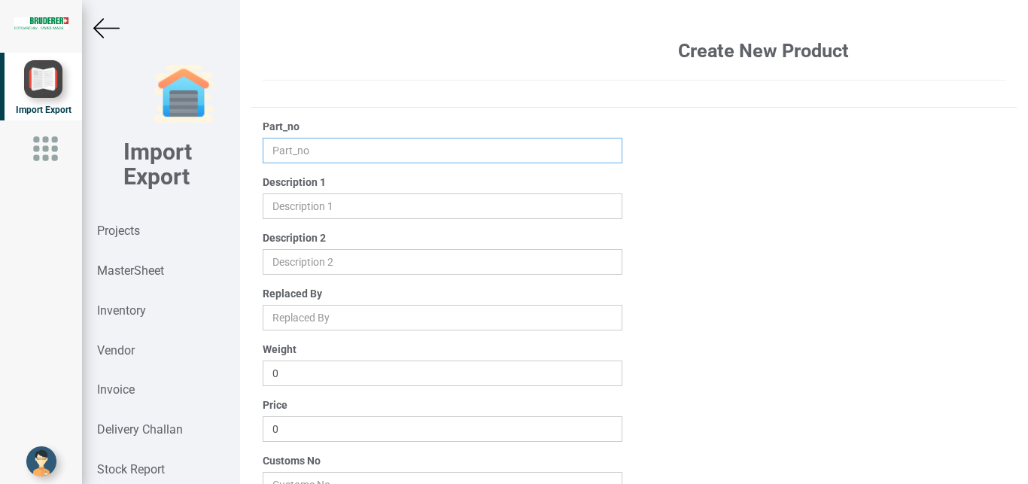
click at [281, 150] on input "text" at bounding box center [443, 151] width 360 height 26
click at [315, 205] on input "text" at bounding box center [443, 206] width 360 height 26
drag, startPoint x: 302, startPoint y: 434, endPoint x: 207, endPoint y: 429, distance: 95.0
click at [263, 429] on input "0" at bounding box center [443, 429] width 360 height 26
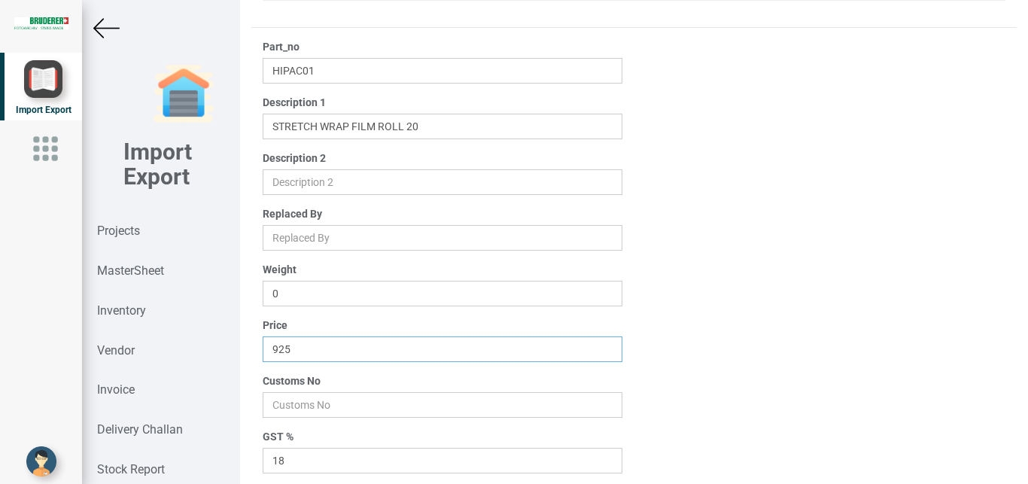
scroll to position [81, 0]
click at [290, 406] on input "number" at bounding box center [443, 404] width 360 height 26
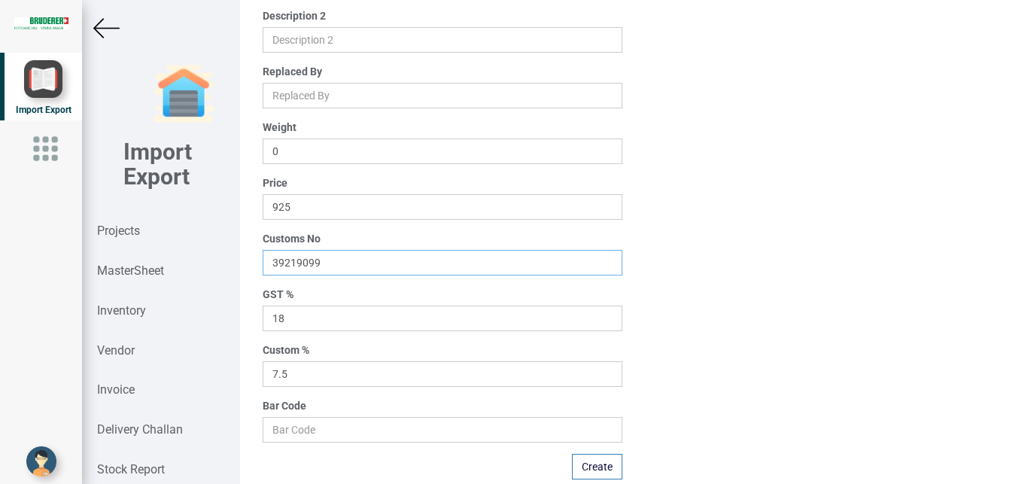
scroll to position [240, 0]
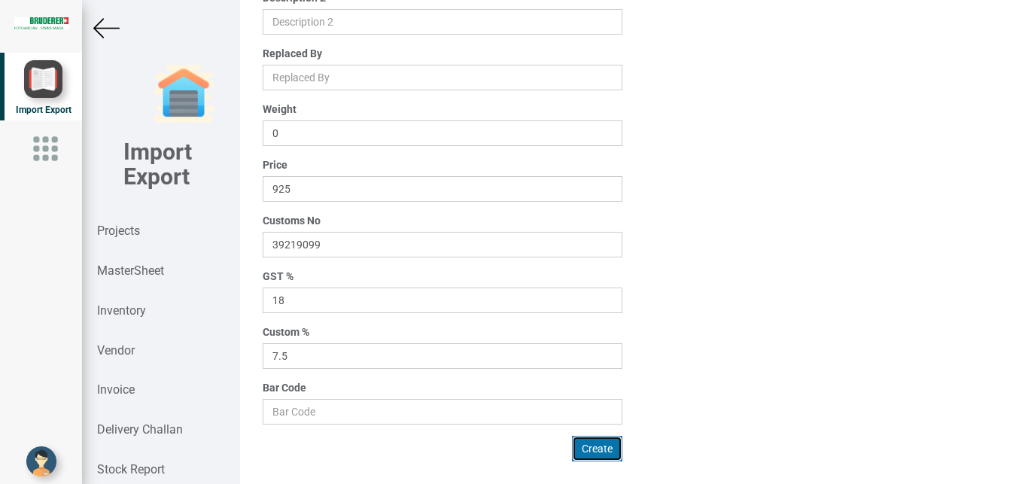
click at [587, 448] on button "Create" at bounding box center [597, 449] width 50 height 26
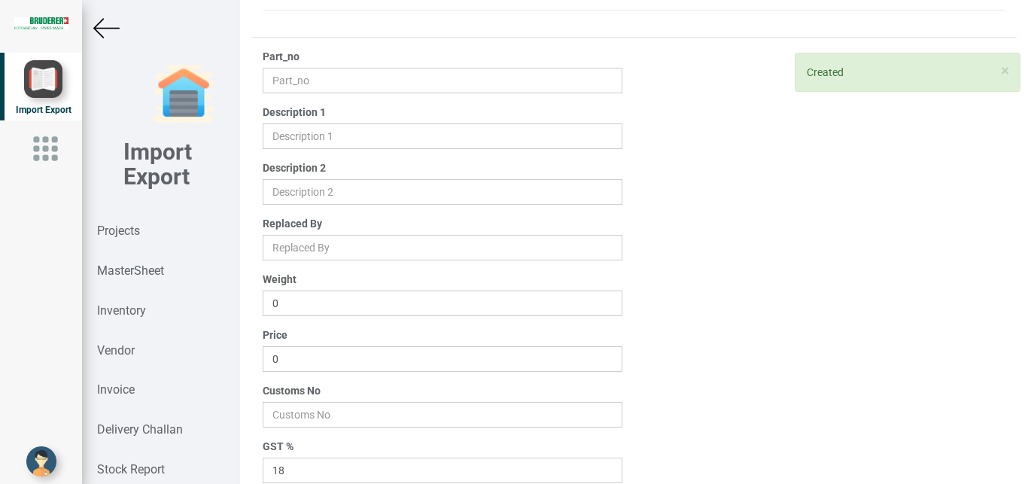
scroll to position [0, 0]
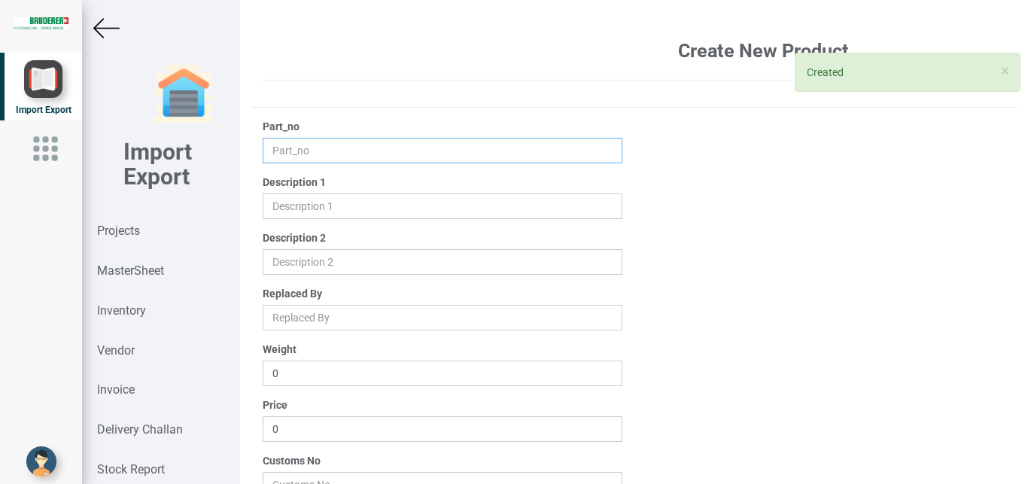
click at [304, 152] on input "text" at bounding box center [443, 151] width 360 height 26
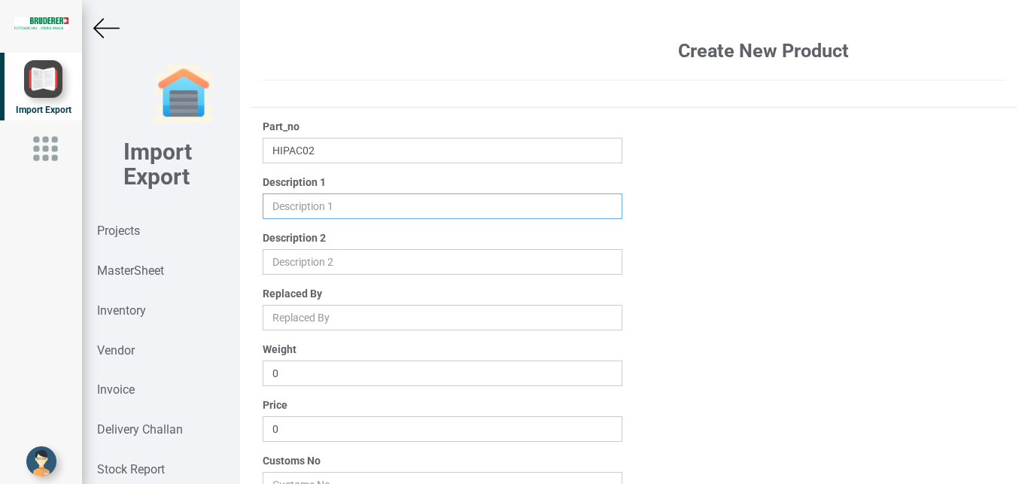
click at [295, 213] on input "text" at bounding box center [443, 206] width 360 height 26
drag, startPoint x: 293, startPoint y: 437, endPoint x: 244, endPoint y: 422, distance: 51.2
click at [263, 425] on input "0" at bounding box center [443, 429] width 360 height 26
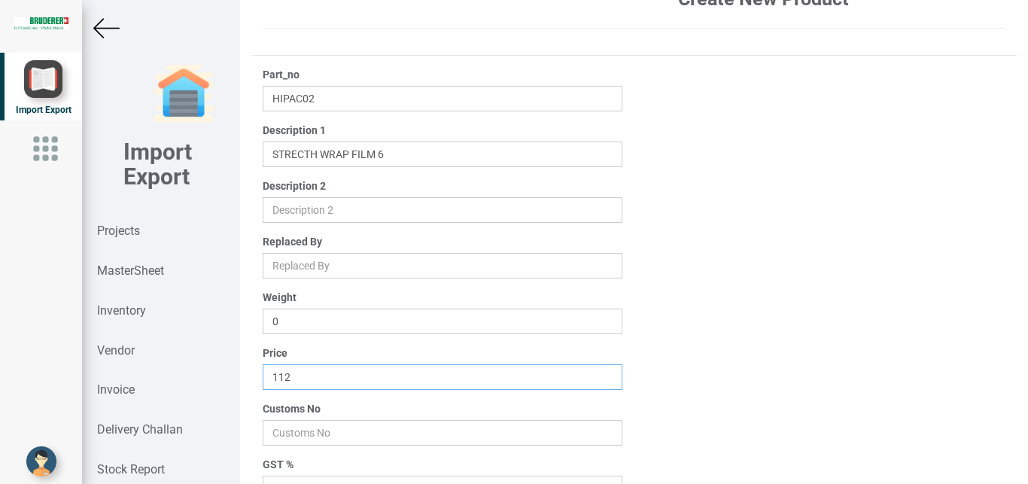
scroll to position [68, 0]
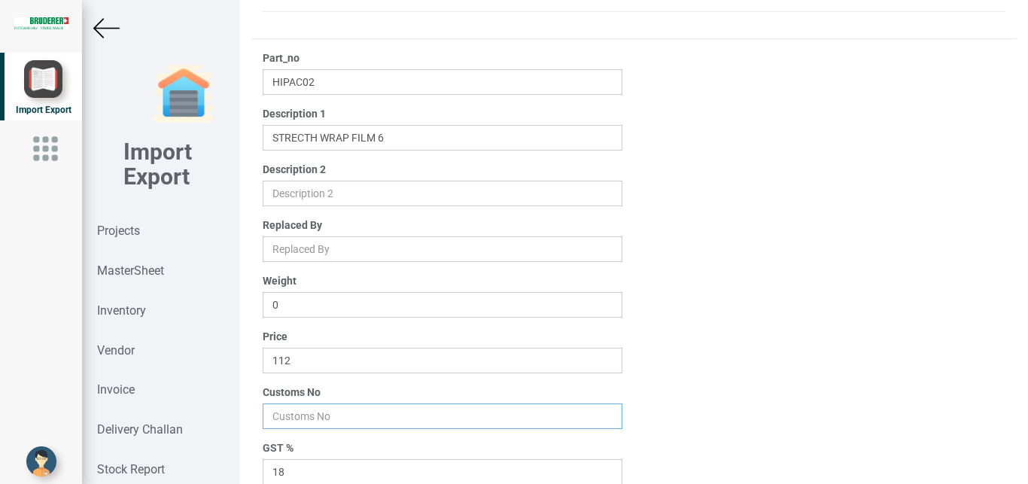
drag, startPoint x: 287, startPoint y: 417, endPoint x: 339, endPoint y: 398, distance: 55.2
click at [293, 417] on input "number" at bounding box center [443, 416] width 360 height 26
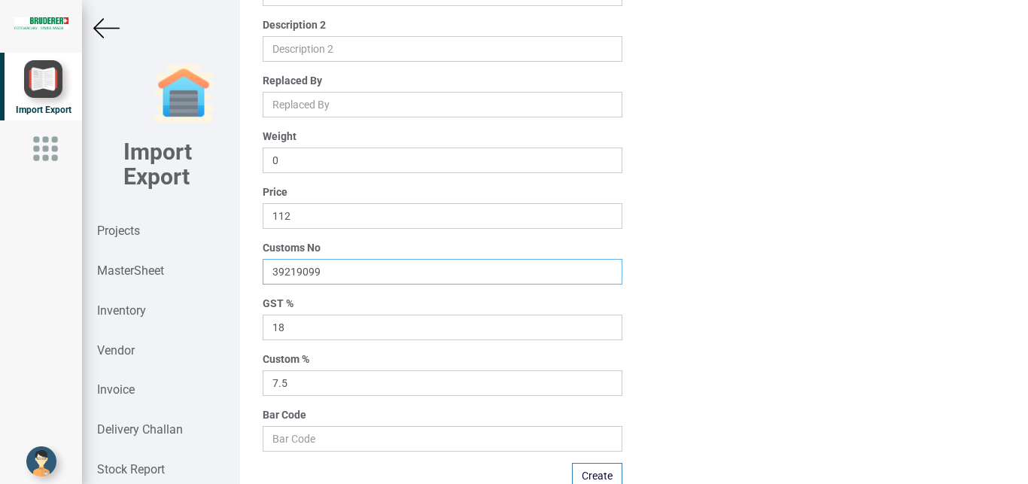
scroll to position [215, 0]
drag, startPoint x: 325, startPoint y: 378, endPoint x: 175, endPoint y: 373, distance: 150.6
click at [263, 373] on input "7.5" at bounding box center [443, 381] width 360 height 26
click at [582, 476] on button "Create" at bounding box center [597, 474] width 50 height 26
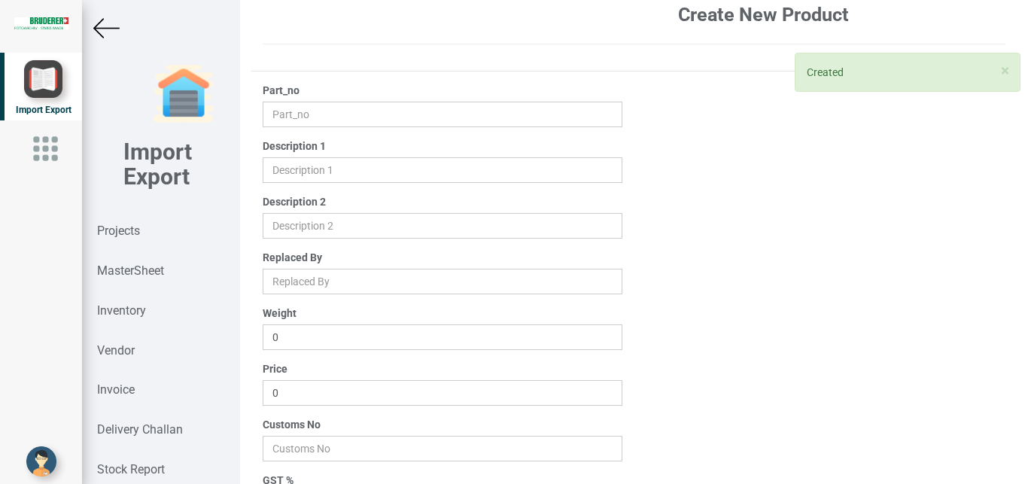
scroll to position [0, 0]
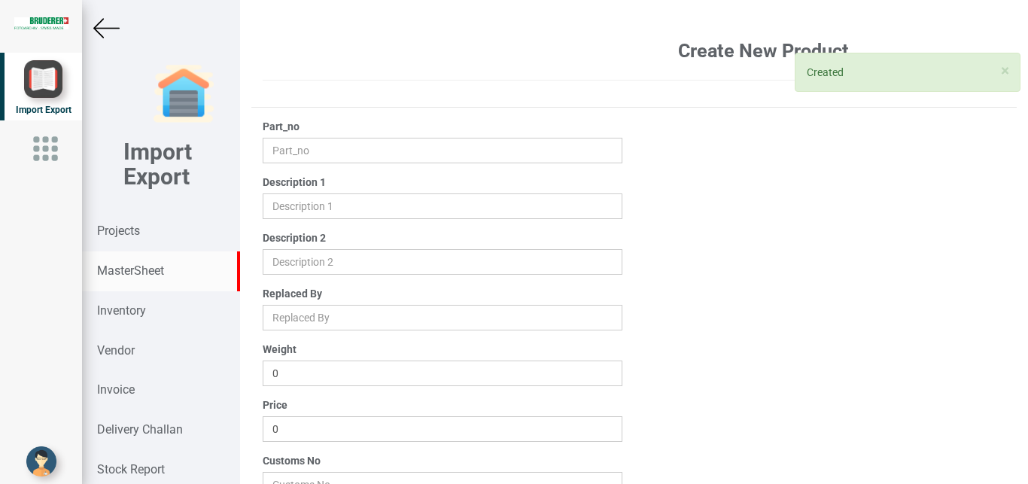
click at [128, 275] on strong "MasterSheet" at bounding box center [130, 270] width 67 height 14
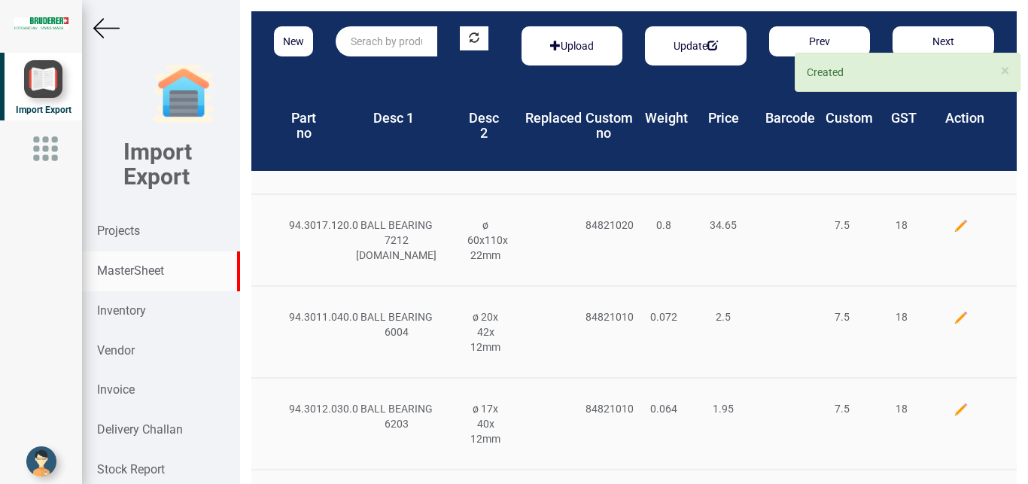
click at [360, 39] on input "text" at bounding box center [387, 41] width 102 height 30
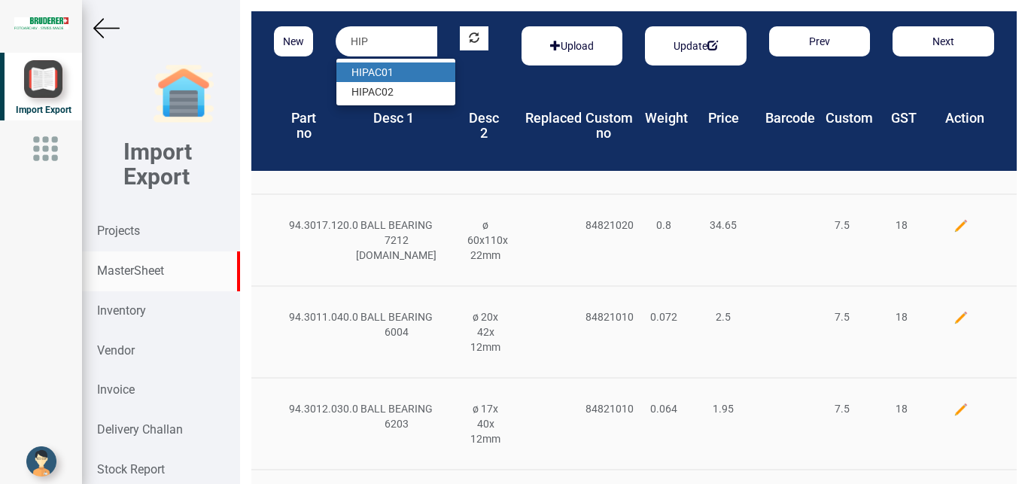
click at [385, 68] on link "HIP AC01" at bounding box center [395, 72] width 119 height 20
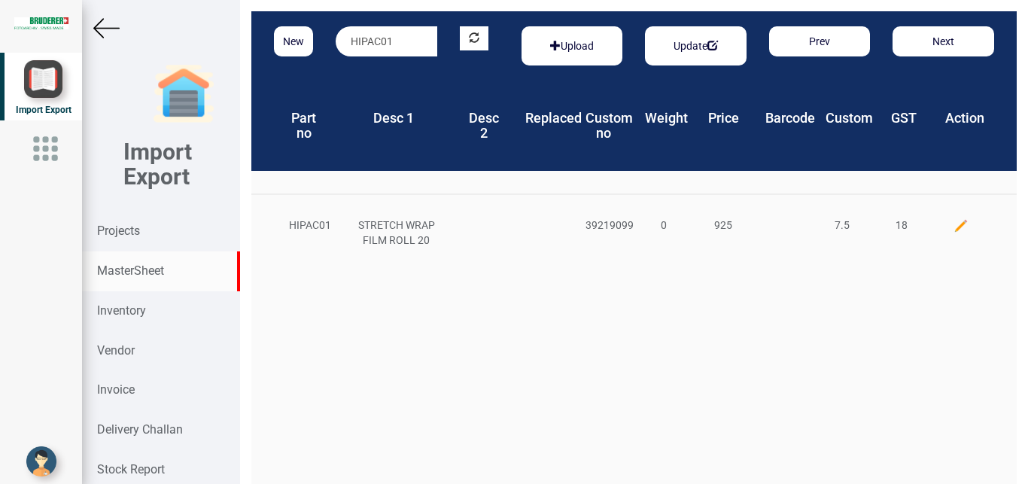
click at [953, 224] on img at bounding box center [960, 225] width 15 height 15
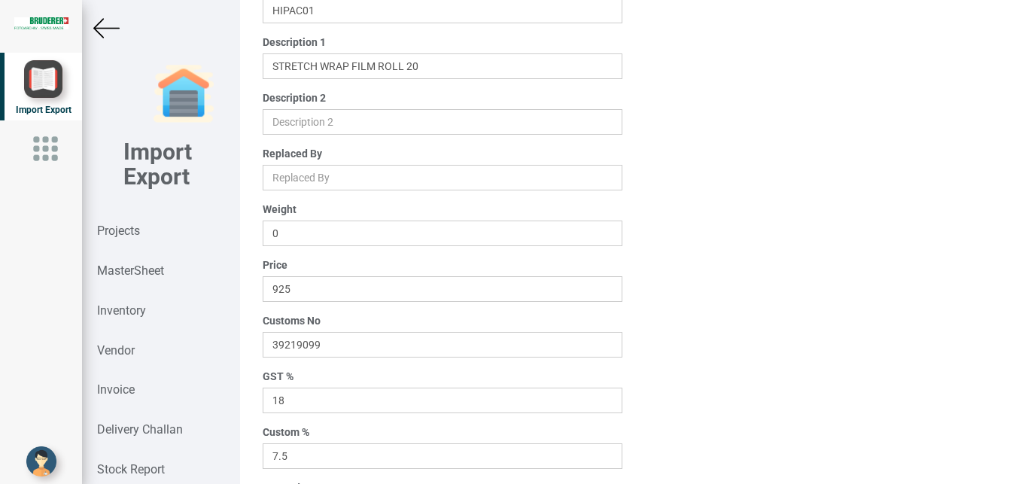
scroll to position [240, 0]
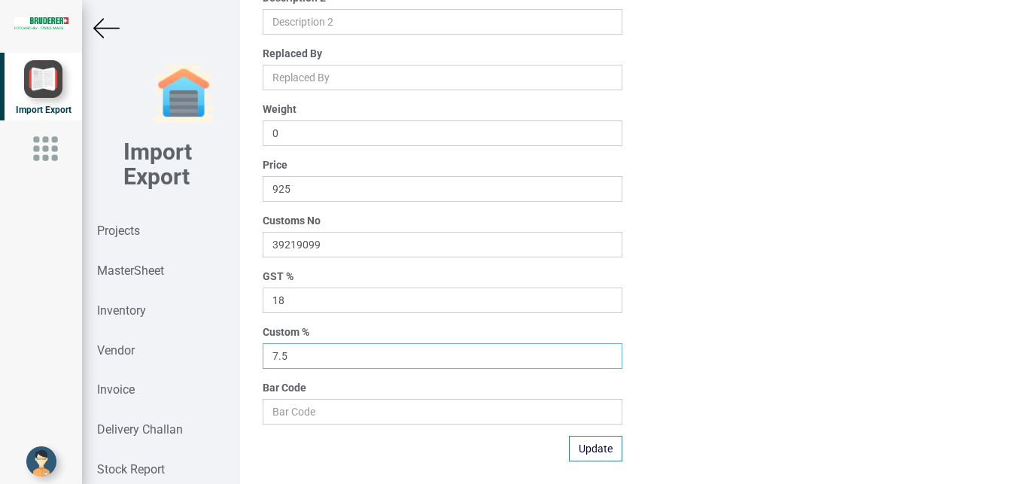
drag, startPoint x: 305, startPoint y: 354, endPoint x: 220, endPoint y: 353, distance: 85.8
click at [263, 353] on input "7.5" at bounding box center [443, 356] width 360 height 26
click at [578, 455] on button "Update" at bounding box center [595, 449] width 53 height 26
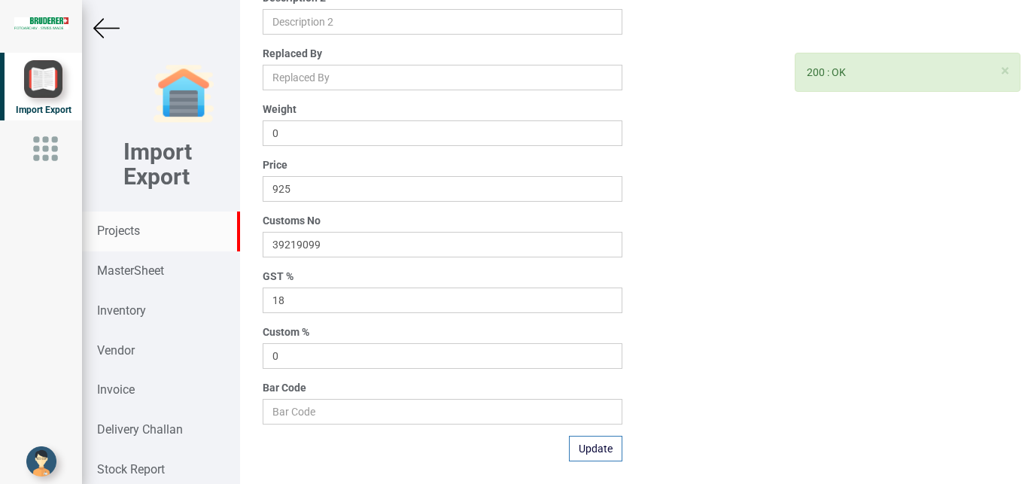
click at [124, 231] on strong "Projects" at bounding box center [118, 230] width 43 height 14
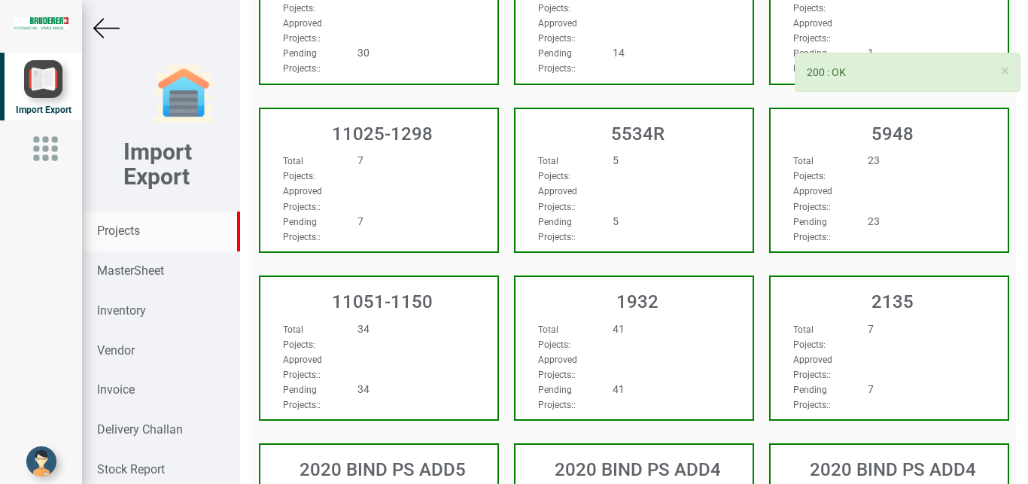
scroll to position [240, 0]
click at [144, 272] on strong "MasterSheet" at bounding box center [130, 270] width 67 height 14
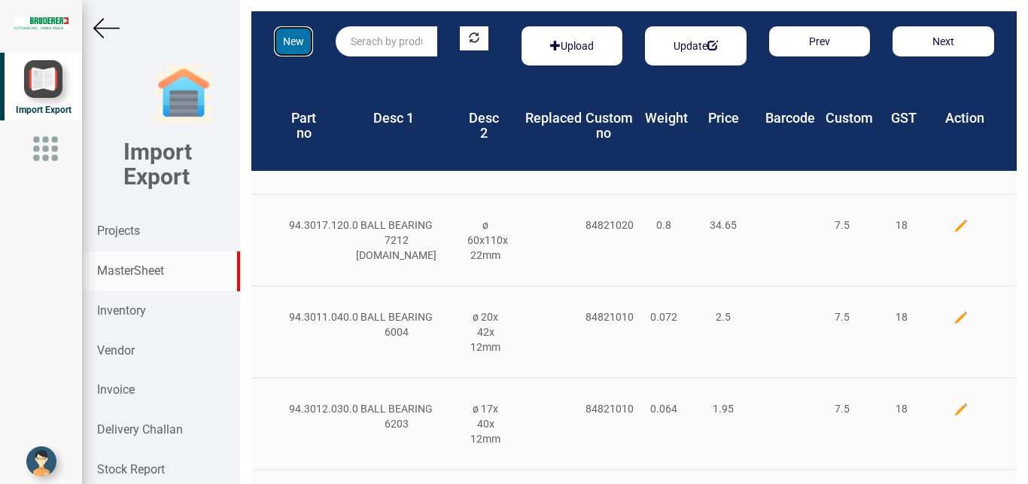
click at [298, 47] on button "New" at bounding box center [293, 41] width 39 height 30
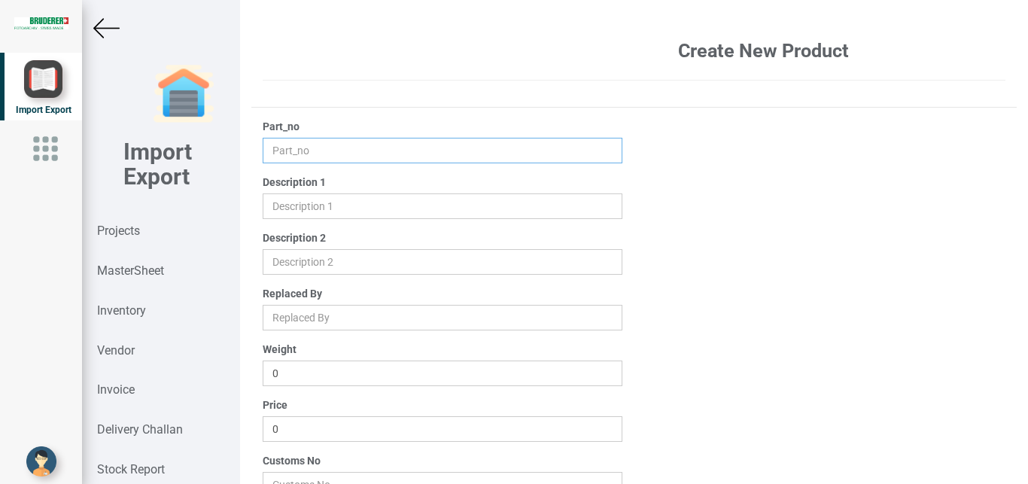
click at [285, 151] on input "text" at bounding box center [443, 151] width 360 height 26
click at [279, 207] on input "text" at bounding box center [443, 206] width 360 height 26
drag, startPoint x: 293, startPoint y: 426, endPoint x: 226, endPoint y: 426, distance: 66.2
click at [263, 426] on input "0" at bounding box center [443, 429] width 360 height 26
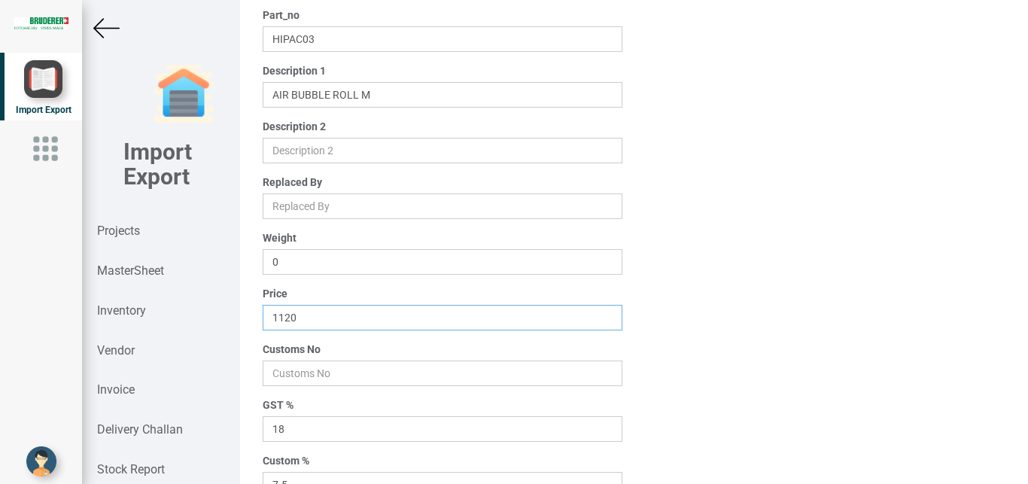
scroll to position [113, 0]
click at [309, 369] on input "number" at bounding box center [443, 372] width 360 height 26
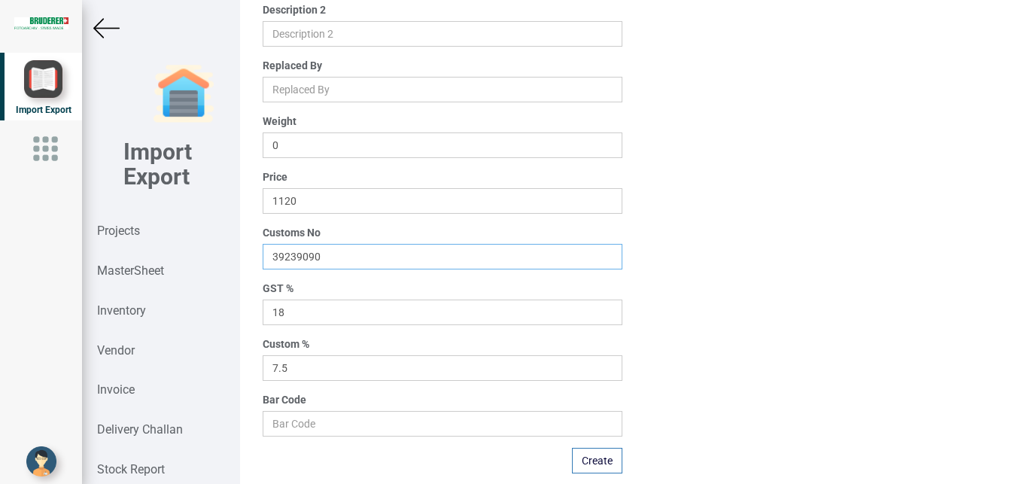
scroll to position [240, 0]
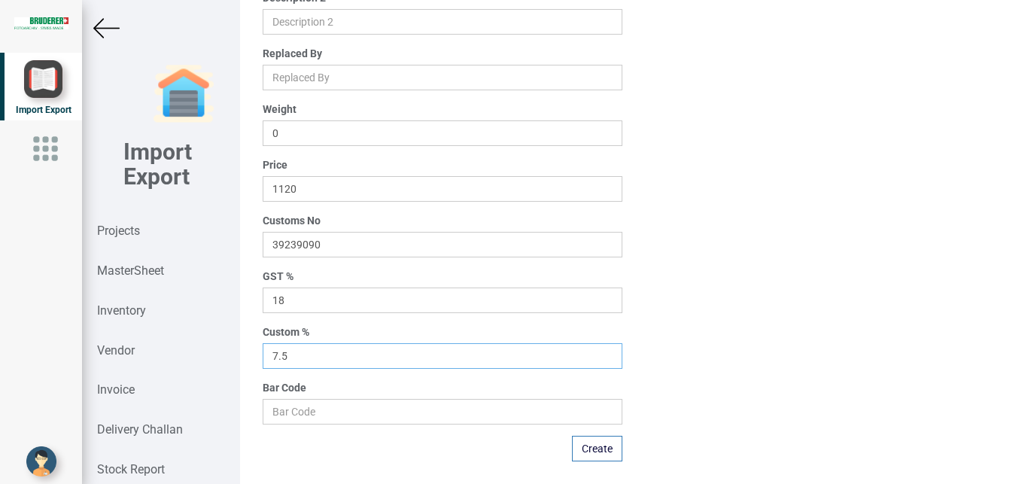
drag, startPoint x: 324, startPoint y: 357, endPoint x: 216, endPoint y: 356, distance: 108.4
click at [263, 356] on input "7.5" at bounding box center [443, 356] width 360 height 26
click at [593, 445] on button "Create" at bounding box center [597, 449] width 50 height 26
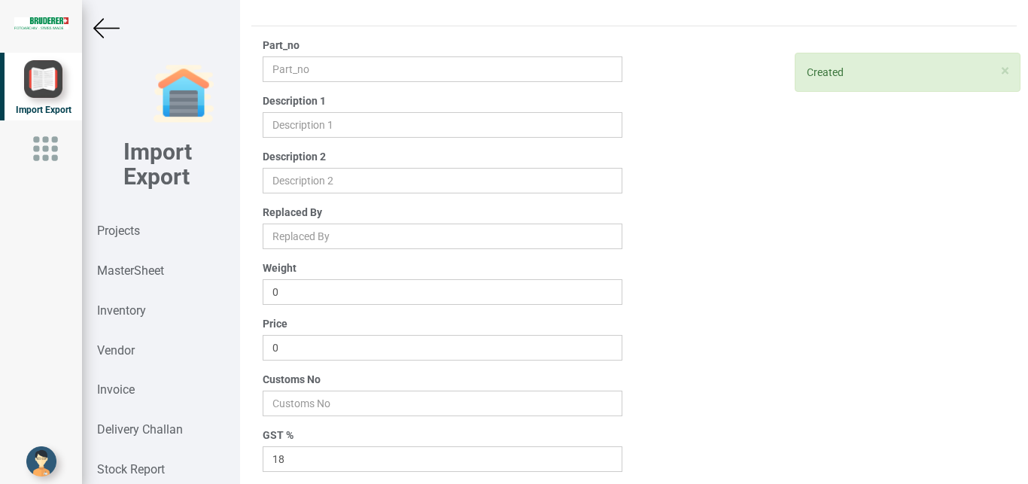
scroll to position [0, 0]
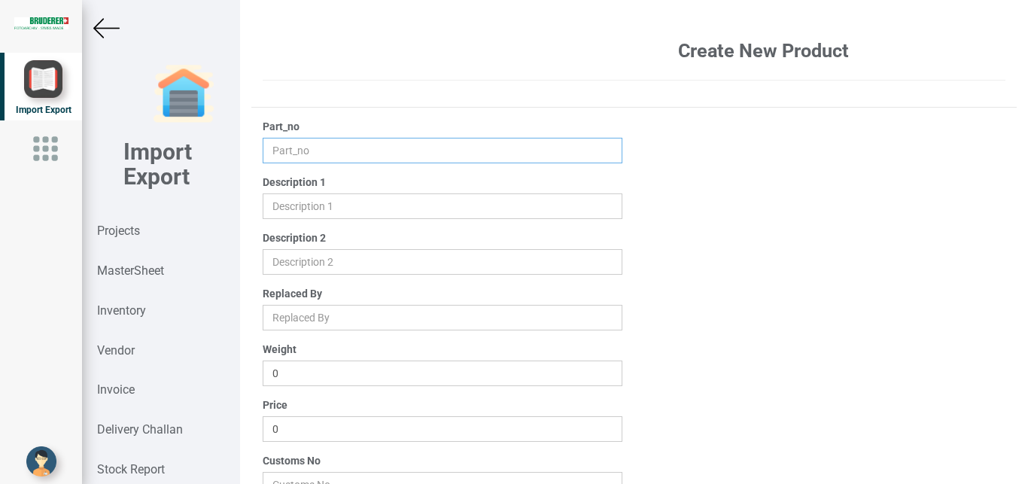
drag, startPoint x: 284, startPoint y: 148, endPoint x: 289, endPoint y: 157, distance: 9.8
click at [284, 149] on input "text" at bounding box center [443, 151] width 360 height 26
click at [291, 205] on input "text" at bounding box center [443, 206] width 360 height 26
drag, startPoint x: 307, startPoint y: 428, endPoint x: 265, endPoint y: 432, distance: 42.3
click at [265, 432] on input "0" at bounding box center [443, 429] width 360 height 26
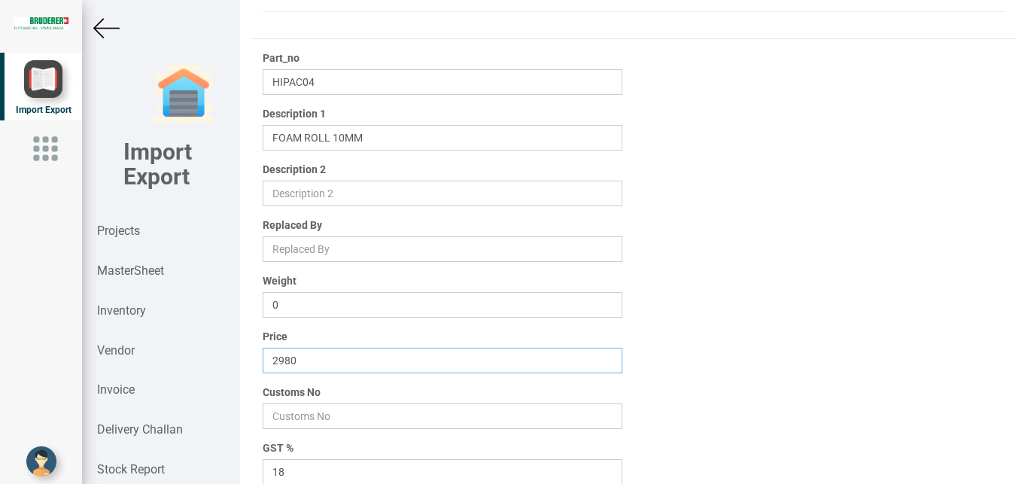
scroll to position [102, 0]
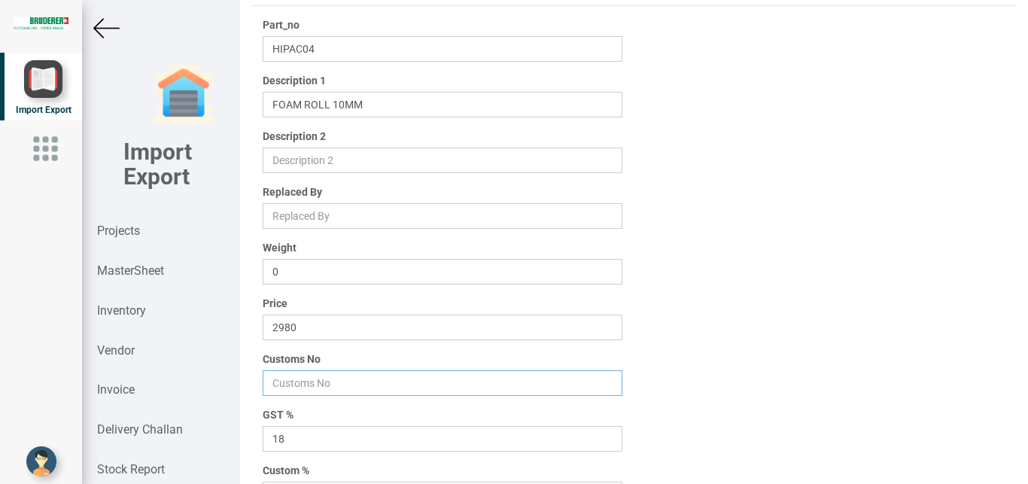
click at [287, 391] on input "number" at bounding box center [443, 383] width 360 height 26
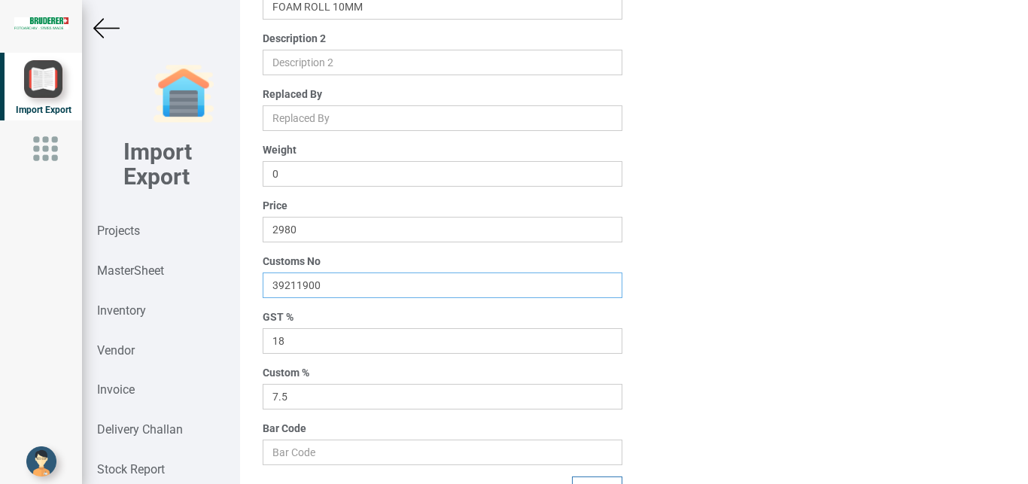
scroll to position [196, 0]
drag, startPoint x: 324, startPoint y: 400, endPoint x: 217, endPoint y: 399, distance: 106.9
click at [263, 399] on input "7.5" at bounding box center [443, 400] width 360 height 26
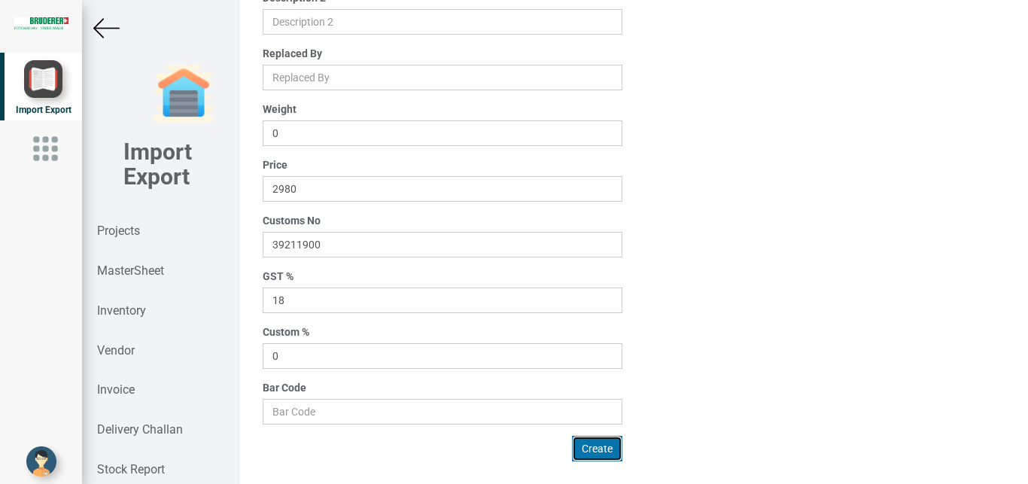
click at [604, 446] on button "Create" at bounding box center [597, 449] width 50 height 26
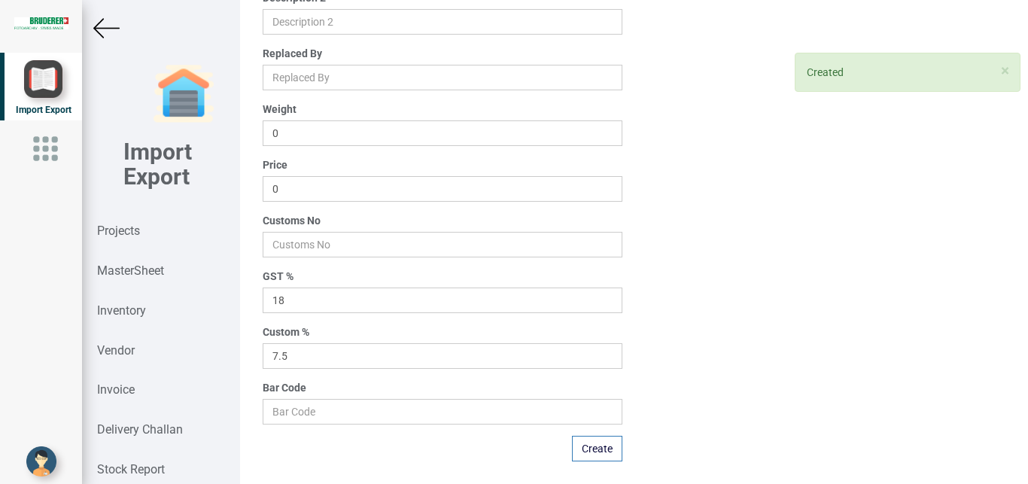
click at [102, 31] on img at bounding box center [106, 28] width 26 height 26
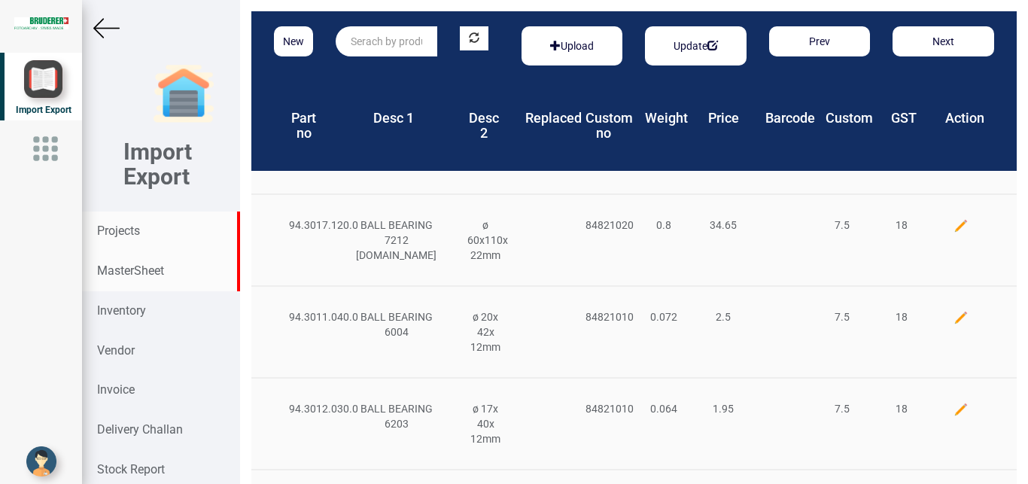
click at [144, 238] on div "Projects" at bounding box center [160, 231] width 157 height 40
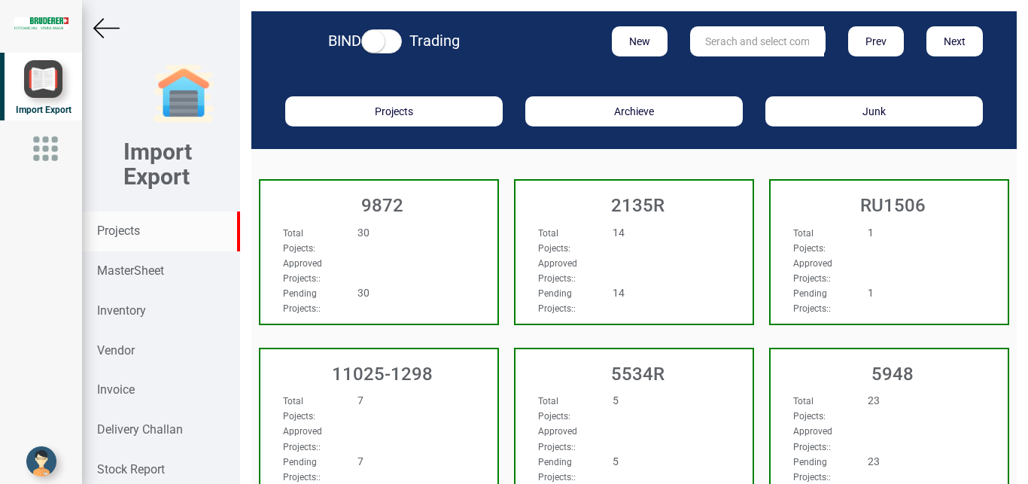
click at [735, 41] on input "text" at bounding box center [757, 41] width 134 height 30
type input "9927"
click at [741, 71] on link "9927" at bounding box center [750, 72] width 119 height 20
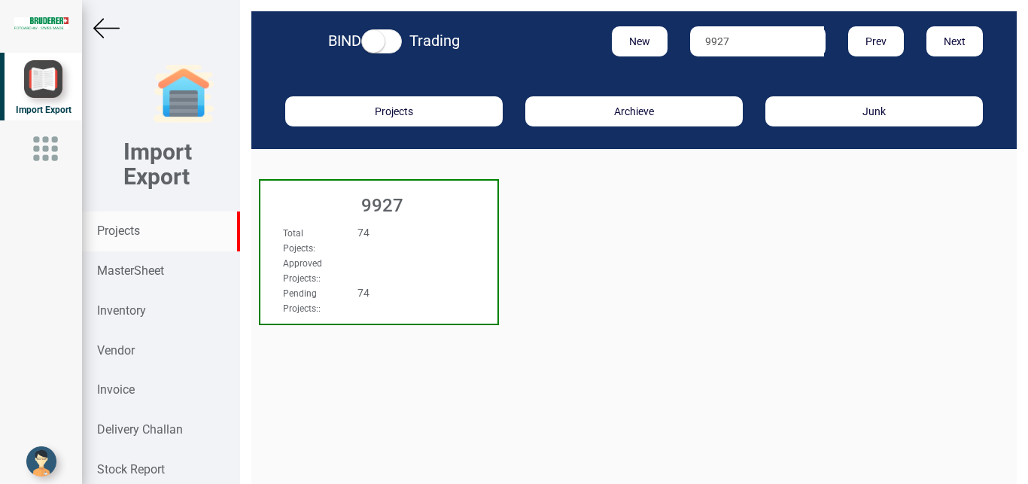
click at [449, 247] on div "Total Pojects : 74 Approved Projects: : Pending Projects: : 74" at bounding box center [378, 239] width 237 height 58
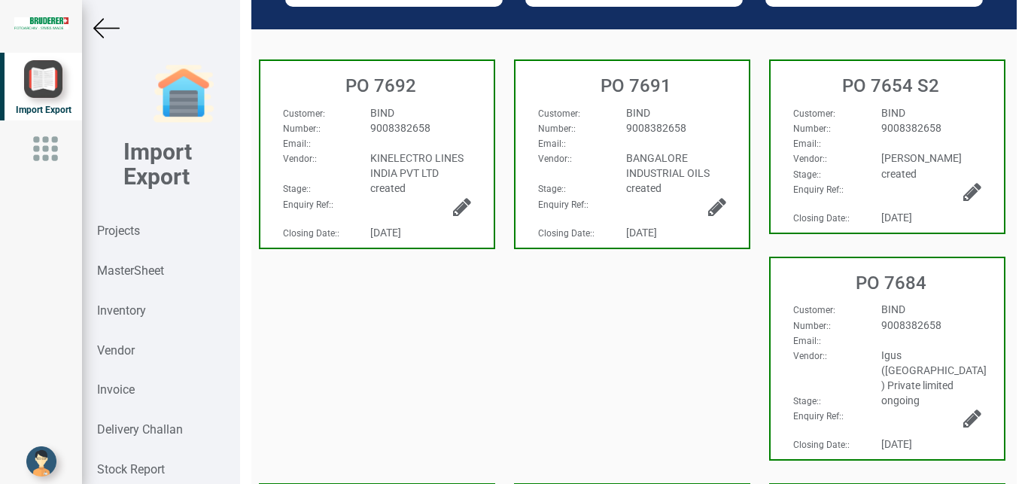
scroll to position [140, 0]
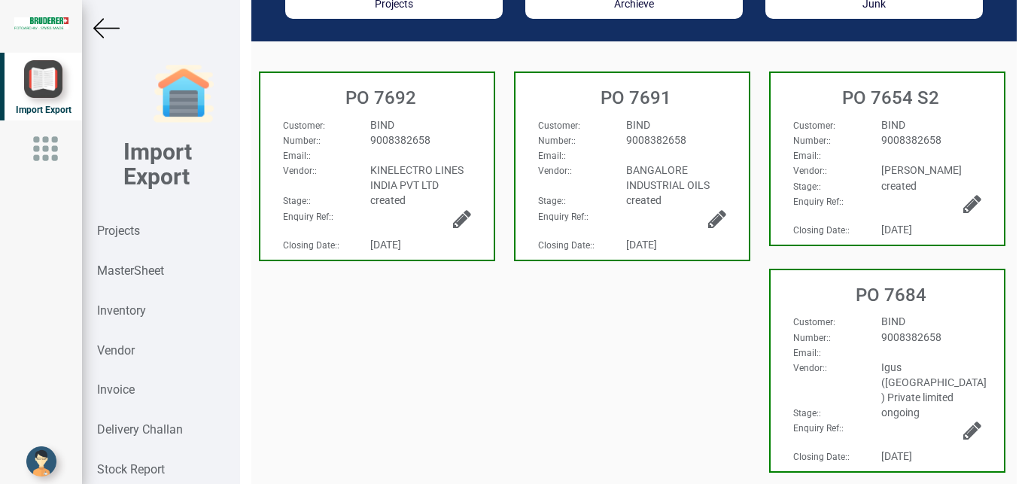
click at [460, 144] on div "9008382658" at bounding box center [420, 139] width 123 height 15
select select "INR"
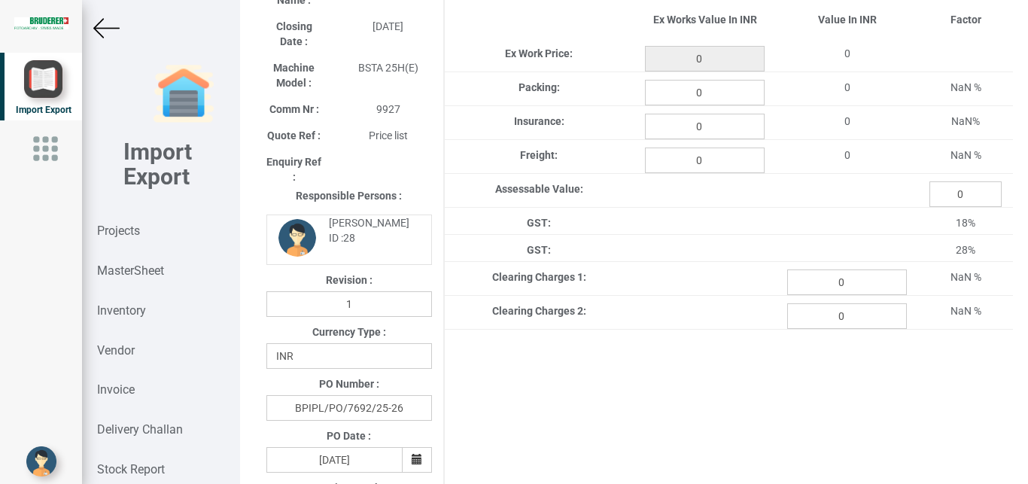
type input "1290"
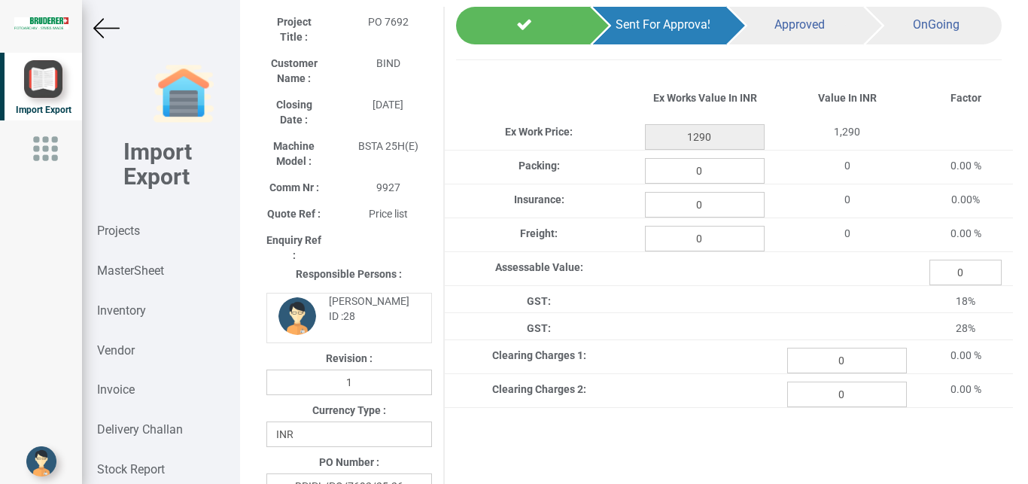
scroll to position [47, 0]
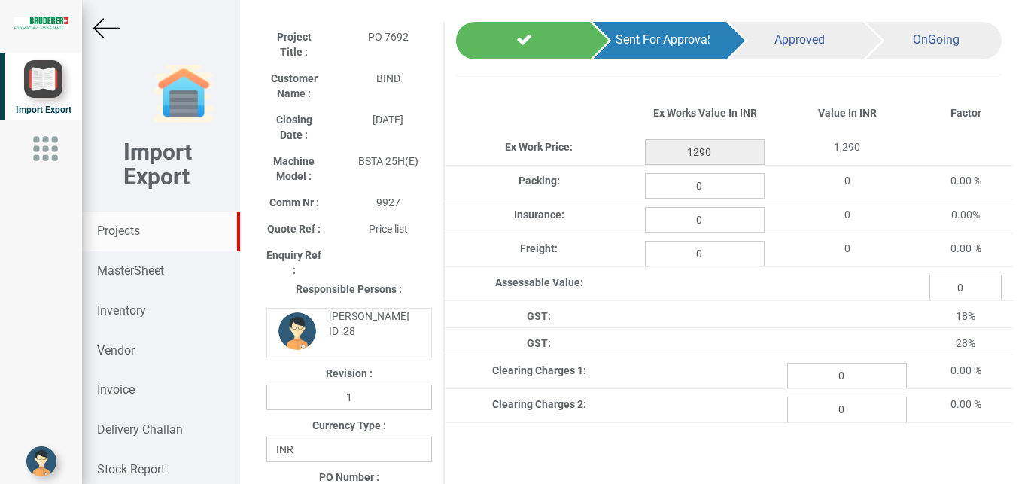
drag, startPoint x: 123, startPoint y: 231, endPoint x: 114, endPoint y: 225, distance: 10.9
click at [114, 225] on strong "Projects" at bounding box center [118, 230] width 43 height 14
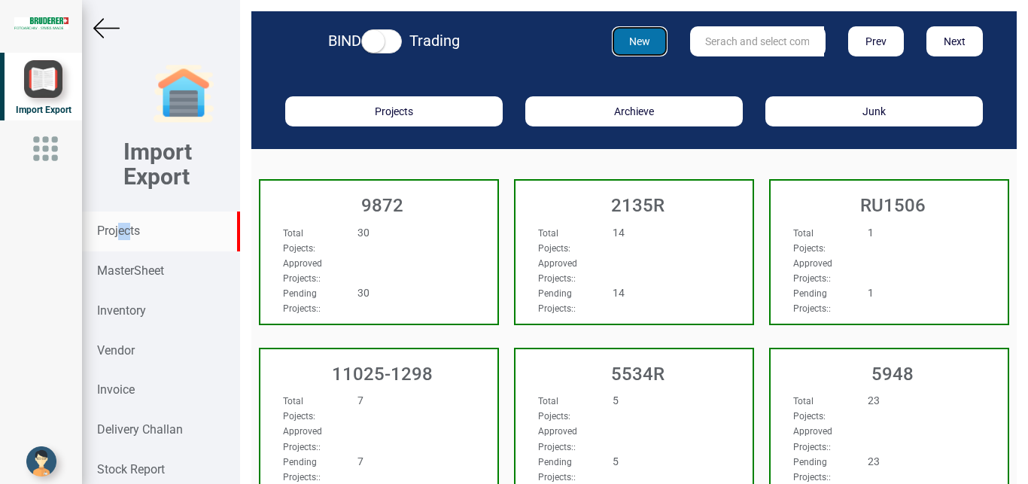
click at [637, 38] on button "New" at bounding box center [640, 41] width 56 height 30
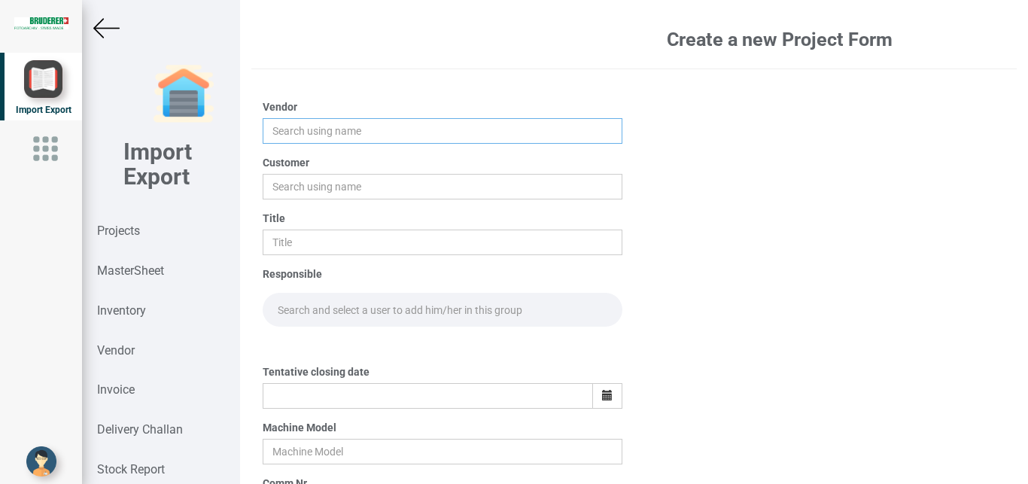
click at [288, 130] on input "text" at bounding box center [443, 131] width 360 height 26
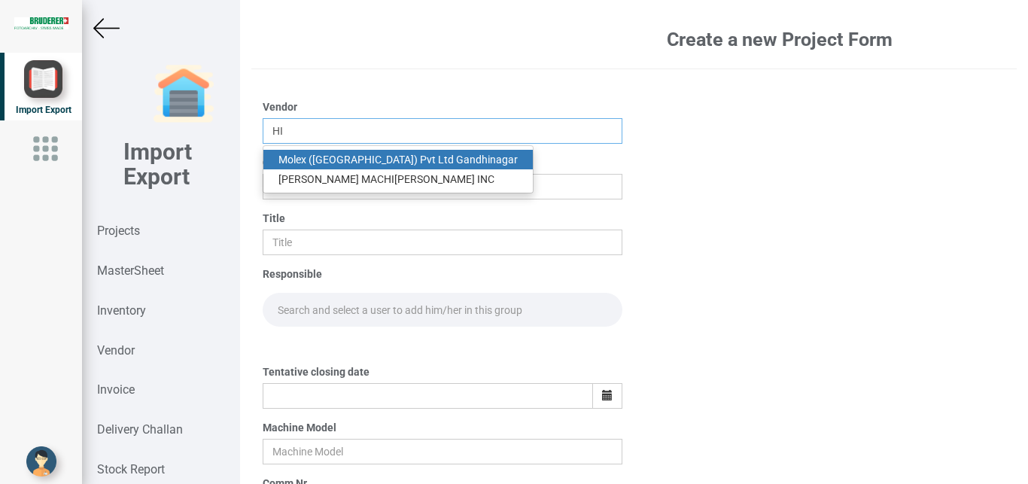
type input "H"
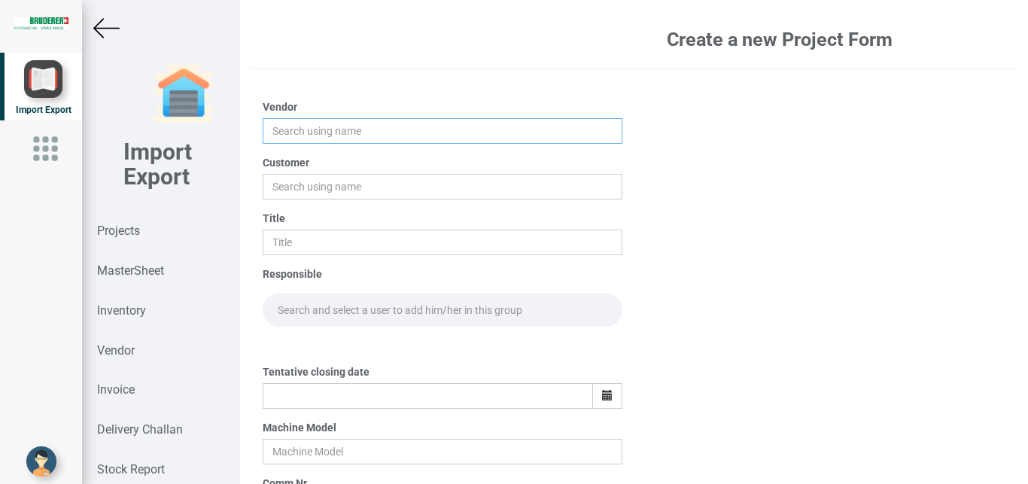
click at [287, 126] on input "text" at bounding box center [443, 131] width 360 height 26
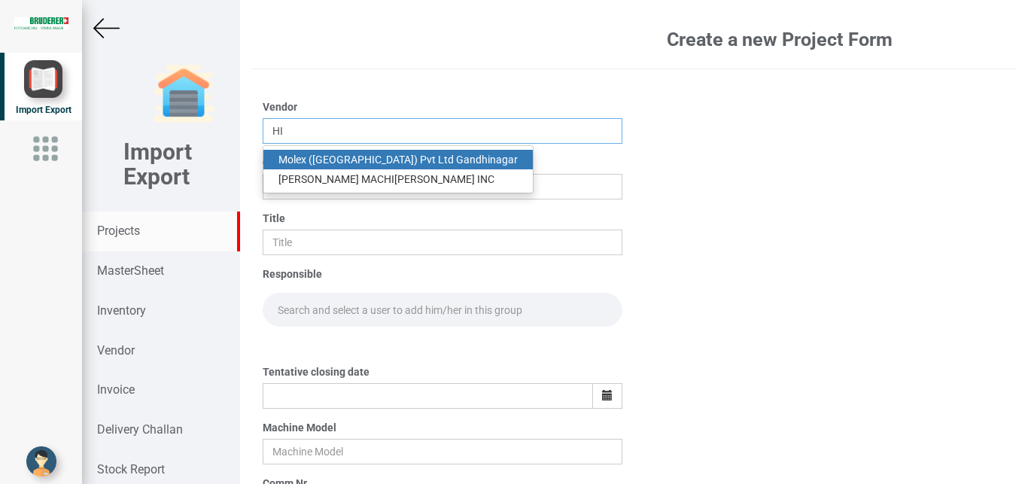
type input "HI"
click at [129, 229] on strong "Projects" at bounding box center [118, 230] width 43 height 14
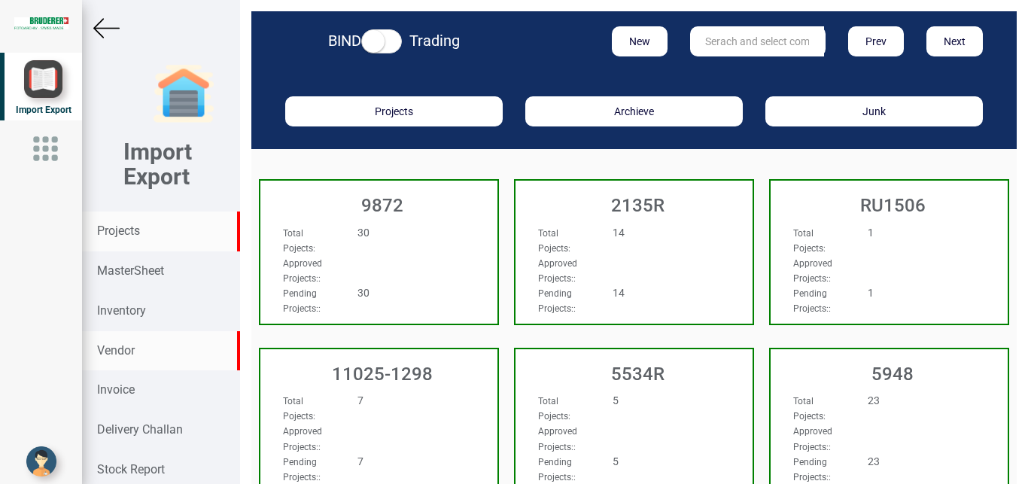
click at [120, 348] on strong "Vendor" at bounding box center [116, 350] width 38 height 14
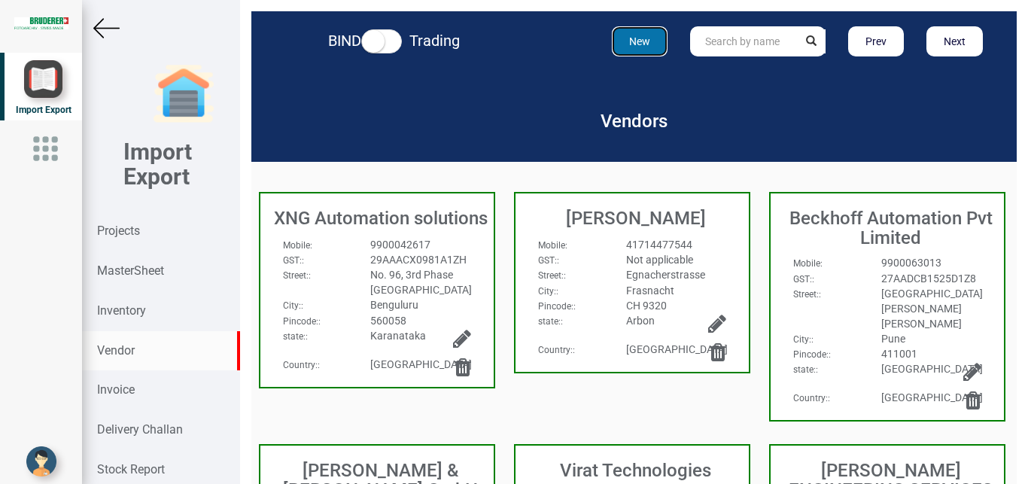
click at [637, 40] on button "New" at bounding box center [640, 41] width 56 height 30
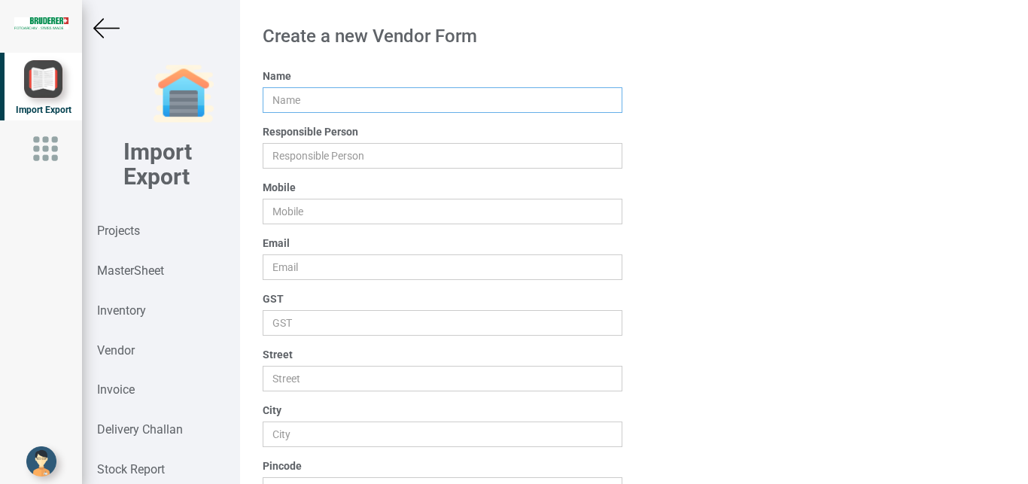
click at [294, 107] on input "text" at bounding box center [443, 100] width 360 height 26
type input "HIPAC INTERNATIONAL"
click at [287, 159] on input "text" at bounding box center [443, 156] width 360 height 26
type input "HIPAC"
click at [299, 218] on input "text" at bounding box center [443, 212] width 360 height 26
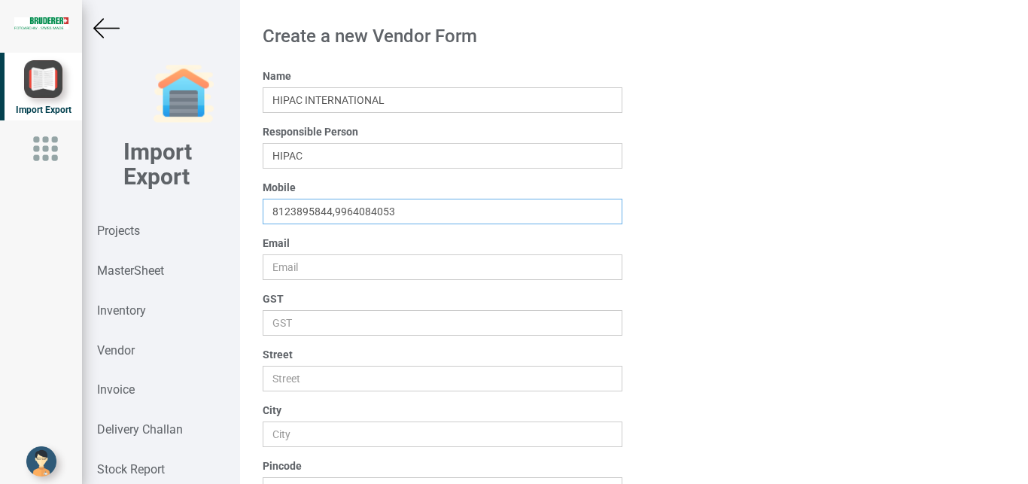
type input "8123895844,9964084053"
click at [290, 273] on input "text" at bounding box center [443, 267] width 360 height 26
type input "H"
type input "hipacinternational@gmail.com"
click at [279, 319] on input "text" at bounding box center [443, 323] width 360 height 26
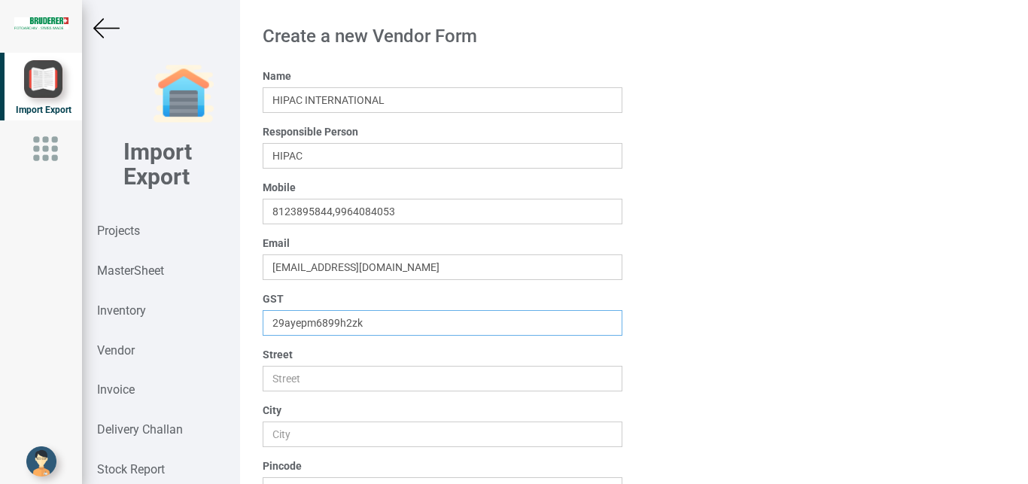
type input "29ayepm6899h2zk"
click at [299, 379] on input "text" at bounding box center [443, 379] width 360 height 26
type input "37 1st Floor Ganigar A Lane Siddanna Lane cross"
click at [319, 427] on input "text" at bounding box center [443, 434] width 360 height 26
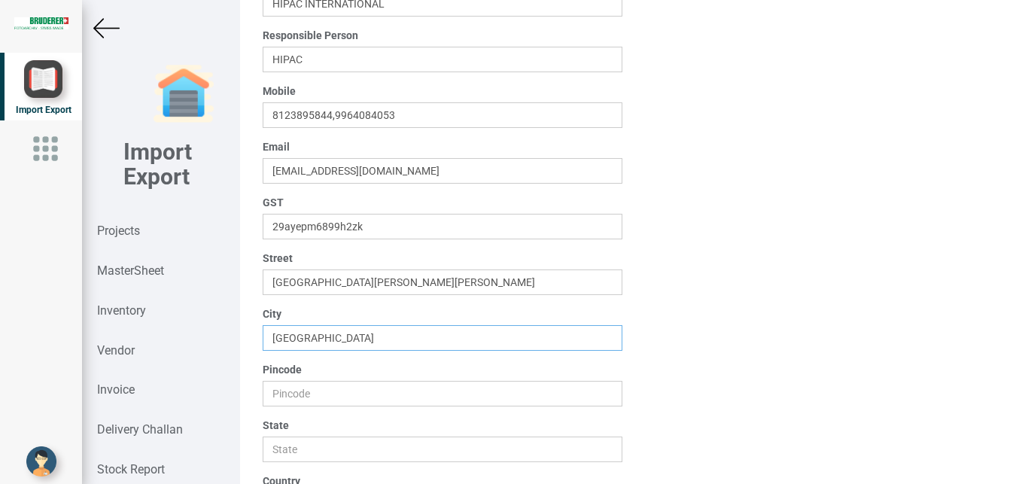
scroll to position [98, 0]
type input "Bangalore"
click at [294, 392] on input "text" at bounding box center [443, 392] width 360 height 26
type input "560002"
click at [300, 453] on input "text" at bounding box center [443, 448] width 360 height 26
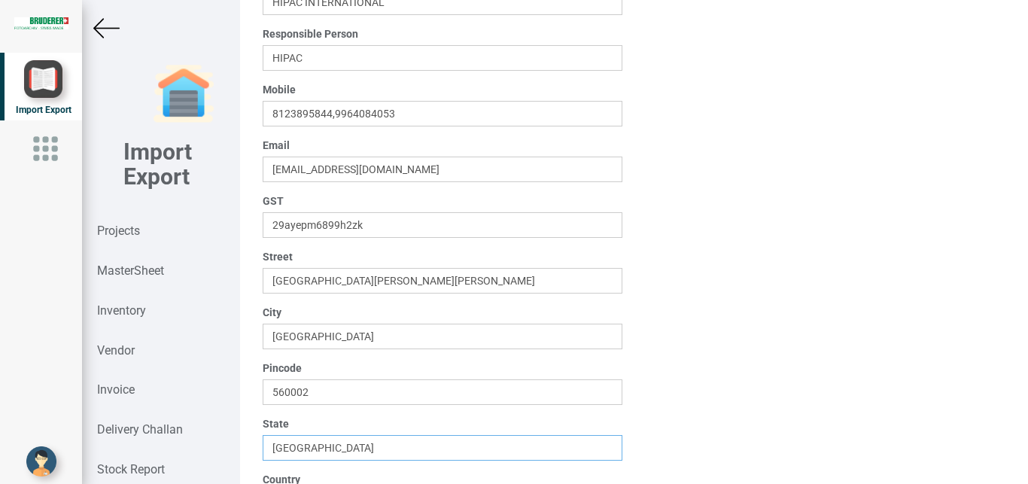
scroll to position [167, 0]
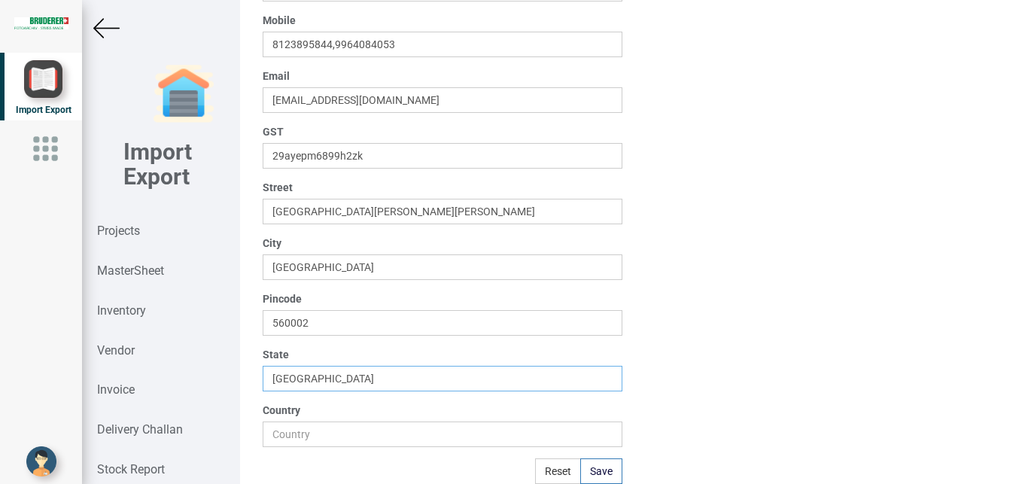
type input "Karnataka"
click at [301, 434] on input "text" at bounding box center [443, 434] width 360 height 26
type input "India"
click at [596, 463] on button "Save" at bounding box center [601, 471] width 42 height 26
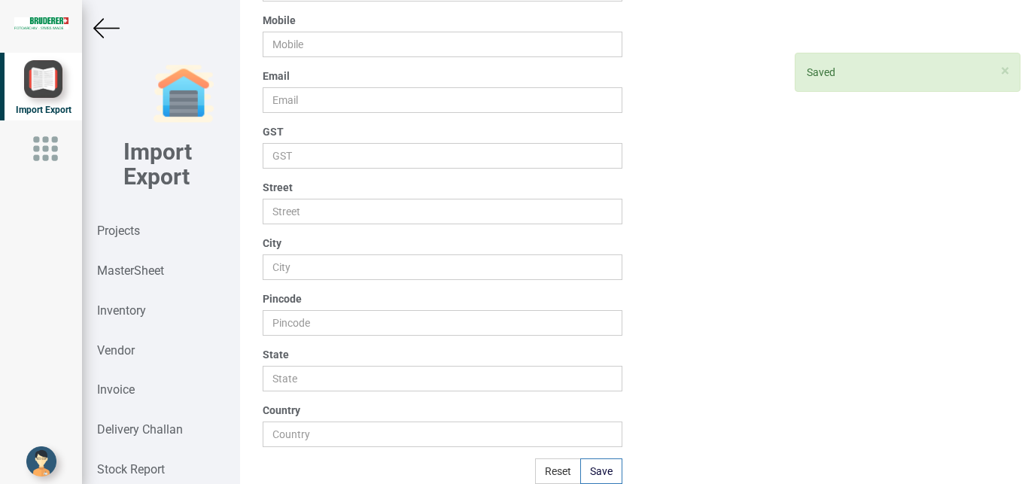
drag, startPoint x: 99, startPoint y: 17, endPoint x: 204, endPoint y: 84, distance: 124.2
click at [100, 19] on img at bounding box center [106, 28] width 26 height 26
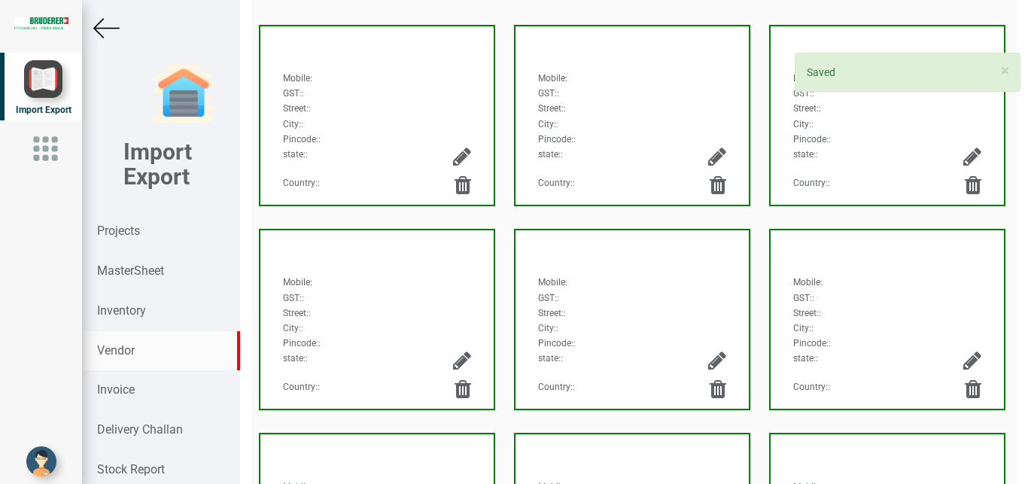
click at [105, 24] on img at bounding box center [106, 28] width 26 height 26
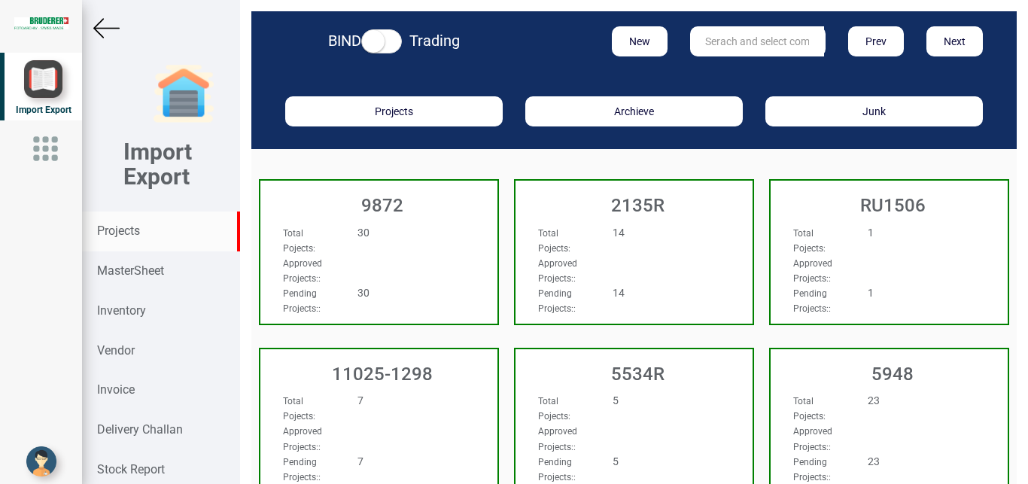
click at [709, 41] on input "text" at bounding box center [757, 41] width 134 height 30
type input "9927"
click at [706, 73] on strong "9927" at bounding box center [718, 72] width 24 height 12
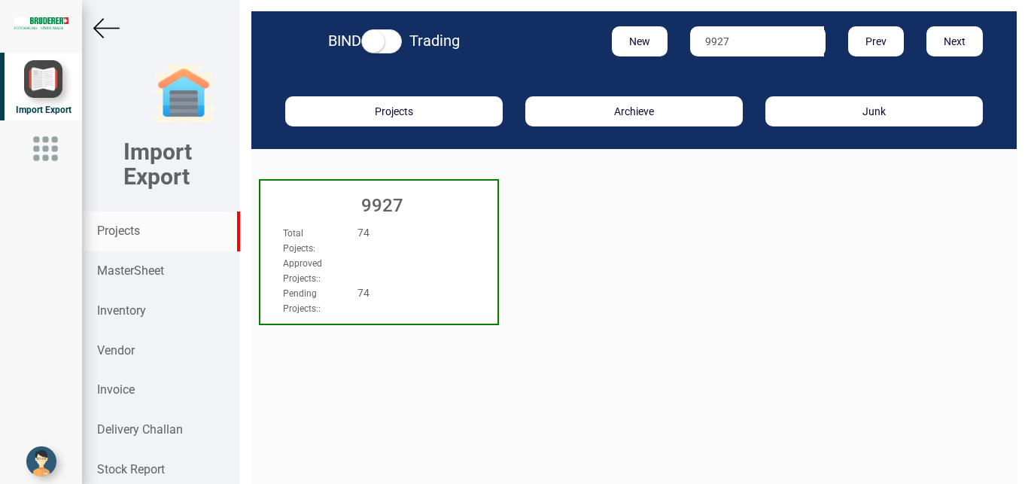
click at [442, 220] on div "9927" at bounding box center [378, 202] width 237 height 42
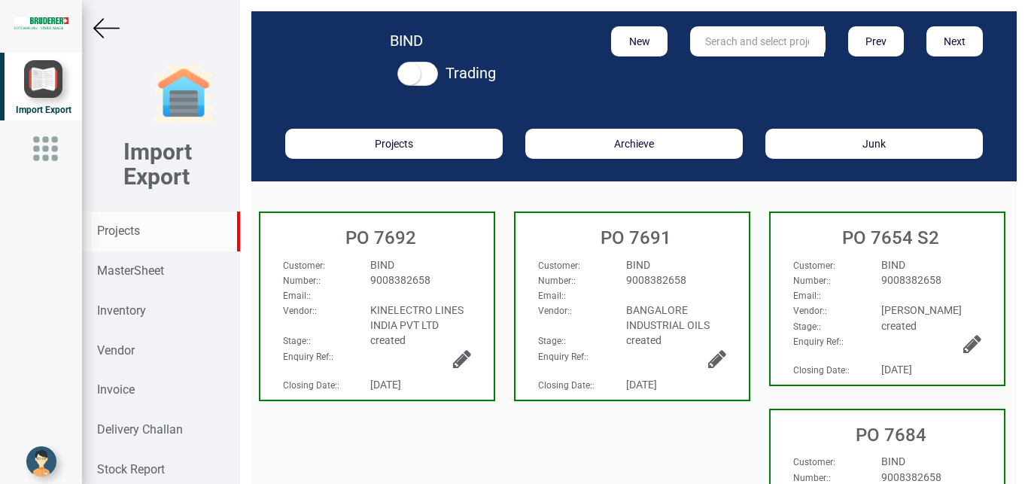
click at [120, 236] on strong "Projects" at bounding box center [118, 230] width 43 height 14
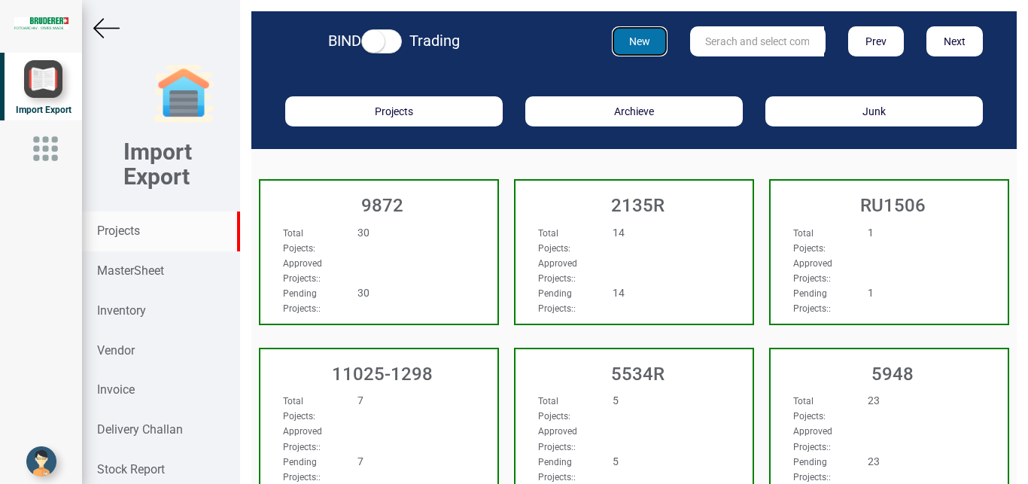
click at [632, 39] on button "New" at bounding box center [640, 41] width 56 height 30
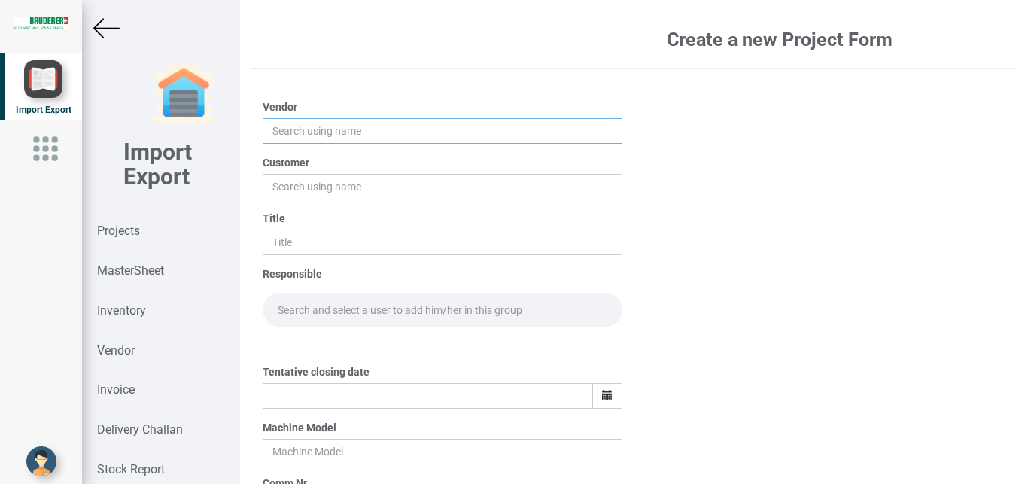
click at [301, 126] on input "text" at bounding box center [443, 131] width 360 height 26
type input "h"
click at [120, 238] on strong "Projects" at bounding box center [118, 230] width 43 height 14
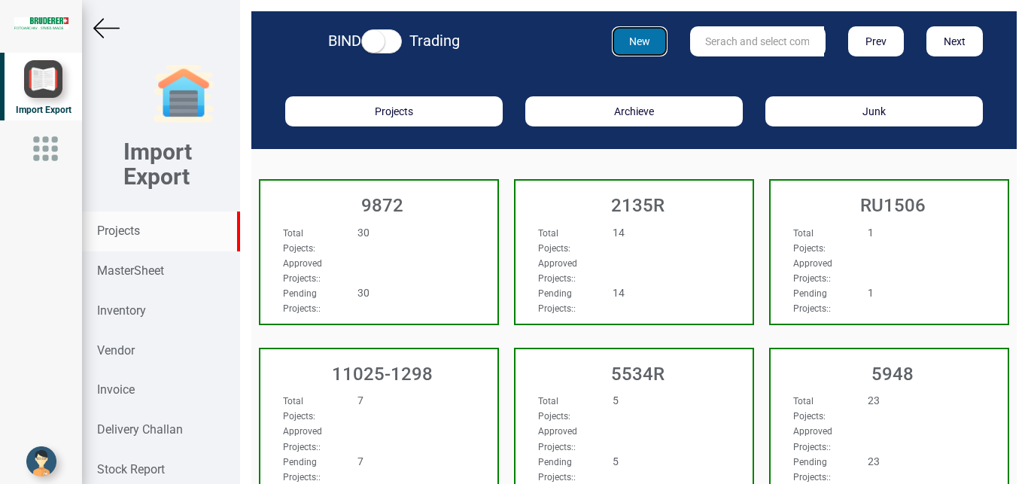
click at [641, 46] on button "New" at bounding box center [640, 41] width 56 height 30
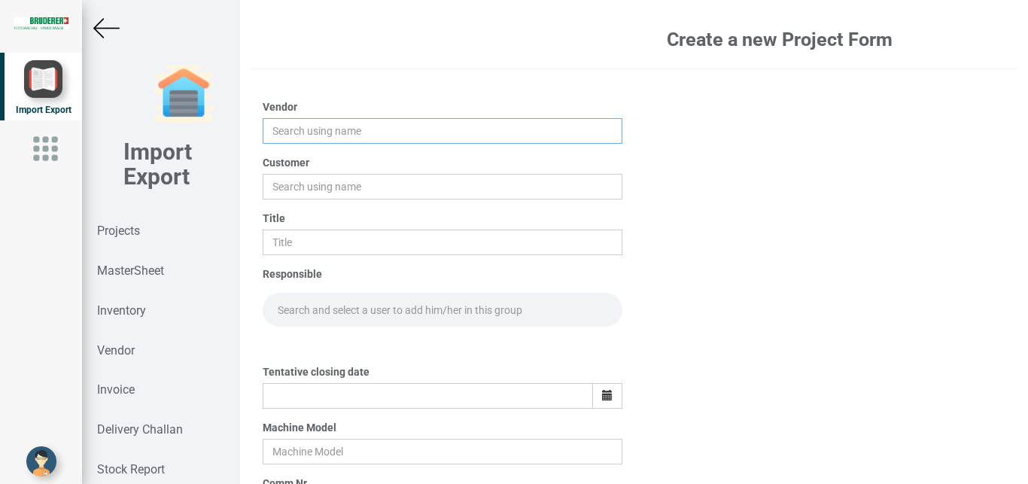
click at [291, 132] on input "text" at bounding box center [443, 131] width 360 height 26
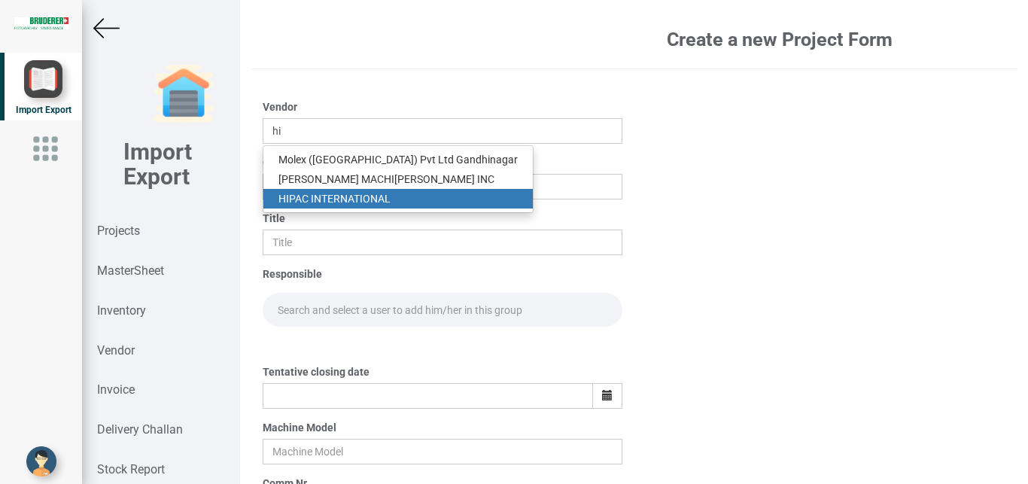
click at [357, 194] on link "HI PAC INTERNATIONAL" at bounding box center [397, 199] width 269 height 20
type input "HIPAC INTERNATIONAL"
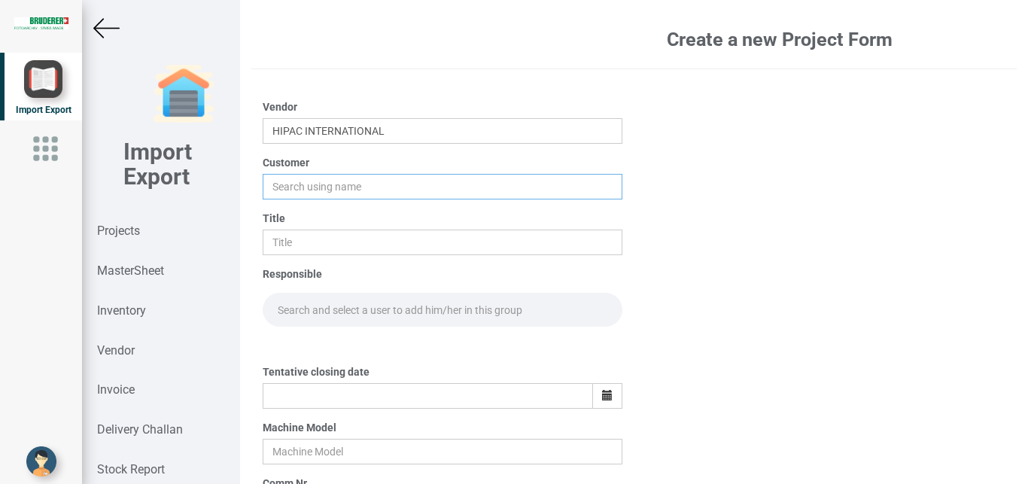
drag, startPoint x: 296, startPoint y: 184, endPoint x: 372, endPoint y: 193, distance: 76.5
click at [296, 185] on input "text" at bounding box center [443, 187] width 360 height 26
type input "b"
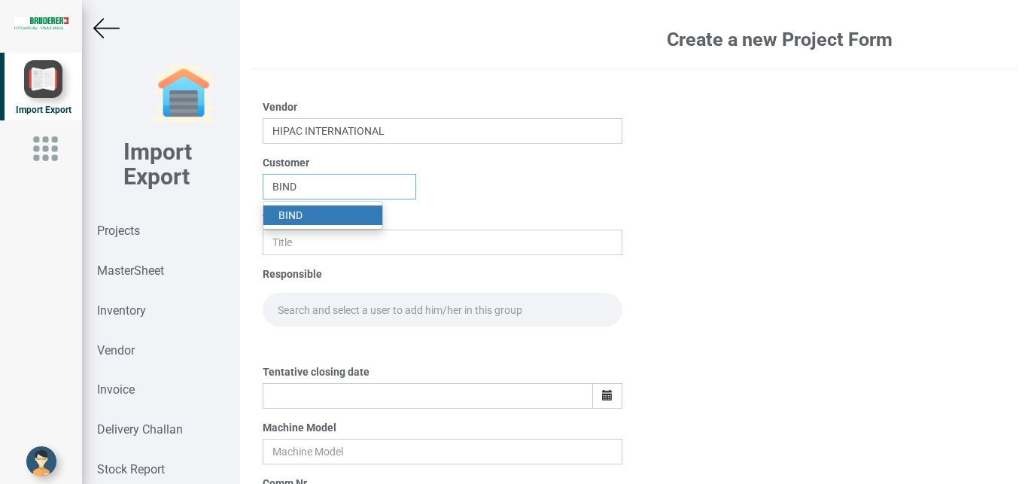
type input "BIND"
drag, startPoint x: 302, startPoint y: 211, endPoint x: 296, endPoint y: 239, distance: 28.5
click at [301, 214] on strong "BIND" at bounding box center [290, 215] width 24 height 12
click at [292, 247] on input "text" at bounding box center [443, 243] width 360 height 26
type input "PO 7695"
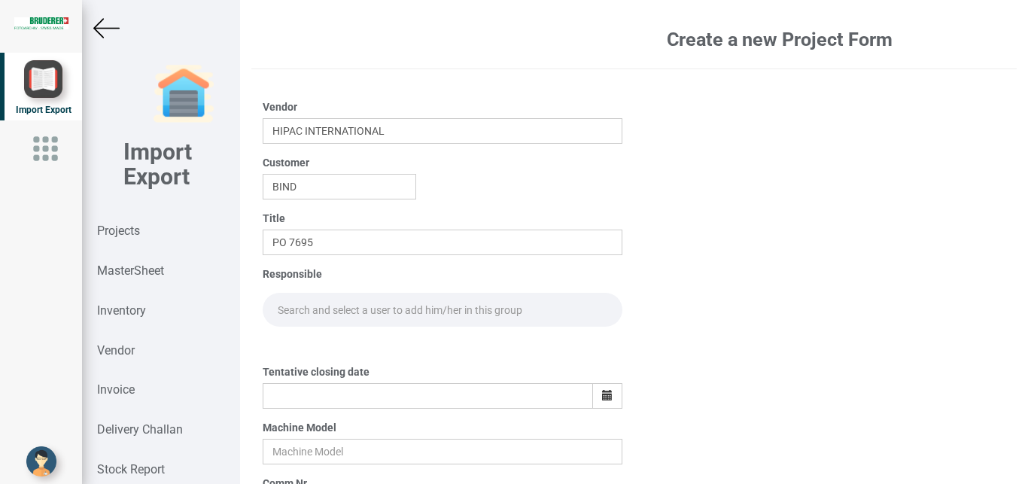
drag, startPoint x: 292, startPoint y: 315, endPoint x: 320, endPoint y: 315, distance: 27.9
click at [293, 315] on input "text" at bounding box center [443, 310] width 360 height 34
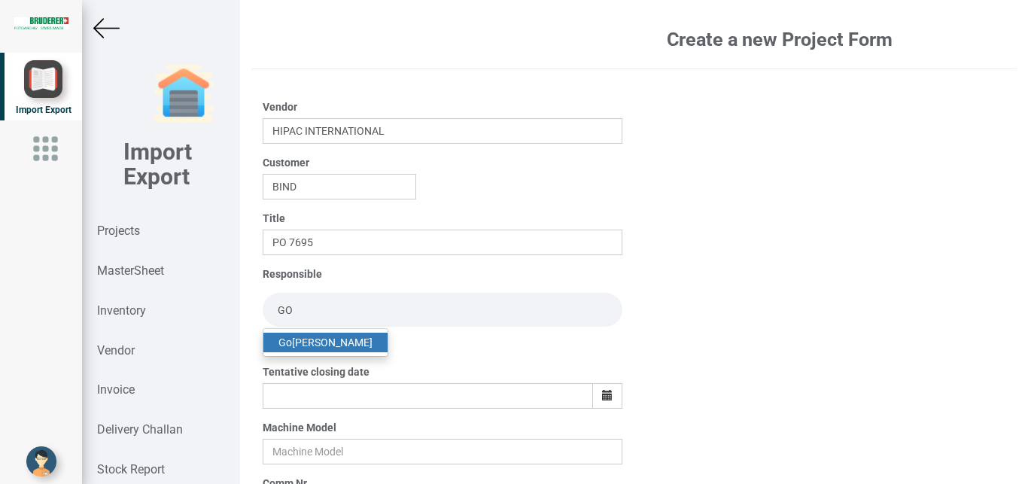
type input "GO"
click at [325, 342] on link "Go [PERSON_NAME]" at bounding box center [325, 343] width 124 height 20
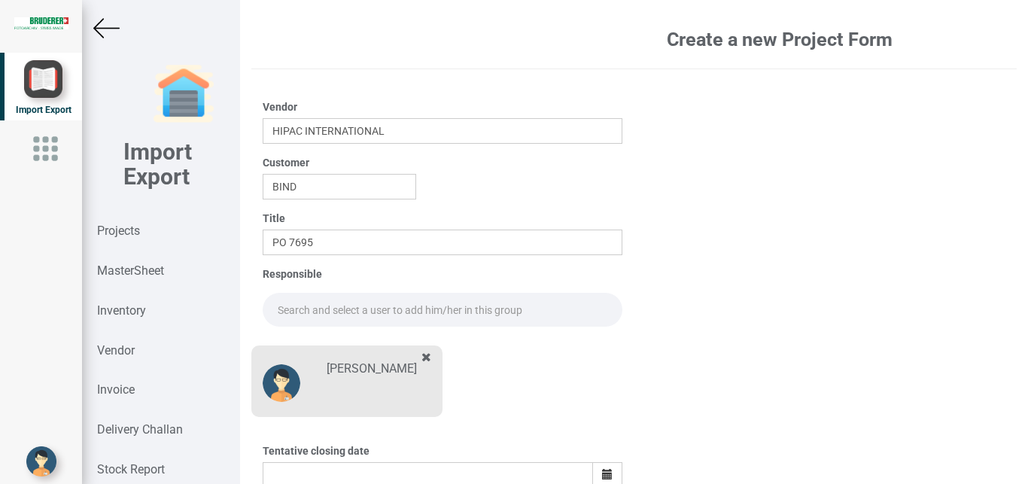
drag, startPoint x: 325, startPoint y: 294, endPoint x: 333, endPoint y: 298, distance: 9.1
click at [327, 295] on input "text" at bounding box center [443, 310] width 360 height 34
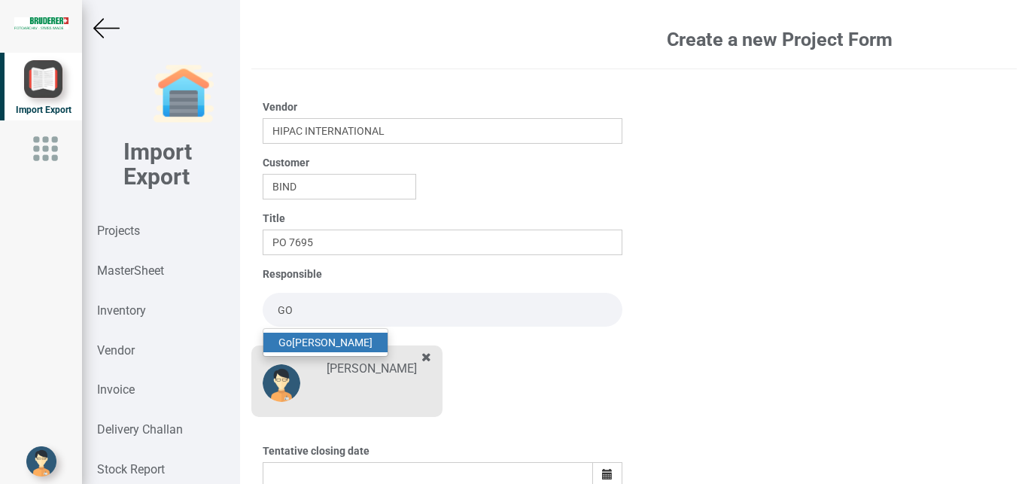
drag, startPoint x: 330, startPoint y: 336, endPoint x: 589, endPoint y: 357, distance: 260.4
click at [331, 336] on link "Go [PERSON_NAME]" at bounding box center [325, 343] width 124 height 20
type input "[PERSON_NAME]"
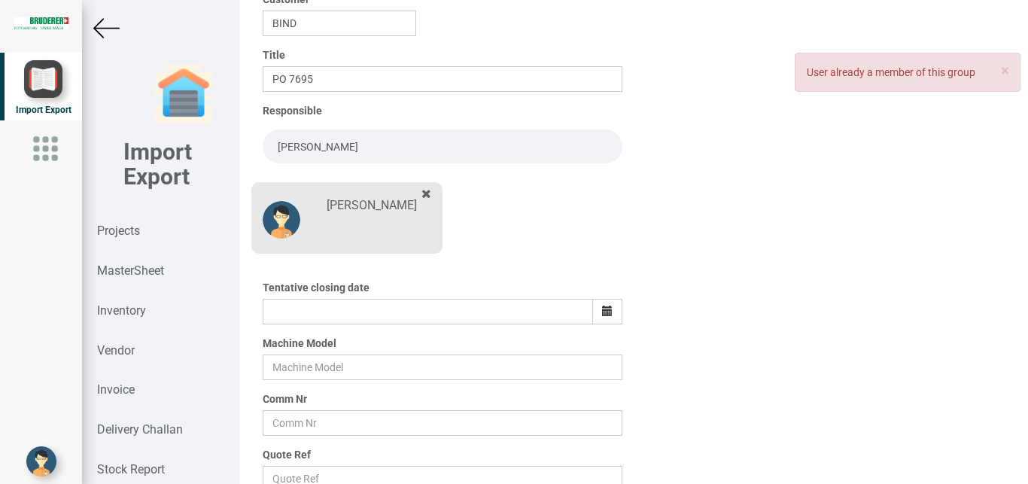
scroll to position [169, 0]
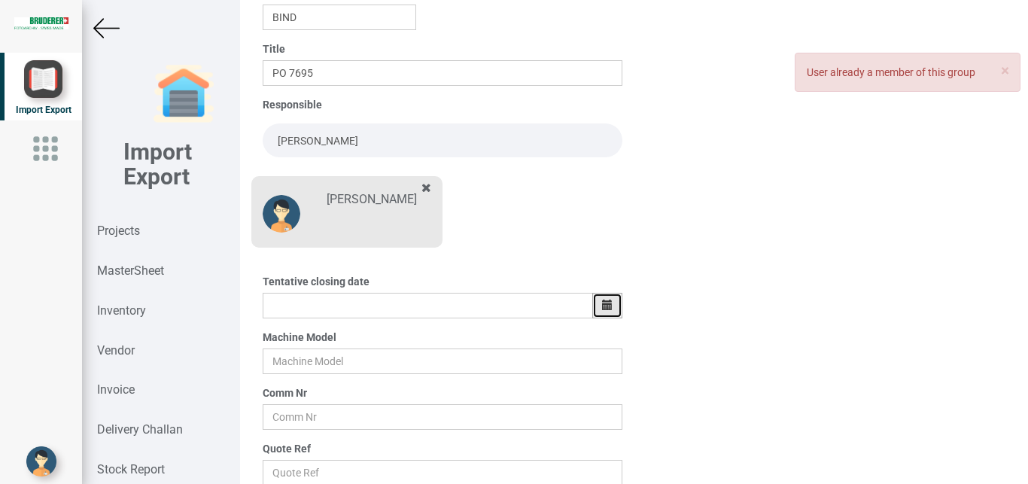
click at [602, 300] on icon "button" at bounding box center [607, 304] width 11 height 11
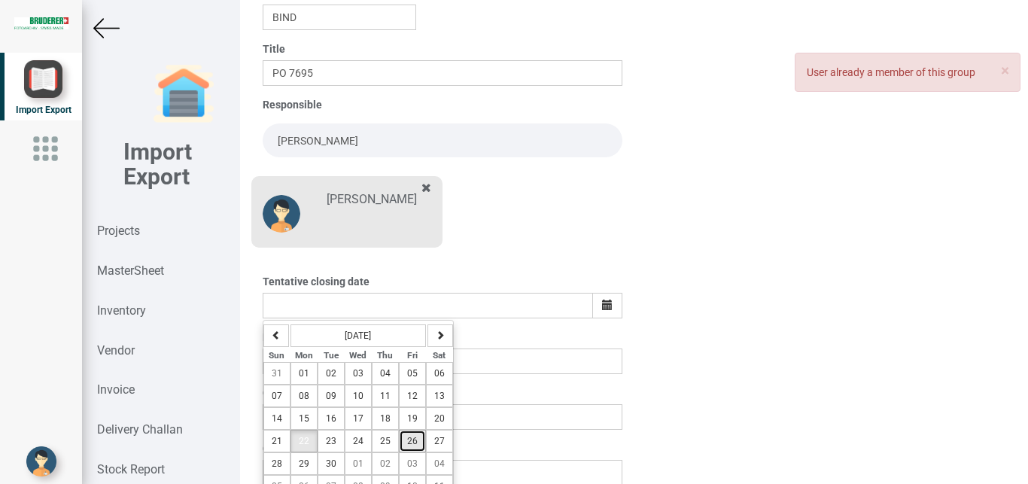
click at [407, 445] on span "26" at bounding box center [412, 441] width 11 height 11
type input "26-September-2025"
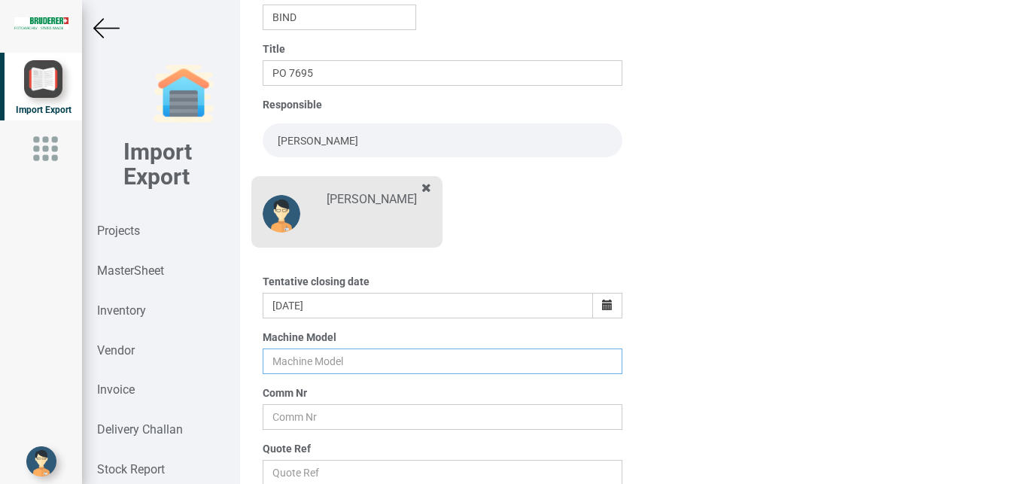
click at [308, 360] on input "text" at bounding box center [443, 361] width 360 height 26
type input "BSTA 25H(E)"
click at [287, 421] on input "text" at bounding box center [443, 417] width 360 height 26
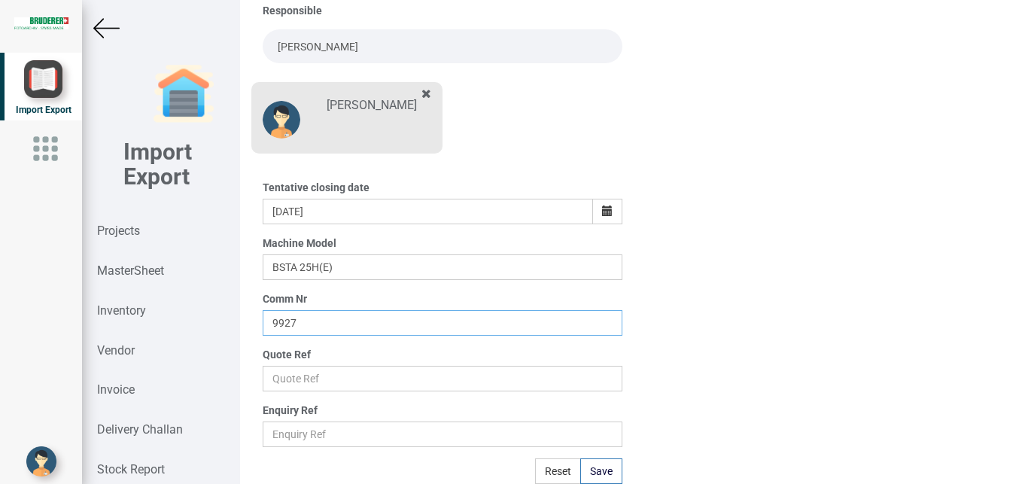
type input "9927"
click at [284, 378] on input "text" at bounding box center [443, 379] width 360 height 26
type input "Price list"
click at [593, 475] on button "Save" at bounding box center [601, 471] width 42 height 26
type input "[DATE]"
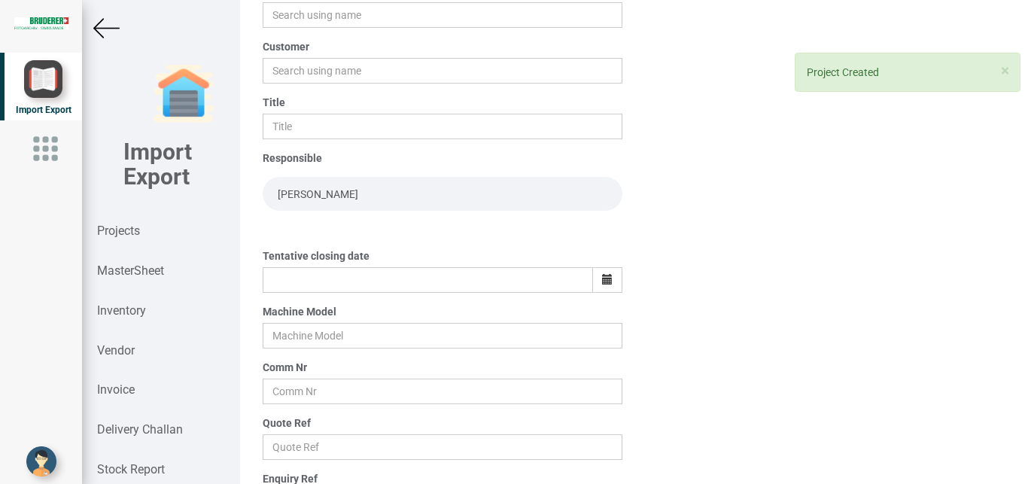
scroll to position [0, 0]
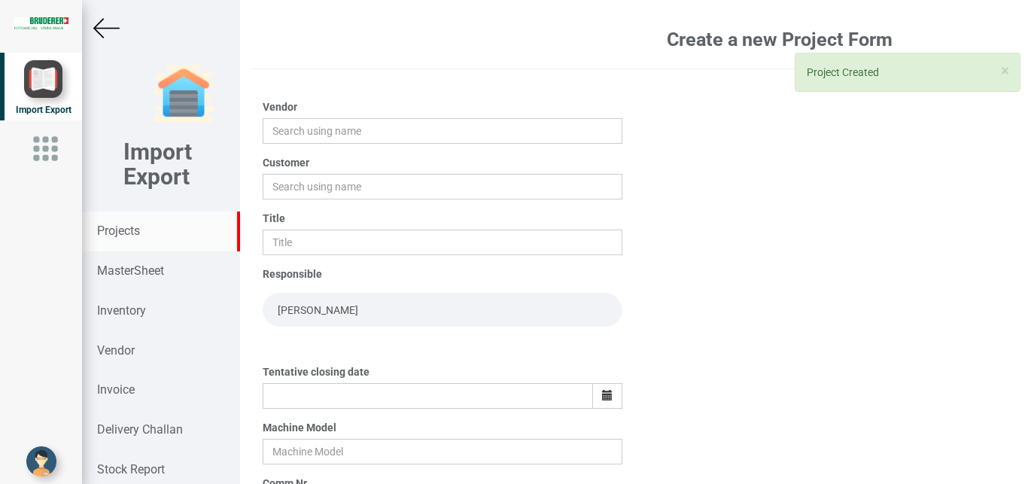
click at [111, 227] on strong "Projects" at bounding box center [118, 230] width 43 height 14
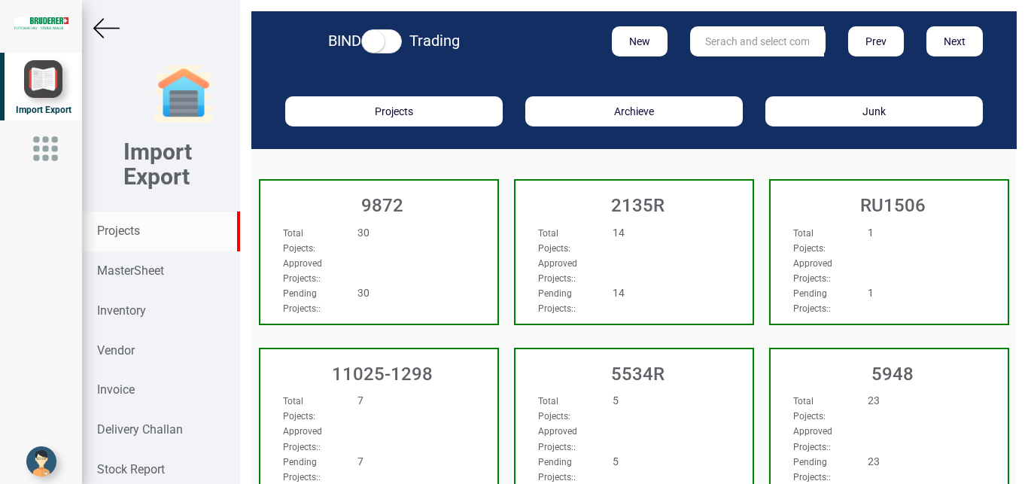
click at [717, 34] on input "text" at bounding box center [757, 41] width 134 height 30
type input "9927"
click at [715, 67] on strong "9927" at bounding box center [718, 72] width 24 height 12
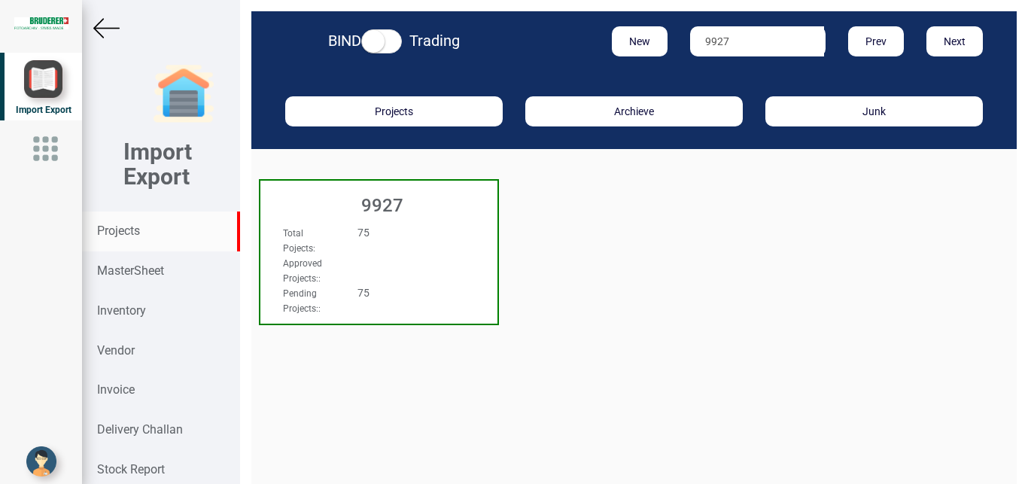
click at [464, 223] on div "Total Pojects : 75 Approved Projects: : Pending Projects: : 75" at bounding box center [378, 239] width 237 height 58
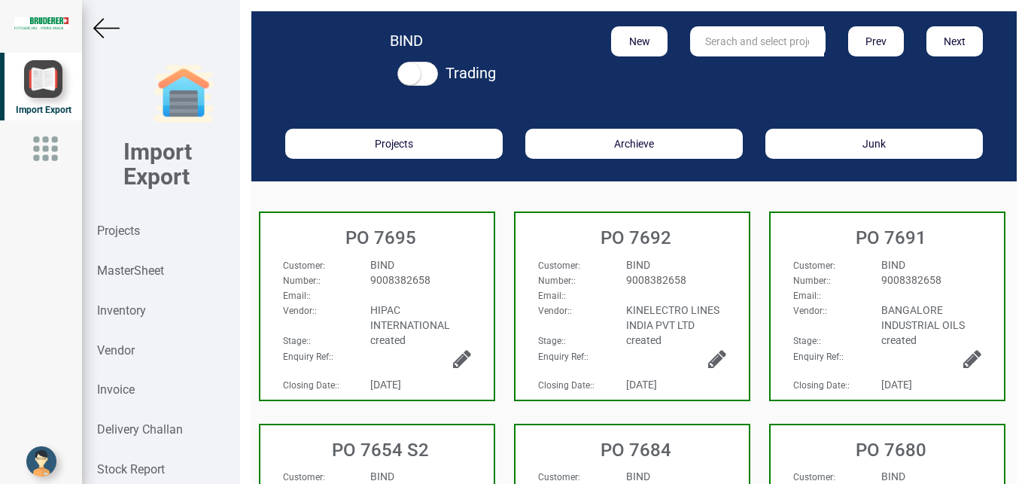
click at [453, 265] on div "BIND" at bounding box center [420, 264] width 123 height 15
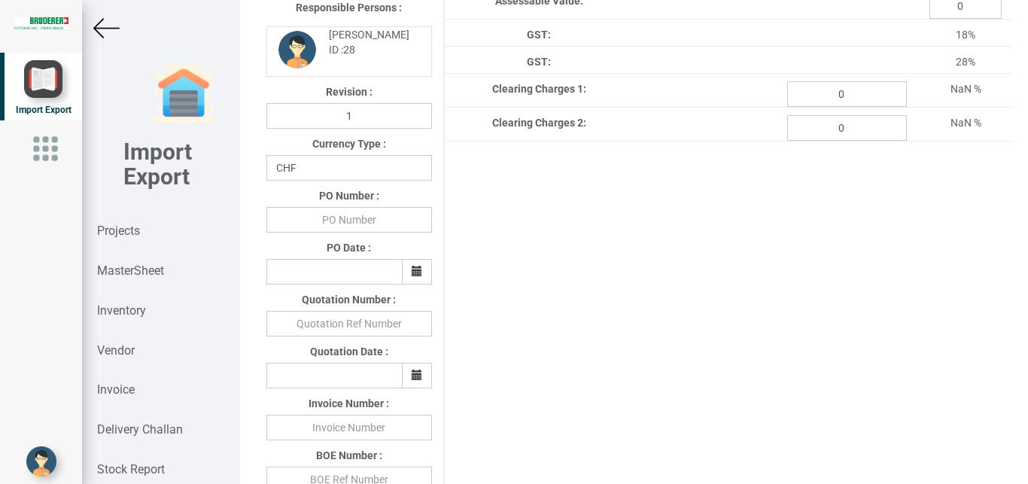
scroll to position [302, 0]
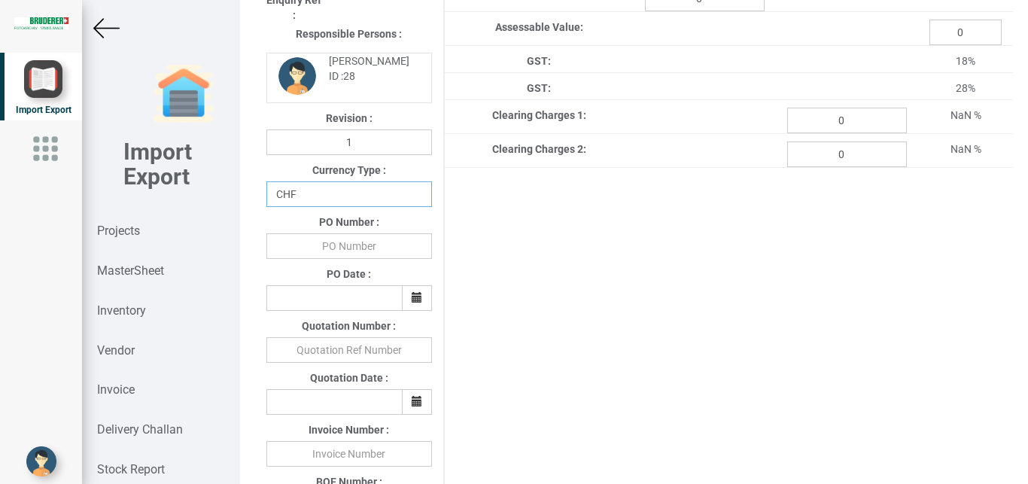
select select "INR"
click option "INR" at bounding box center [0, 0] width 0 height 0
click at [352, 242] on input "text" at bounding box center [349, 246] width 166 height 26
type input "b"
type input "BPIPL/PO/7695/25-26"
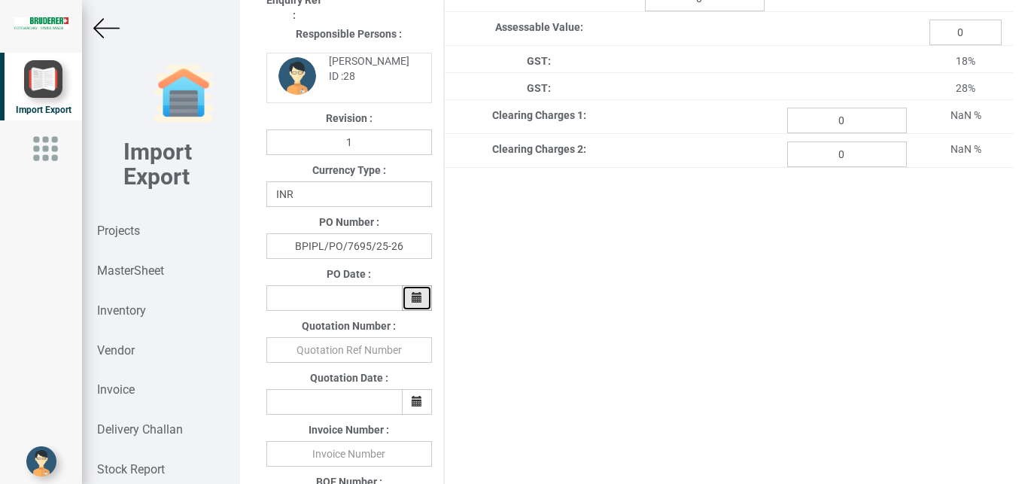
click at [408, 302] on button "button" at bounding box center [417, 298] width 30 height 26
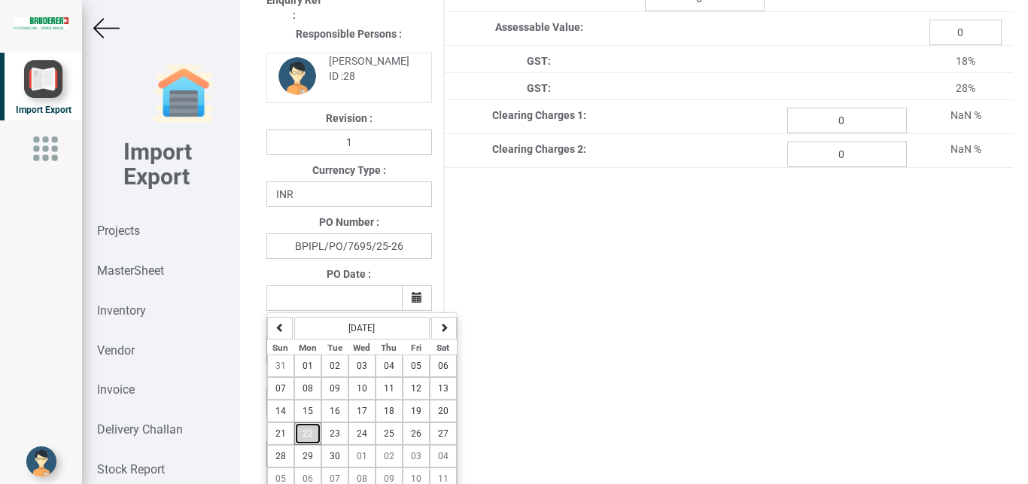
click at [303, 439] on span "22" at bounding box center [307, 433] width 11 height 11
type input "[DATE]"
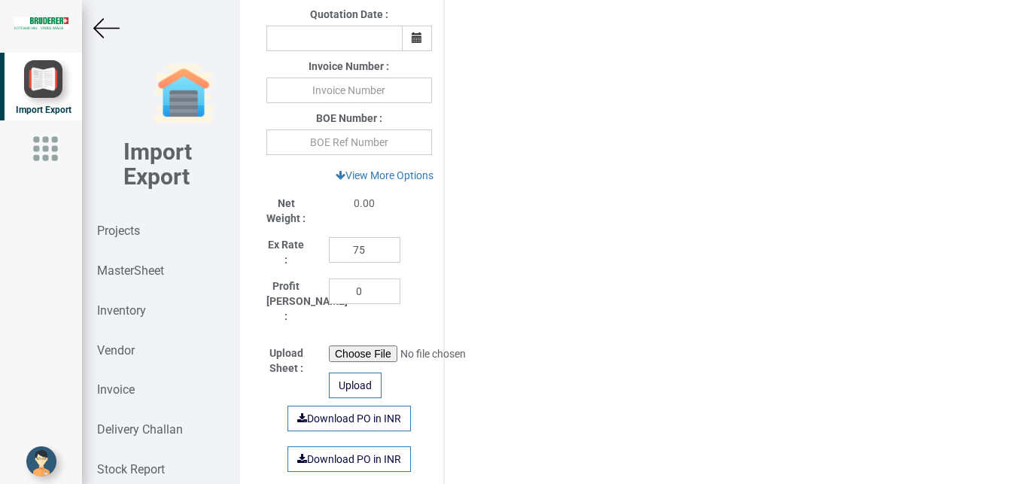
scroll to position [637, 0]
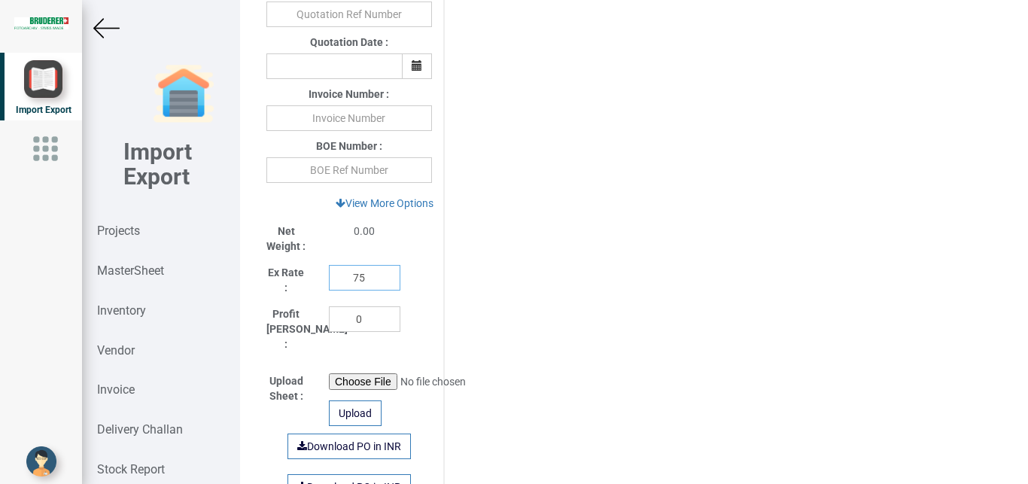
drag, startPoint x: 360, startPoint y: 284, endPoint x: 327, endPoint y: 280, distance: 33.3
click at [329, 280] on input "75" at bounding box center [364, 278] width 71 height 26
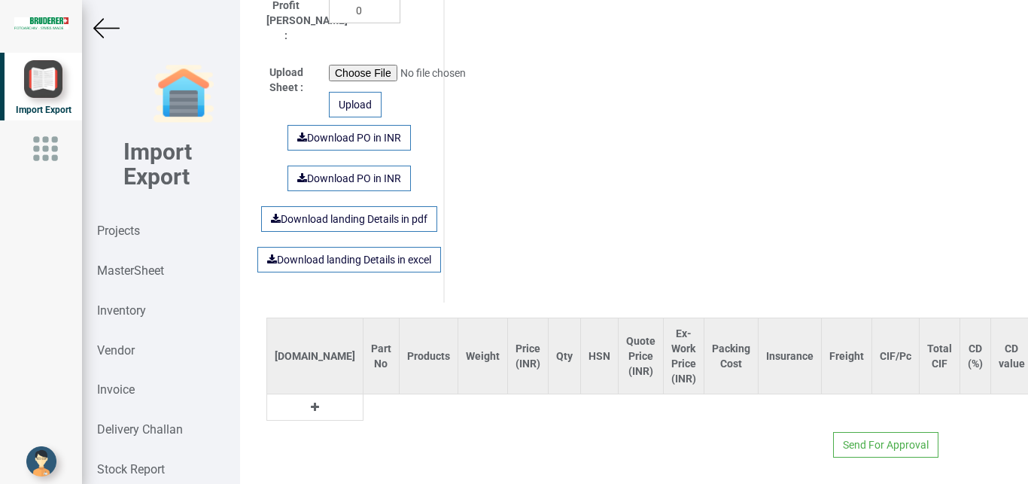
type input "1"
click at [311, 402] on icon at bounding box center [315, 407] width 8 height 11
click at [363, 394] on input "text" at bounding box center [380, 407] width 35 height 26
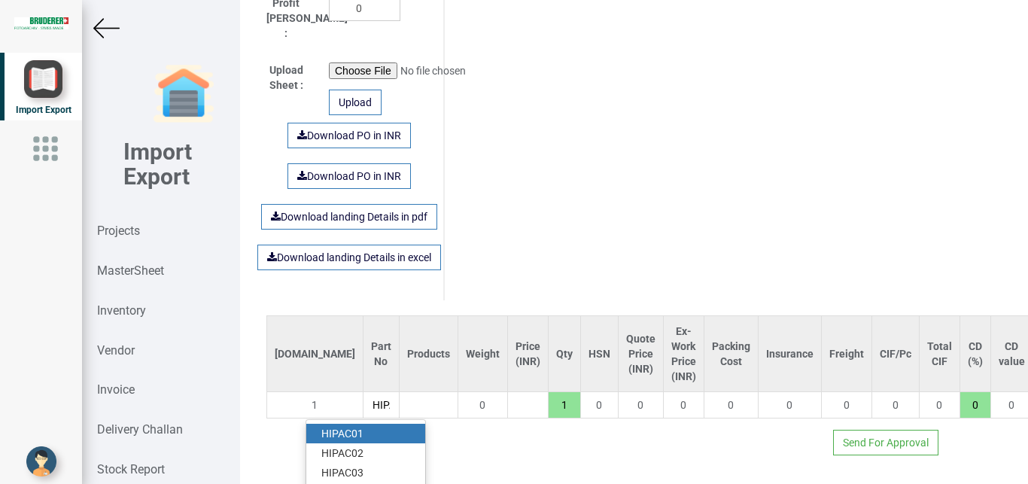
scroll to position [0, 6]
type input "HIPA"
click at [360, 424] on link "HIPA C01" at bounding box center [365, 434] width 119 height 20
type input "925"
type input "HIPAC01"
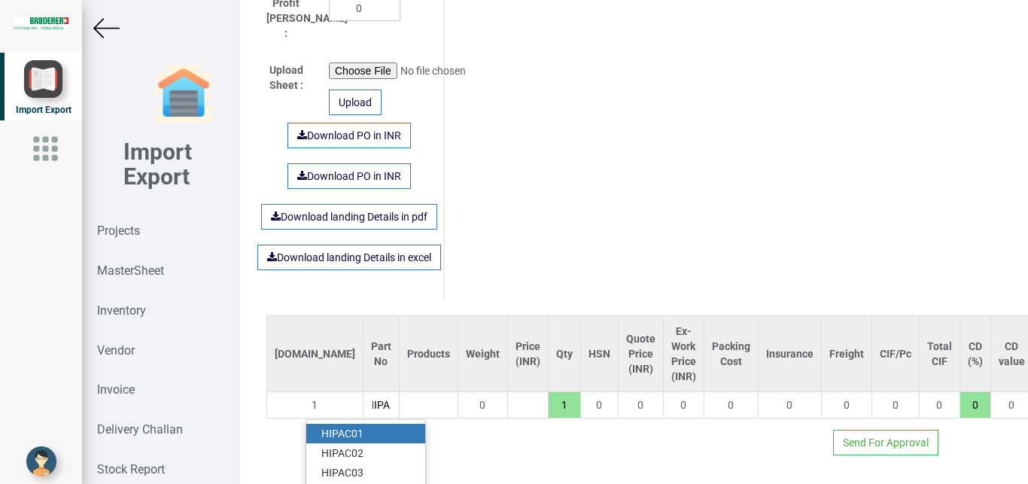
type input "18"
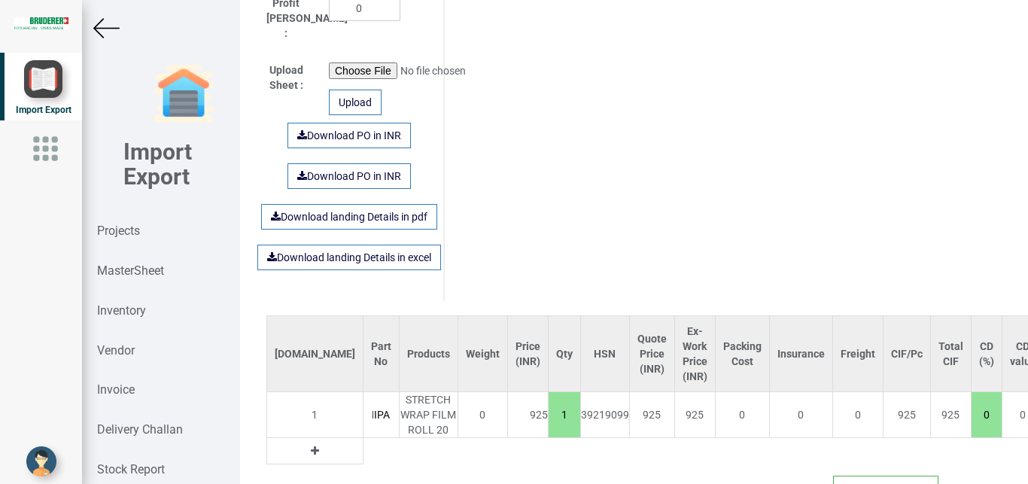
scroll to position [0, 25]
drag, startPoint x: 496, startPoint y: 404, endPoint x: 536, endPoint y: 412, distance: 40.6
click at [549, 412] on input "1" at bounding box center [565, 415] width 32 height 26
type input "4625"
type input "5"
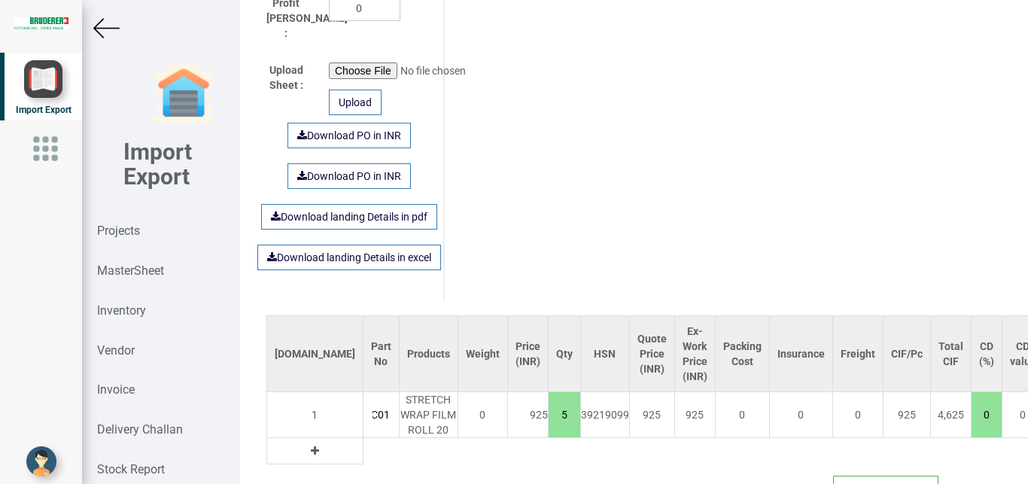
click at [311, 445] on icon at bounding box center [315, 450] width 8 height 11
click at [363, 442] on input "text" at bounding box center [380, 451] width 35 height 26
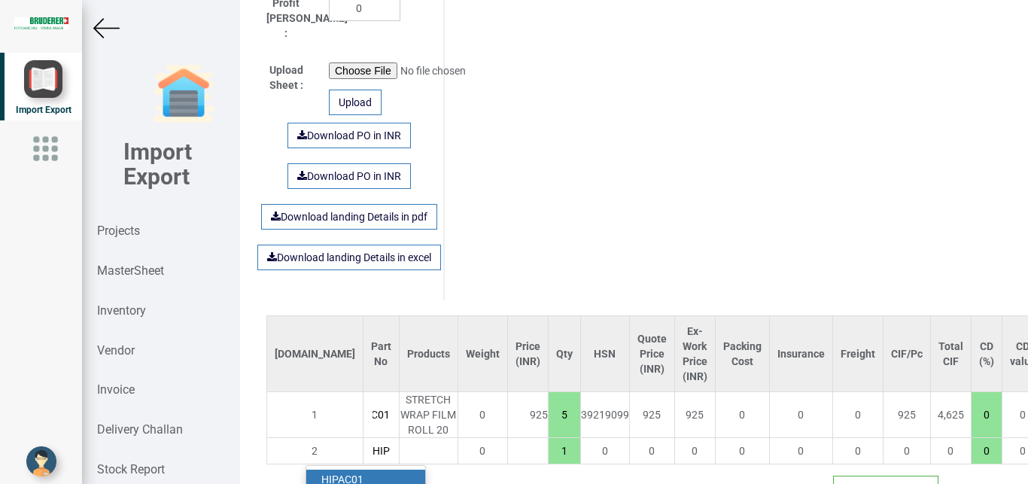
scroll to position [1019, 0]
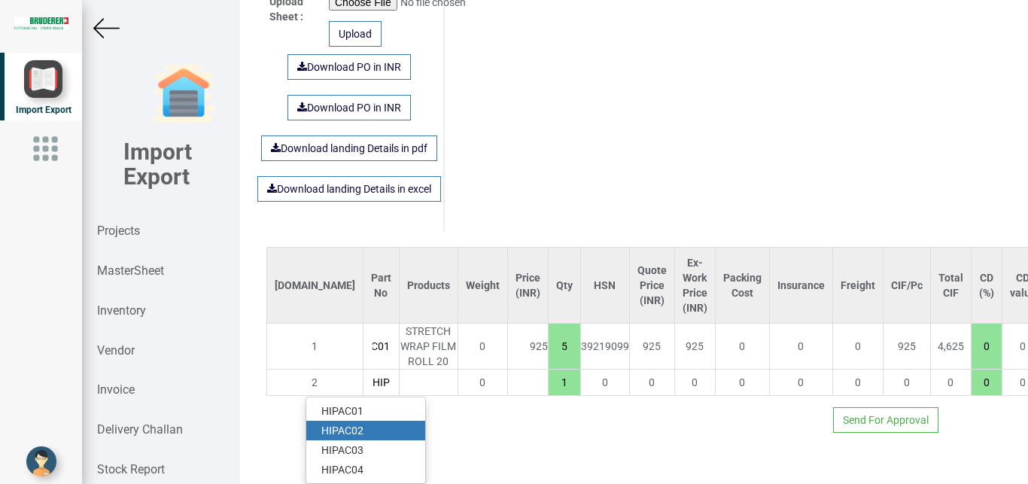
type input "HIP"
drag, startPoint x: 378, startPoint y: 418, endPoint x: 392, endPoint y: 418, distance: 14.3
click at [380, 421] on link "HIP AC02" at bounding box center [365, 431] width 119 height 20
type input "4737"
type input "HIPAC02"
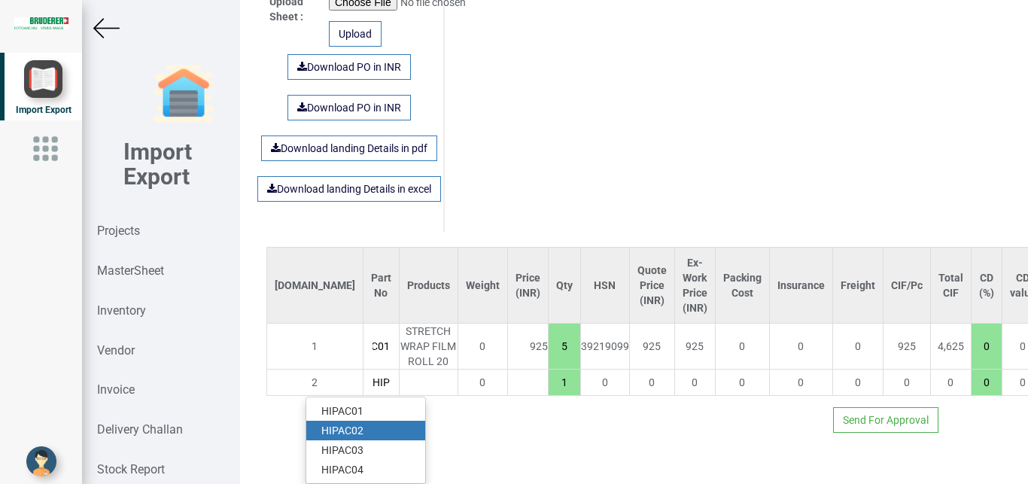
type input "18"
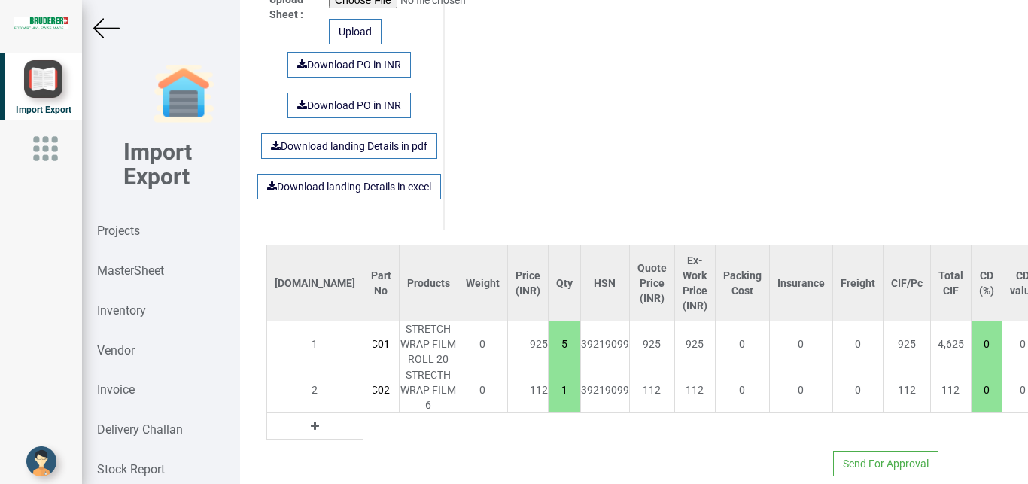
drag, startPoint x: 499, startPoint y: 379, endPoint x: 521, endPoint y: 383, distance: 22.1
click at [549, 383] on input "1" at bounding box center [565, 390] width 32 height 26
type input "6305"
type input "15"
click at [311, 421] on icon at bounding box center [315, 426] width 8 height 11
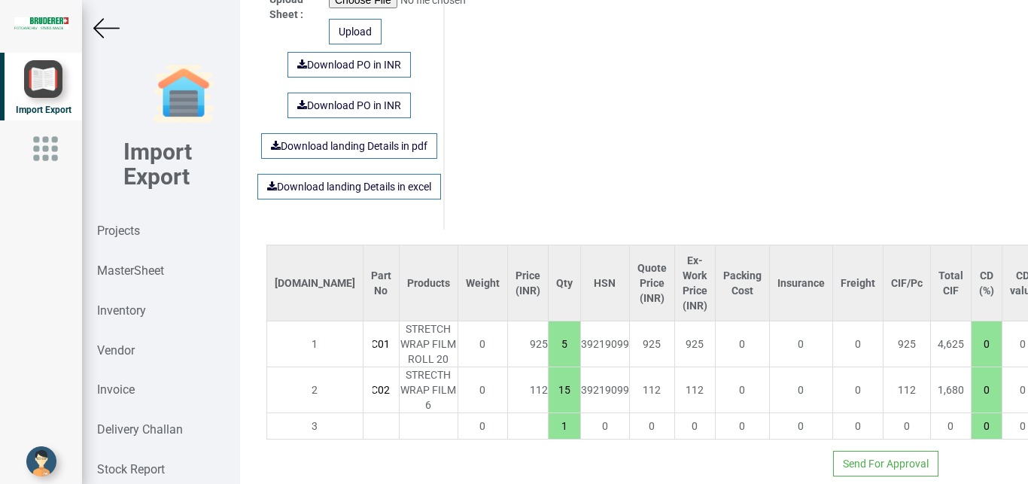
click at [363, 414] on input "text" at bounding box center [380, 426] width 35 height 26
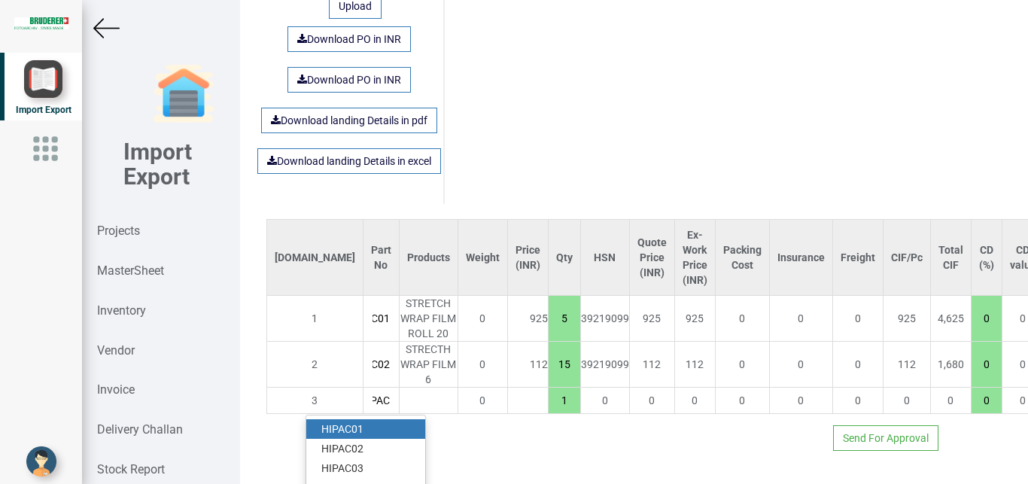
scroll to position [1065, 0]
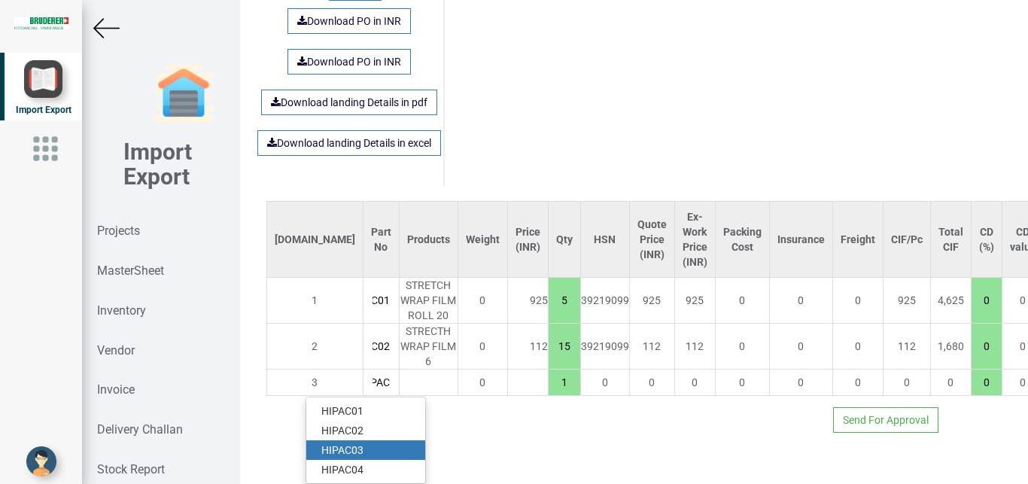
type input "HIPAC"
click at [381, 440] on link "HIPAC 03" at bounding box center [365, 450] width 119 height 20
type input "7425"
type input "HIPAC03"
type input "18"
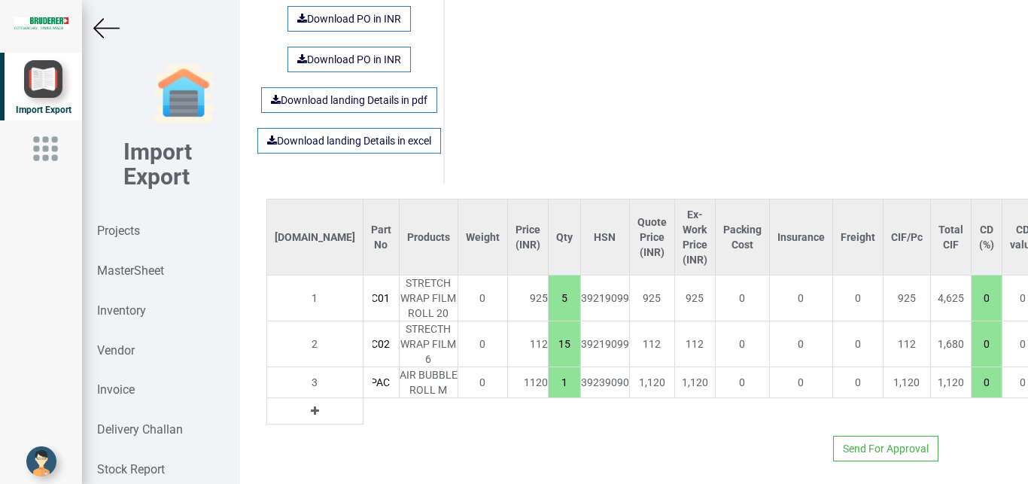
scroll to position [0, 25]
drag, startPoint x: 503, startPoint y: 368, endPoint x: 530, endPoint y: 381, distance: 30.3
click at [549, 381] on input "1" at bounding box center [565, 382] width 32 height 26
type input "11905"
type input "5"
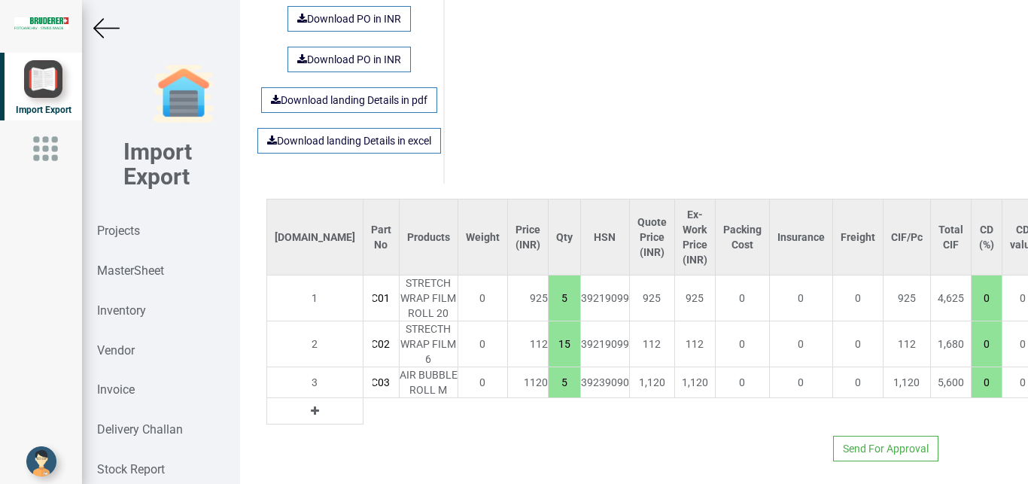
click at [306, 403] on button at bounding box center [314, 411] width 17 height 17
click at [363, 409] on input "text" at bounding box center [380, 411] width 35 height 26
click at [363, 405] on input "text" at bounding box center [380, 411] width 35 height 26
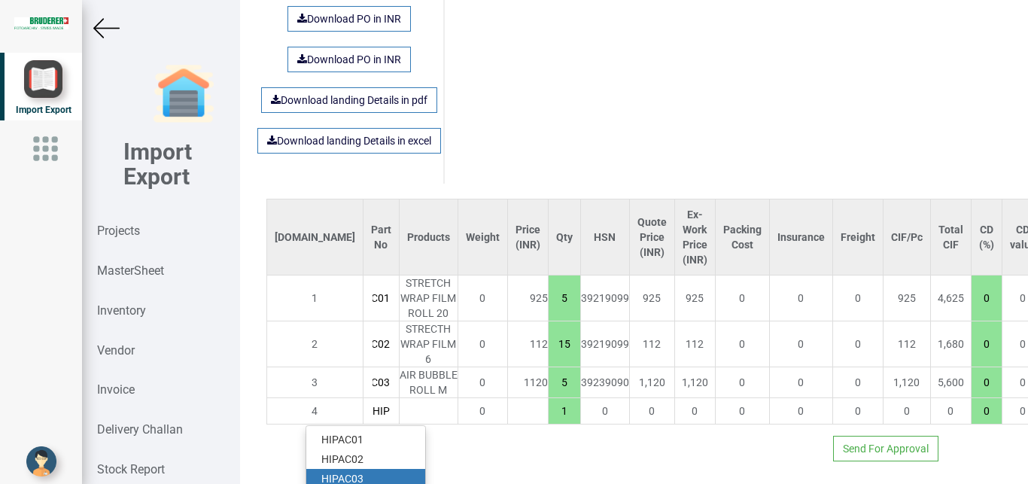
scroll to position [1096, 0]
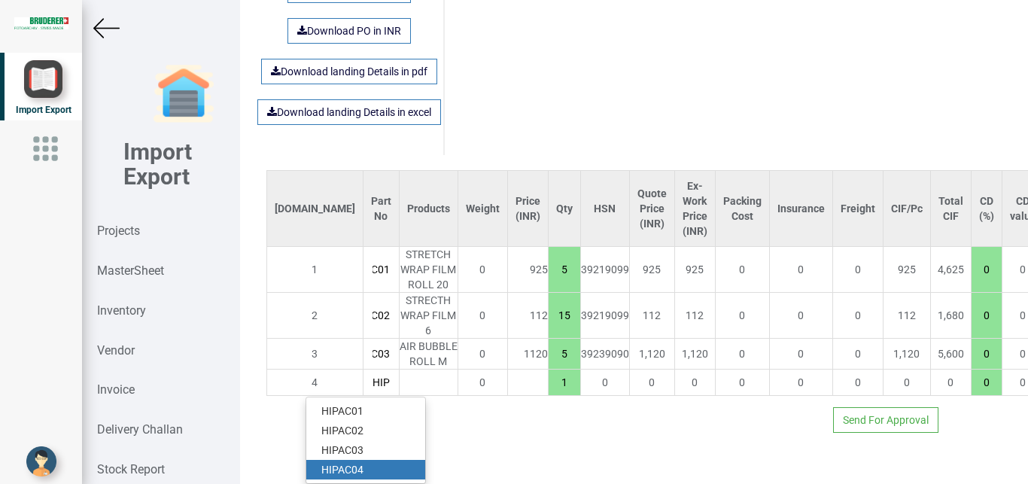
type input "HIP"
click at [356, 460] on link "HIP AC04" at bounding box center [365, 470] width 119 height 20
type input "14885"
type input "HIPAC04"
type input "18"
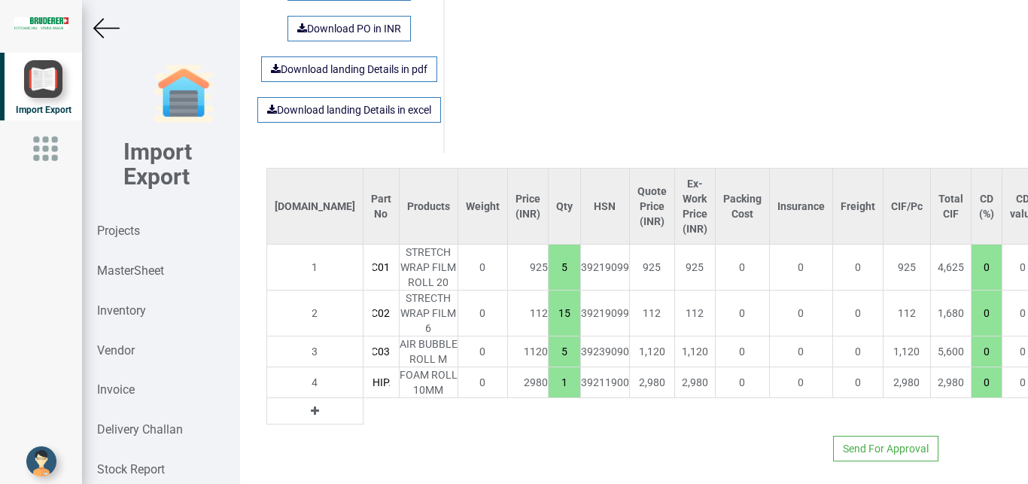
scroll to position [0, 25]
drag, startPoint x: 500, startPoint y: 371, endPoint x: 530, endPoint y: 372, distance: 29.4
click at [549, 372] on input "1" at bounding box center [565, 382] width 32 height 26
type input "26805"
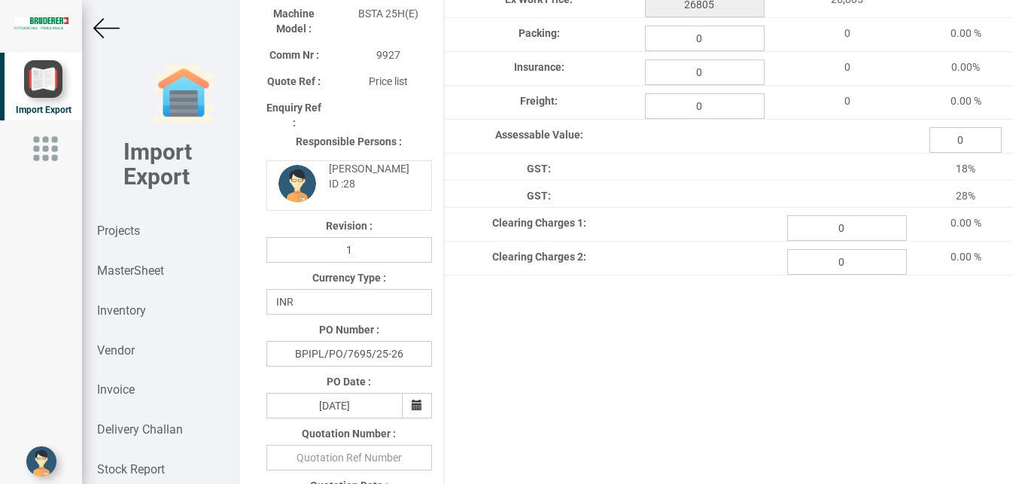
scroll to position [31, 0]
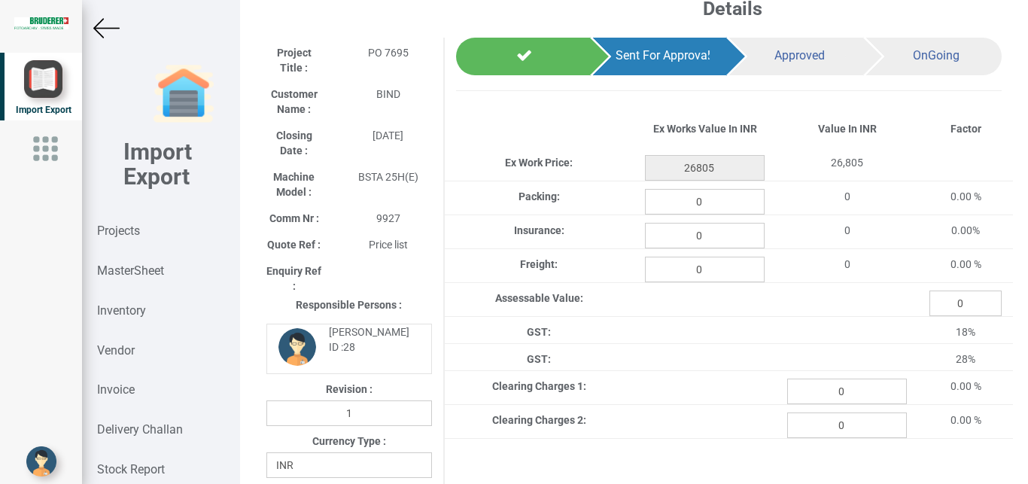
type input "5"
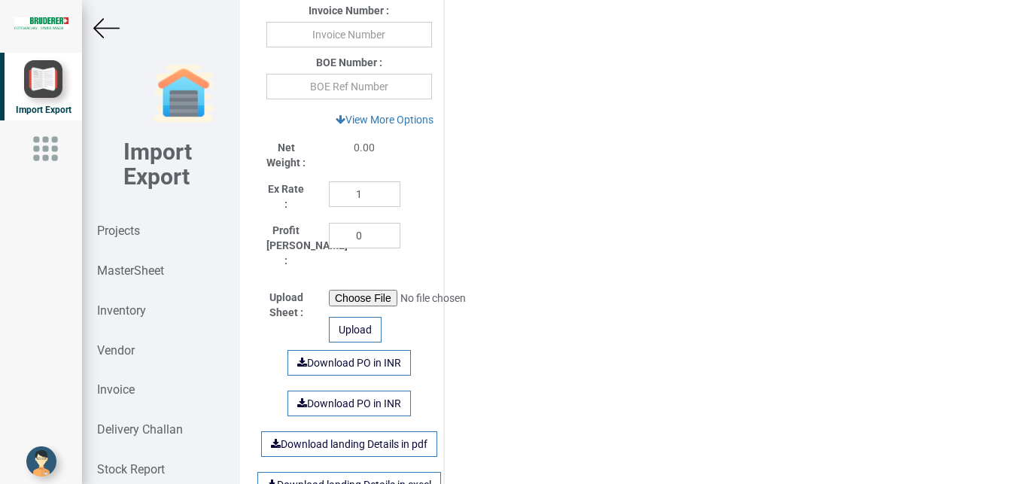
scroll to position [698, 0]
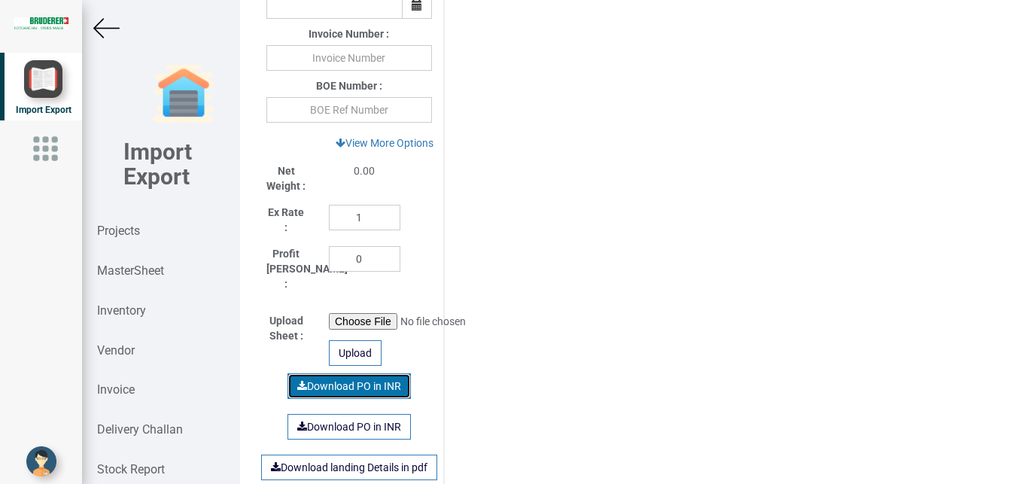
click at [344, 378] on link "Download PO in INR" at bounding box center [348, 386] width 123 height 26
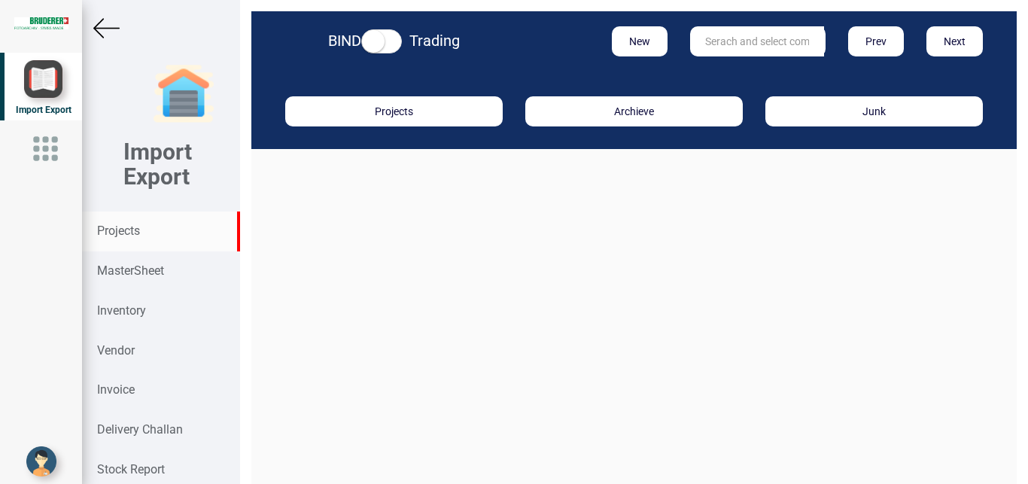
click at [123, 232] on strong "Projects" at bounding box center [118, 230] width 43 height 14
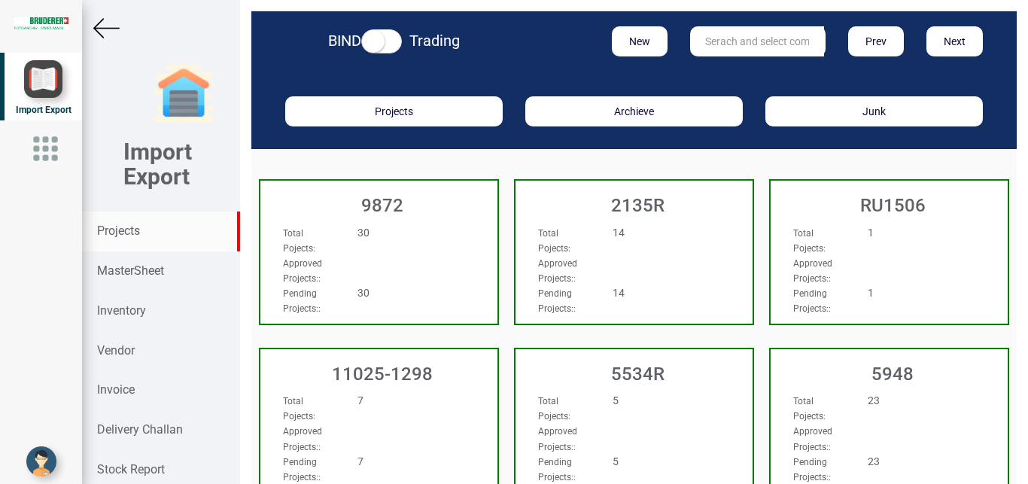
click at [730, 44] on input "text" at bounding box center [757, 41] width 134 height 30
click at [719, 42] on input "text" at bounding box center [757, 41] width 134 height 30
click at [704, 38] on input "text" at bounding box center [757, 41] width 134 height 30
drag, startPoint x: 157, startPoint y: 275, endPoint x: 1022, endPoint y: 84, distance: 885.6
click at [160, 276] on strong "MasterSheet" at bounding box center [130, 270] width 67 height 14
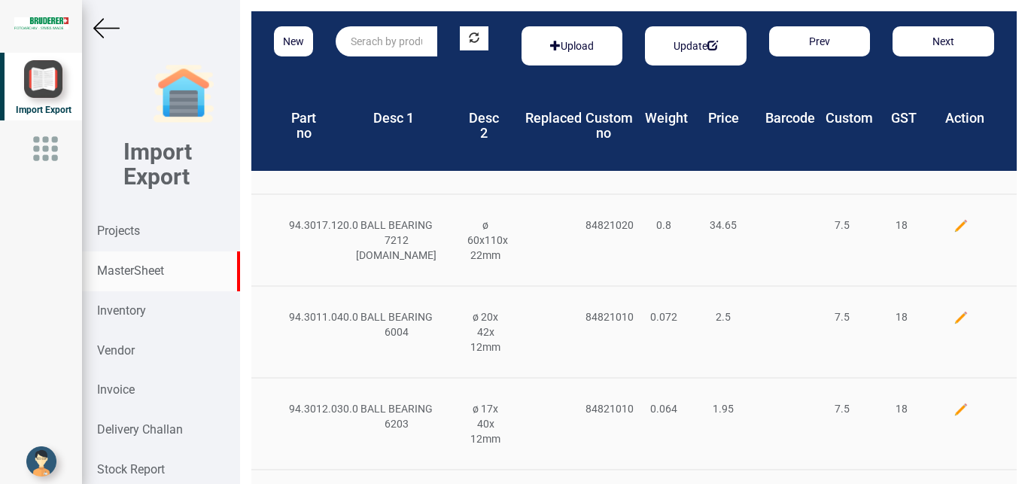
click at [360, 29] on input "text" at bounding box center [387, 41] width 102 height 30
click at [360, 48] on input "text" at bounding box center [387, 41] width 102 height 30
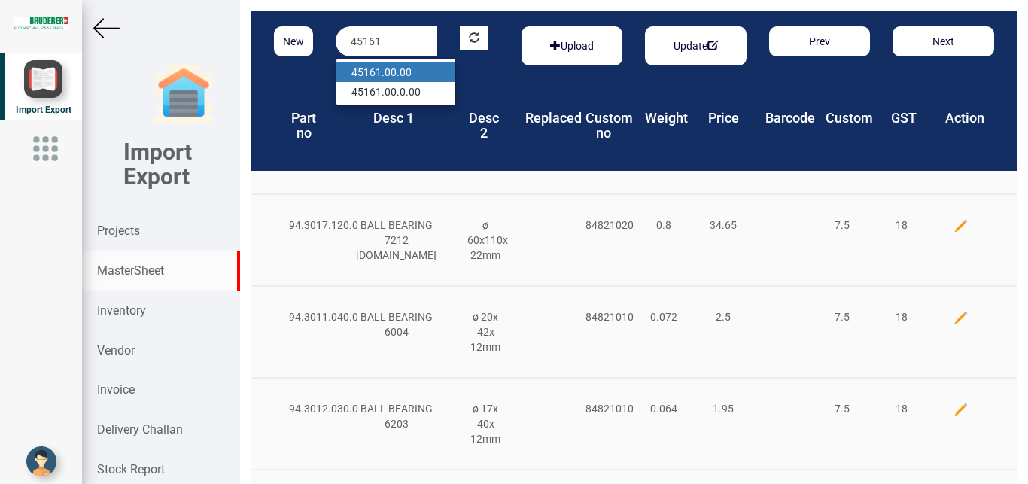
click at [409, 74] on link "45161 .00.00" at bounding box center [395, 72] width 119 height 20
type input "45161.00.00"
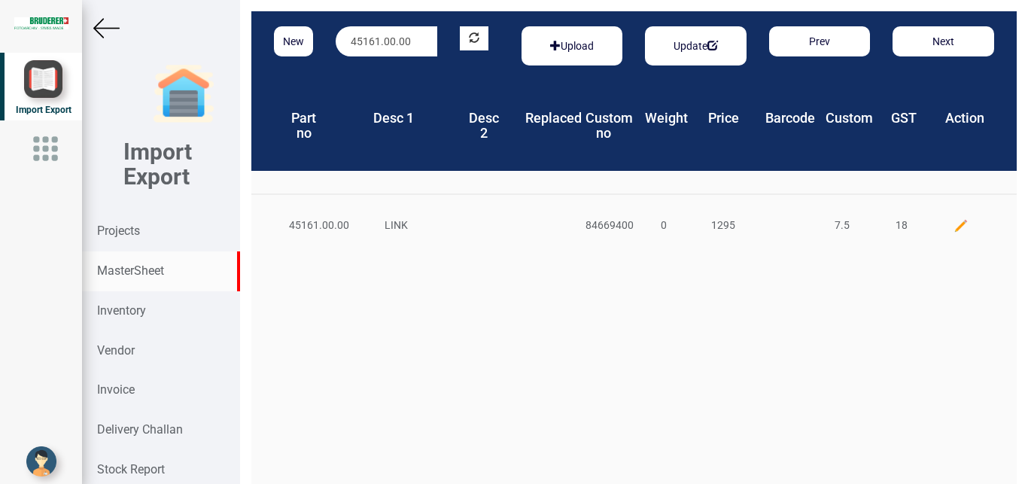
click at [953, 223] on img at bounding box center [960, 225] width 15 height 15
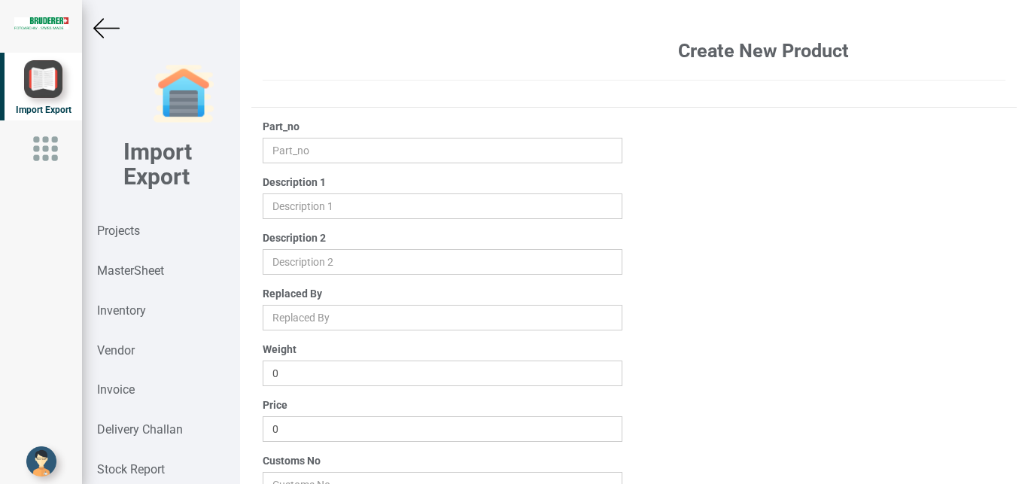
type input "45161.00.00"
type input "LINK"
type input "1295"
type input "84669400"
click at [336, 154] on input "45161.00.00" at bounding box center [443, 151] width 360 height 26
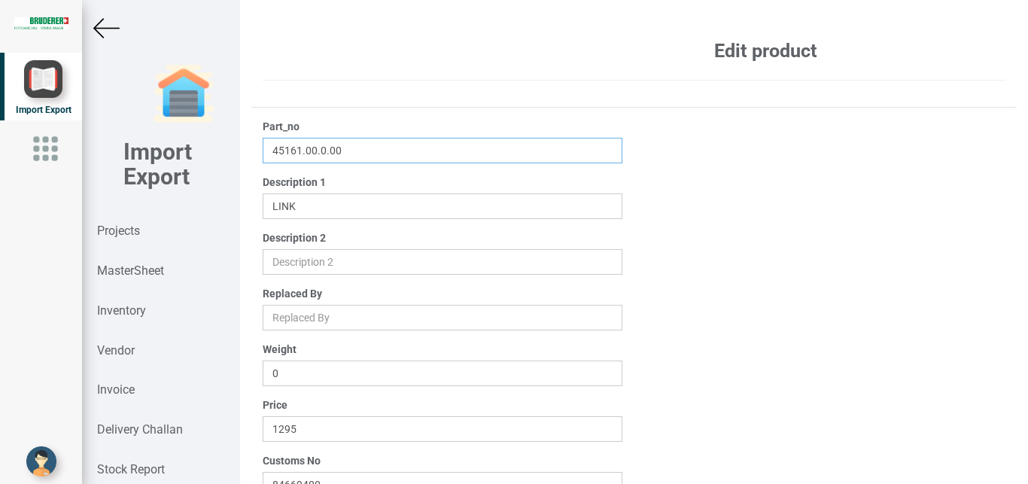
scroll to position [240, 0]
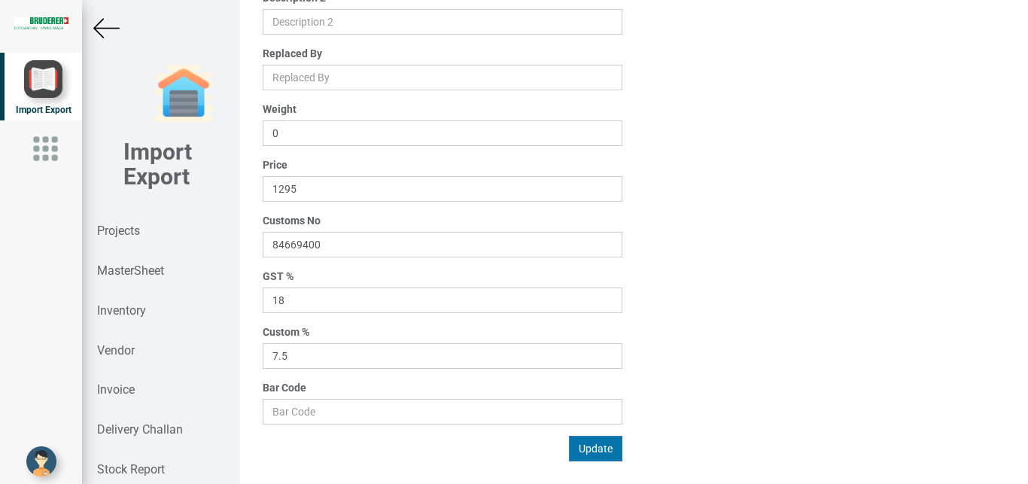
type input "45161.00.0.00"
click at [588, 443] on button "Update" at bounding box center [595, 449] width 53 height 26
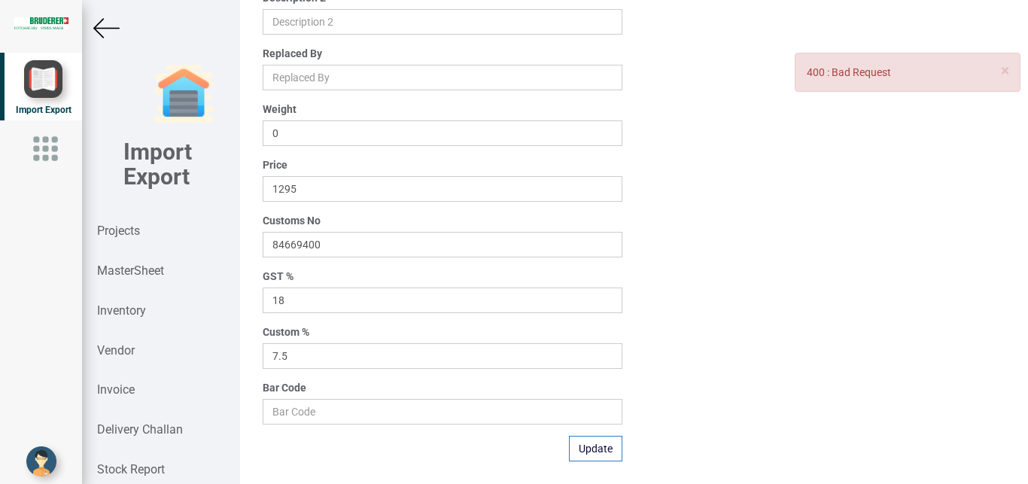
click at [107, 24] on img at bounding box center [106, 28] width 26 height 26
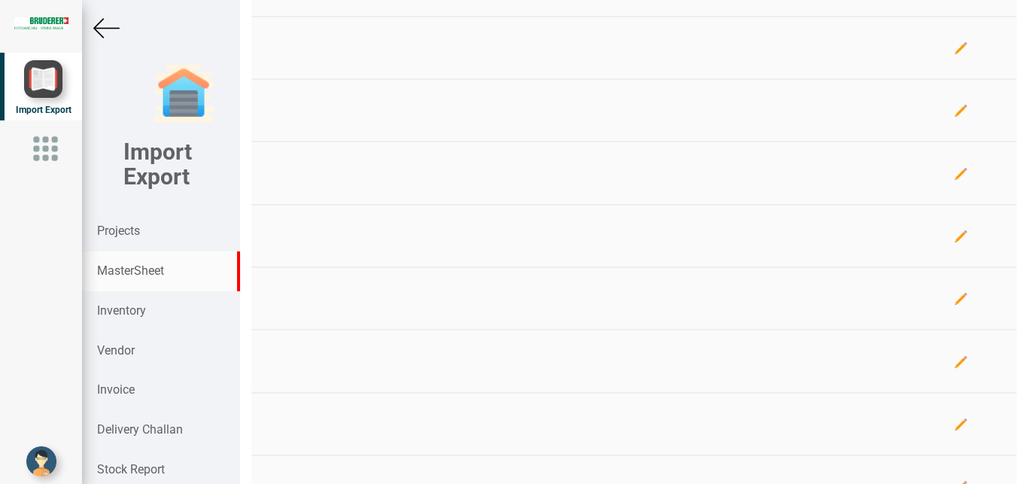
scroll to position [240, 0]
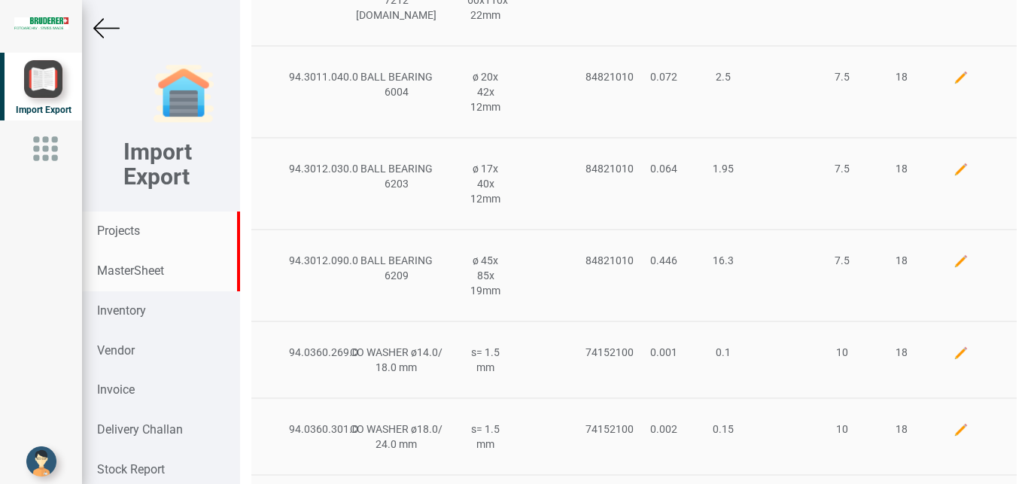
click at [111, 230] on strong "Projects" at bounding box center [118, 230] width 43 height 14
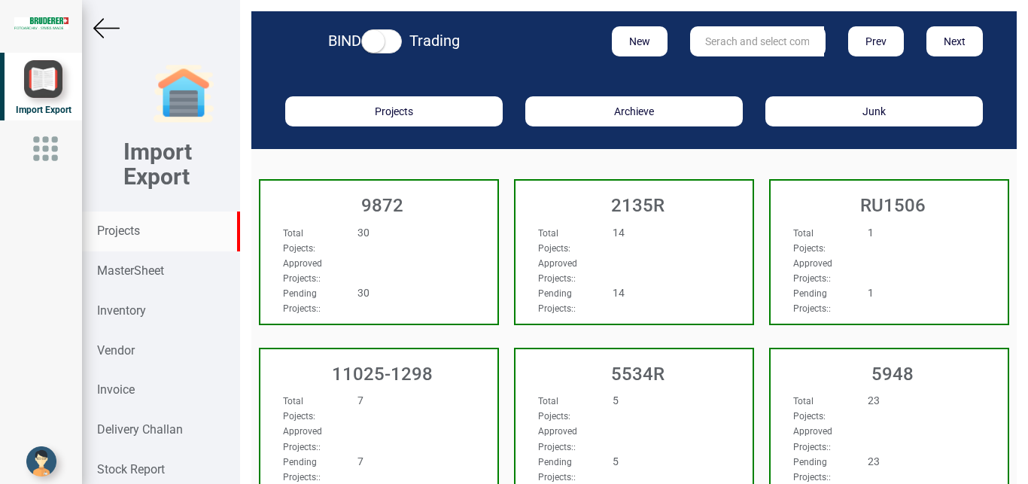
click at [734, 41] on input "text" at bounding box center [757, 41] width 134 height 30
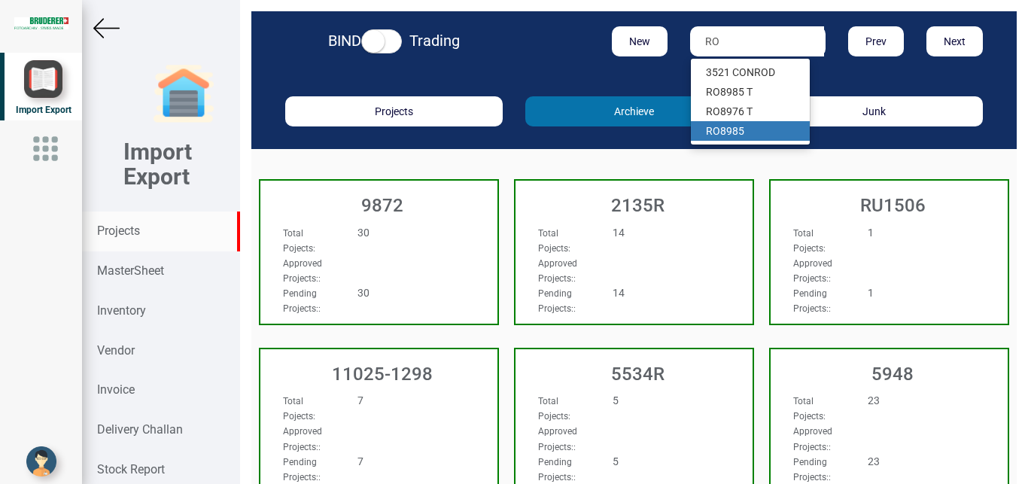
drag, startPoint x: 726, startPoint y: 132, endPoint x: 718, endPoint y: 126, distance: 9.8
click at [725, 132] on link "RO 8985" at bounding box center [750, 131] width 119 height 20
type input "RO 8985"
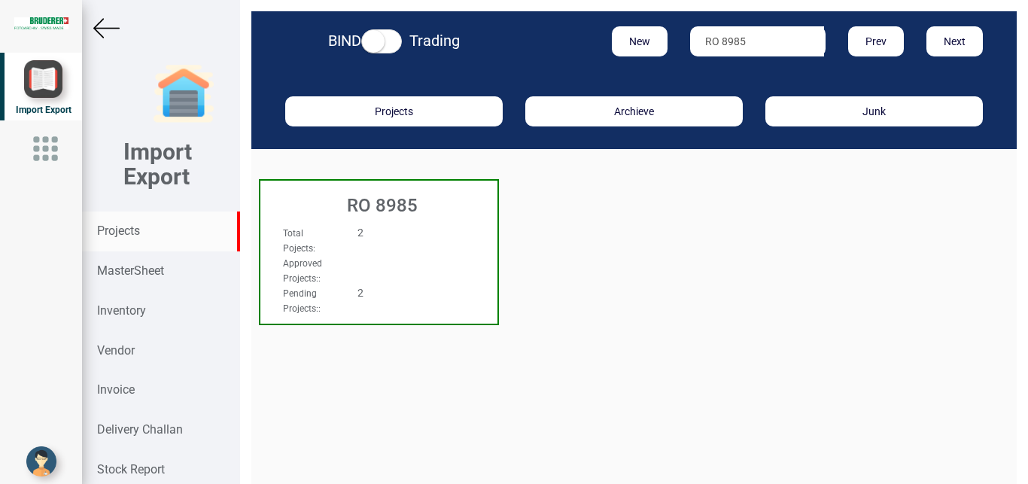
click at [400, 236] on div "2" at bounding box center [398, 232] width 105 height 15
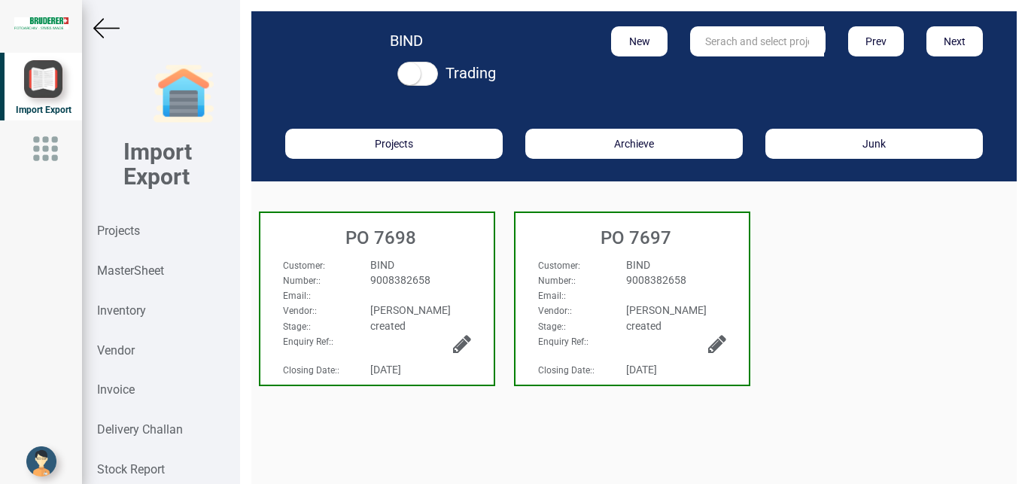
click at [615, 286] on div "9008382658" at bounding box center [676, 279] width 123 height 15
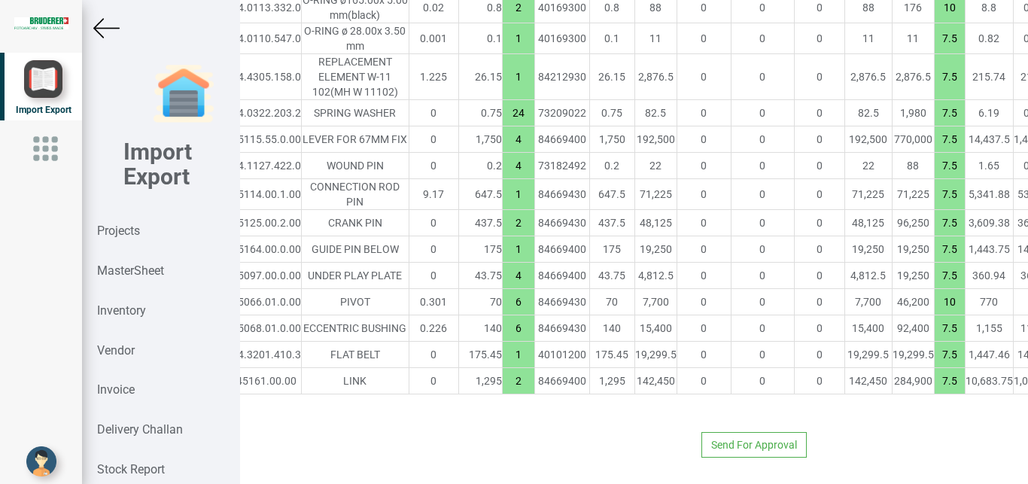
scroll to position [6024, 304]
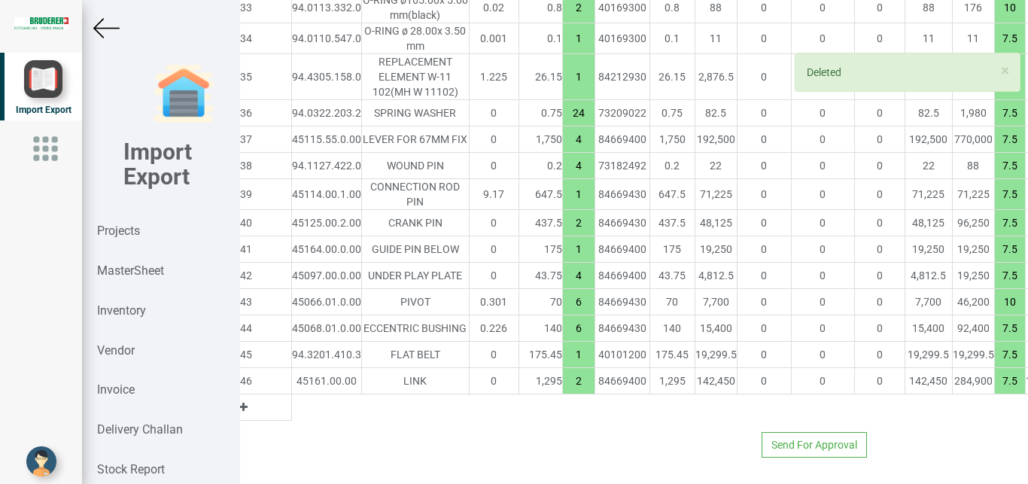
scroll to position [6024, 0]
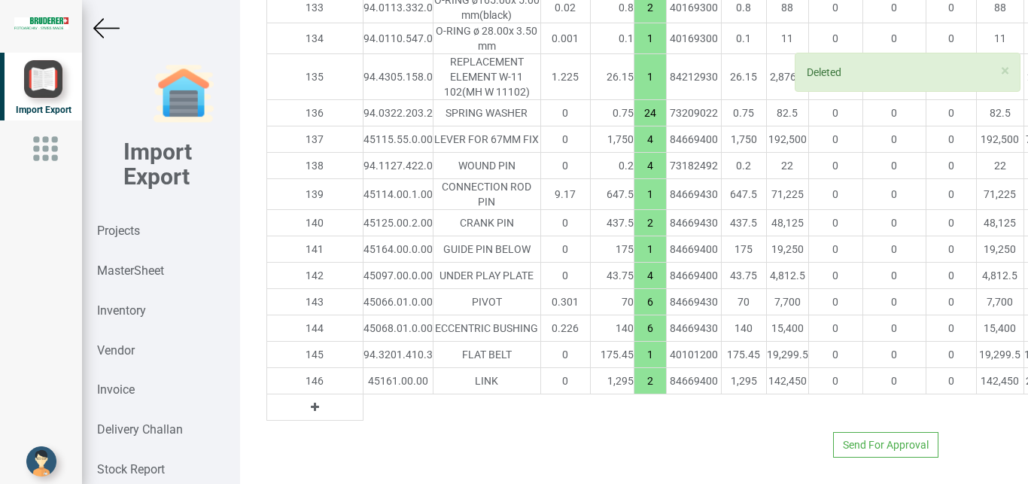
click at [311, 402] on icon at bounding box center [315, 407] width 8 height 11
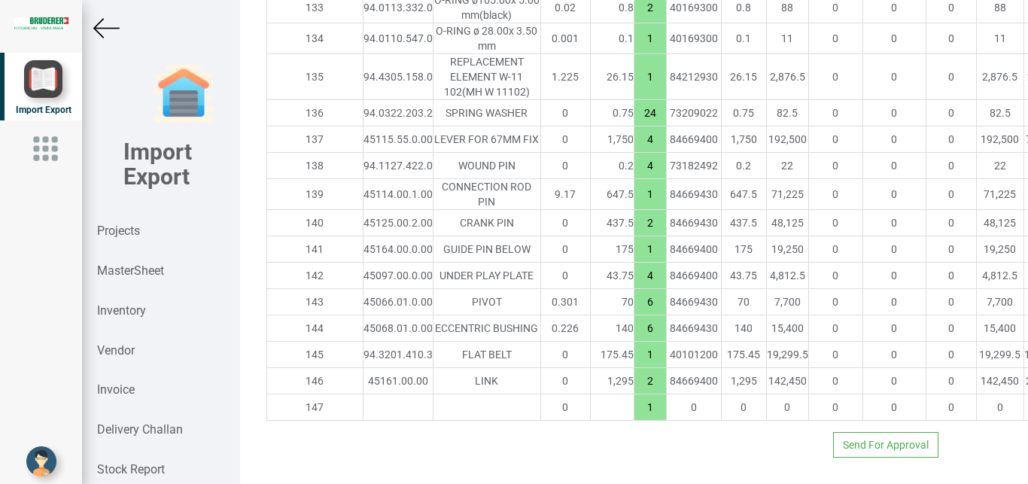
type input "32132.650000000005"
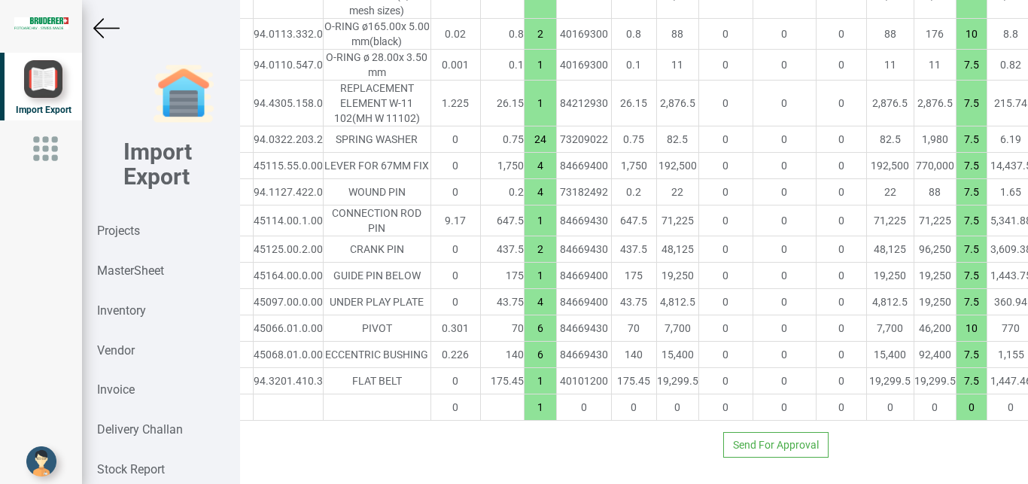
scroll to position [5998, 304]
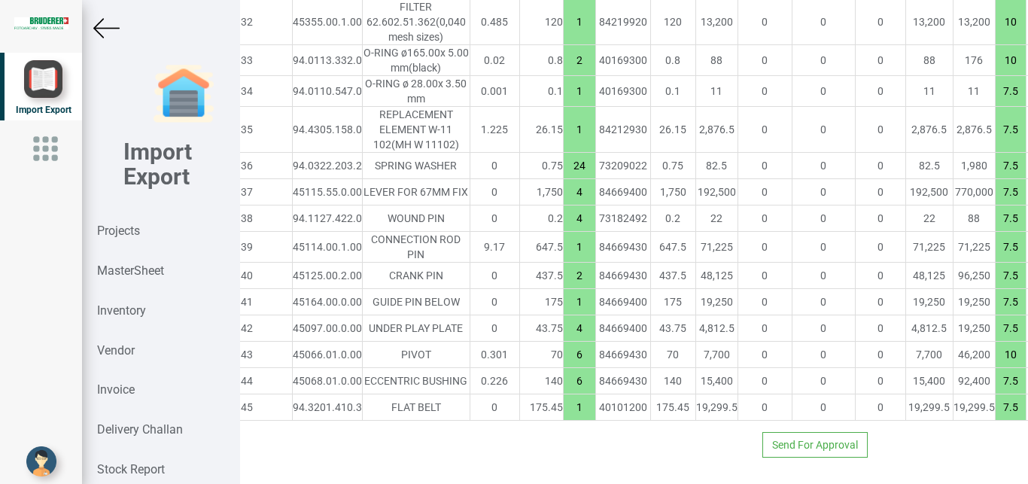
scroll to position [5972, 0]
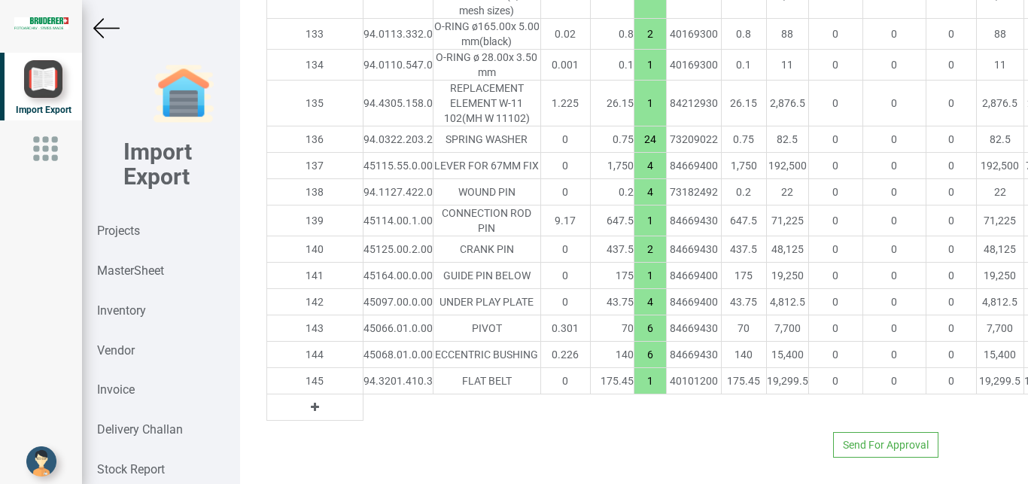
click at [120, 25] on div at bounding box center [160, 28] width 157 height 26
click at [311, 412] on icon at bounding box center [315, 407] width 8 height 11
click at [363, 420] on input "text" at bounding box center [397, 407] width 69 height 26
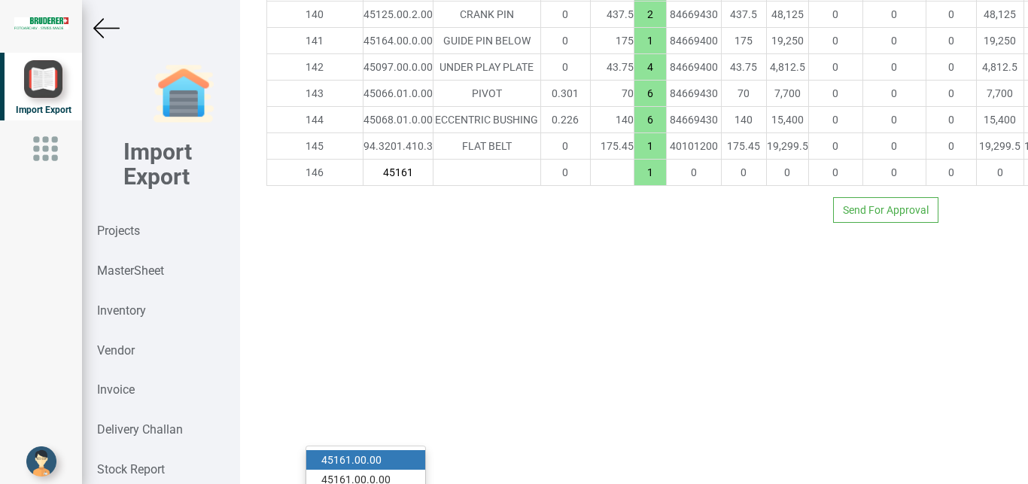
scroll to position [5998, 0]
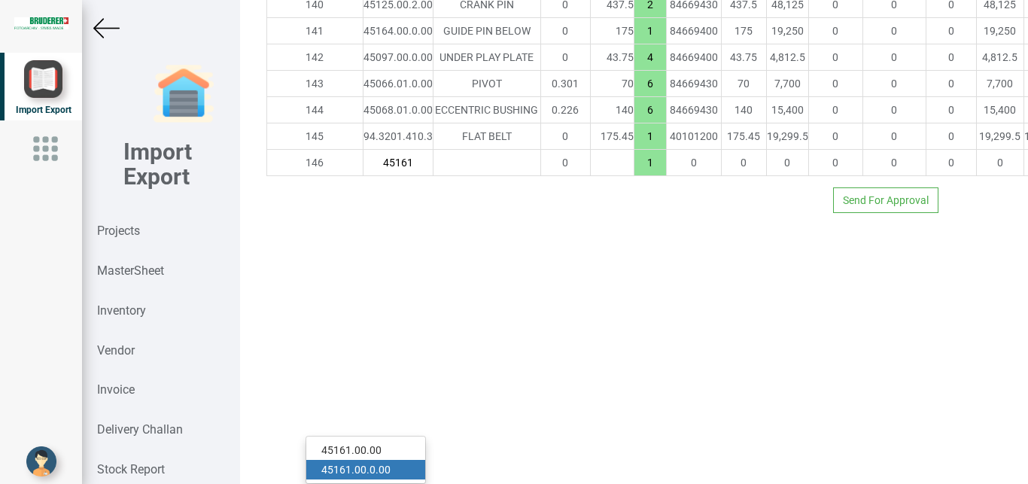
type input "45161"
click at [375, 460] on link "45161 .00.0.00" at bounding box center [365, 470] width 119 height 20
type input "33427.65000000001"
type input "45161.00.0.00"
type input "7.5"
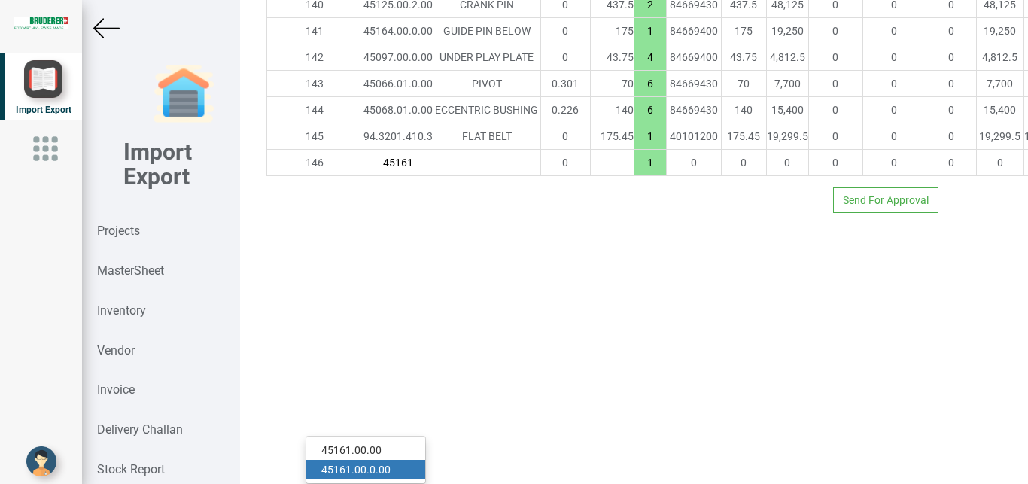
type input "18"
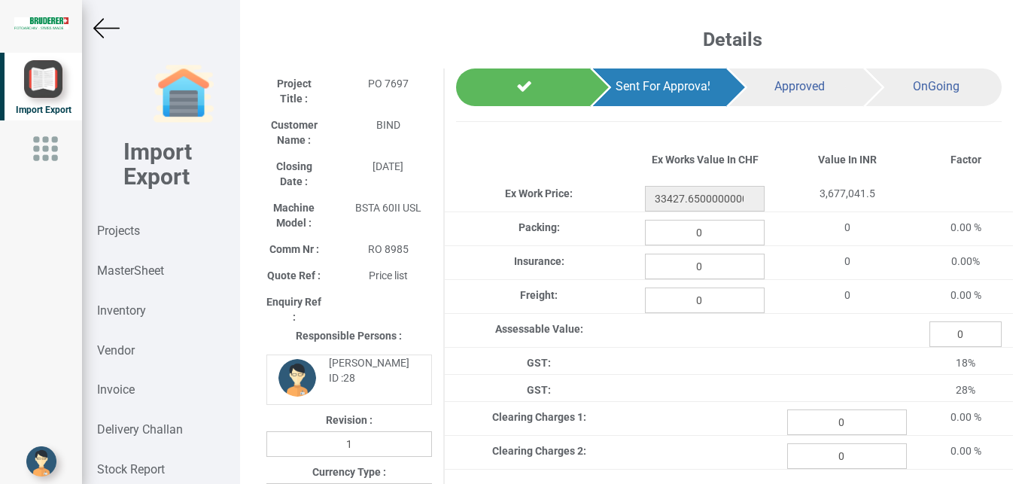
scroll to position [5996, 0]
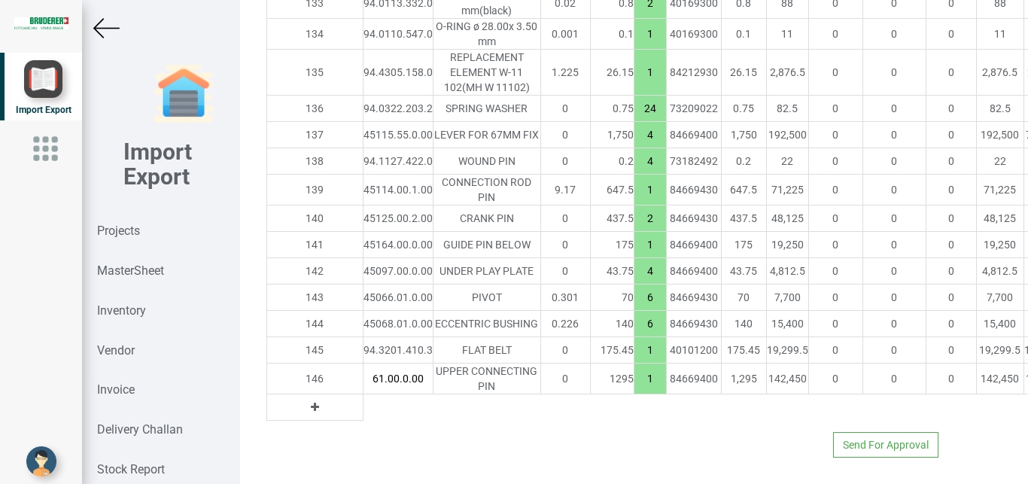
click at [108, 35] on img at bounding box center [106, 28] width 26 height 26
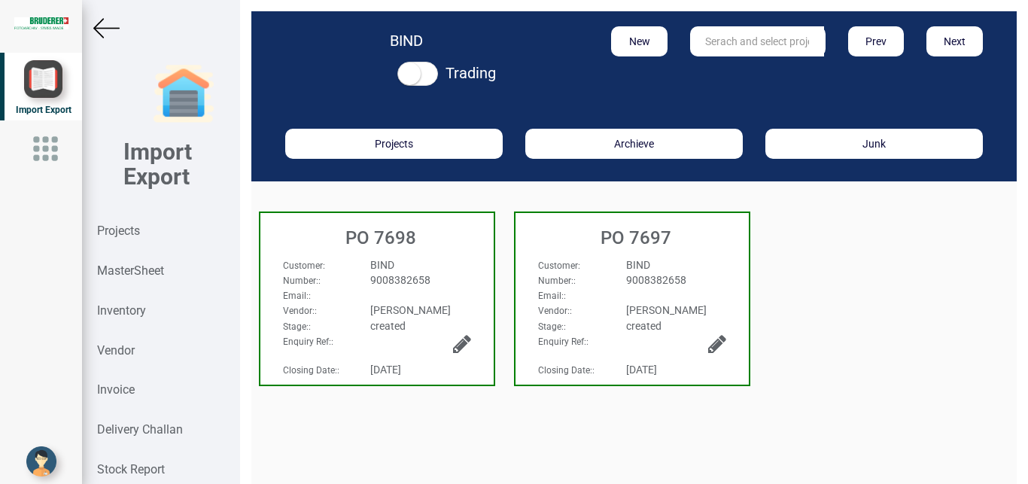
drag, startPoint x: 418, startPoint y: 257, endPoint x: 391, endPoint y: 258, distance: 27.1
click at [418, 257] on div "BIND" at bounding box center [420, 264] width 123 height 15
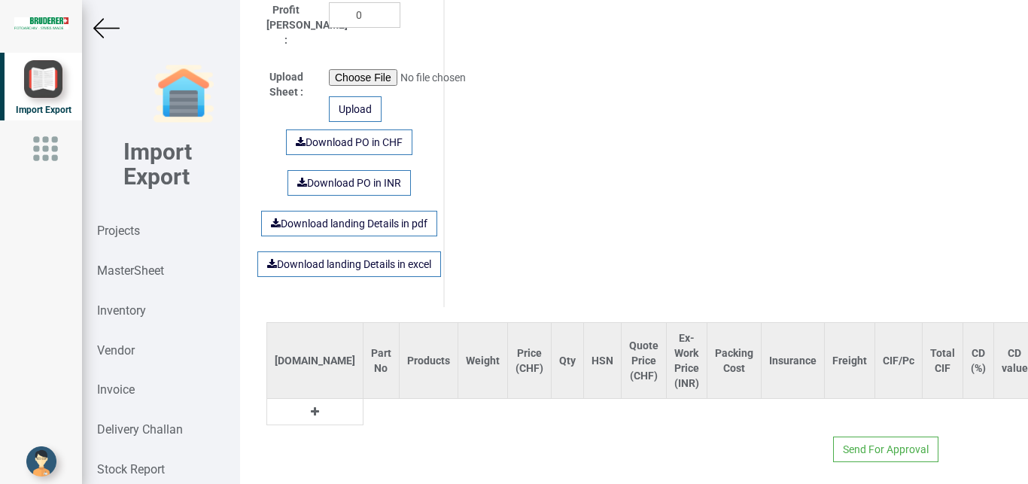
scroll to position [901, 0]
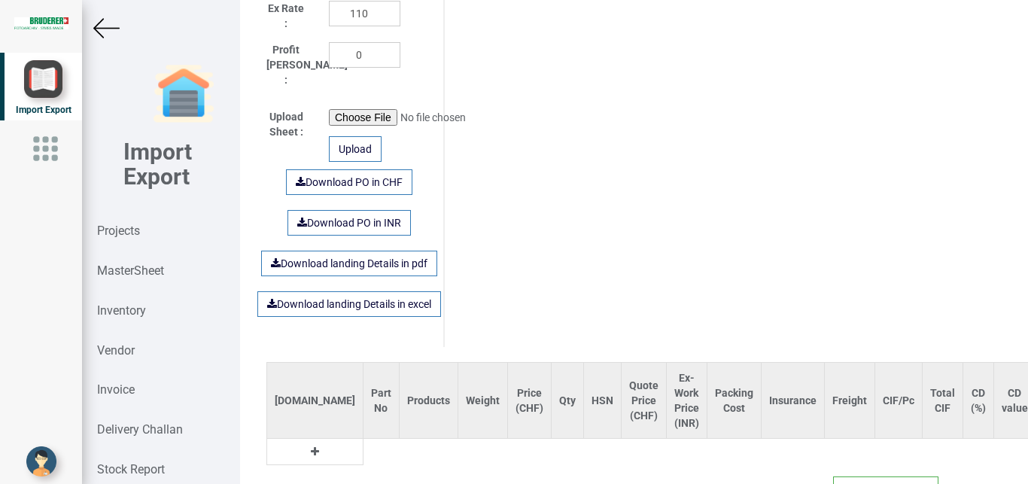
type input "7464.55"
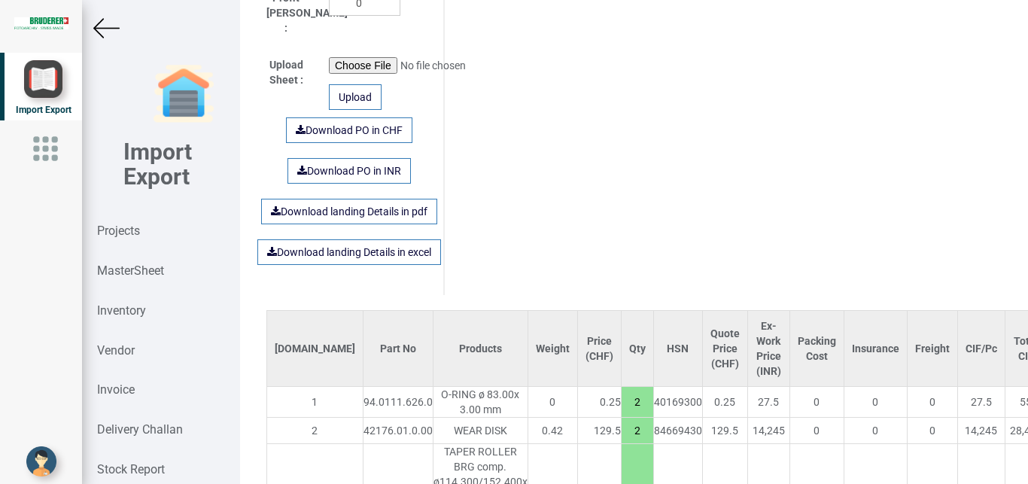
scroll to position [925, 0]
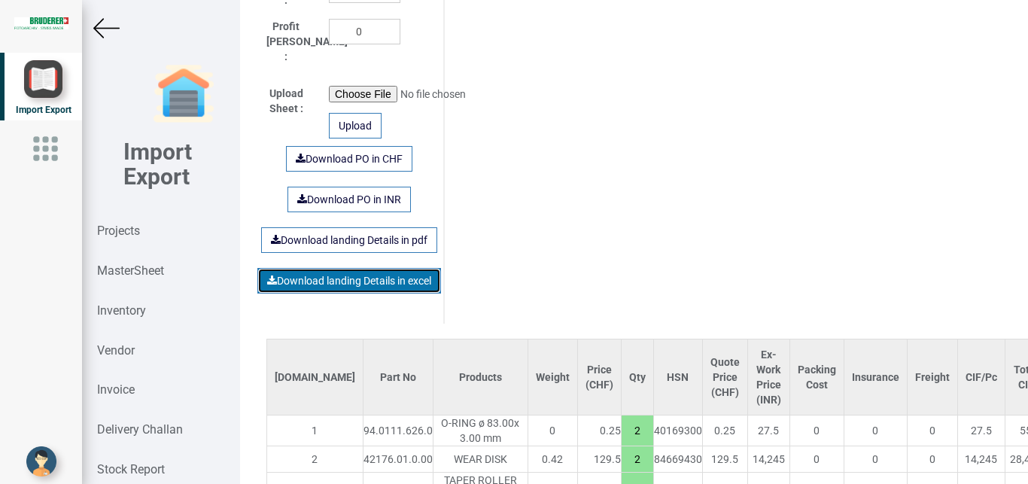
click at [328, 269] on link "Download landing Details in excel" at bounding box center [349, 281] width 184 height 26
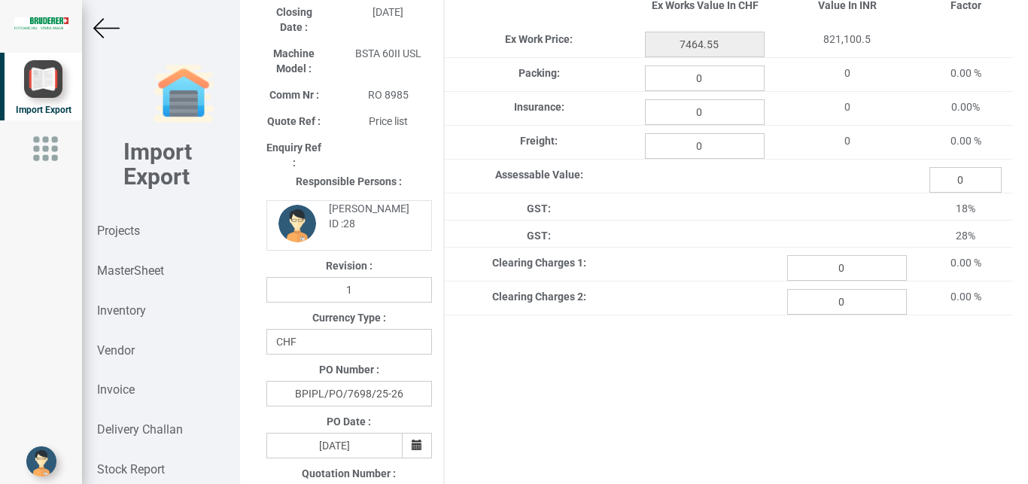
scroll to position [0, 0]
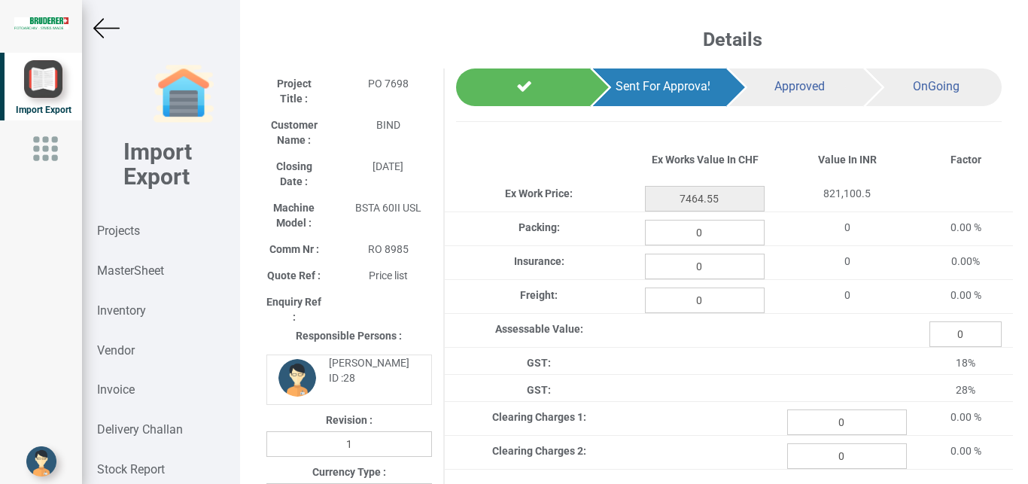
click at [107, 32] on img at bounding box center [106, 28] width 26 height 26
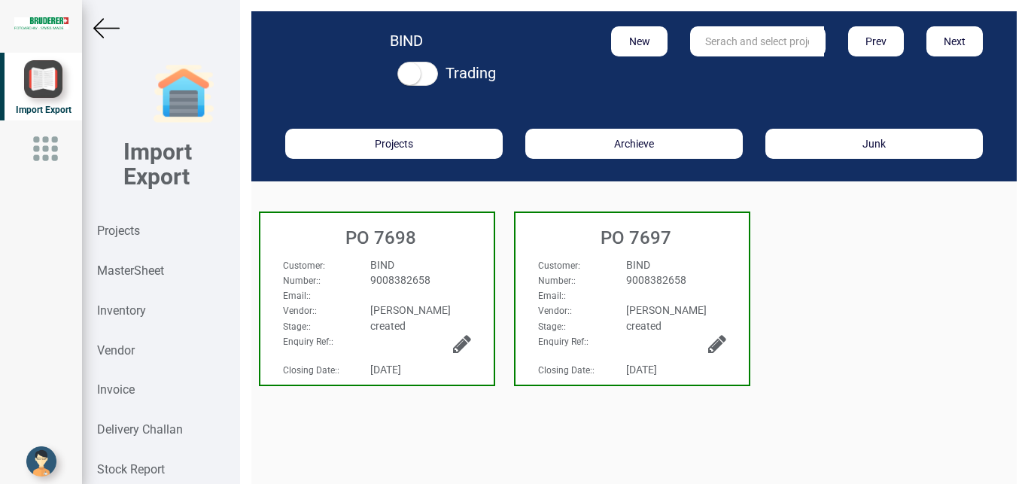
click at [451, 258] on div "BIND" at bounding box center [420, 264] width 123 height 15
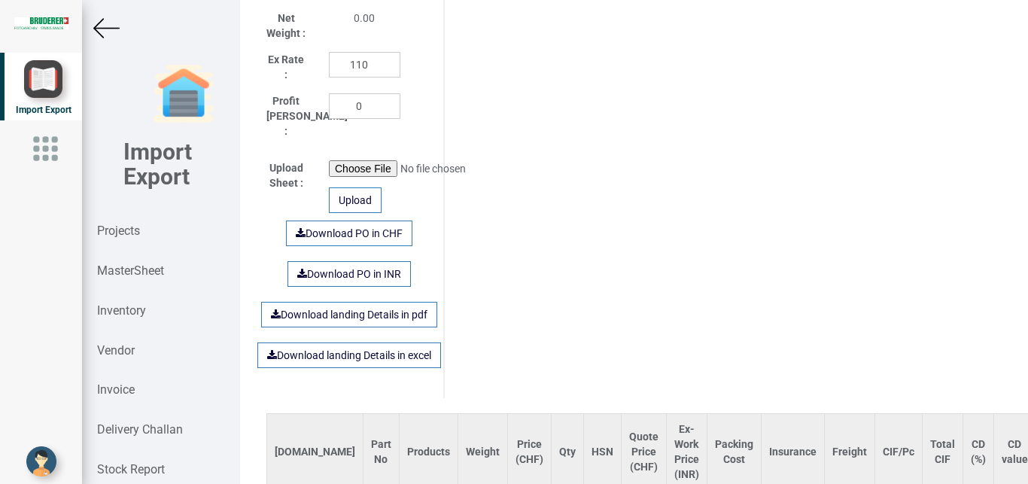
scroll to position [848, 0]
type input "7464.55"
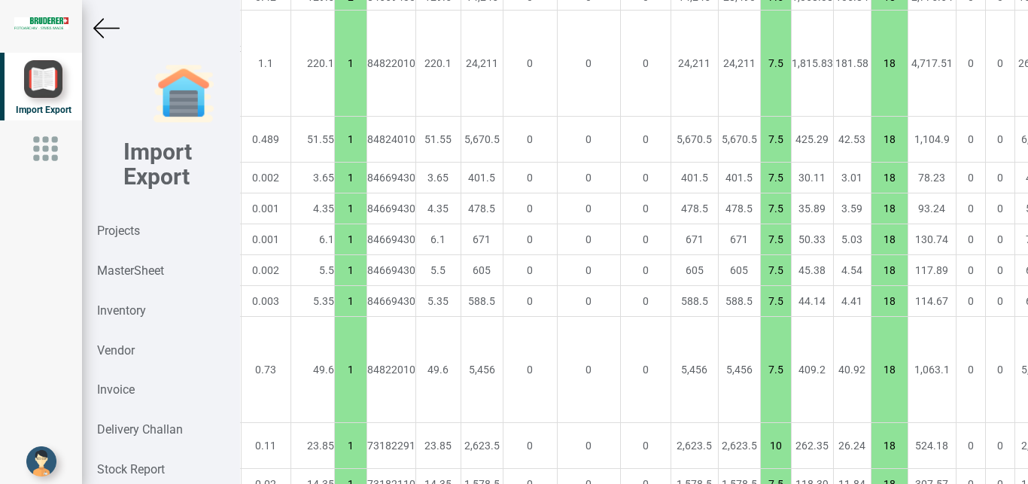
scroll to position [1387, 0]
